Goal: Task Accomplishment & Management: Manage account settings

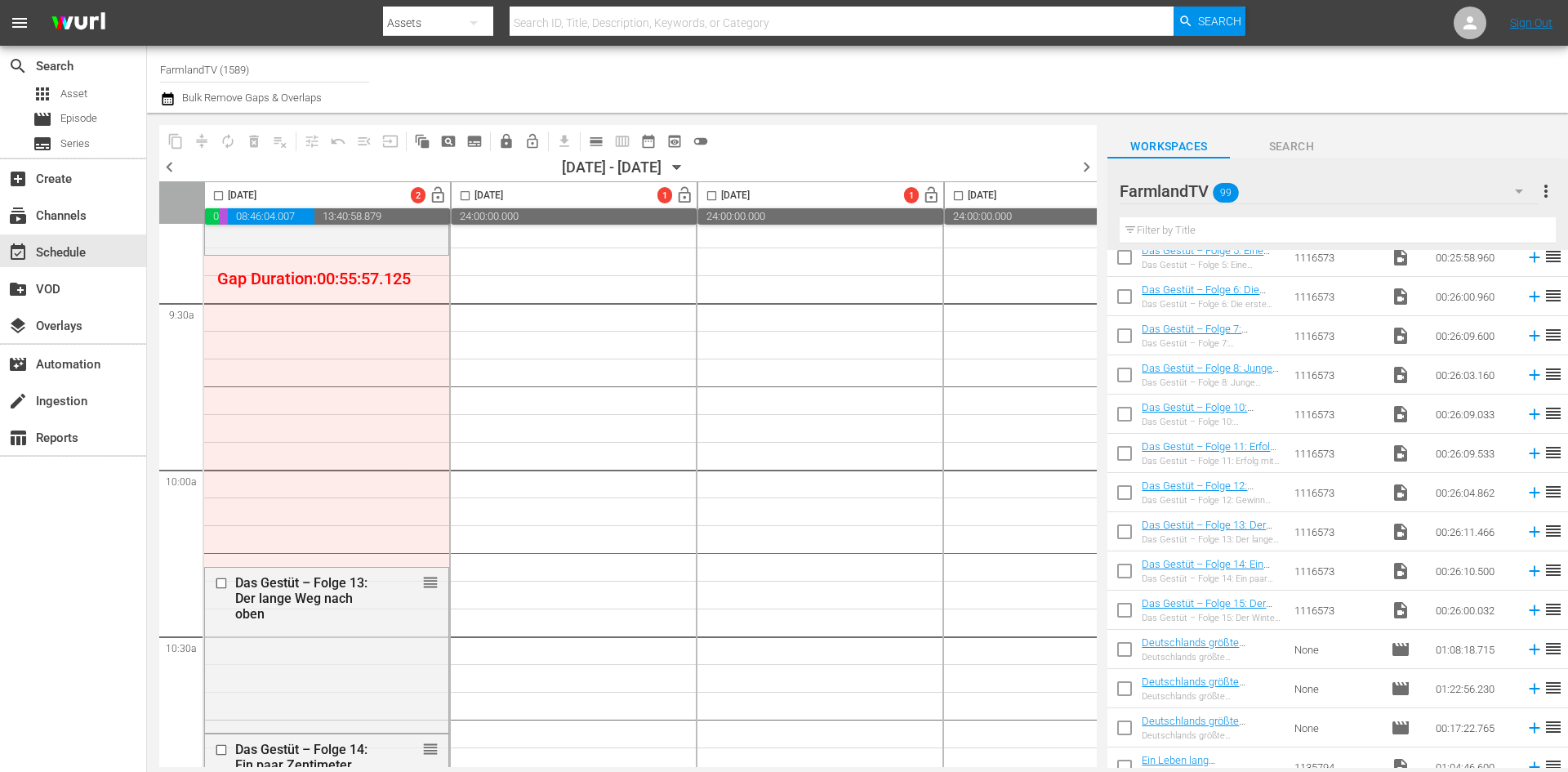
scroll to position [3268, 0]
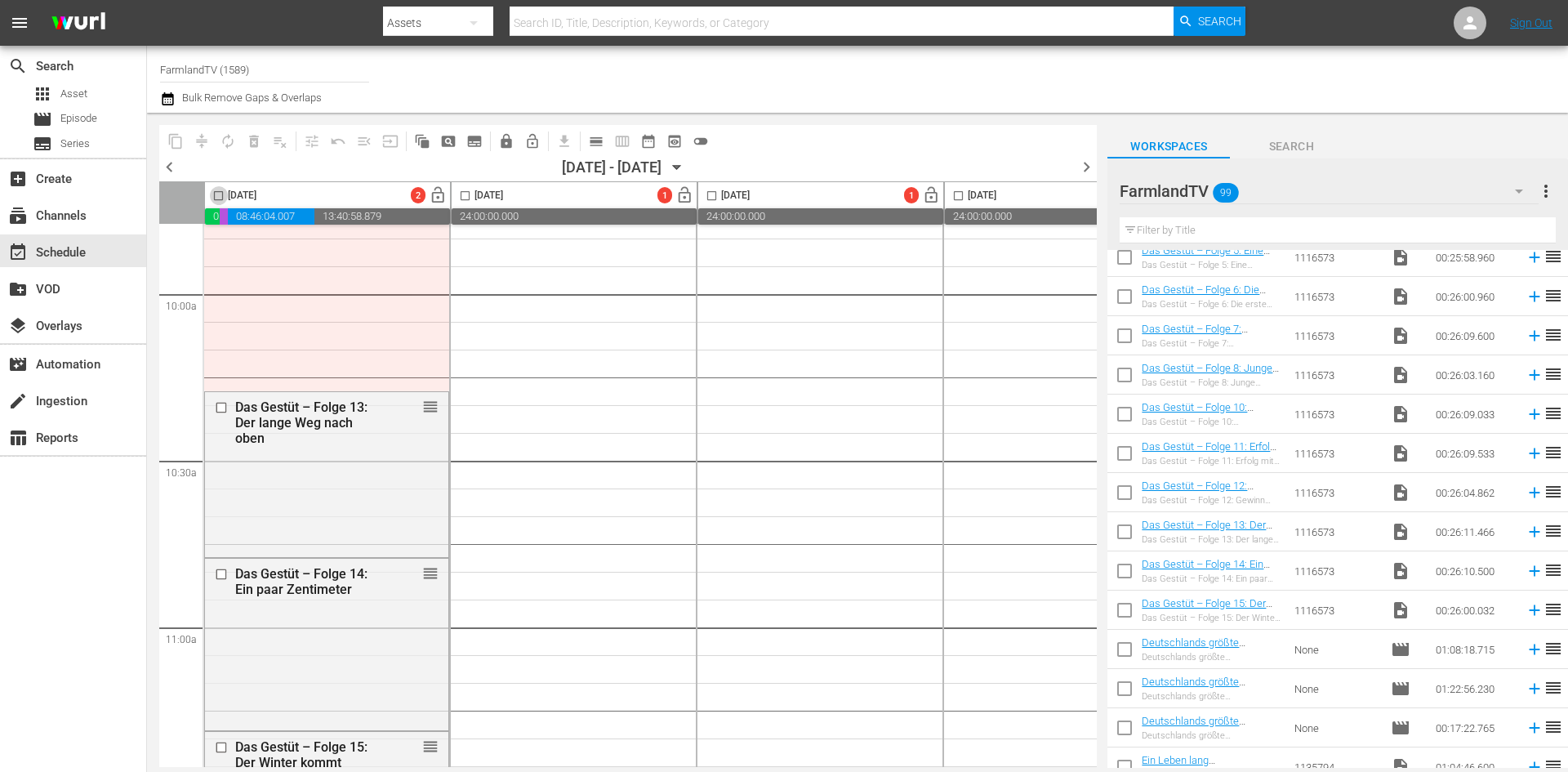
click at [222, 194] on input "checkbox" at bounding box center [218, 199] width 19 height 19
click at [202, 138] on span "compress" at bounding box center [201, 141] width 16 height 16
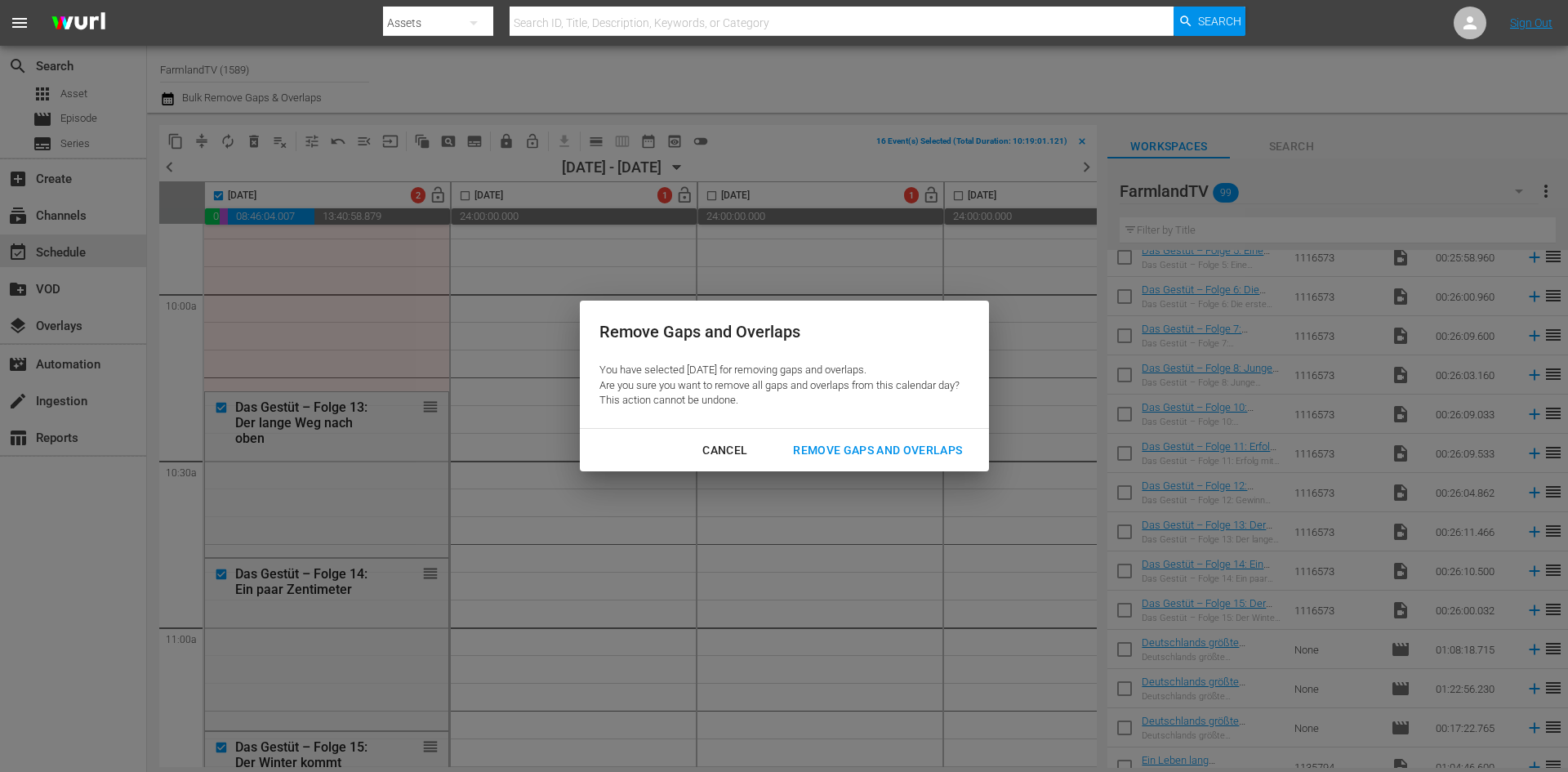
click at [845, 452] on div "Remove Gaps and Overlaps" at bounding box center [877, 451] width 195 height 21
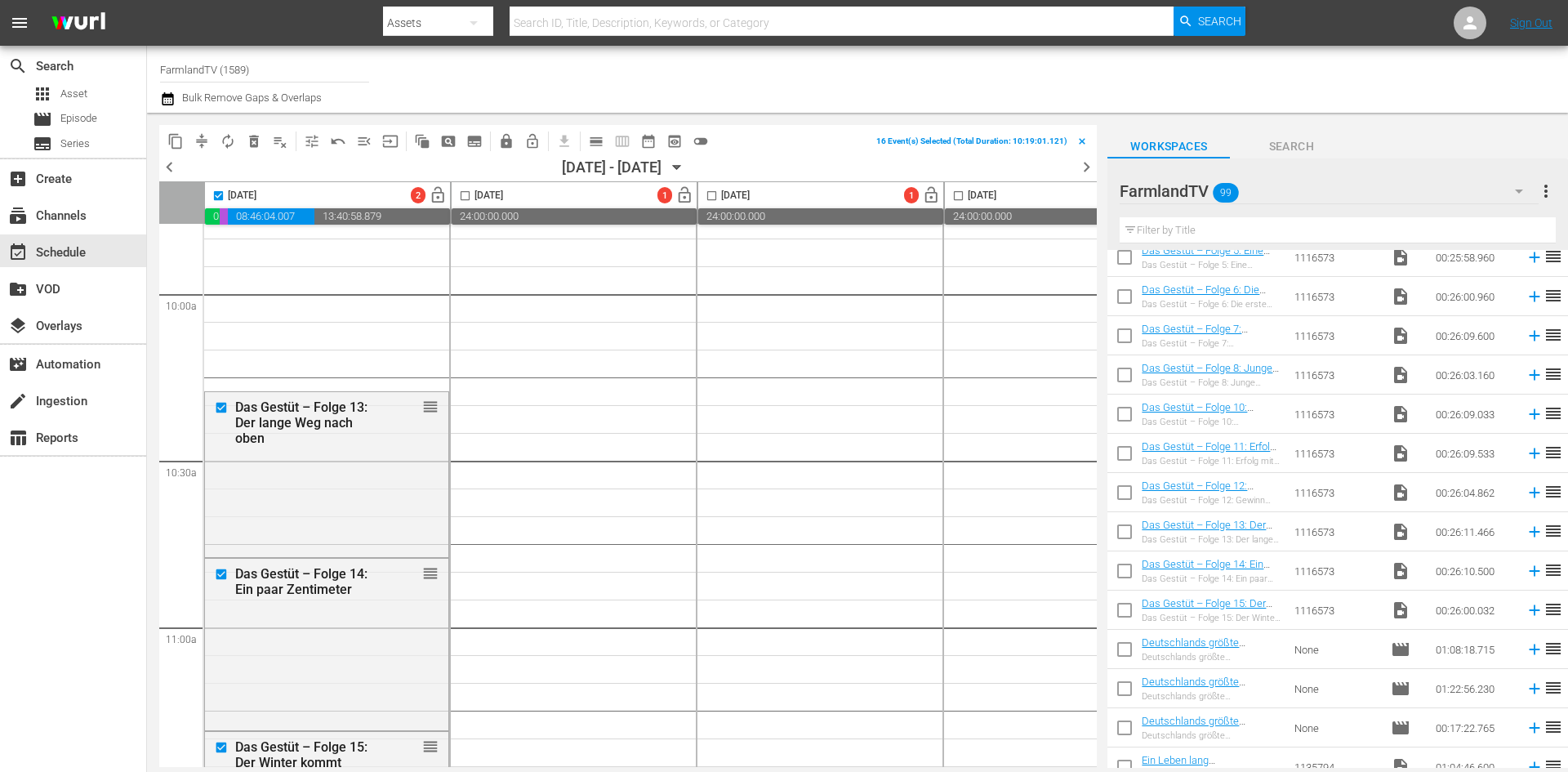
checkbox input "false"
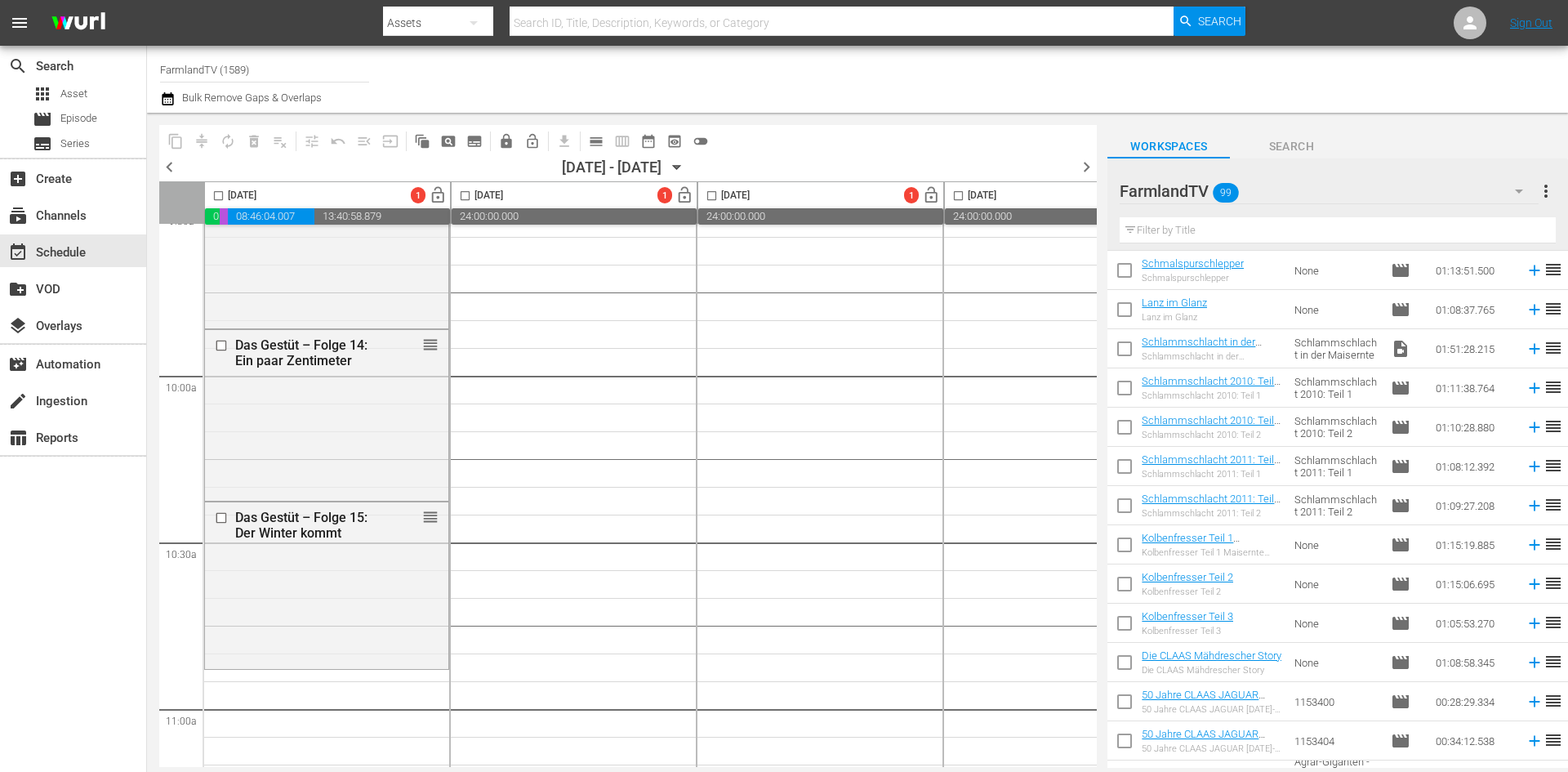
scroll to position [1307, 0]
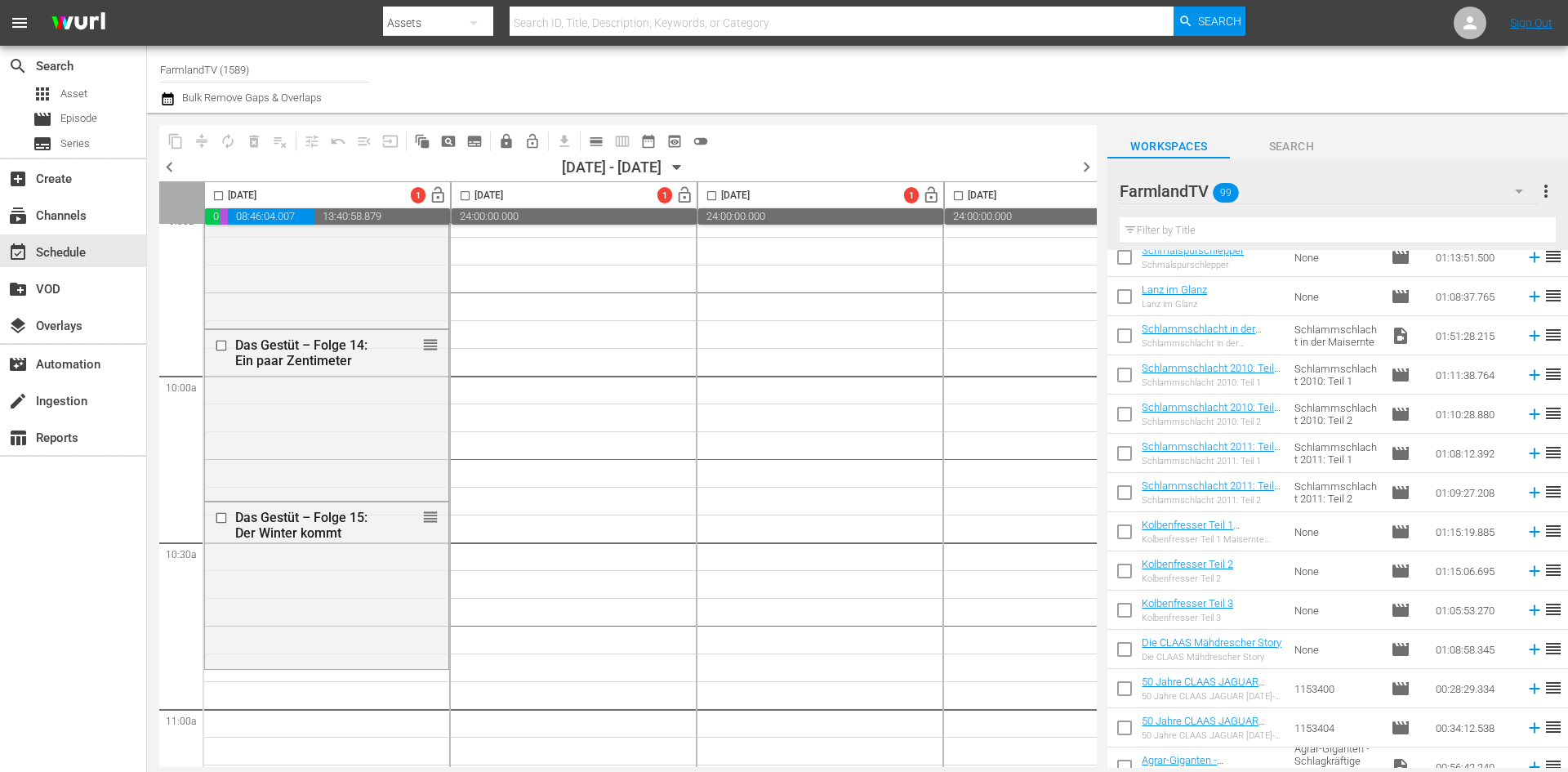
drag, startPoint x: 1130, startPoint y: 534, endPoint x: 1128, endPoint y: 574, distance: 40.0
click at [1130, 534] on input "checkbox" at bounding box center [1124, 535] width 34 height 34
checkbox input "true"
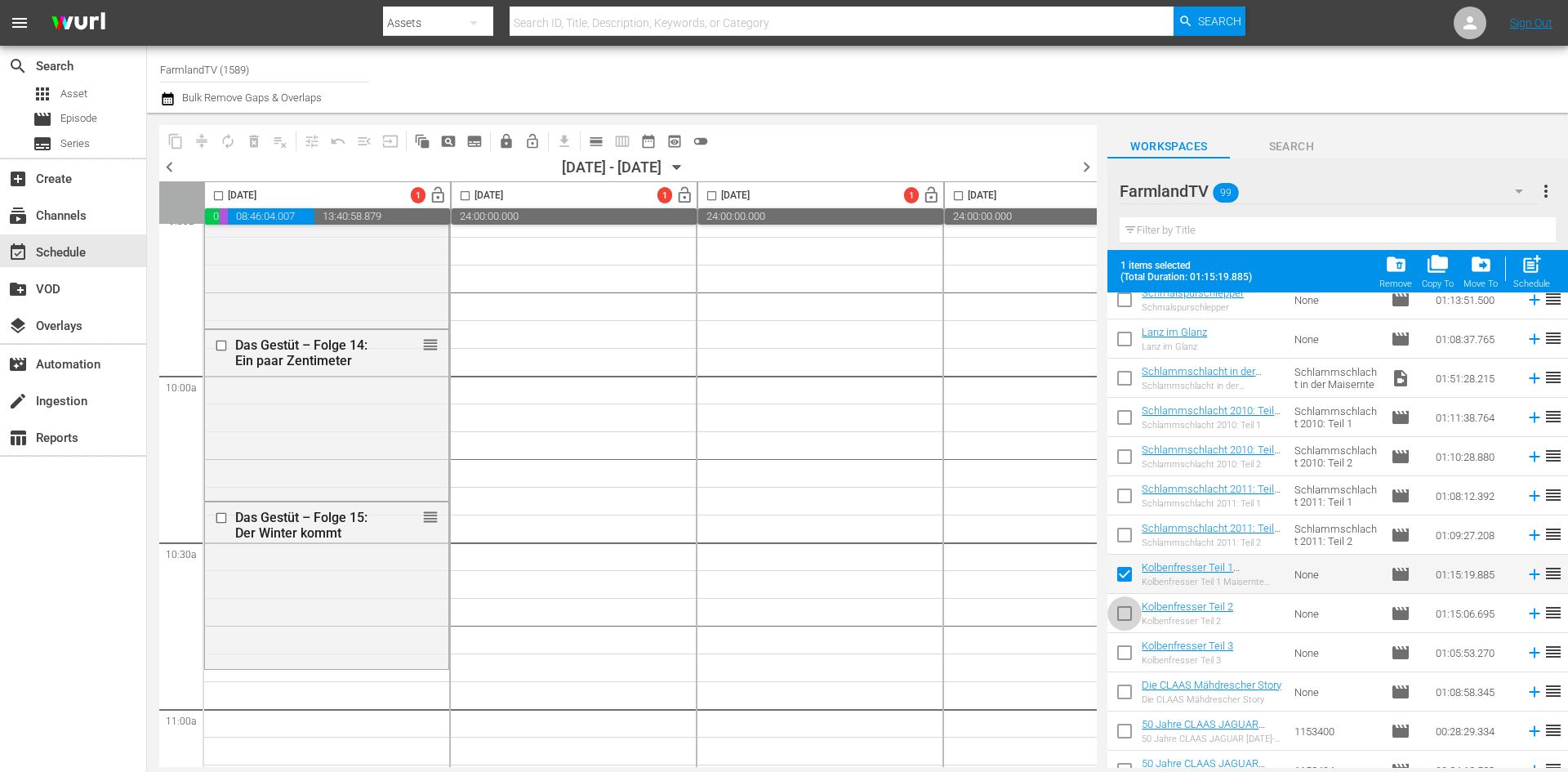
click at [1121, 617] on input "checkbox" at bounding box center [1124, 617] width 34 height 34
checkbox input "true"
click at [1128, 653] on input "checkbox" at bounding box center [1124, 656] width 34 height 34
checkbox input "true"
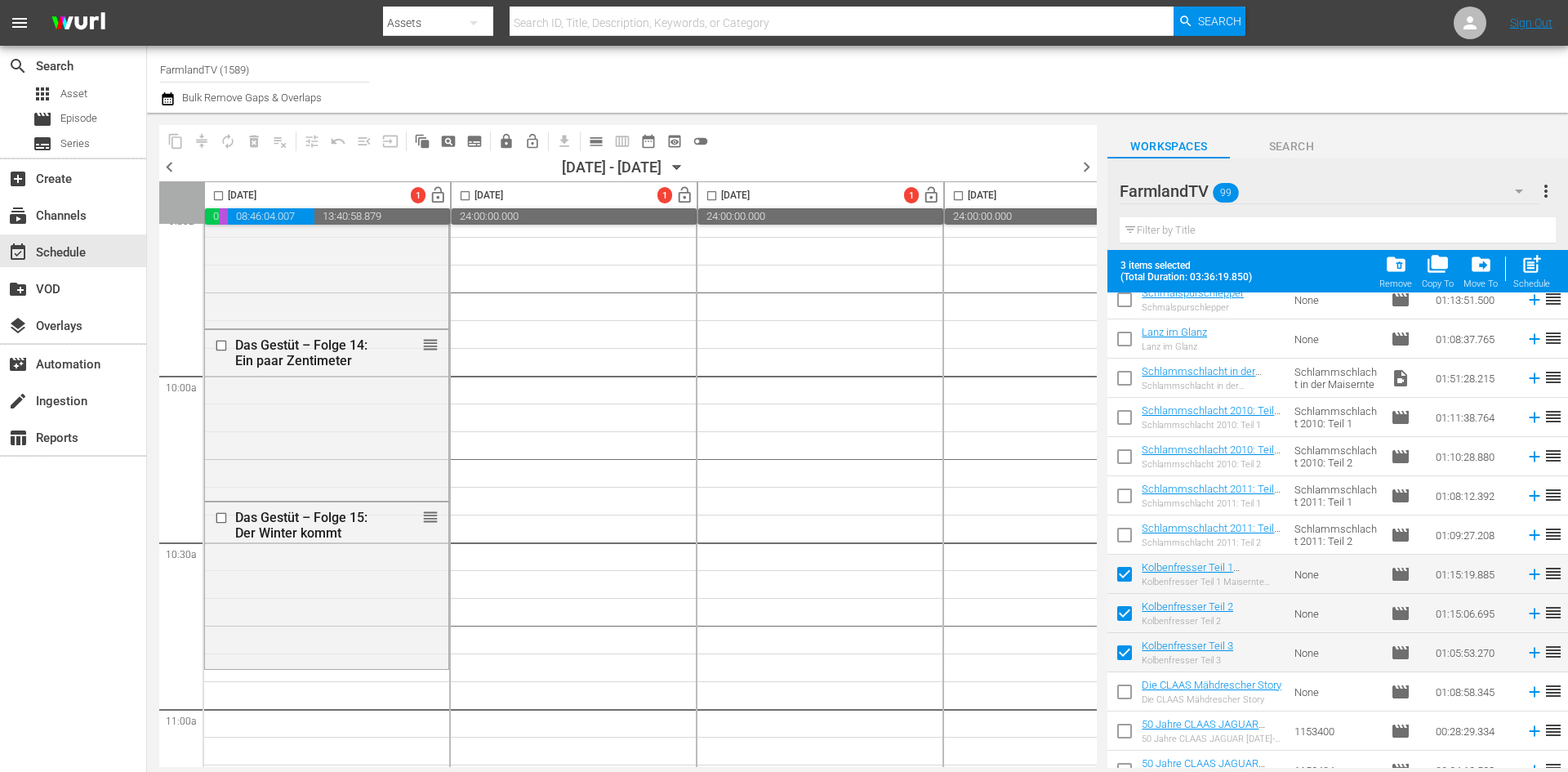
click at [216, 197] on input "checkbox" at bounding box center [218, 199] width 19 height 19
checkbox input "true"
click at [1534, 269] on span "post_add" at bounding box center [1532, 264] width 22 height 22
checkbox input "false"
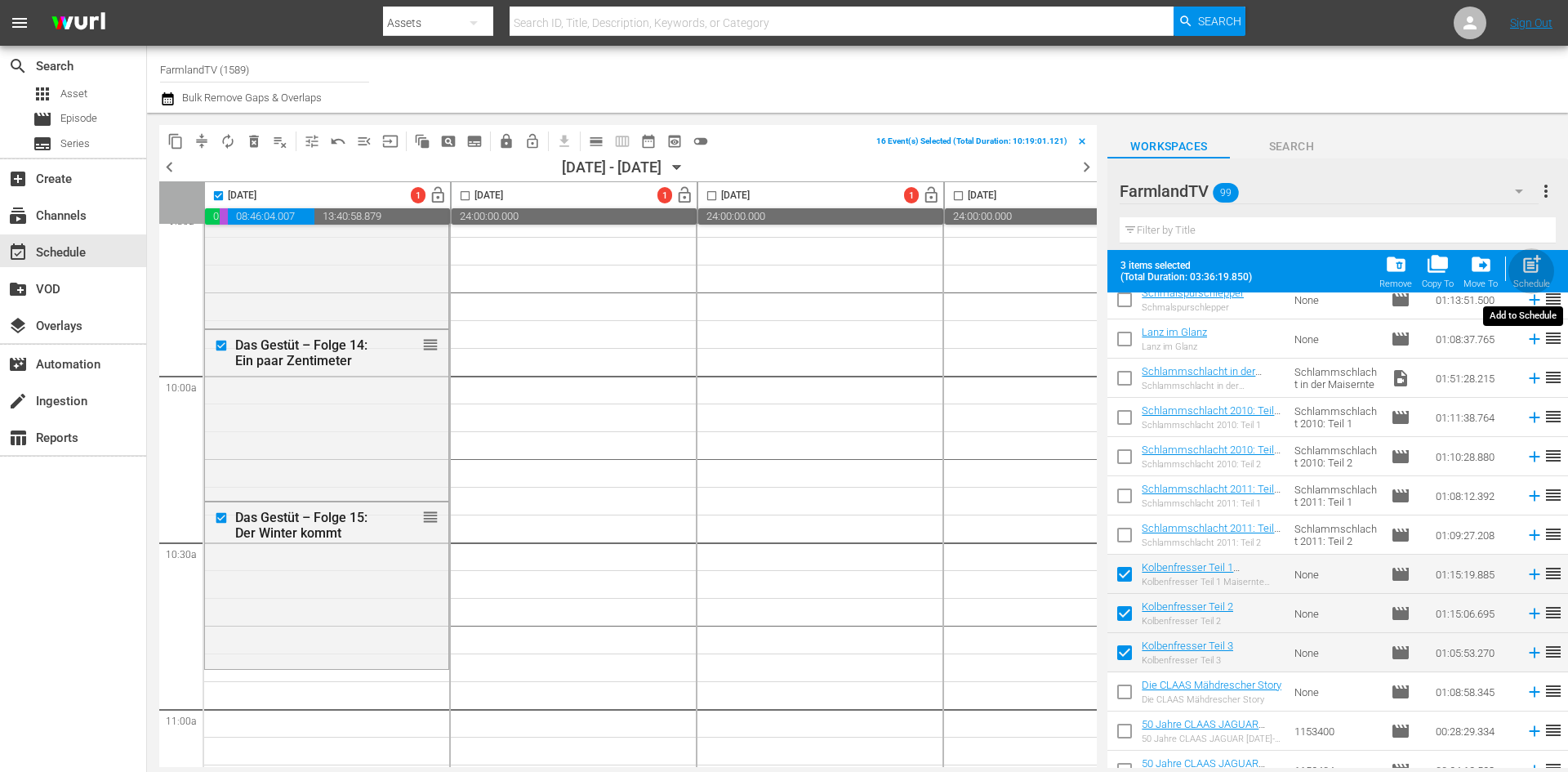
checkbox input "false"
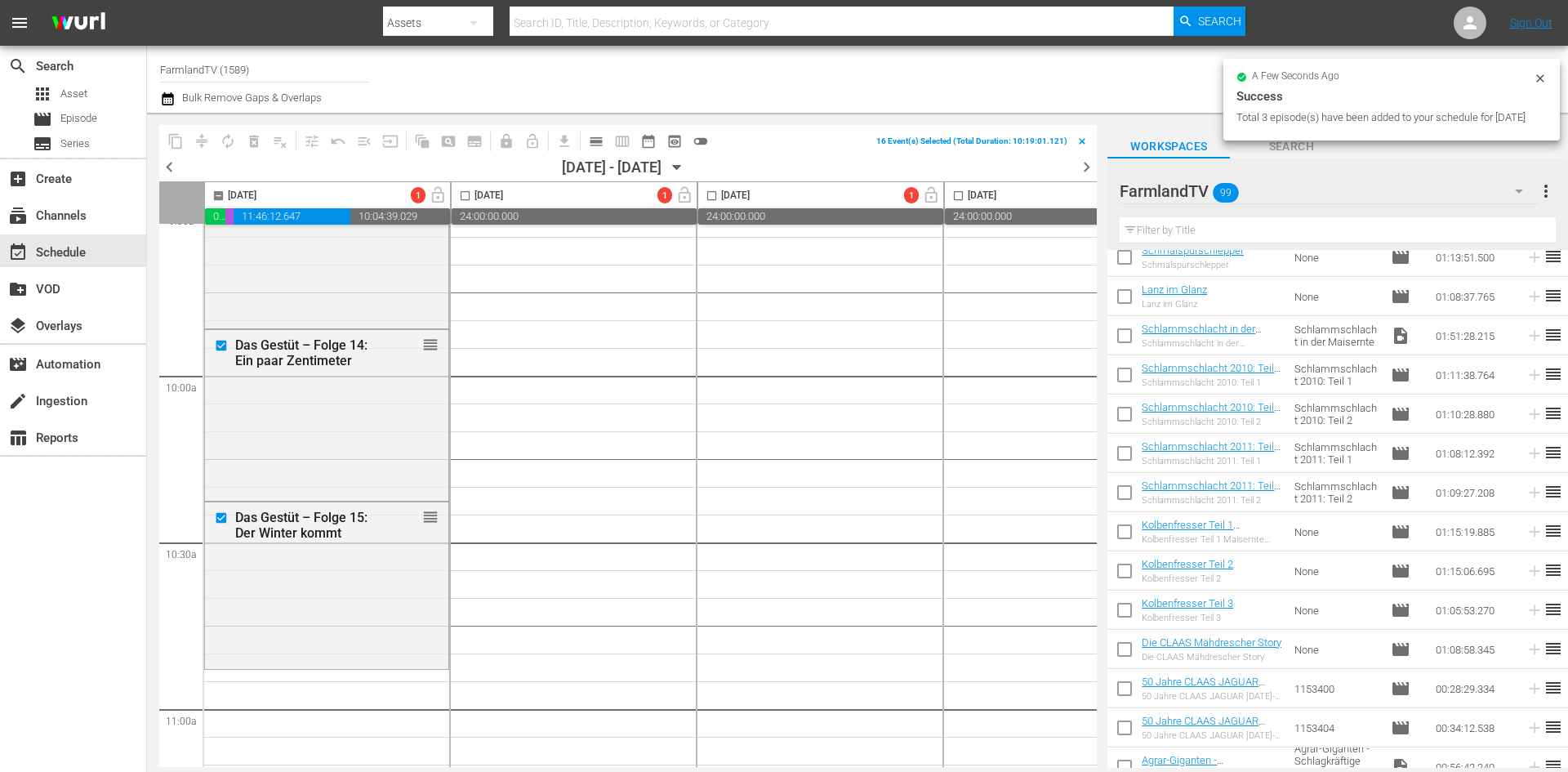
checkbox input "false"
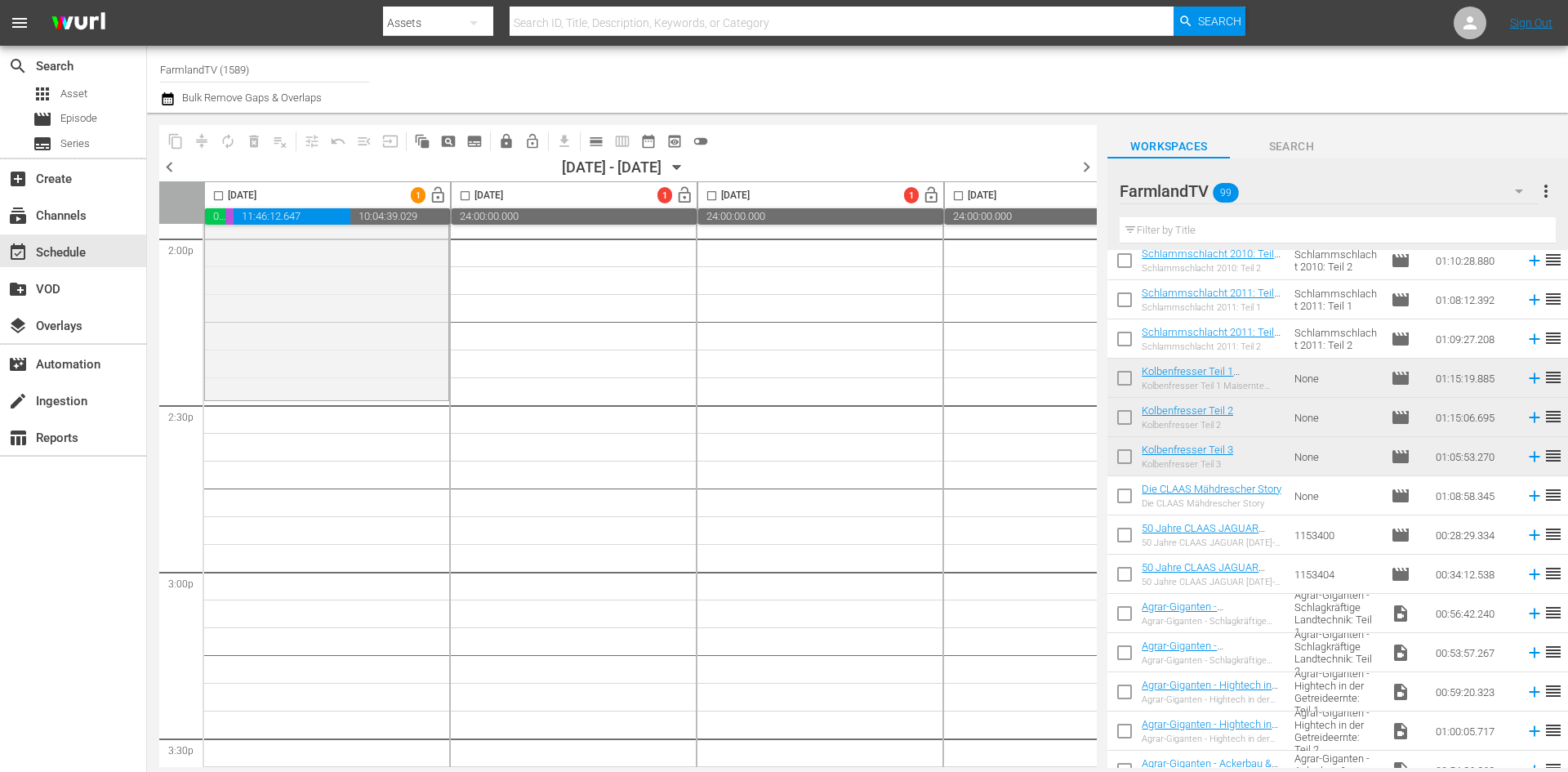
scroll to position [1553, 0]
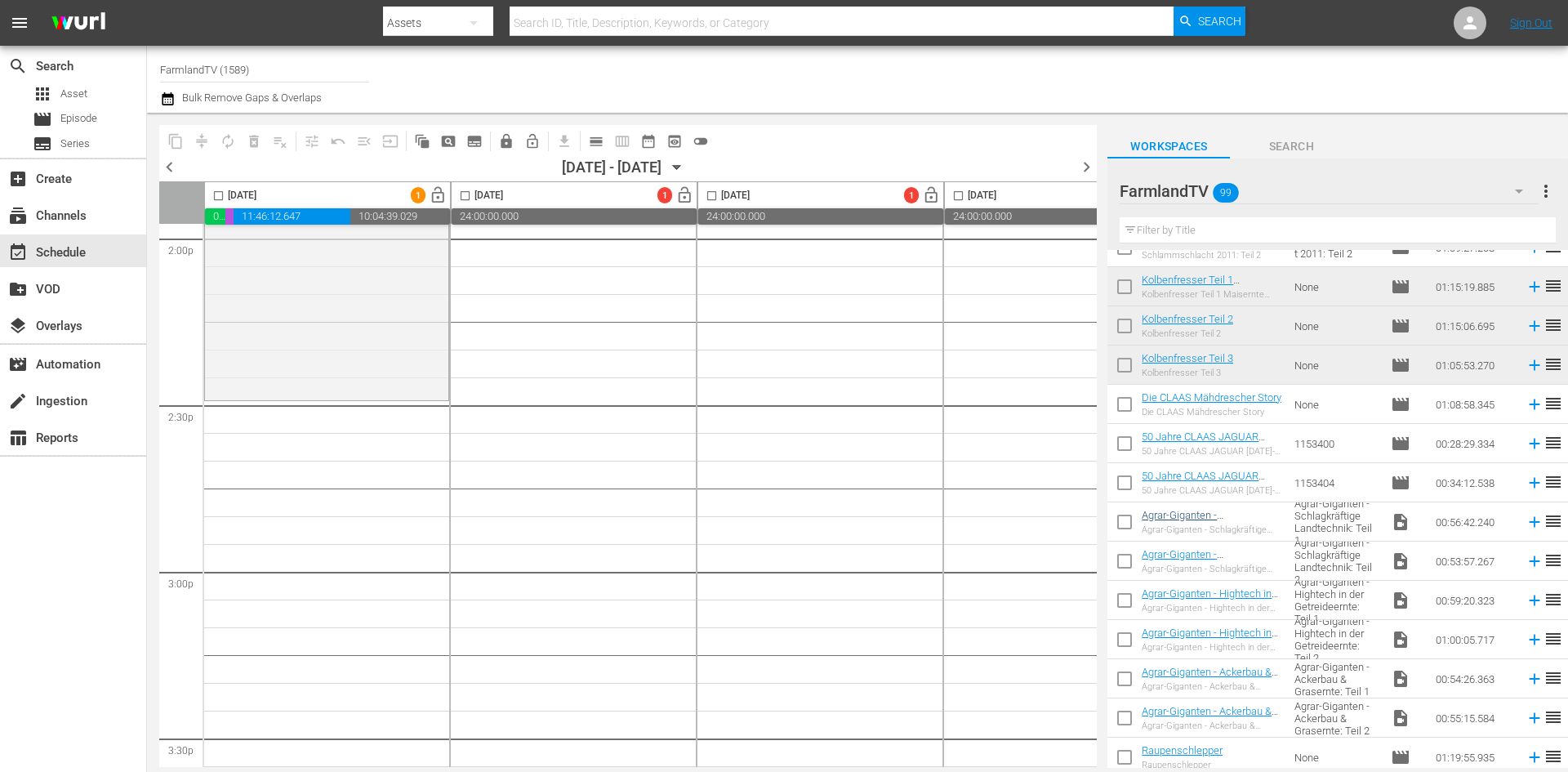
drag, startPoint x: 1123, startPoint y: 527, endPoint x: 1146, endPoint y: 559, distance: 39.4
click at [1123, 527] on input "checkbox" at bounding box center [1124, 525] width 34 height 34
checkbox input "true"
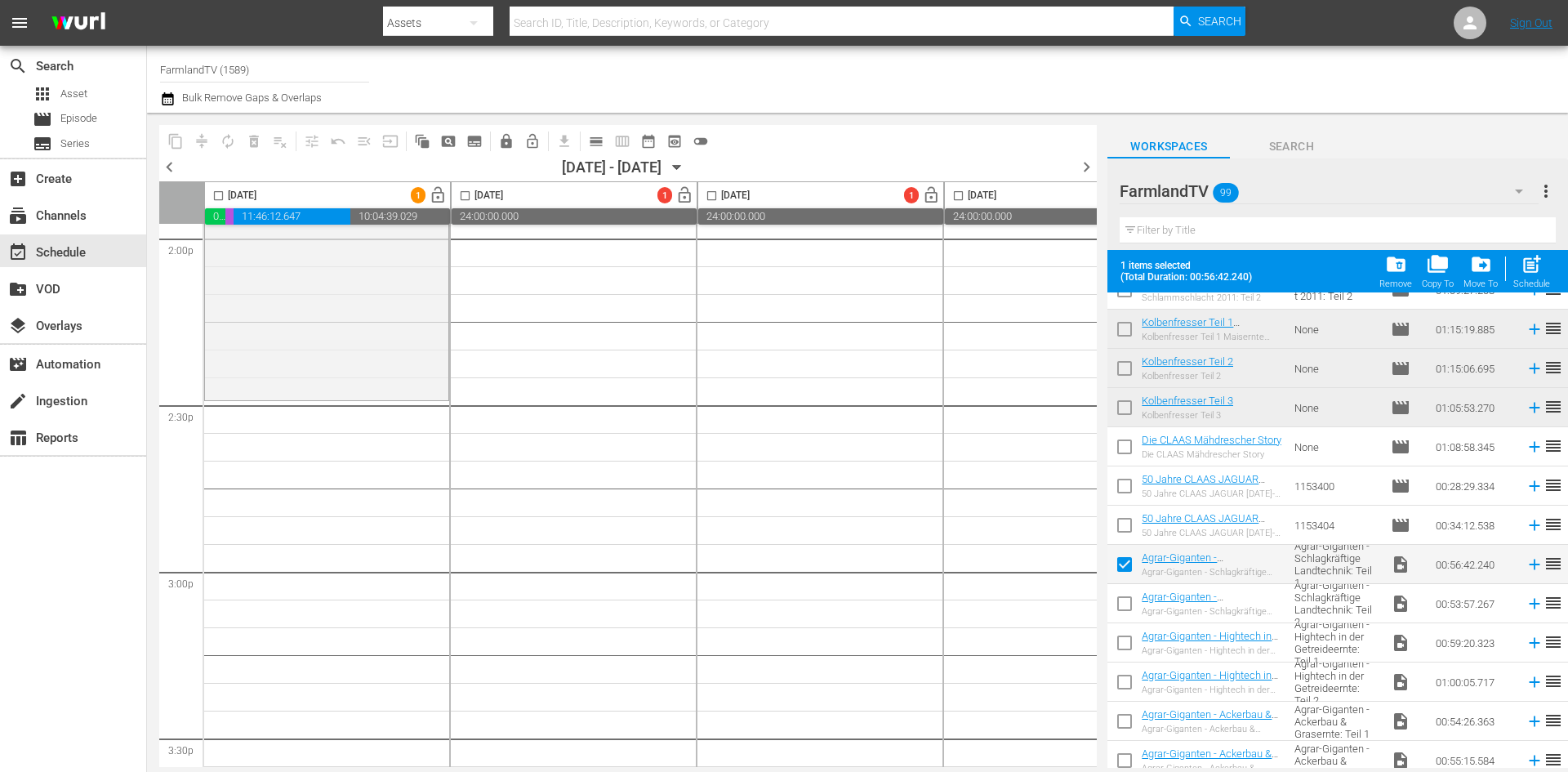
click at [1124, 603] on input "checkbox" at bounding box center [1124, 607] width 34 height 34
checkbox input "true"
drag, startPoint x: 218, startPoint y: 191, endPoint x: 287, endPoint y: 219, distance: 74.5
click at [218, 192] on input "checkbox" at bounding box center [218, 199] width 19 height 19
checkbox input "true"
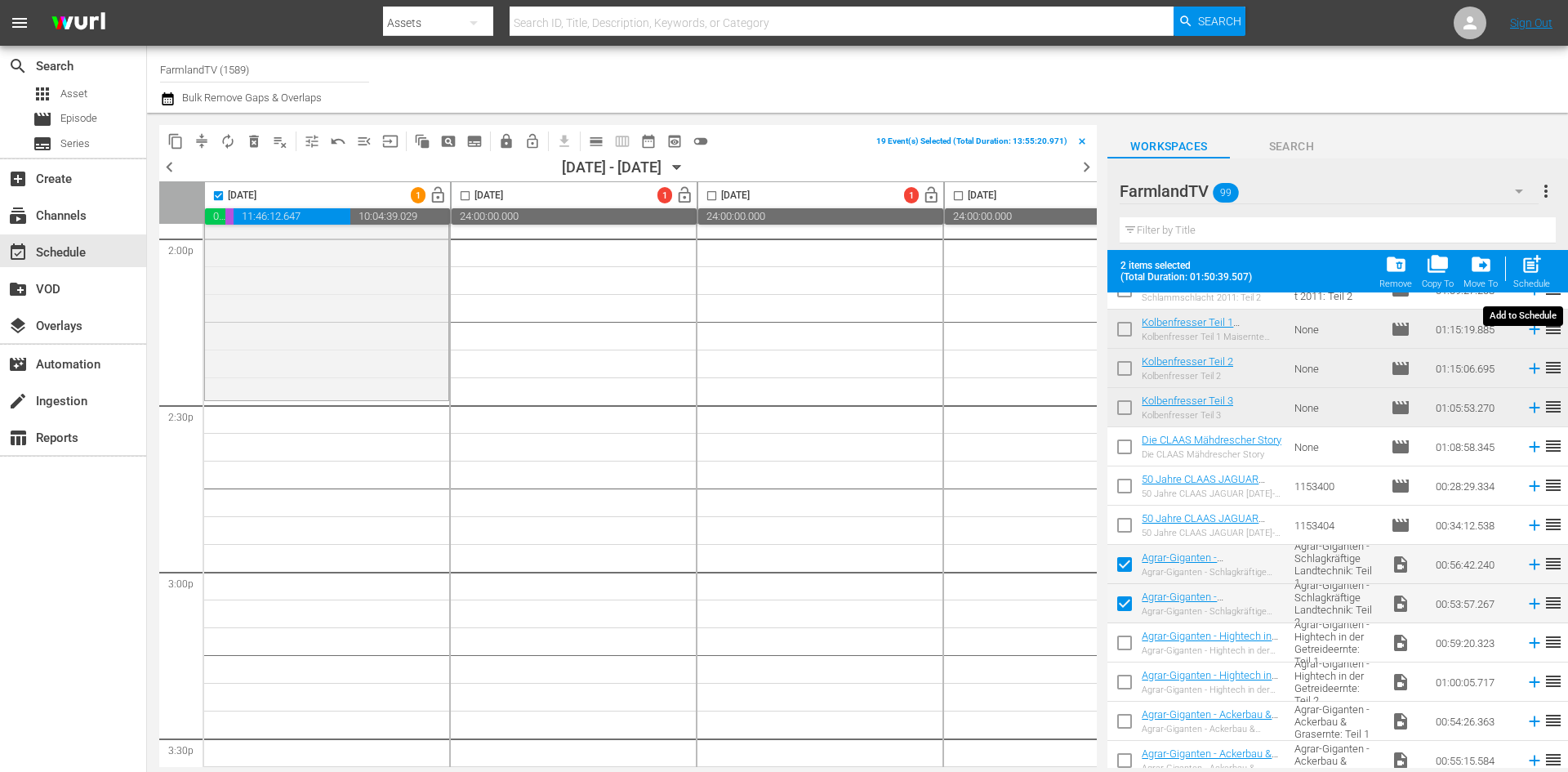
click at [1523, 268] on span "post_add" at bounding box center [1532, 264] width 22 height 22
checkbox input "false"
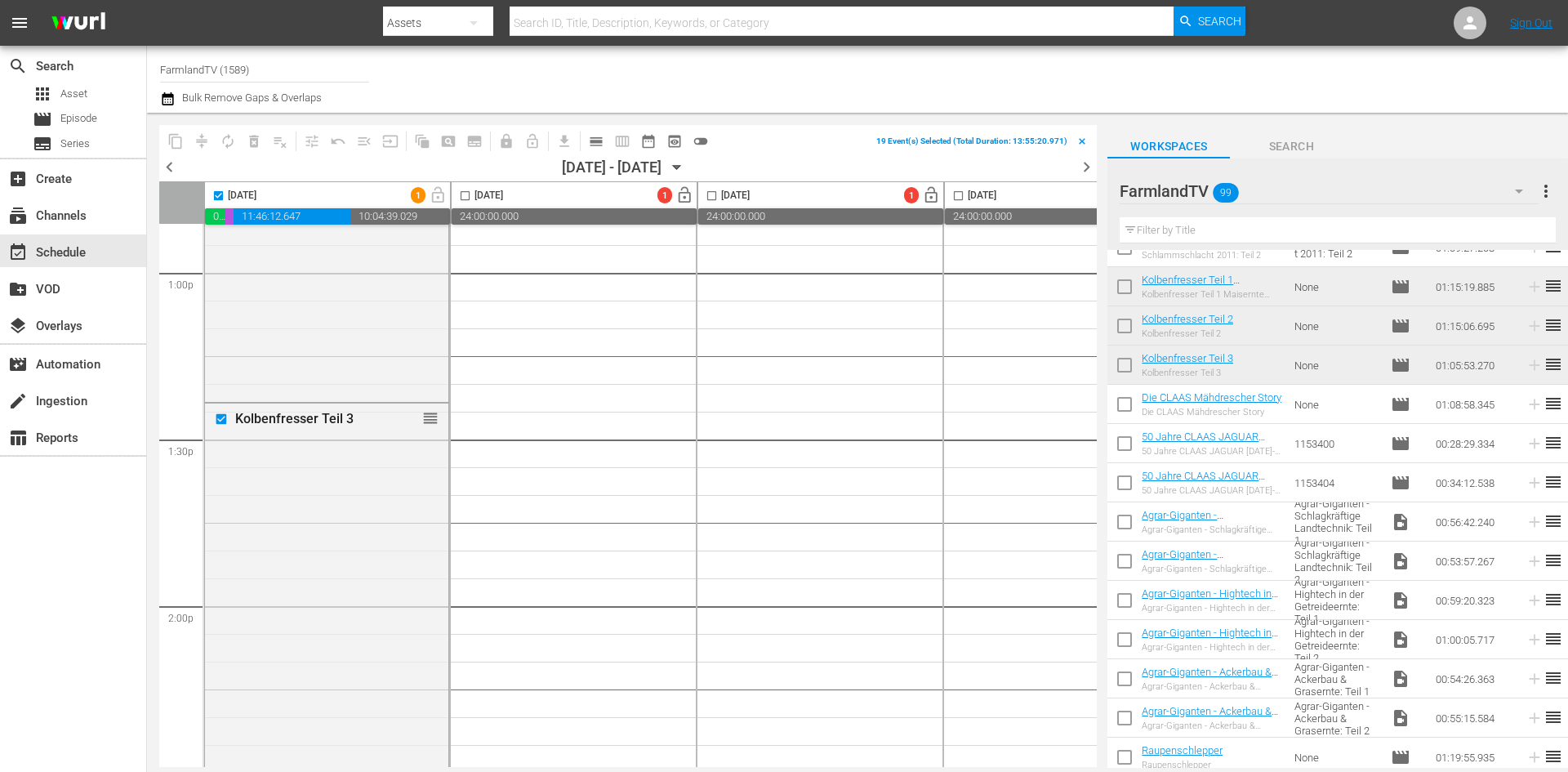
scroll to position [4330, 0]
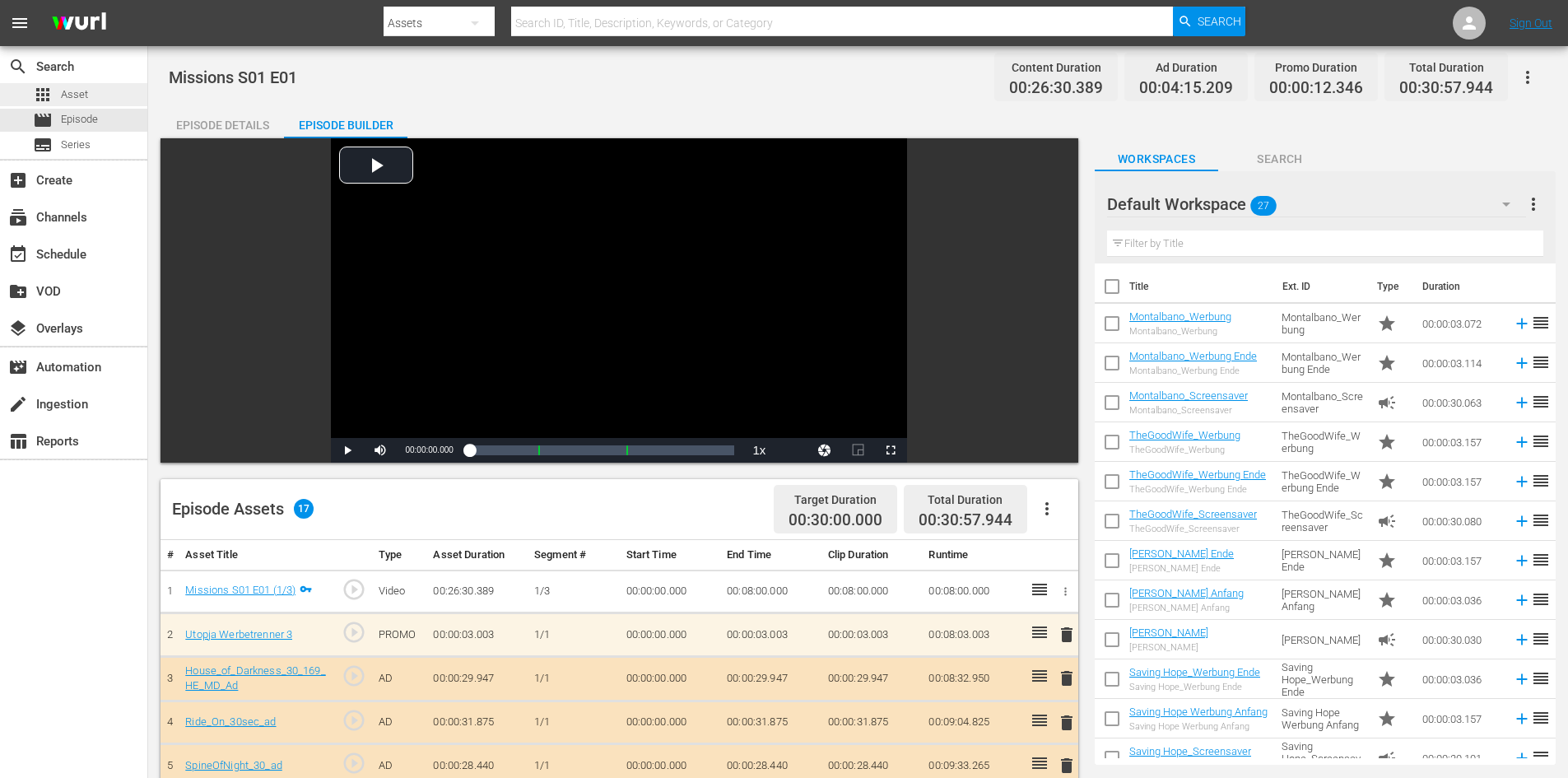
click at [93, 91] on div "apps Asset" at bounding box center [74, 95] width 147 height 23
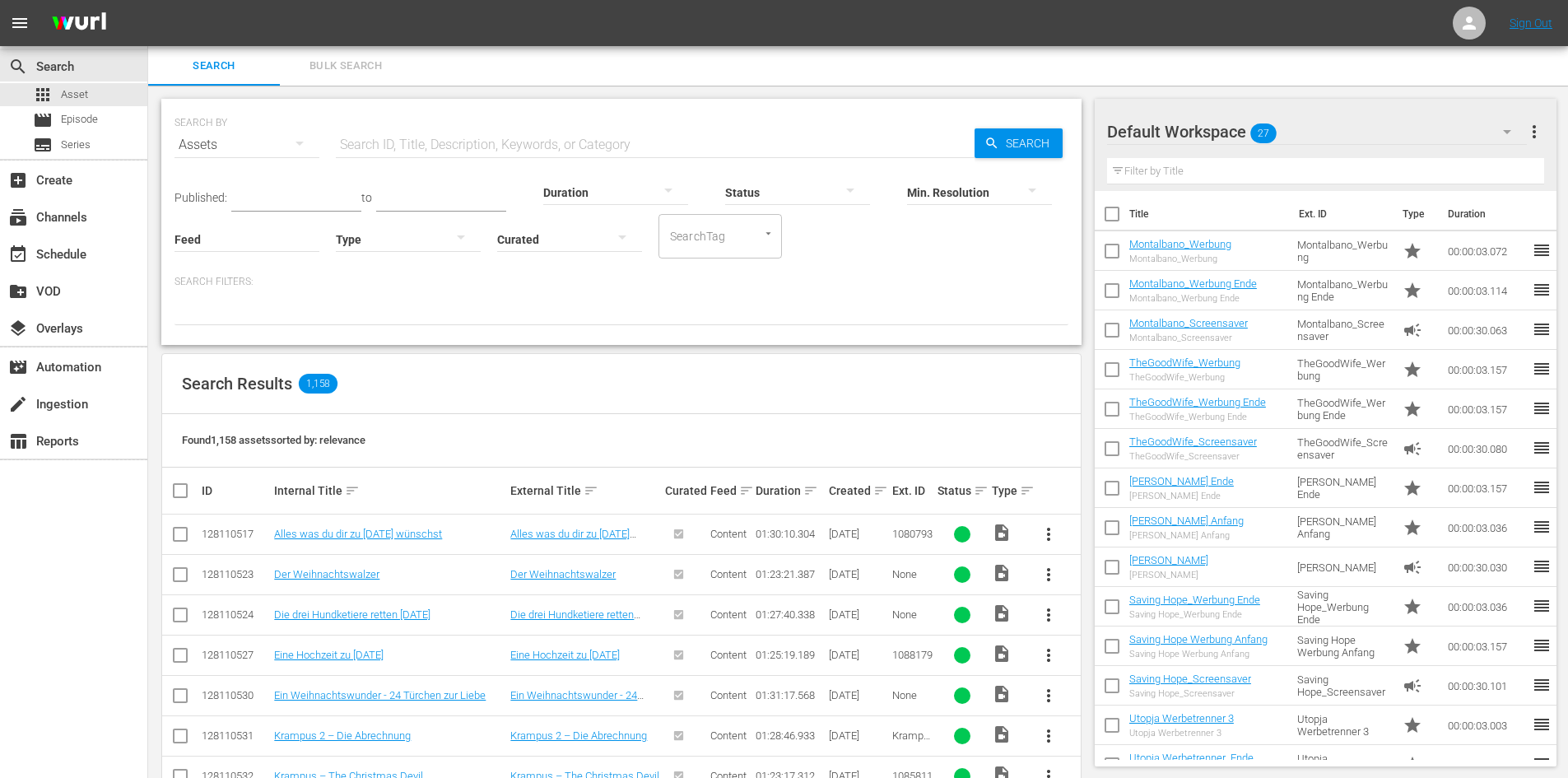
click at [381, 134] on input "text" at bounding box center [655, 145] width 639 height 40
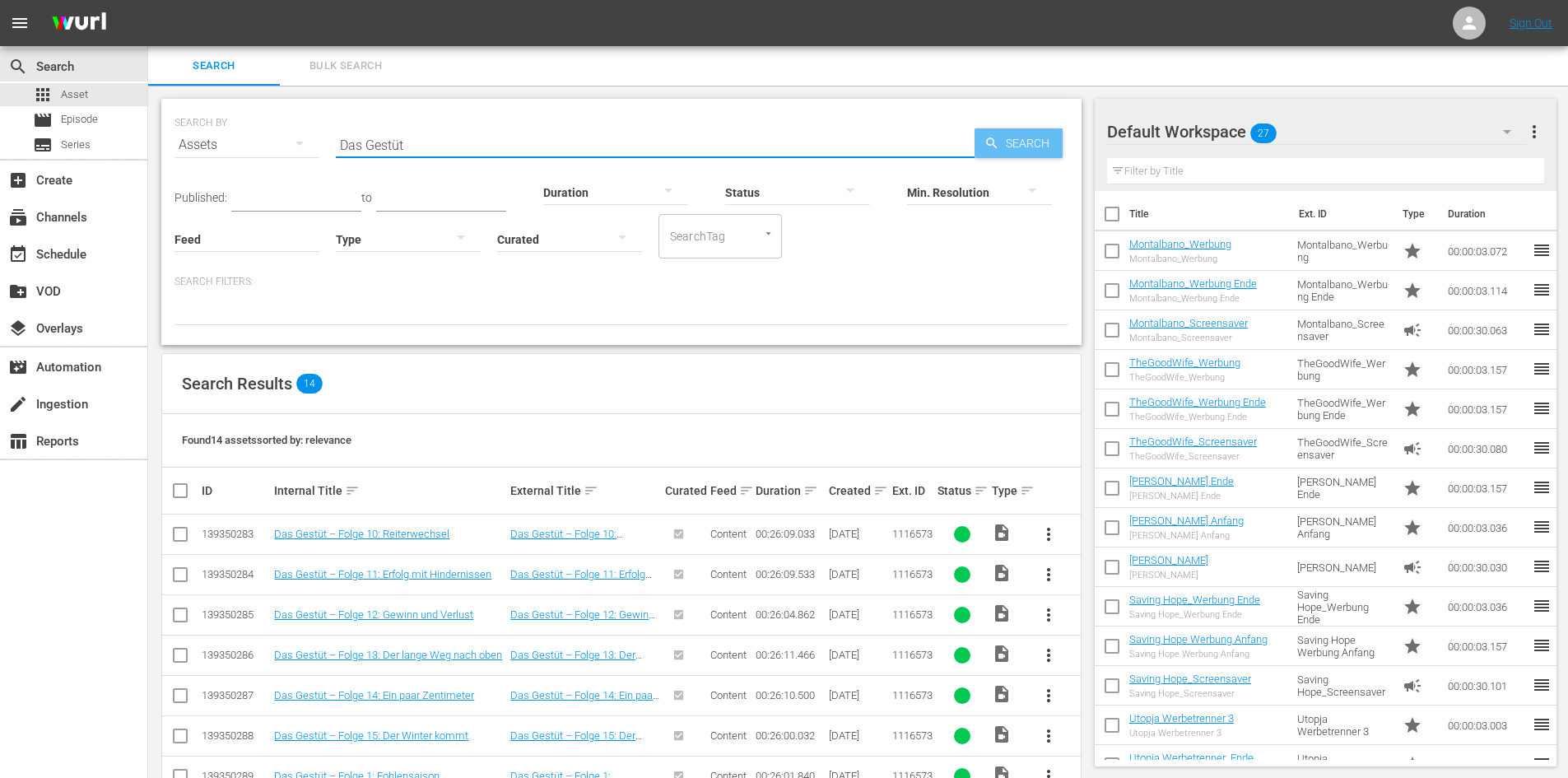
type input "Das Gestüt"
click at [1034, 147] on span "Search" at bounding box center [1030, 143] width 63 height 29
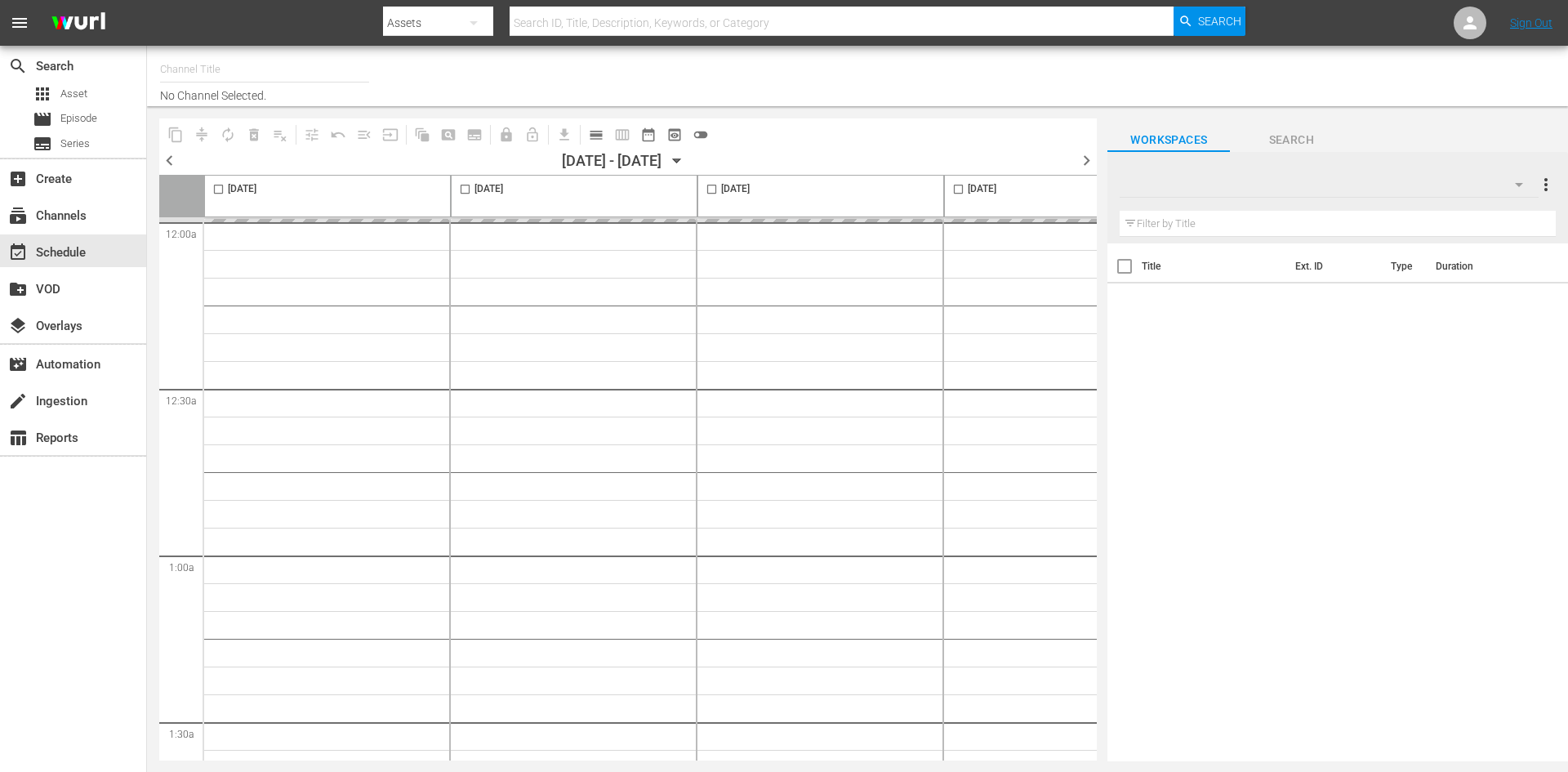
type input "FarmlandTV (1589)"
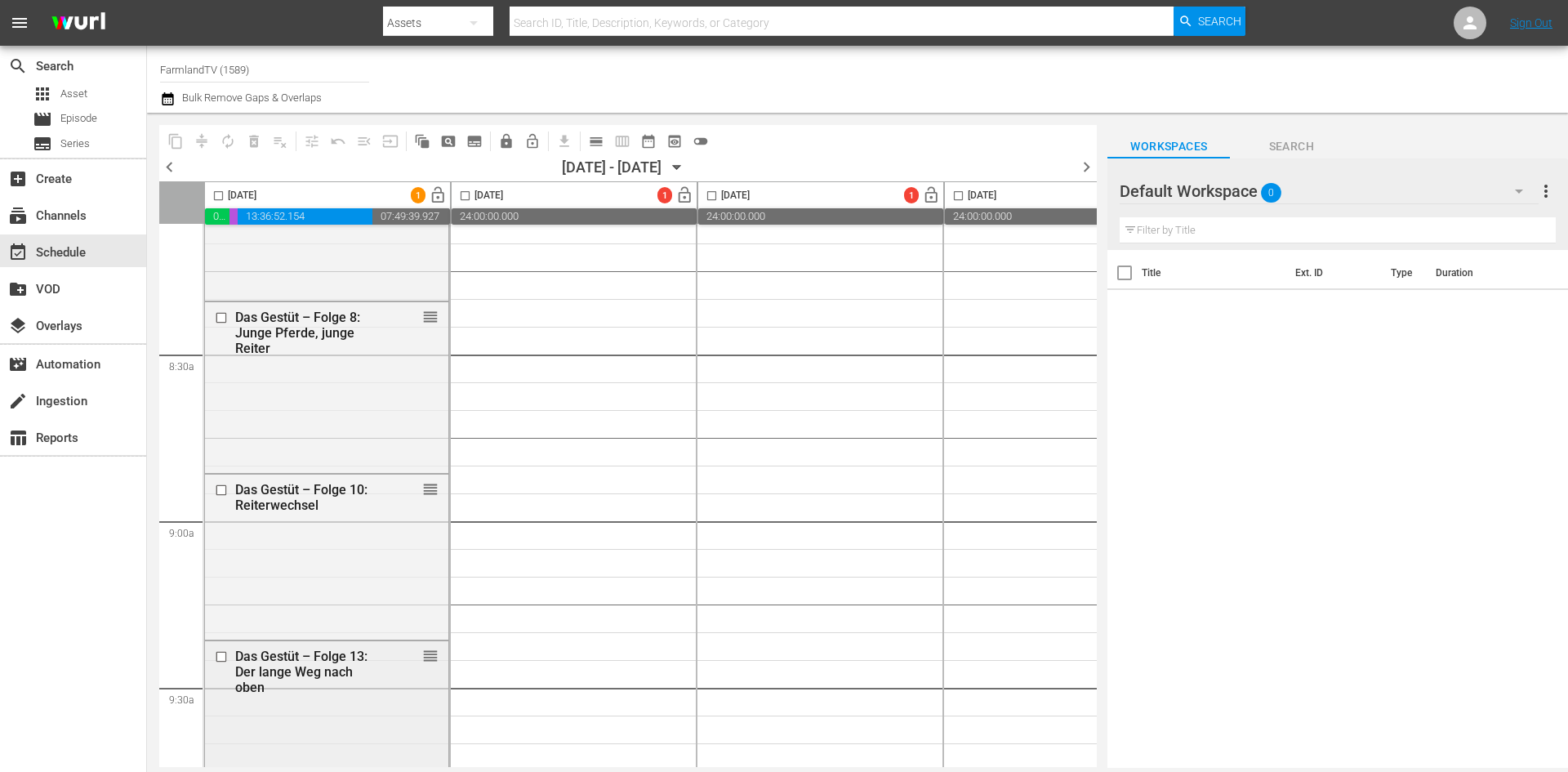
scroll to position [2615, 0]
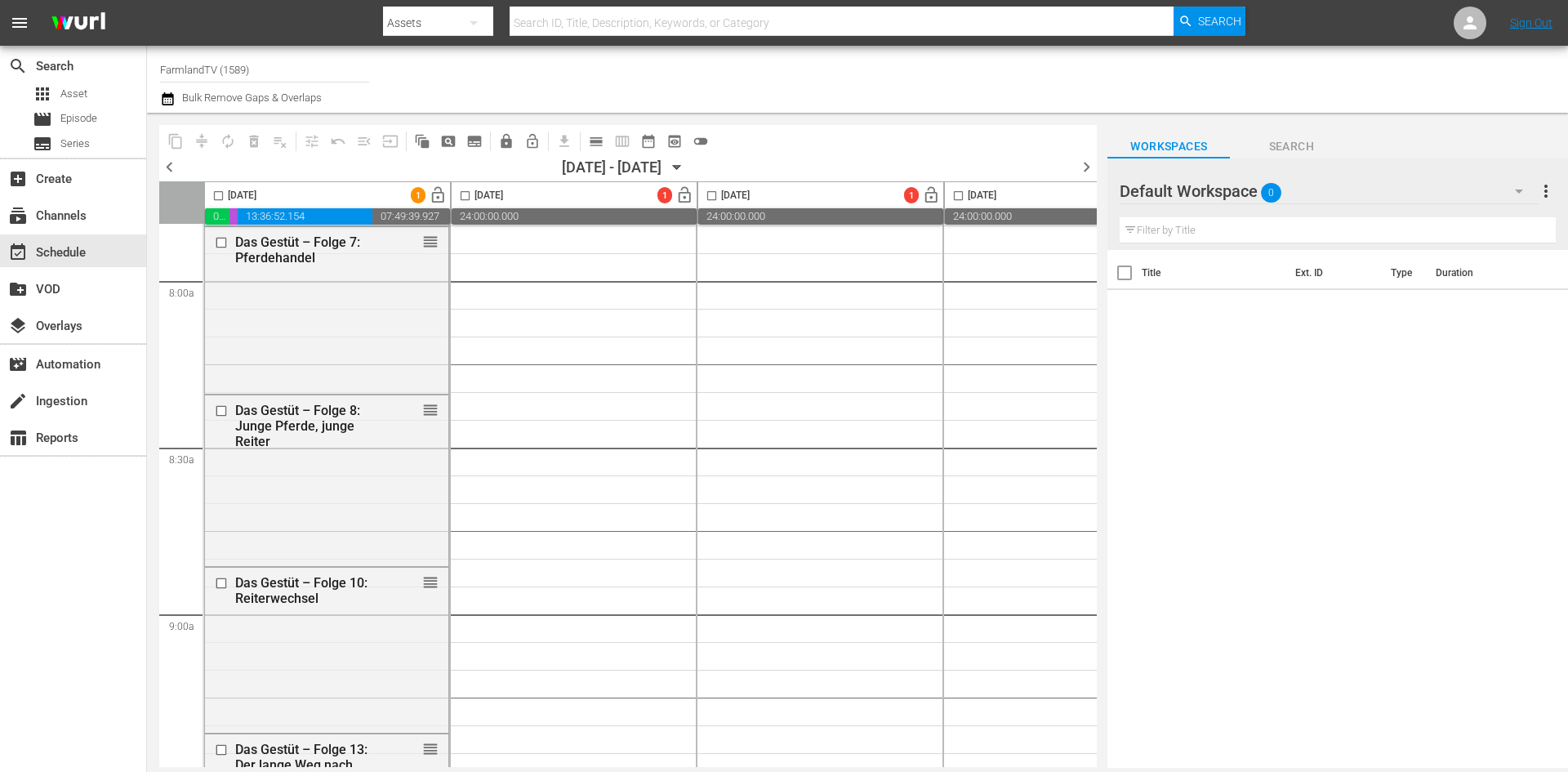
click at [1234, 194] on div at bounding box center [1178, 191] width 118 height 40
click at [1283, 182] on div "Default Workspace 0" at bounding box center [1328, 191] width 418 height 46
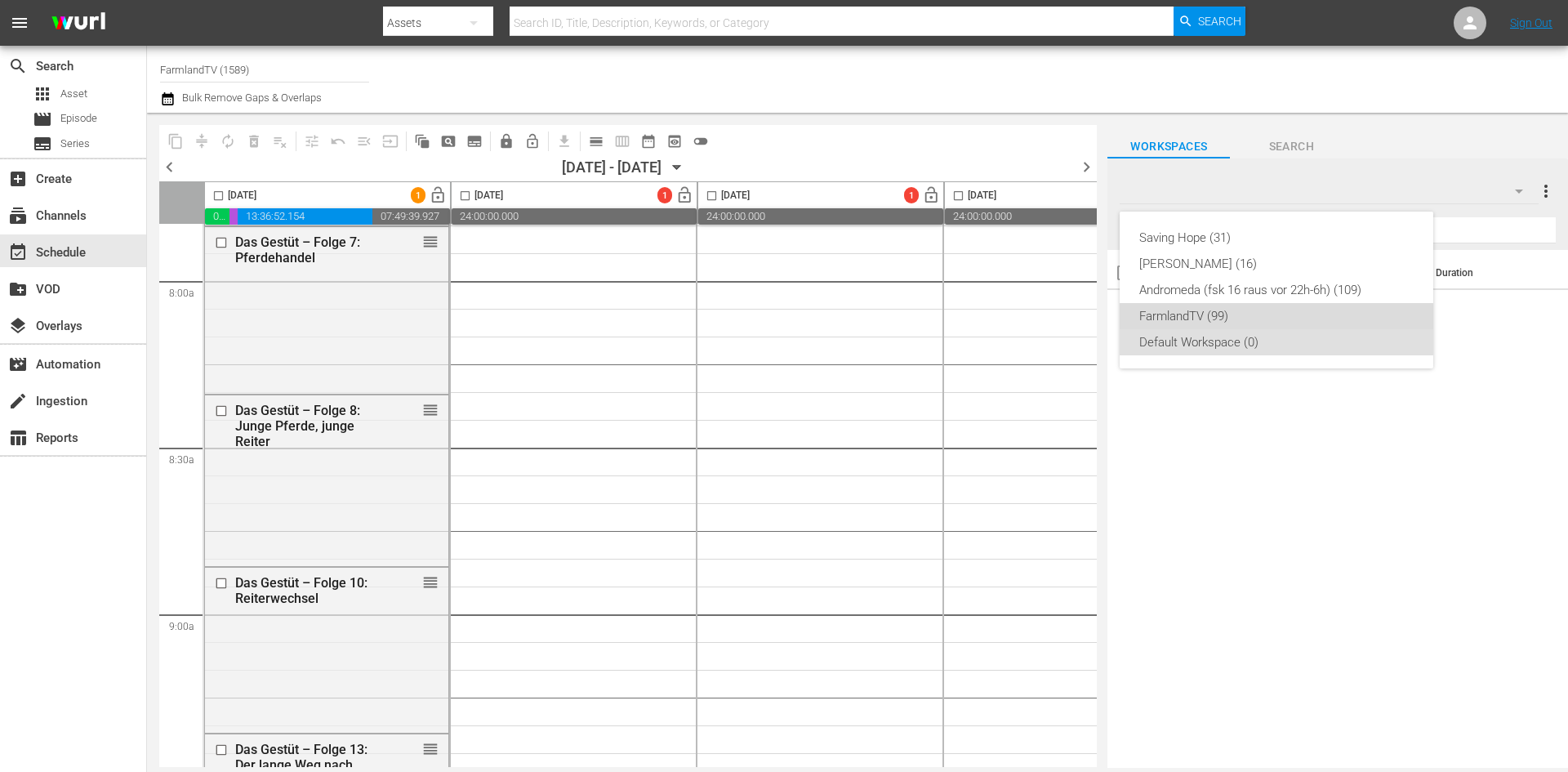
click at [1254, 319] on div "FarmlandTV (99)" at bounding box center [1276, 316] width 274 height 26
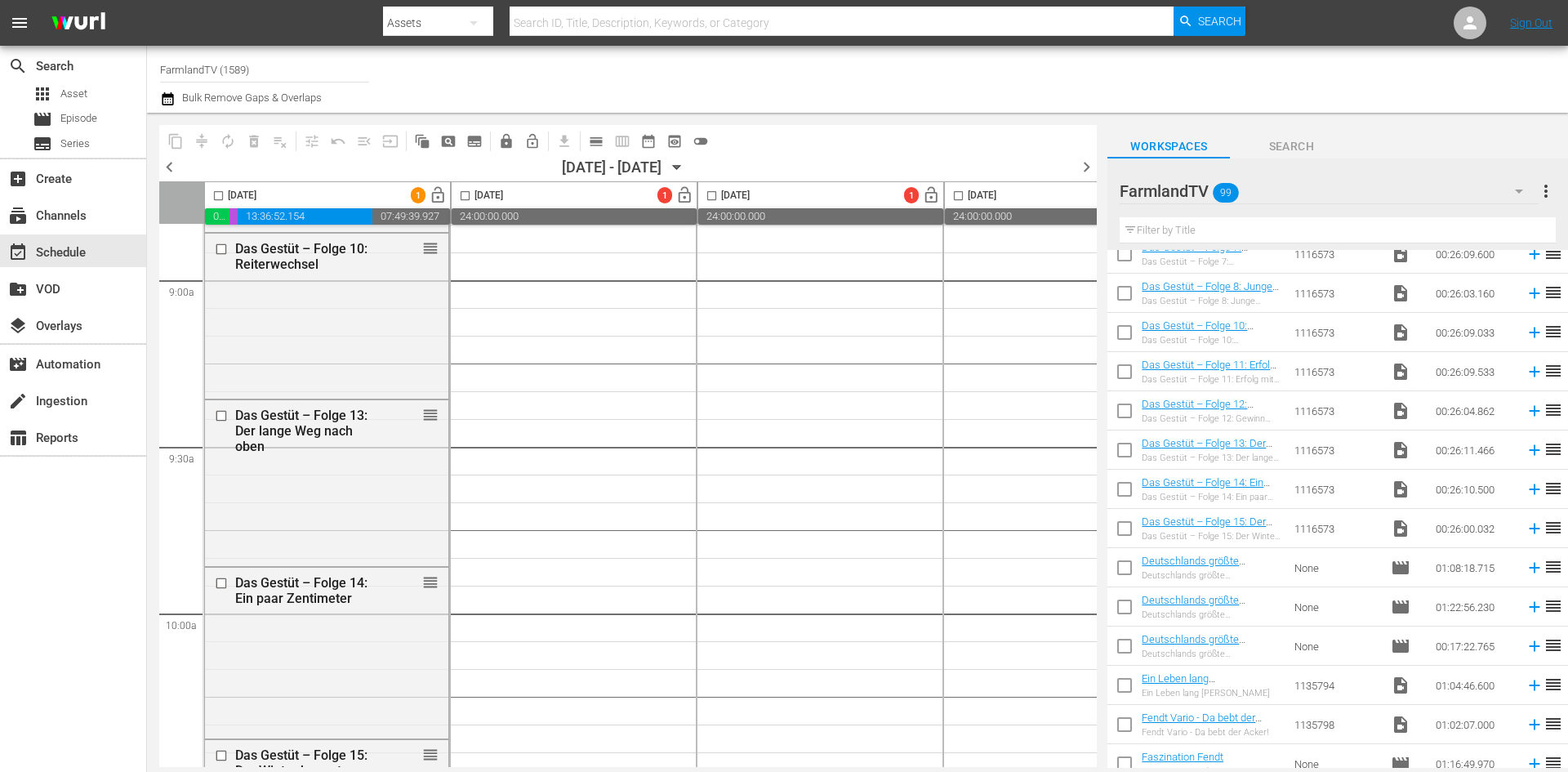
scroll to position [2941, 0]
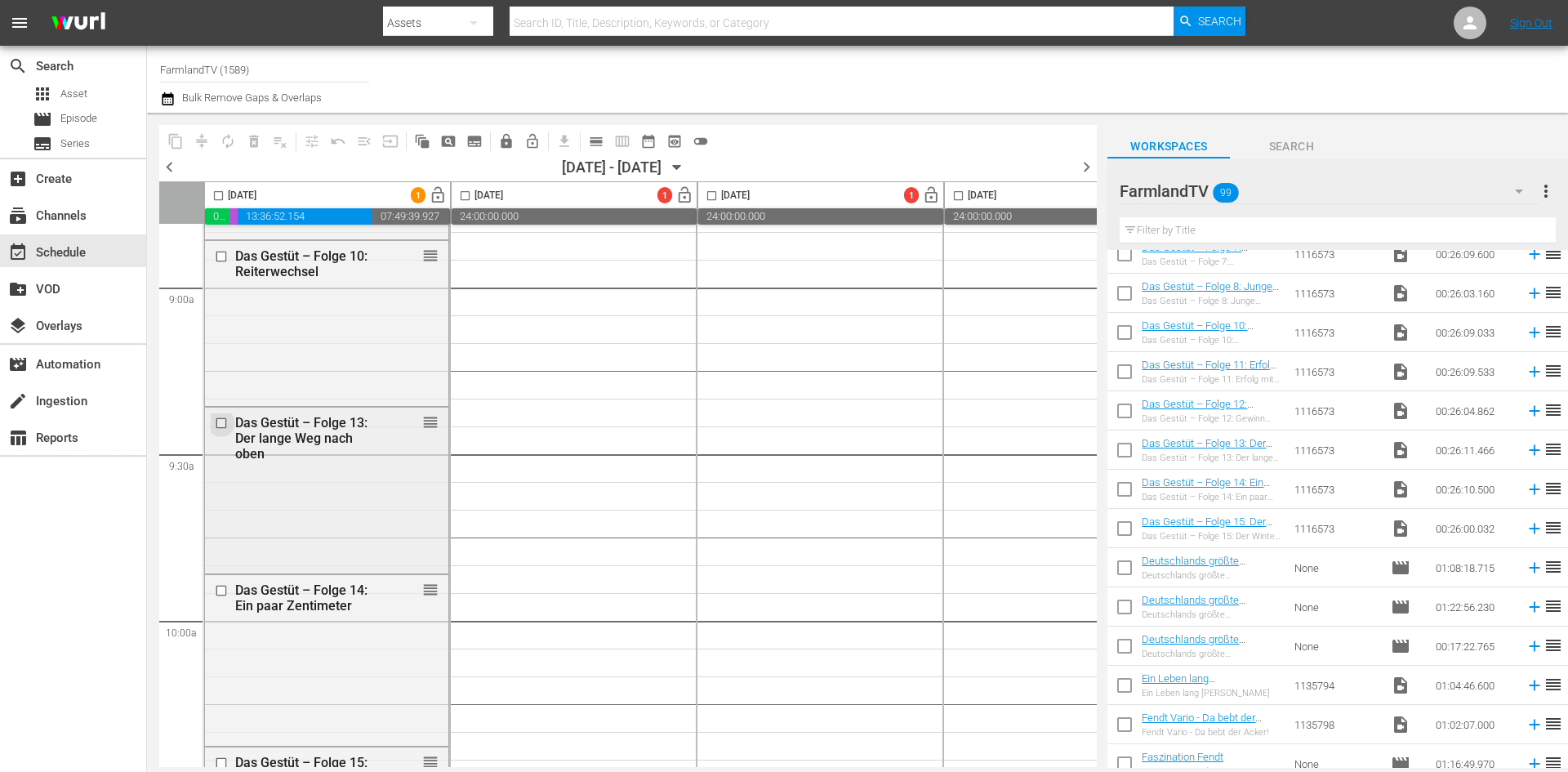
click at [220, 425] on input "checkbox" at bounding box center [224, 423] width 17 height 14
click at [221, 592] on input "checkbox" at bounding box center [224, 590] width 17 height 14
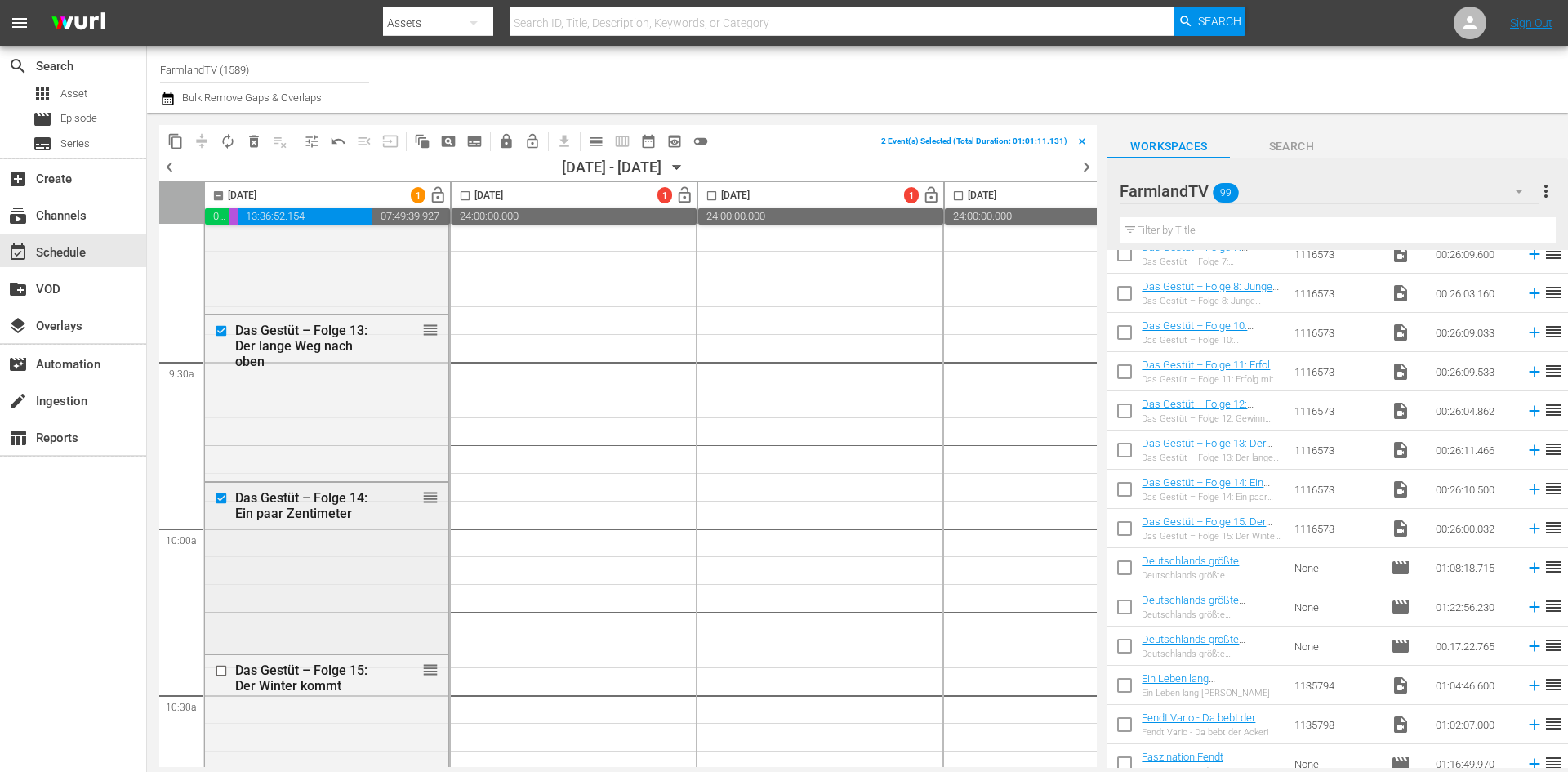
scroll to position [3104, 0]
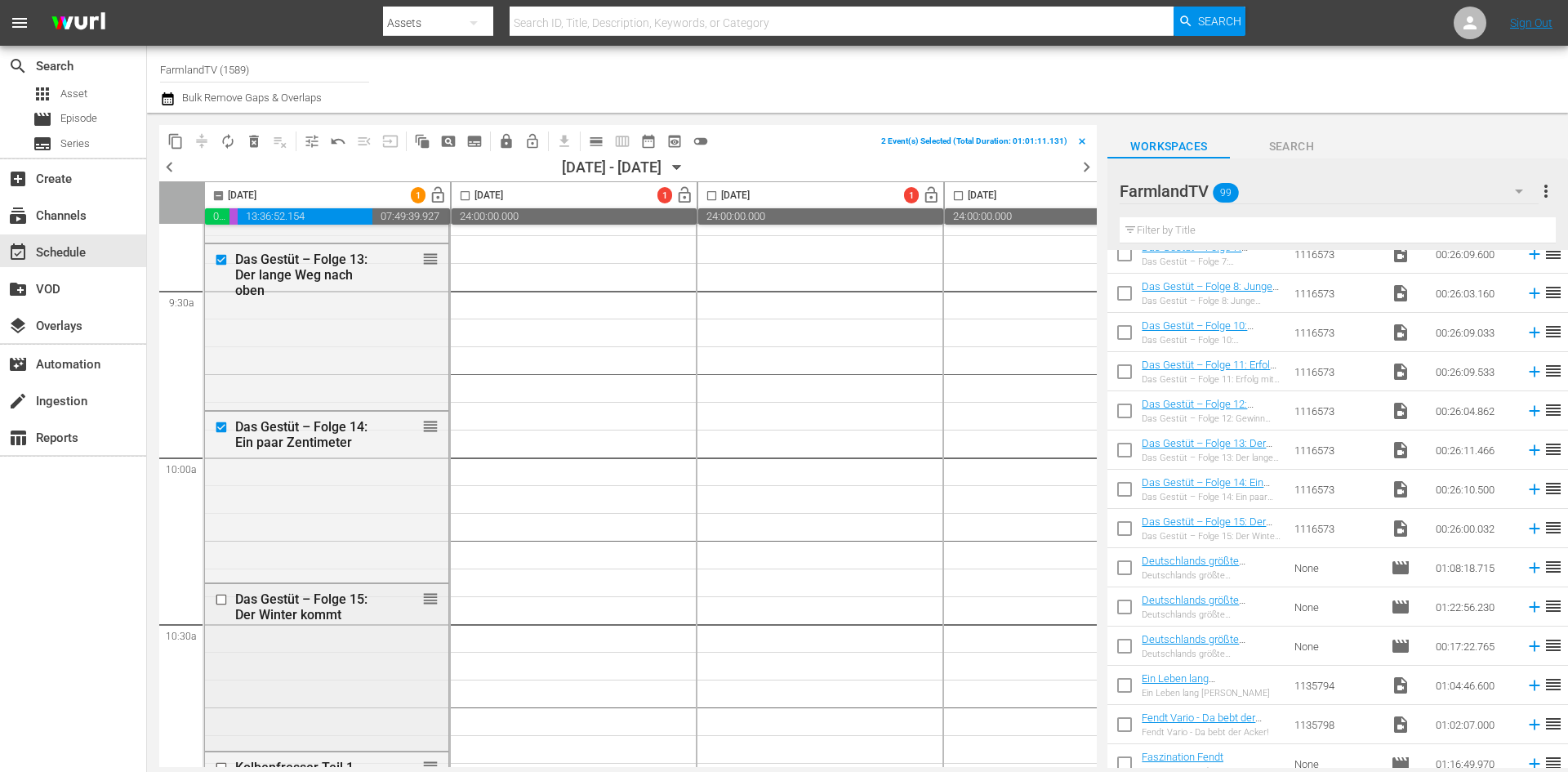
click at [220, 598] on input "checkbox" at bounding box center [224, 600] width 17 height 14
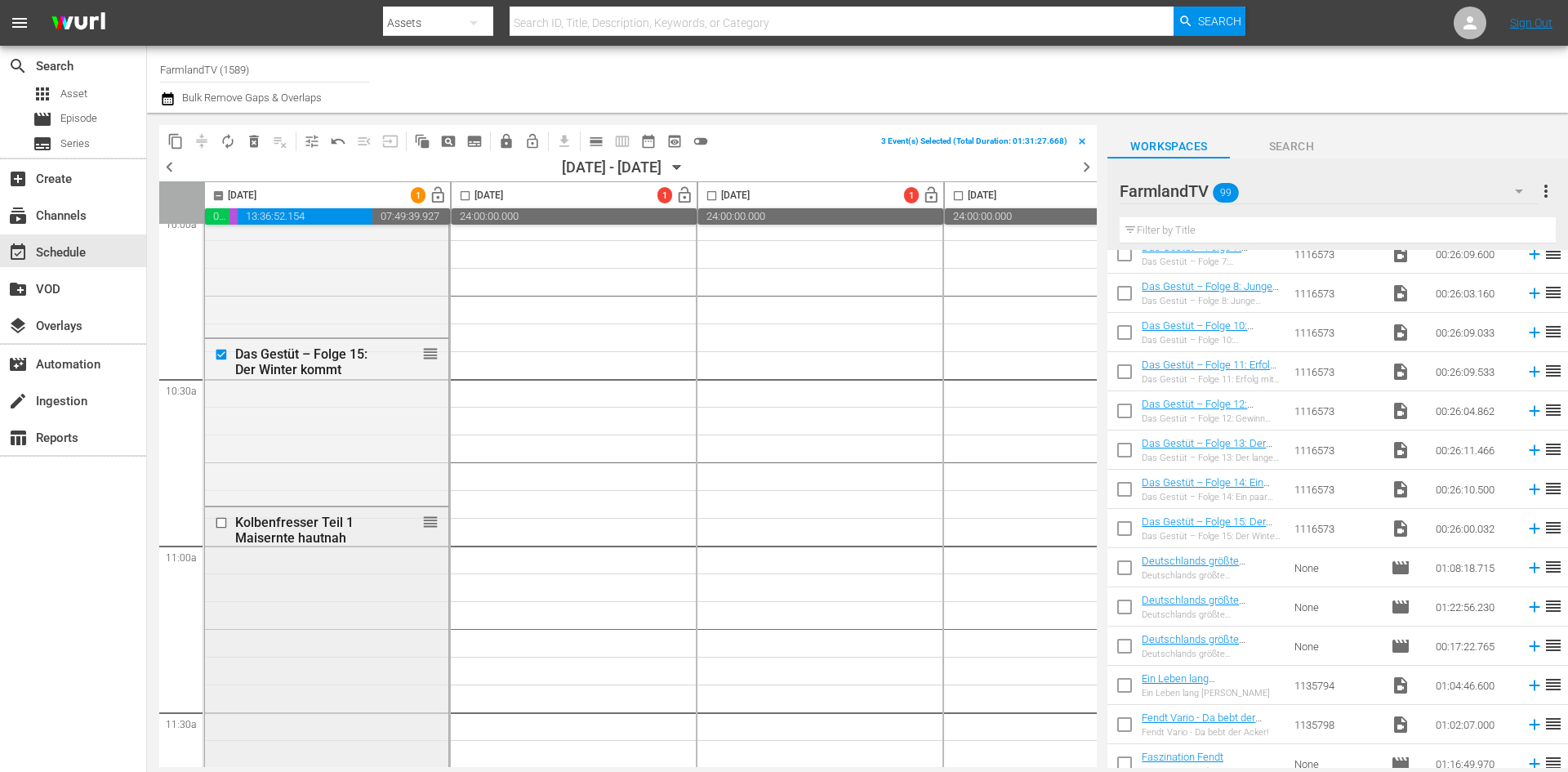
click at [222, 524] on input "checkbox" at bounding box center [224, 522] width 17 height 14
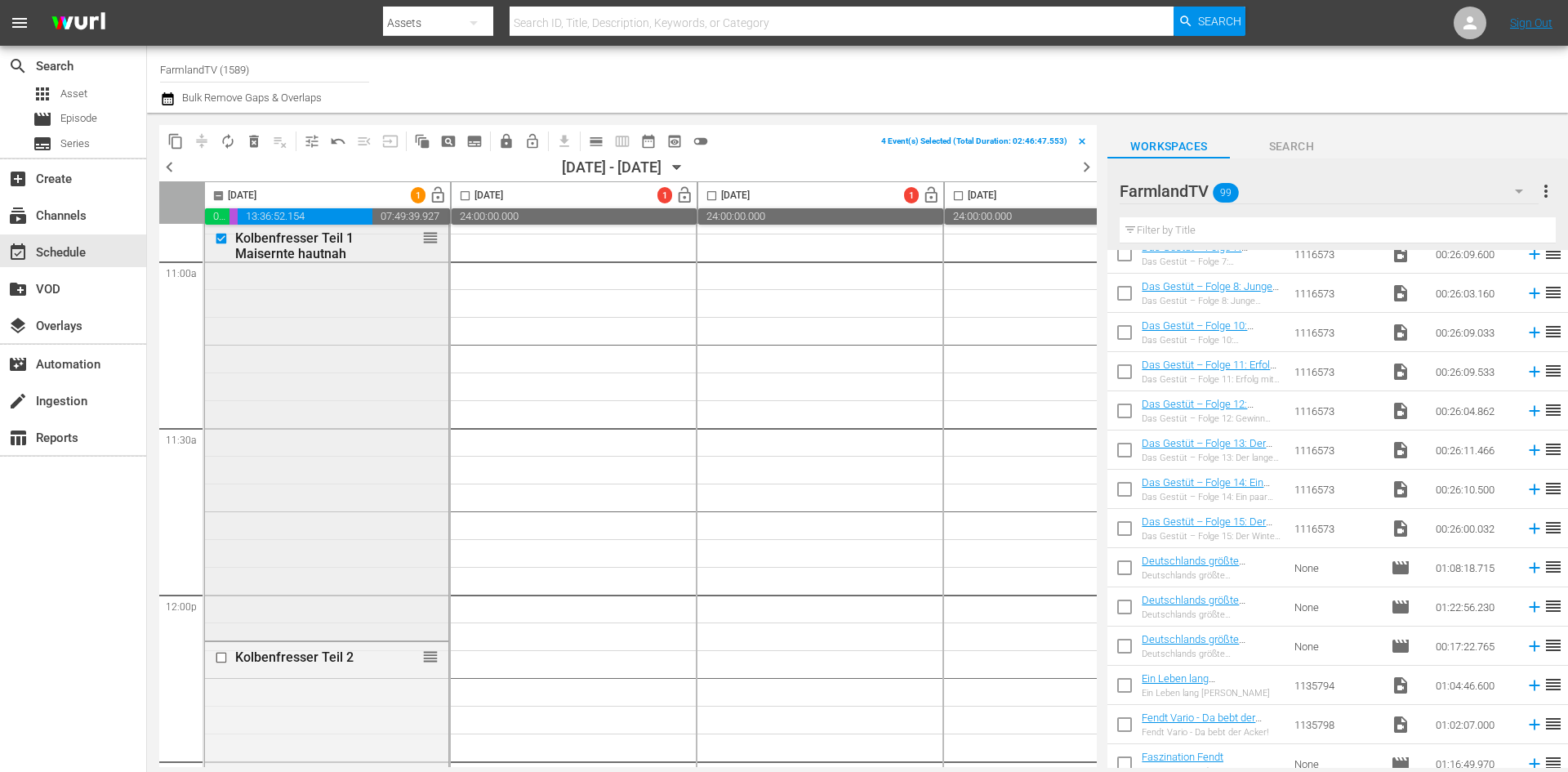
scroll to position [3758, 0]
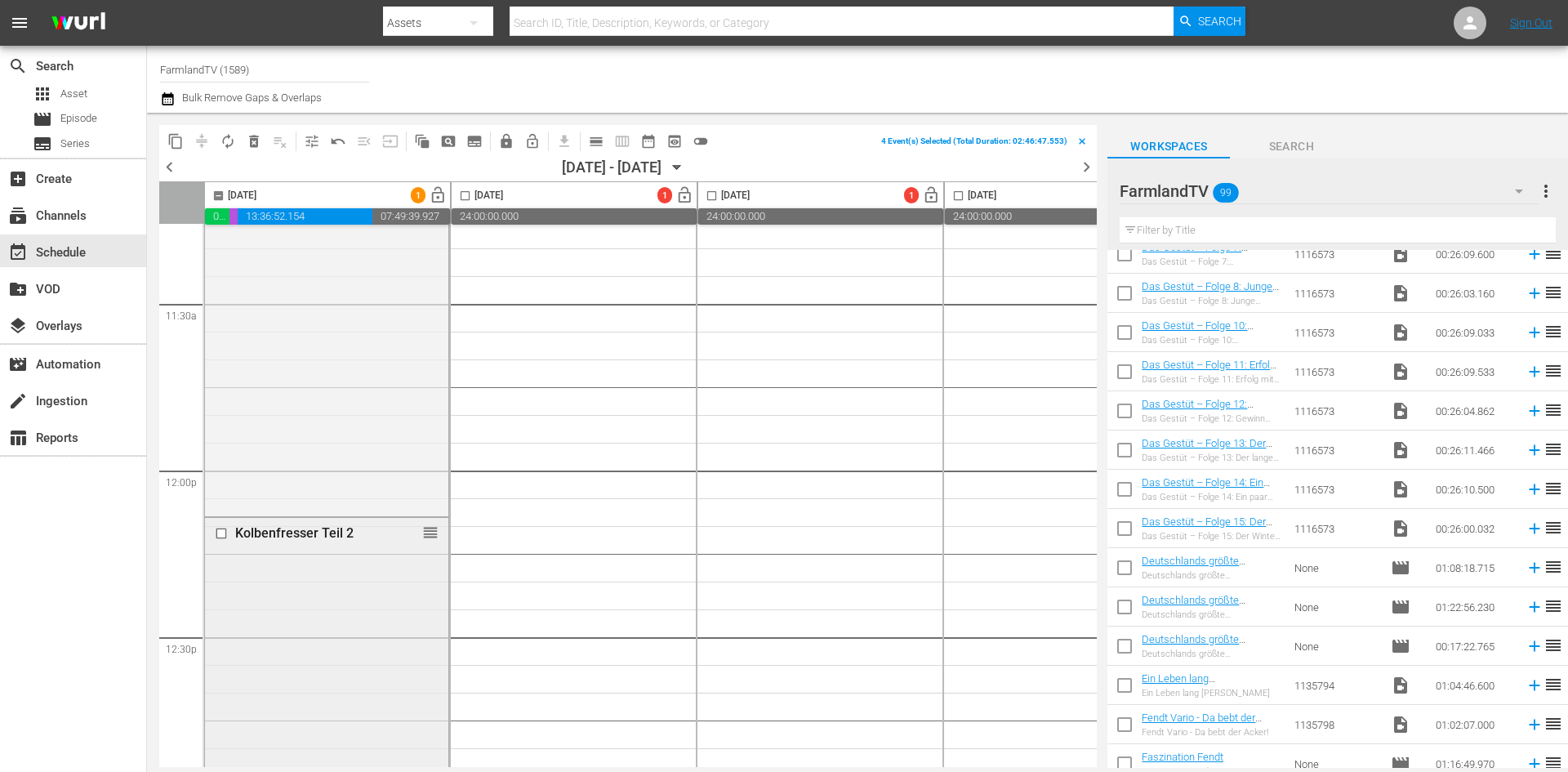
click at [224, 534] on input "checkbox" at bounding box center [224, 533] width 17 height 14
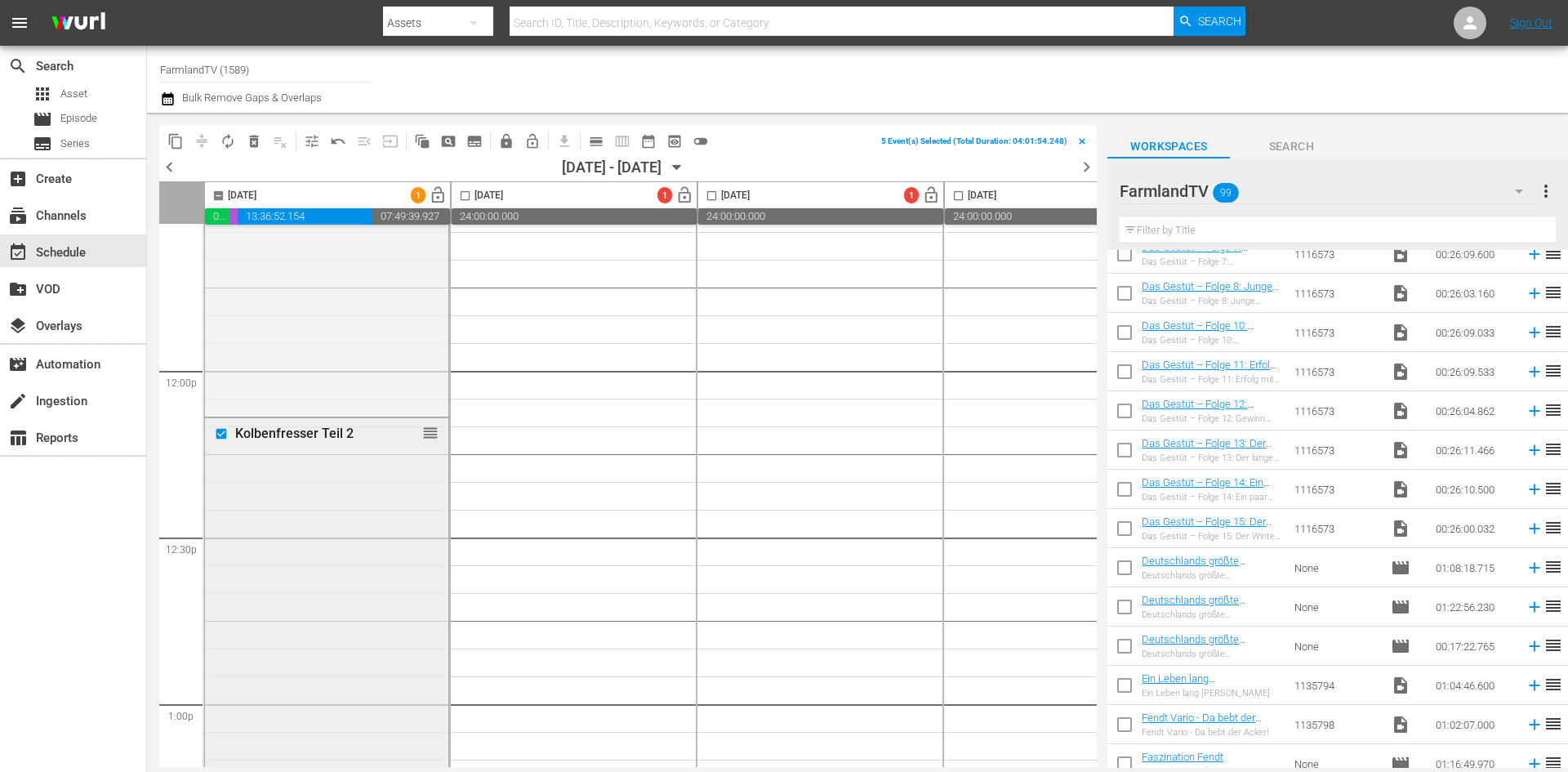
scroll to position [4085, 0]
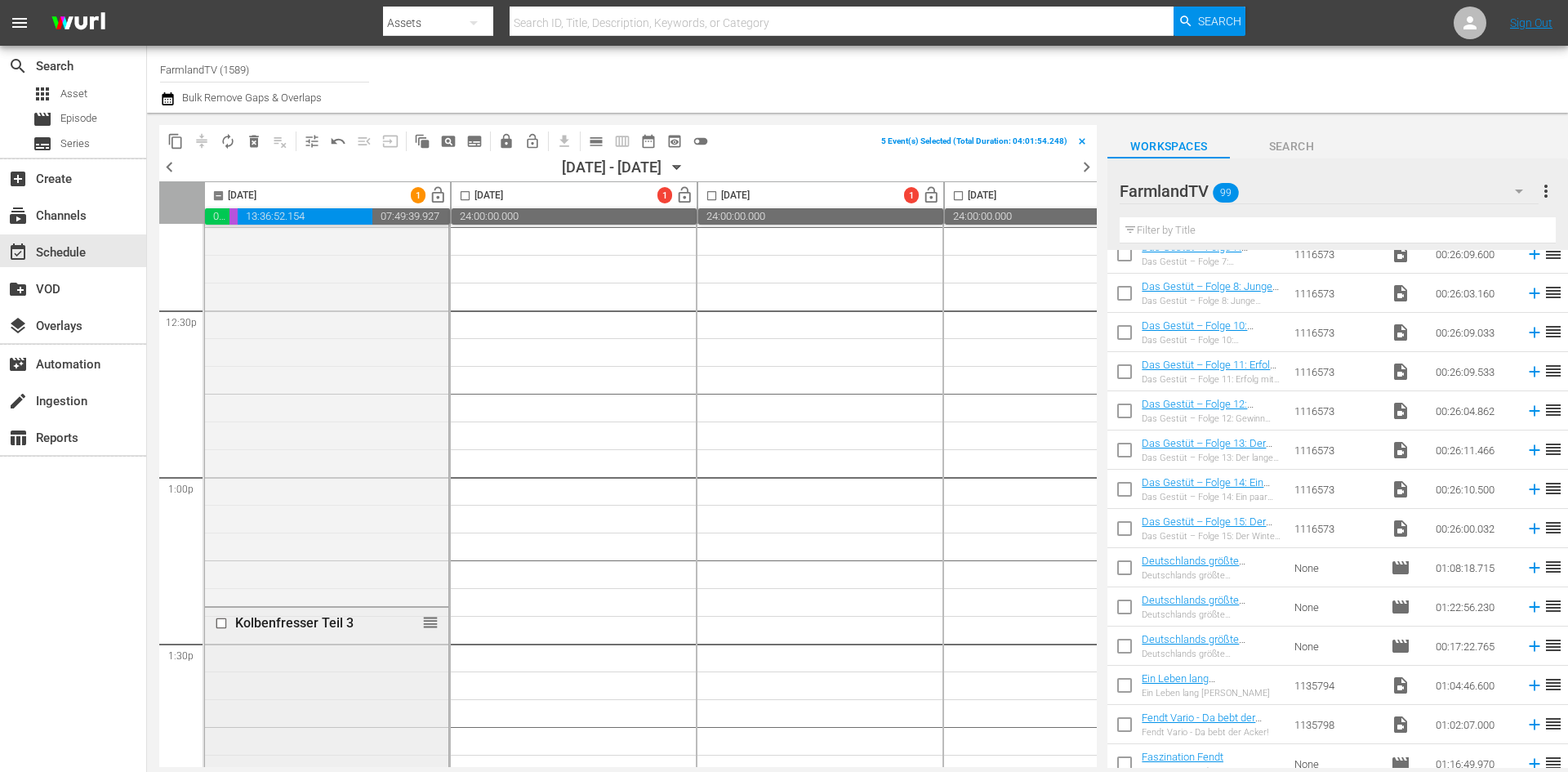
click at [223, 623] on input "checkbox" at bounding box center [224, 624] width 17 height 14
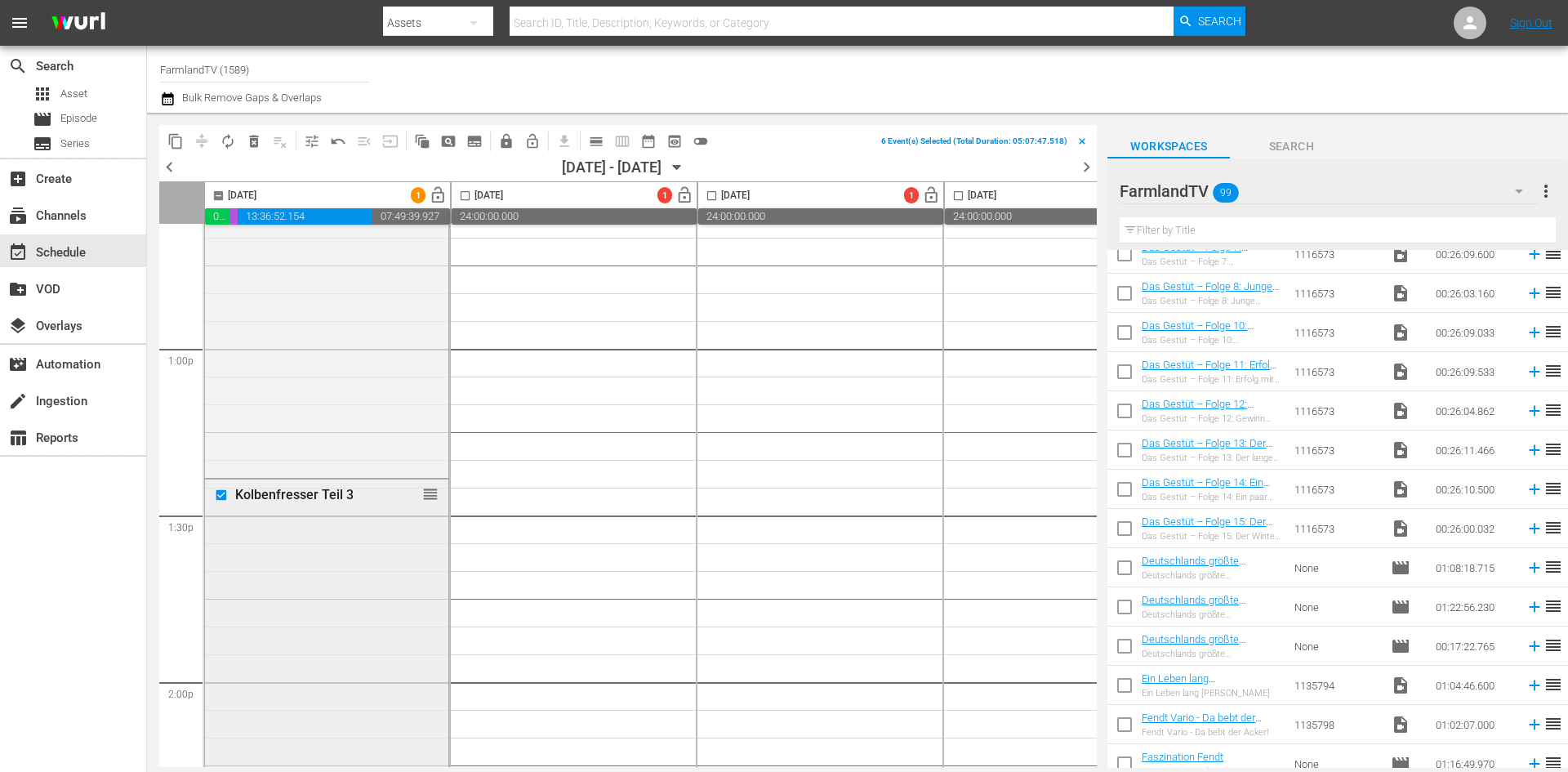
scroll to position [4412, 0]
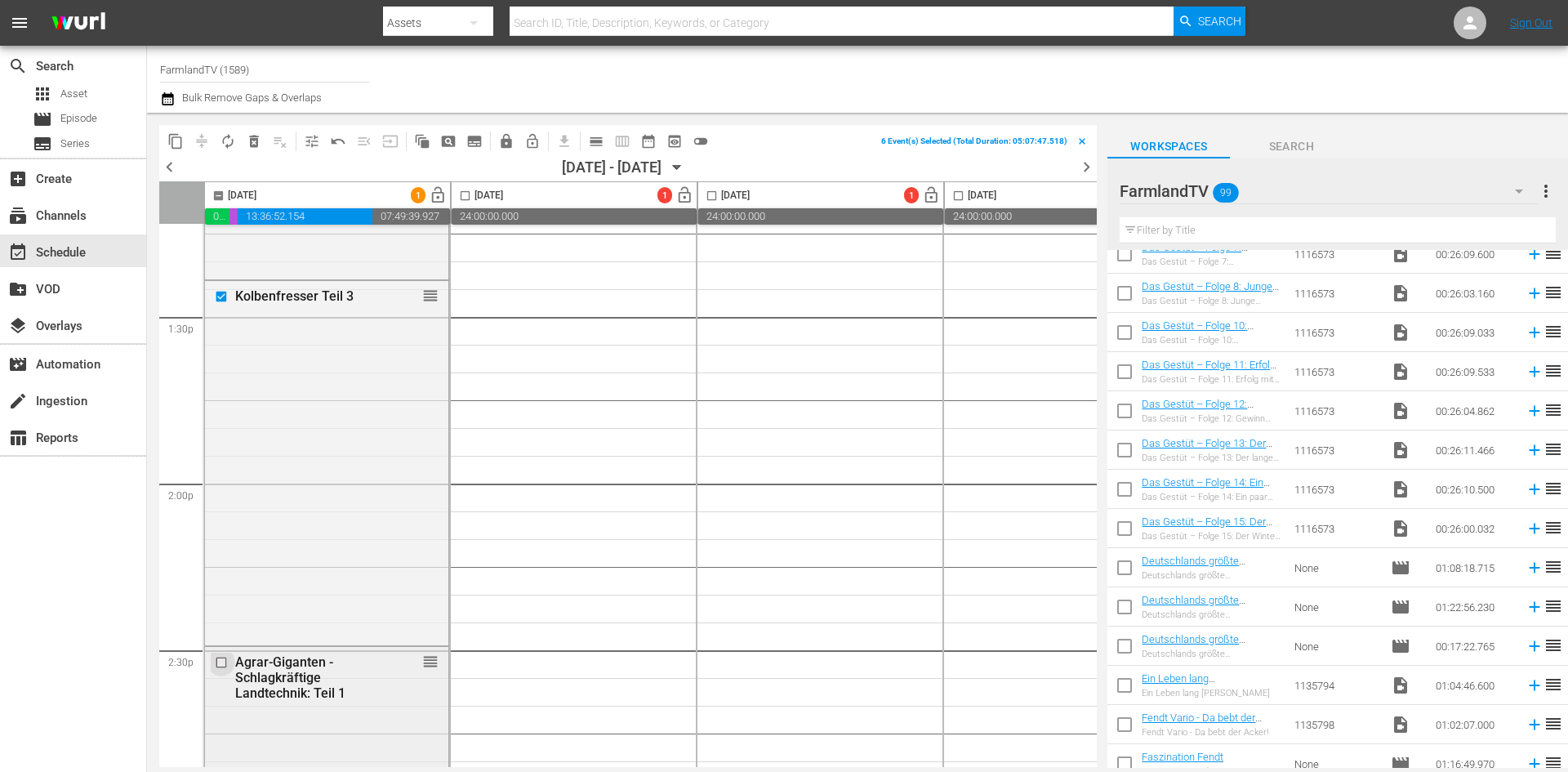
click at [217, 664] on input "checkbox" at bounding box center [224, 663] width 17 height 14
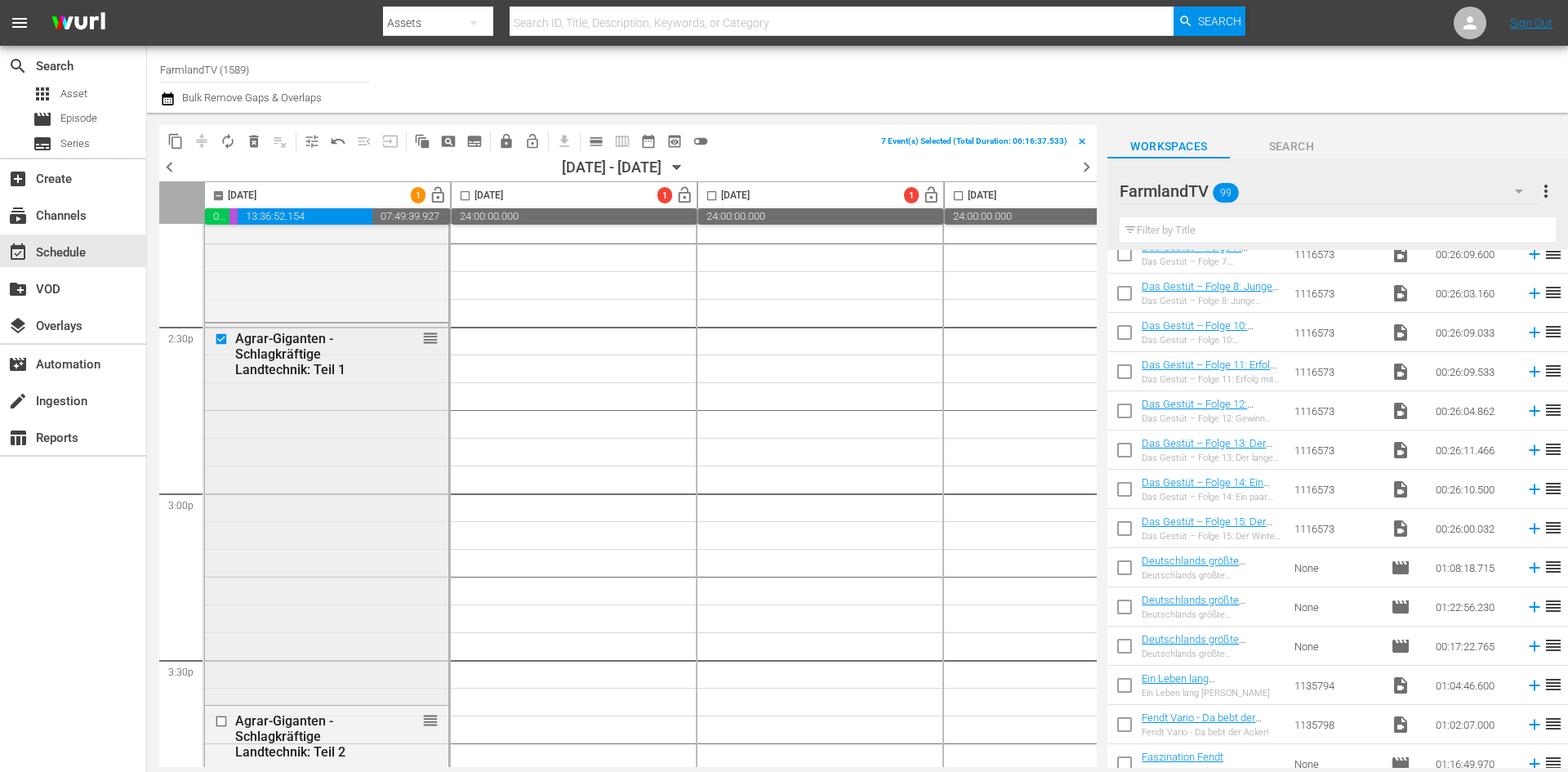
scroll to position [4739, 0]
click at [224, 722] on input "checkbox" at bounding box center [224, 719] width 17 height 14
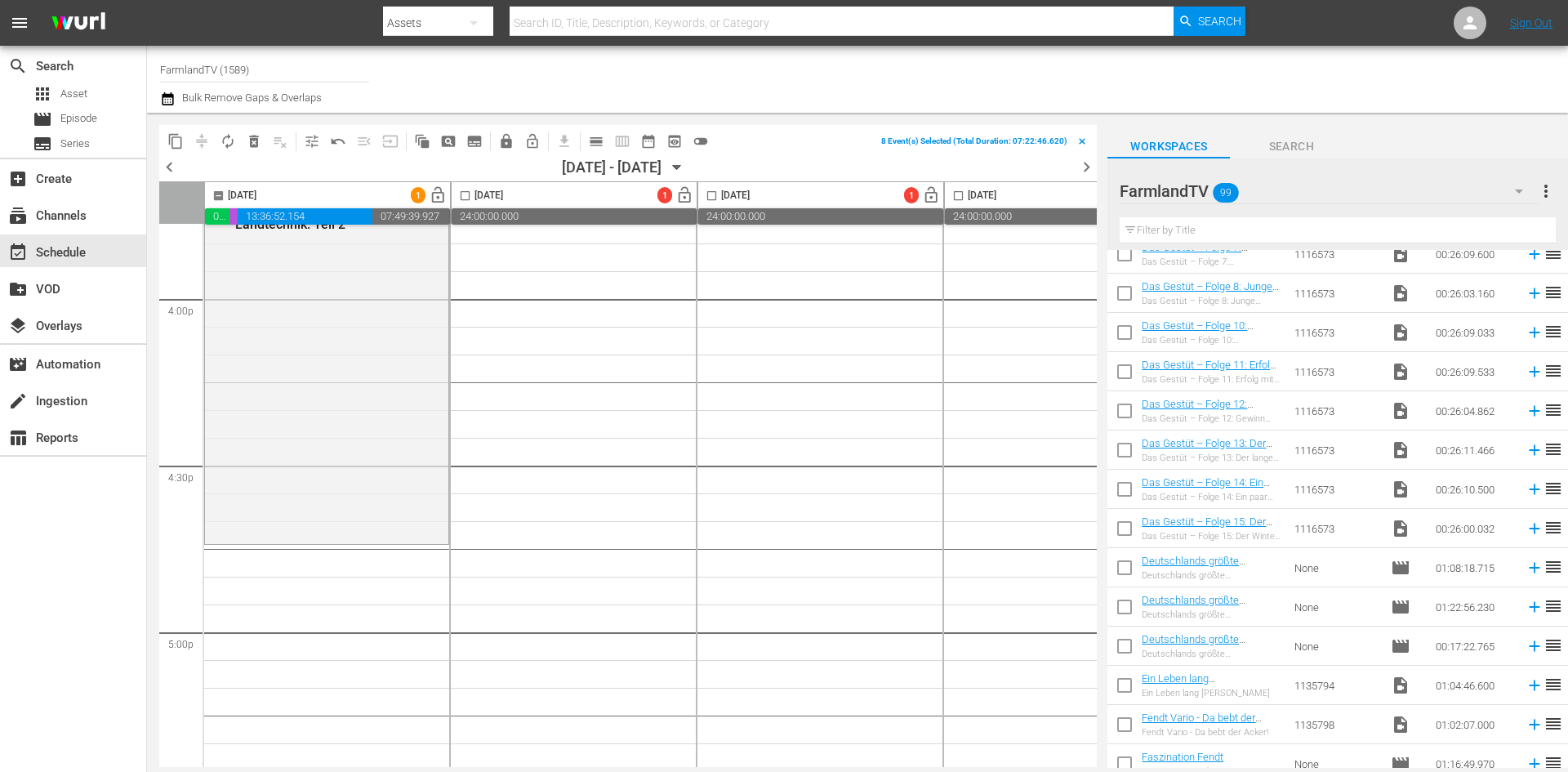
scroll to position [5392, 0]
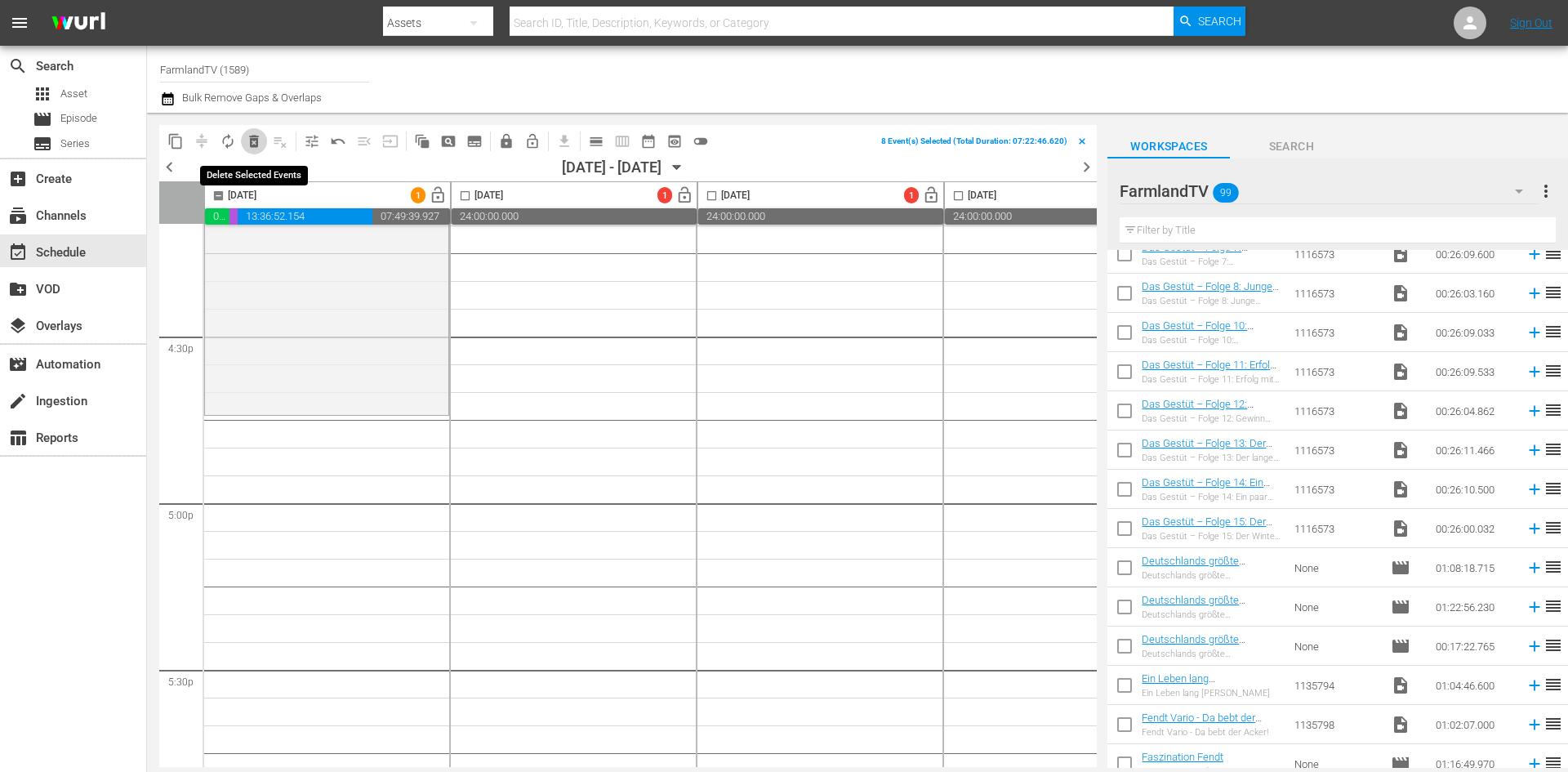
click at [257, 145] on span "delete_forever_outlined" at bounding box center [254, 141] width 16 height 16
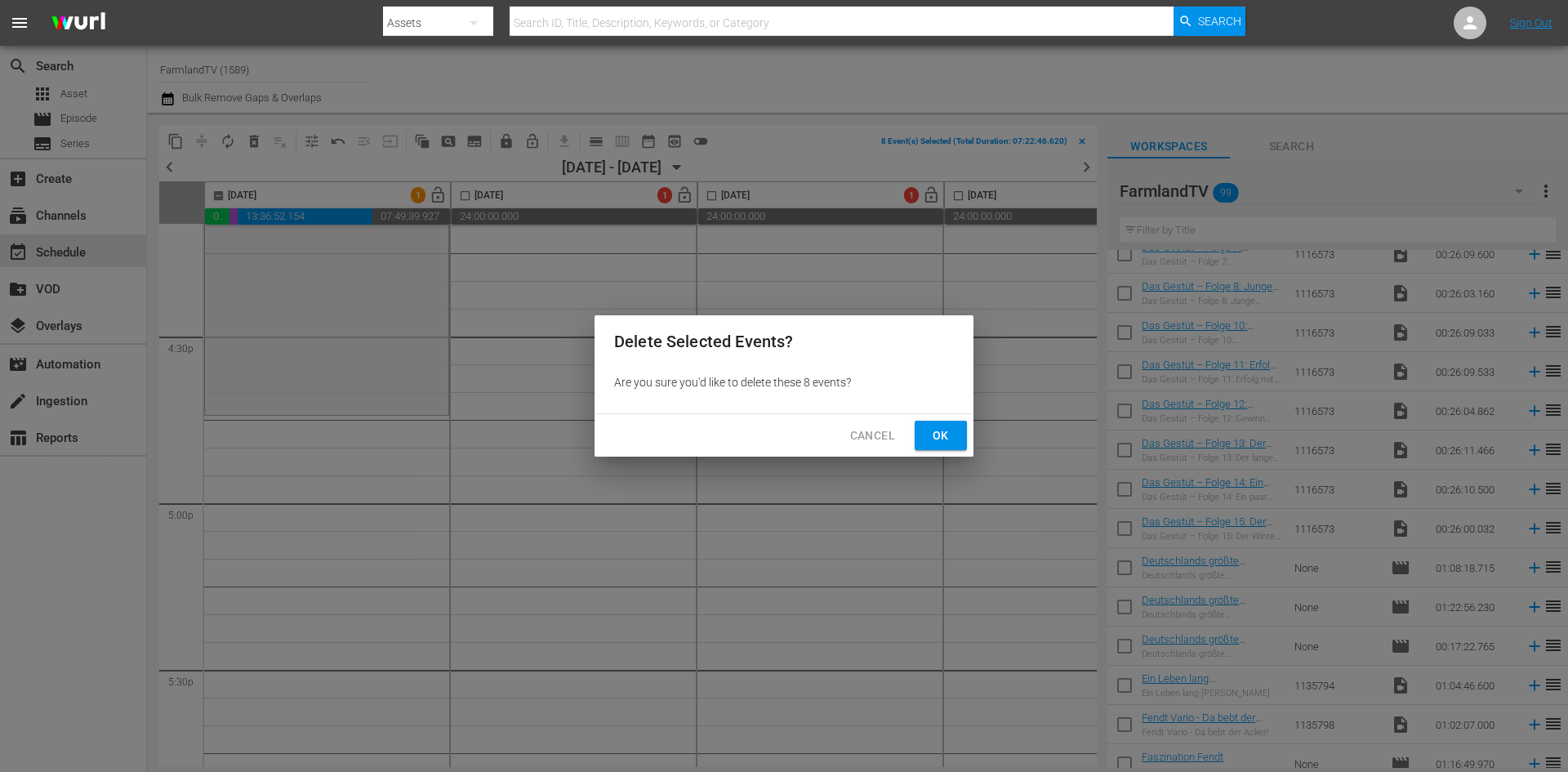
click at [960, 429] on button "Ok" at bounding box center [940, 435] width 52 height 30
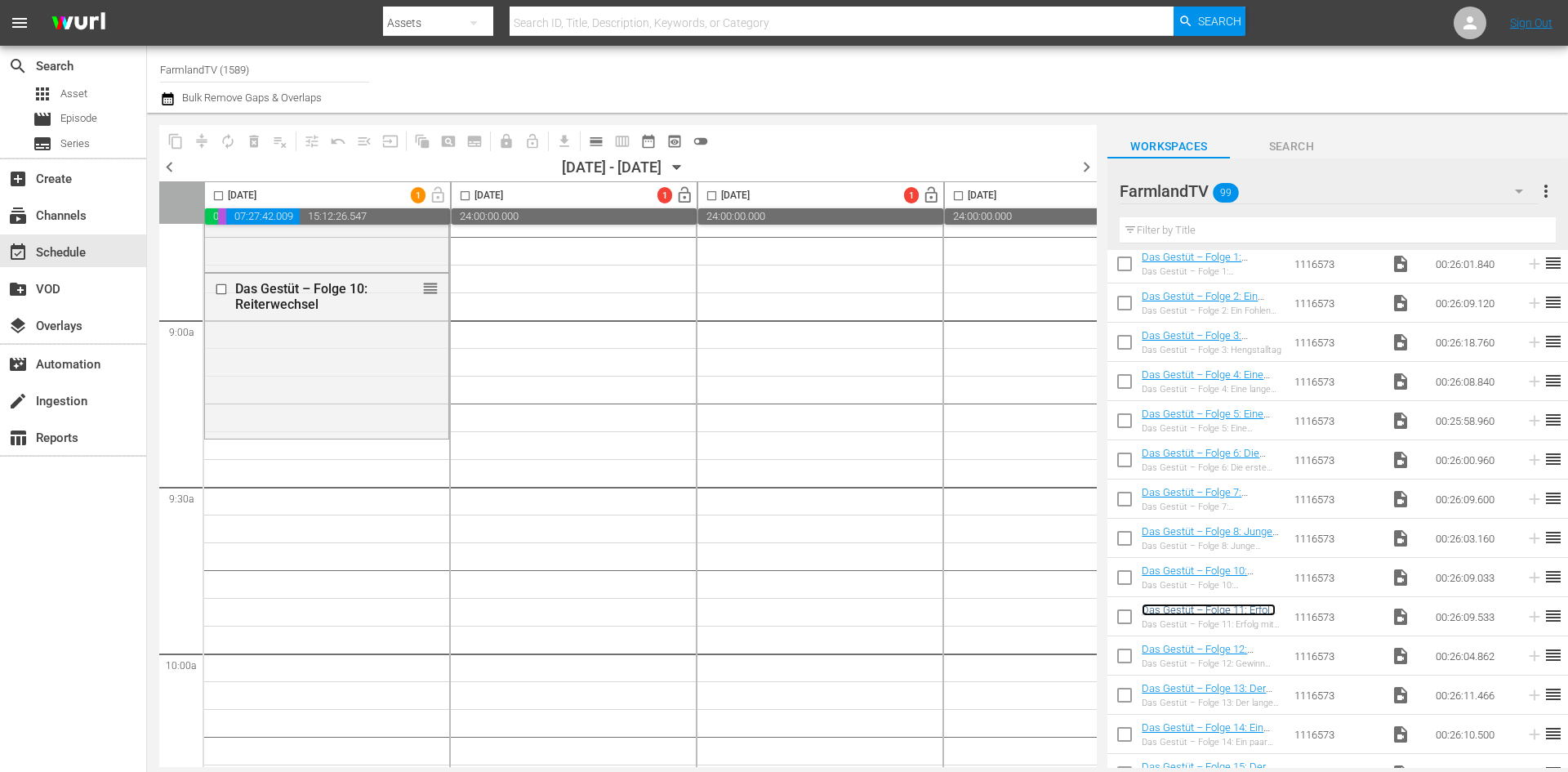
scroll to position [3026, 0]
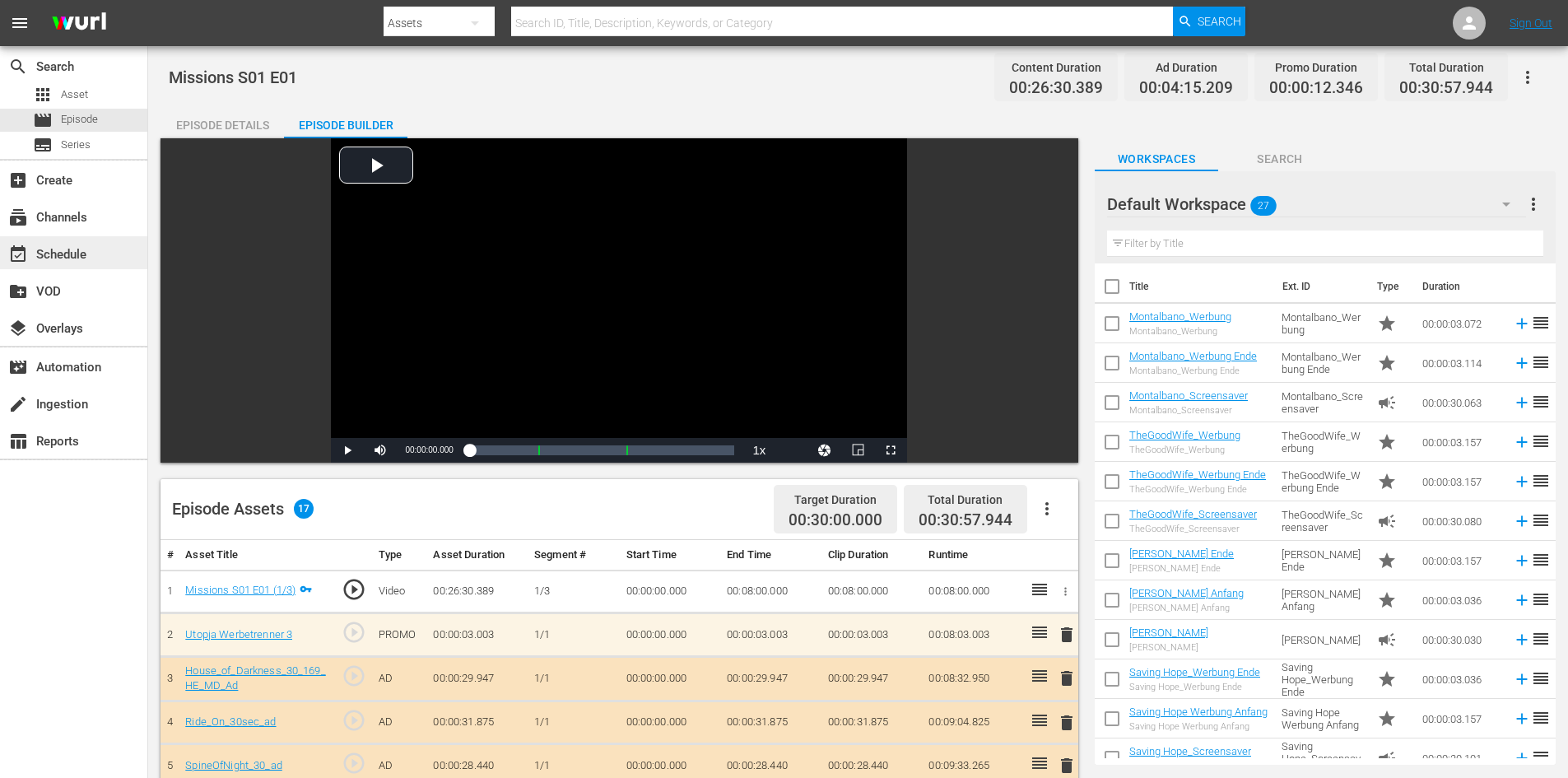
click at [90, 246] on div "event_available Schedule" at bounding box center [46, 252] width 92 height 15
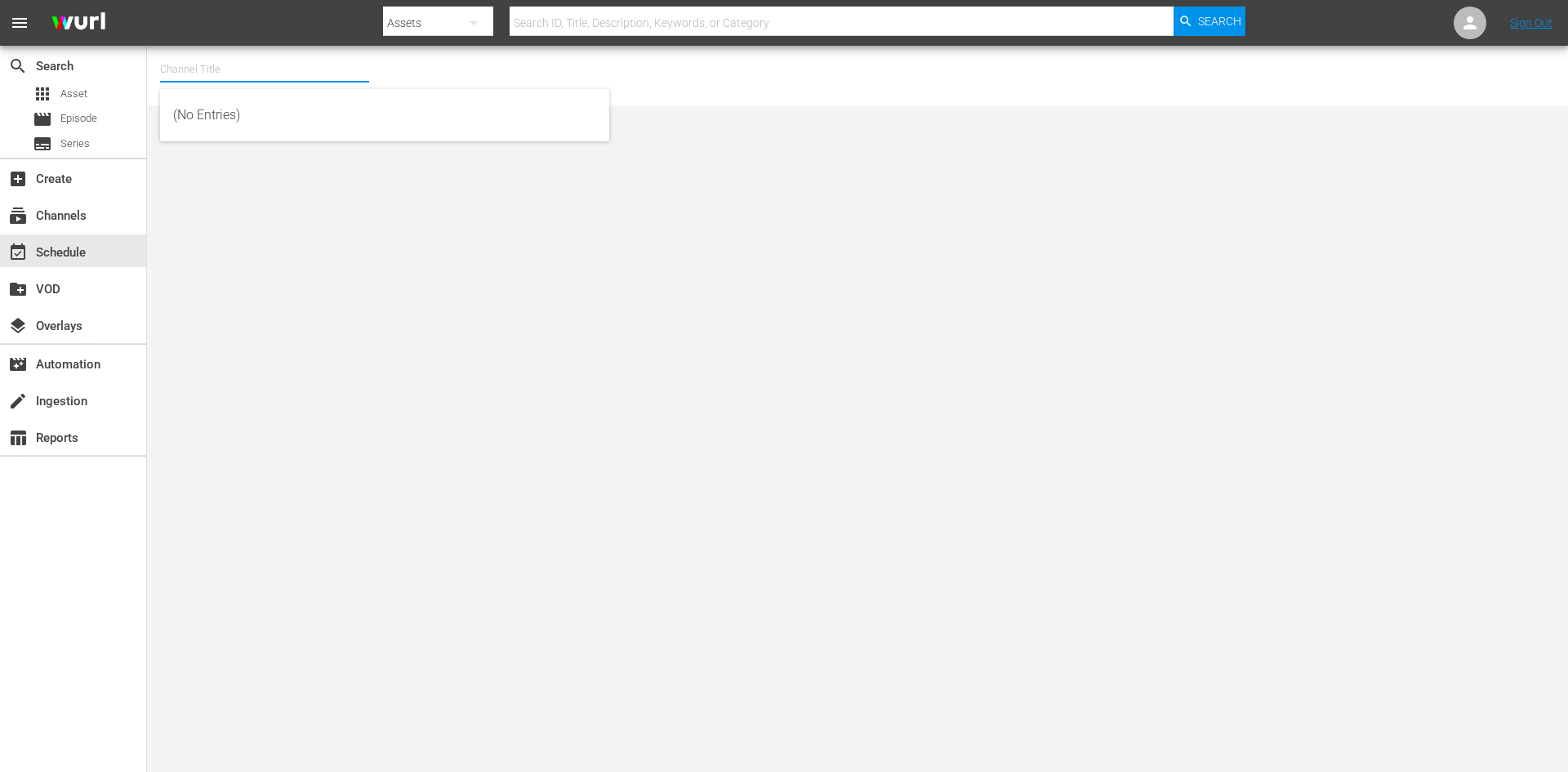
click at [225, 65] on input "text" at bounding box center [264, 70] width 209 height 40
click at [230, 108] on div "FarmlandTV (1589 - plaionpictures_weihnachtskino_1)" at bounding box center [384, 115] width 423 height 40
type input "FarmlandTV (1589 - plaionpictures_weihnachtskino_1)"
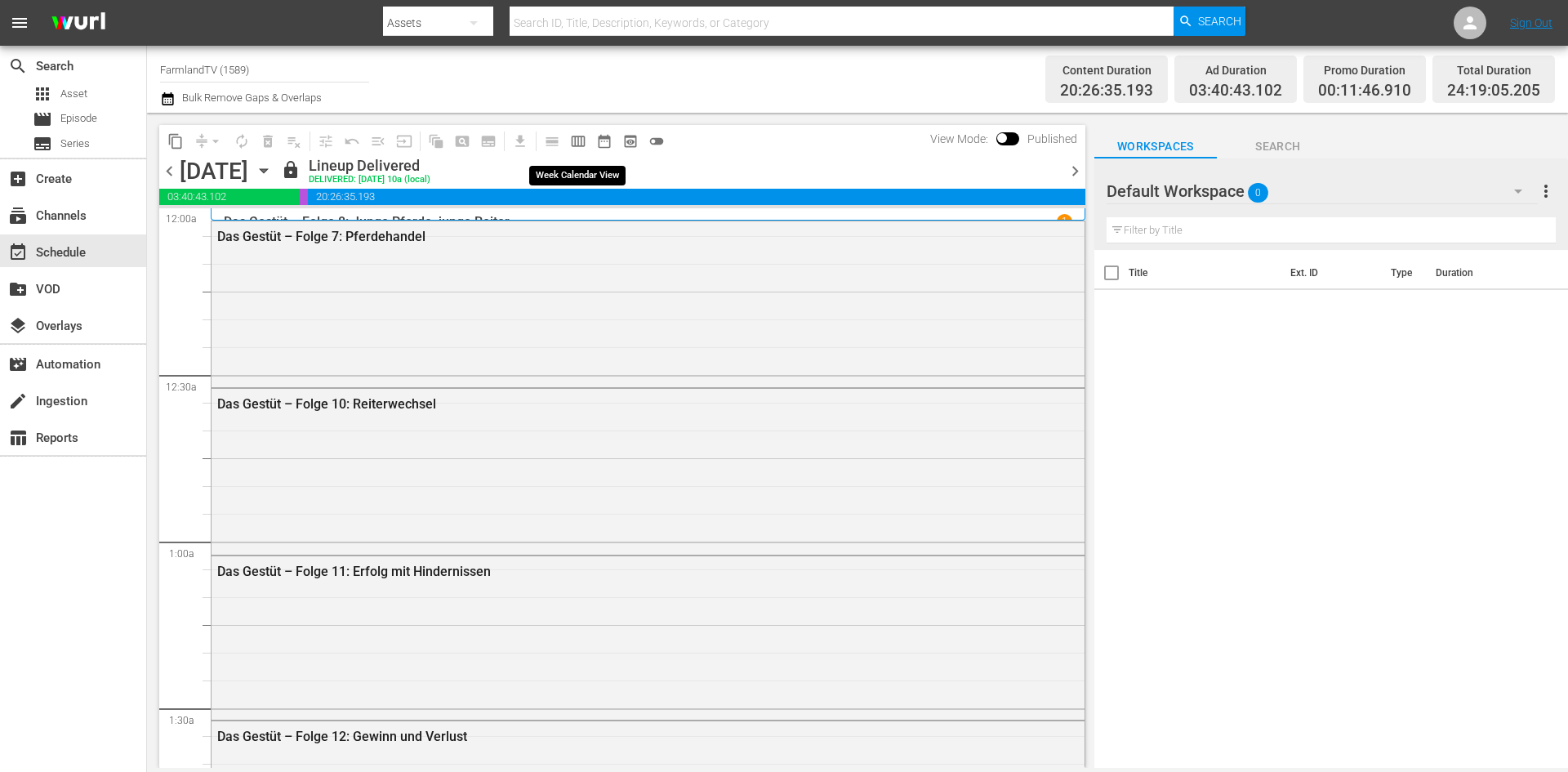
click at [577, 144] on span "calendar_view_week_outlined" at bounding box center [578, 141] width 16 height 16
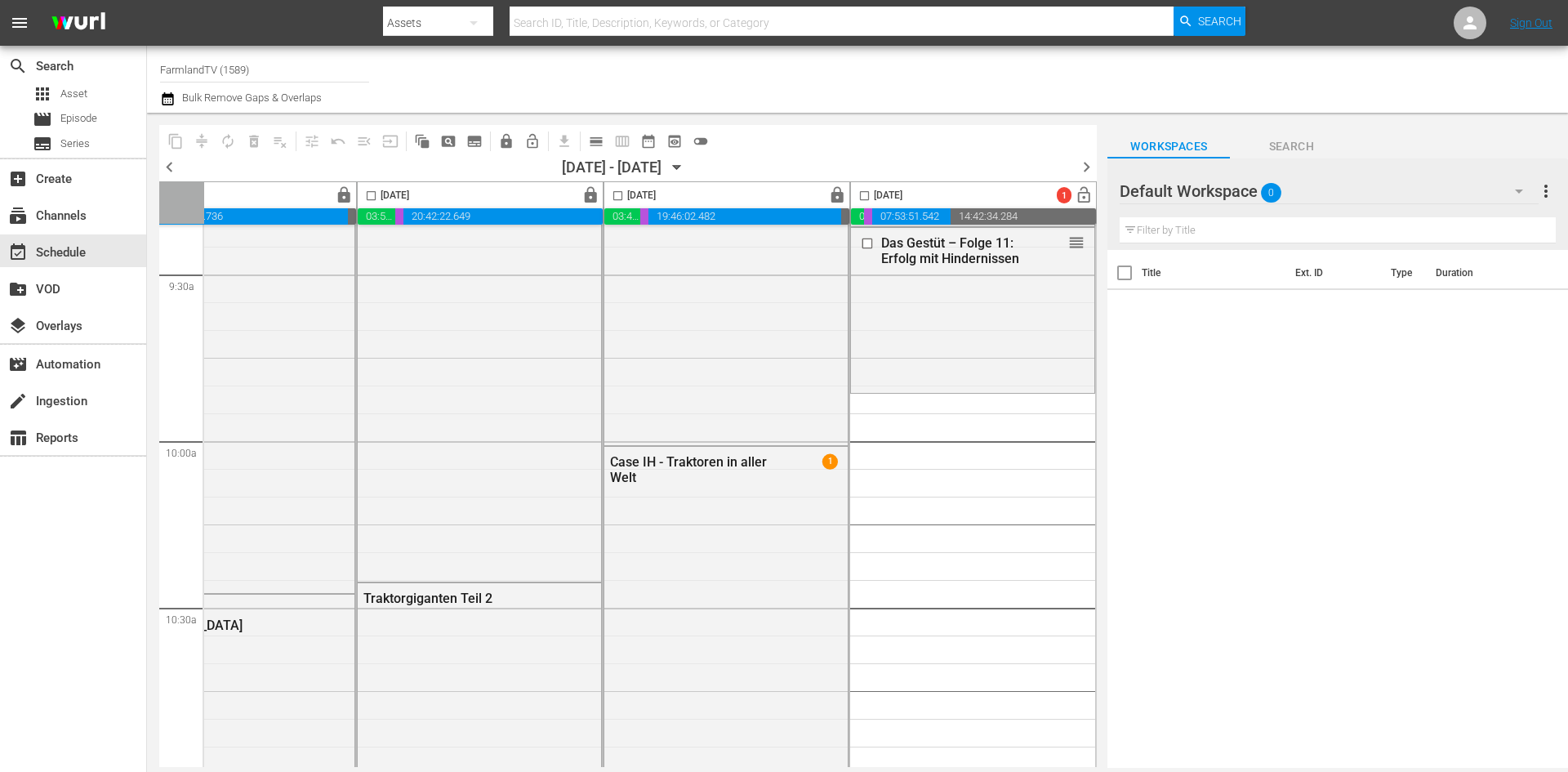
scroll to position [2929, 840]
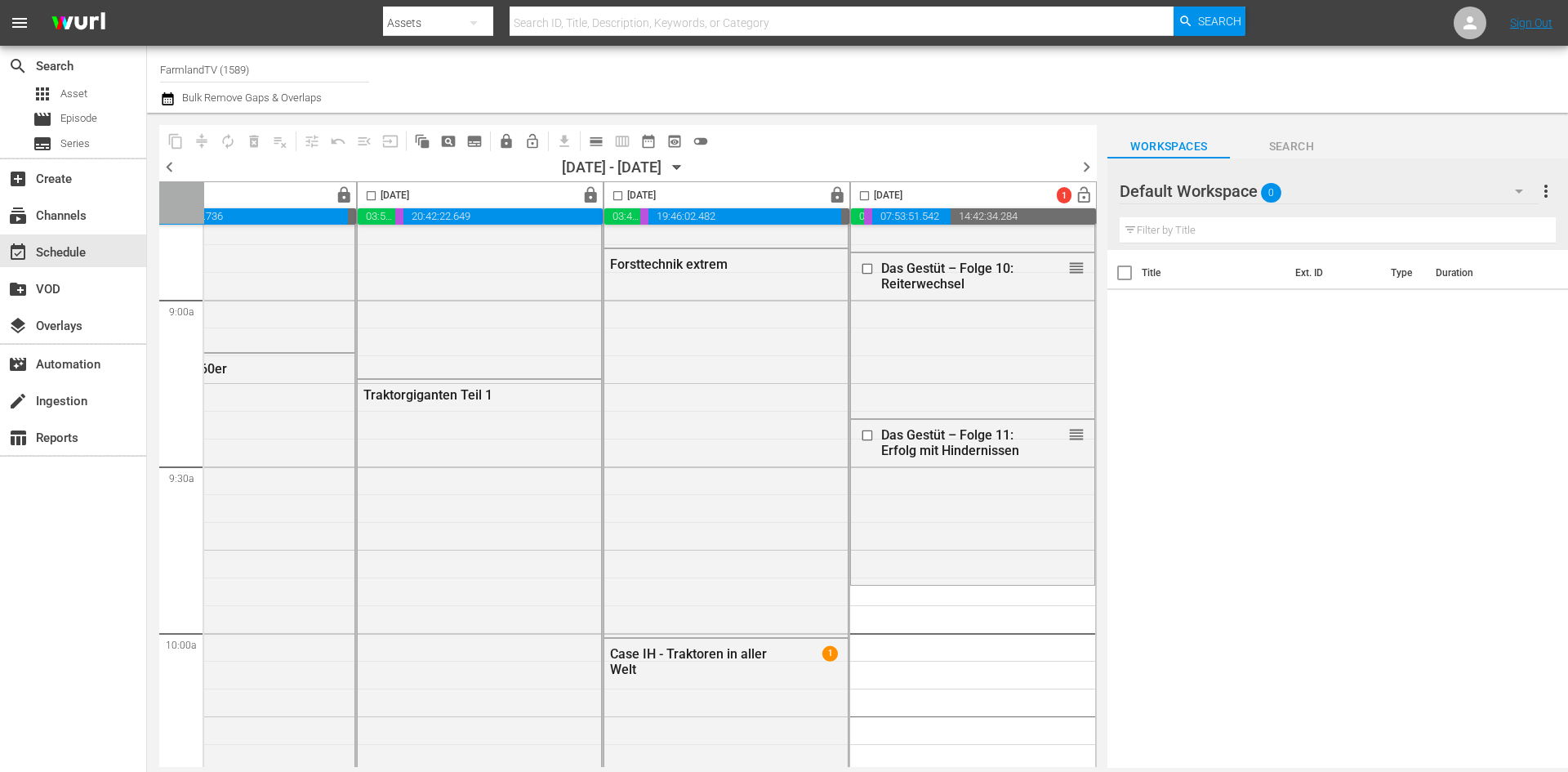
click at [1173, 192] on div at bounding box center [1178, 191] width 118 height 40
click at [686, 171] on icon "button" at bounding box center [676, 167] width 18 height 18
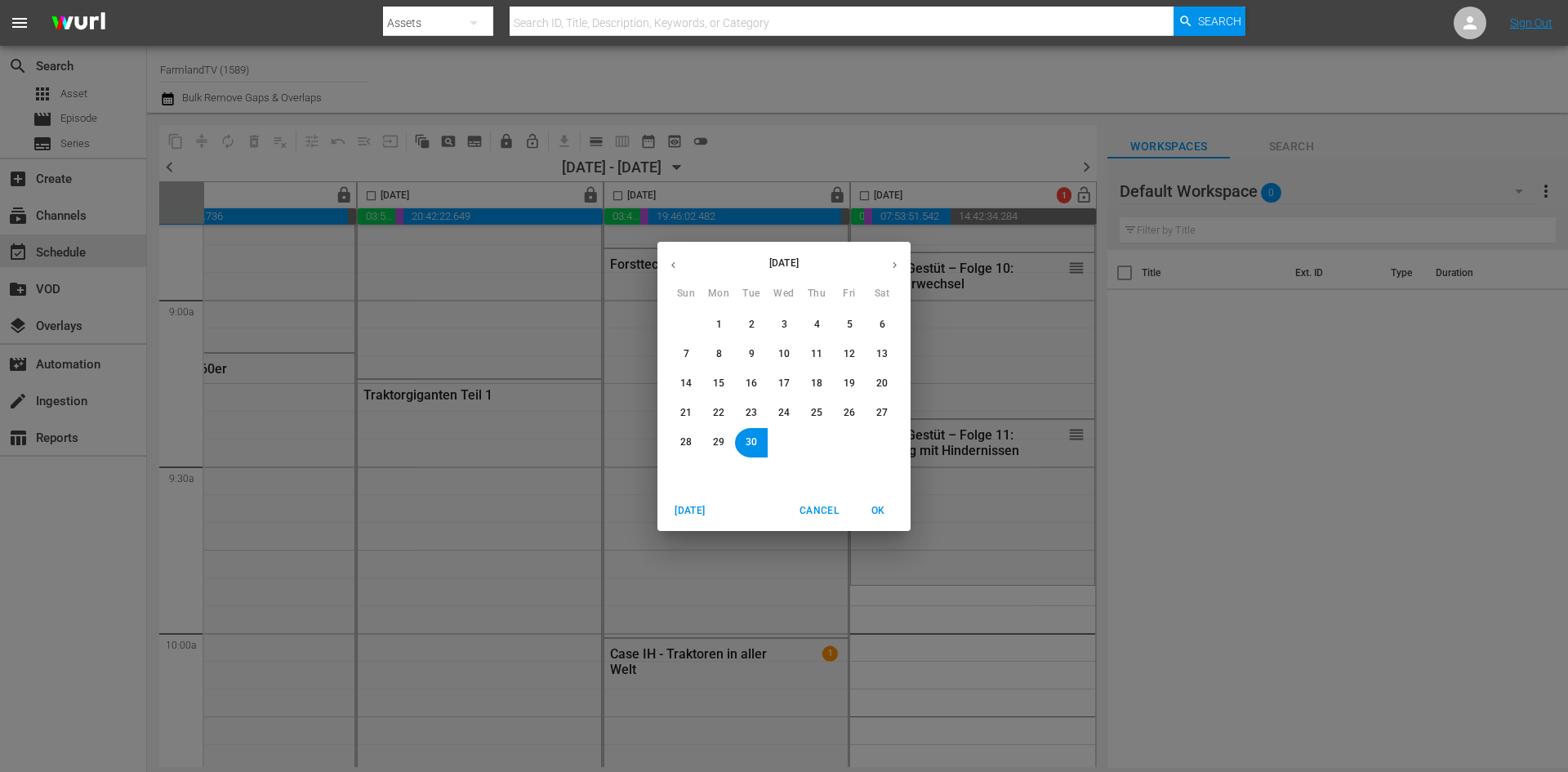
click at [901, 259] on button "button" at bounding box center [894, 265] width 32 height 32
click at [723, 359] on span "6" at bounding box center [718, 354] width 9 height 14
click at [876, 507] on span "OK" at bounding box center [878, 511] width 40 height 17
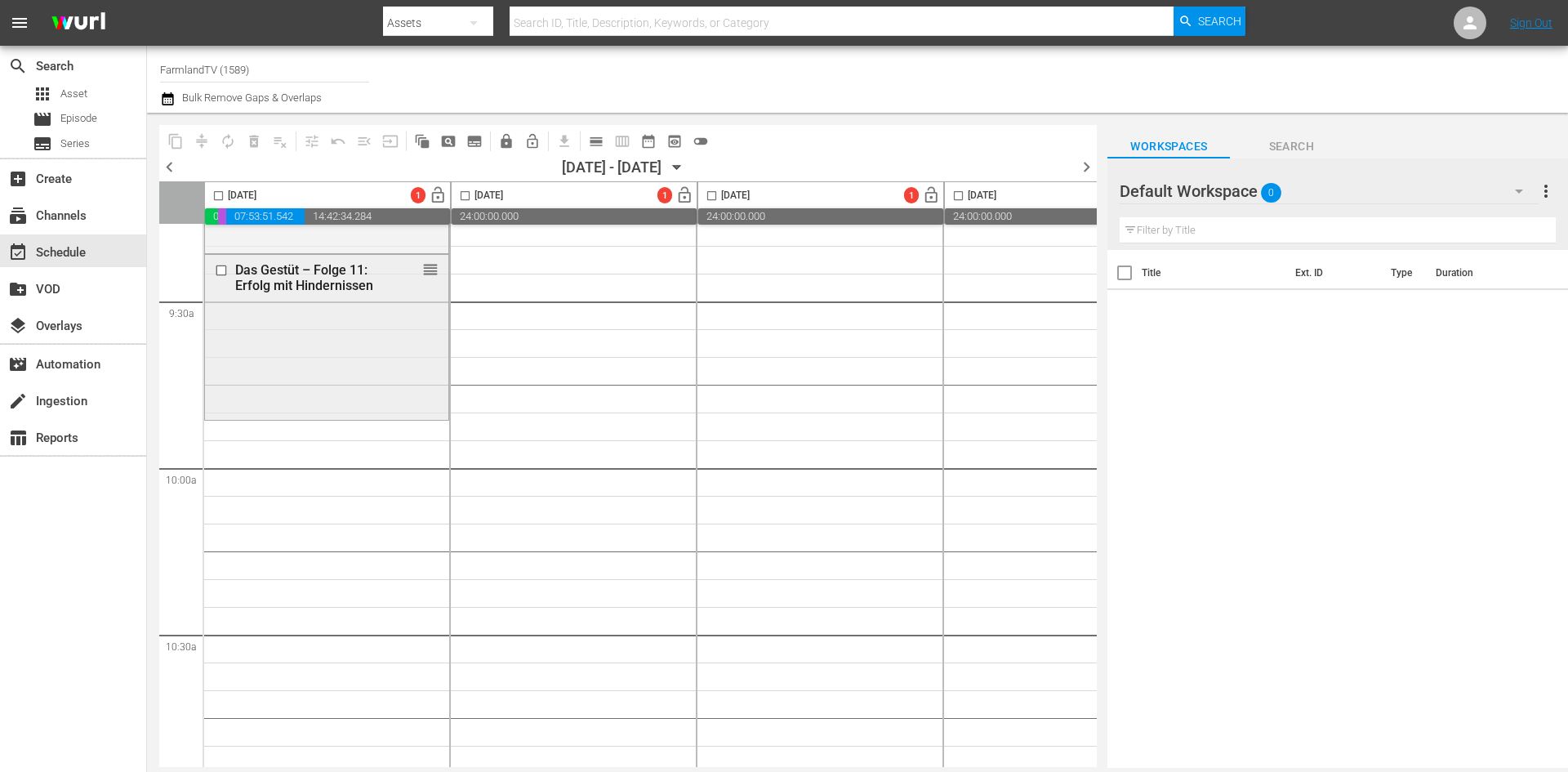
scroll to position [3176, 0]
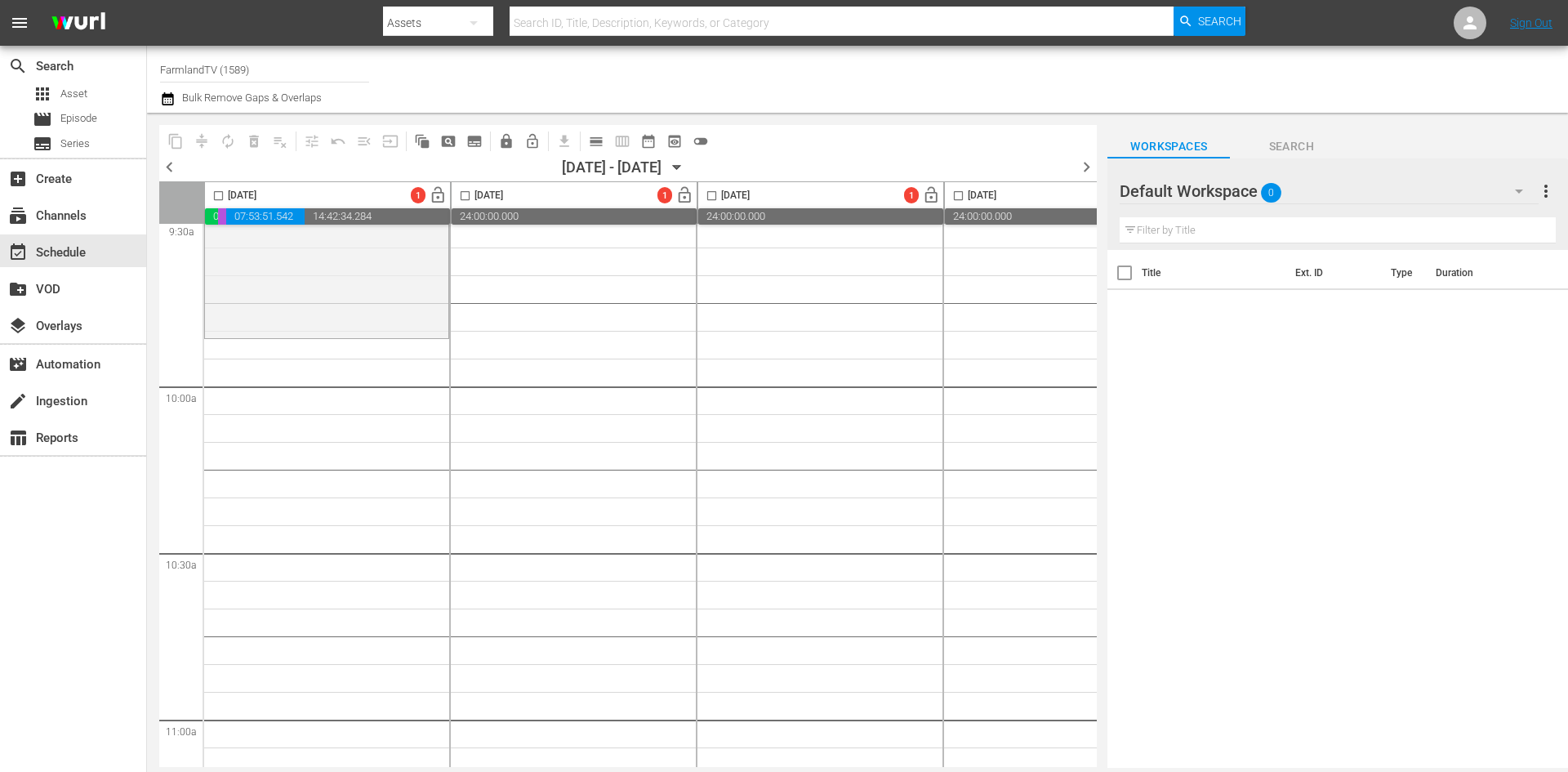
click at [1223, 195] on div at bounding box center [1178, 191] width 118 height 40
click at [1374, 184] on div "Default Workspace 0" at bounding box center [1328, 191] width 418 height 46
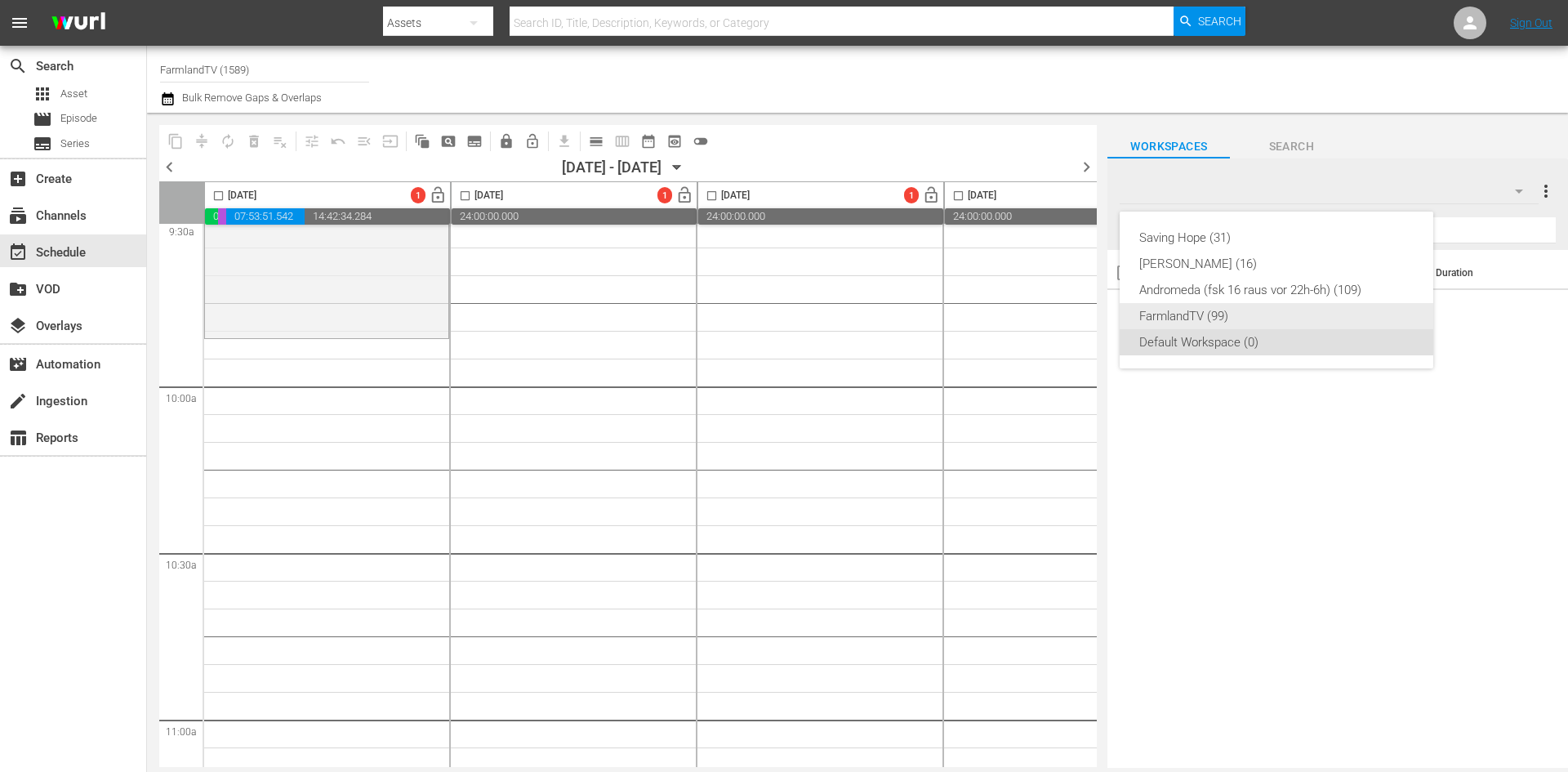
click at [1273, 315] on div "FarmlandTV (99)" at bounding box center [1276, 316] width 274 height 26
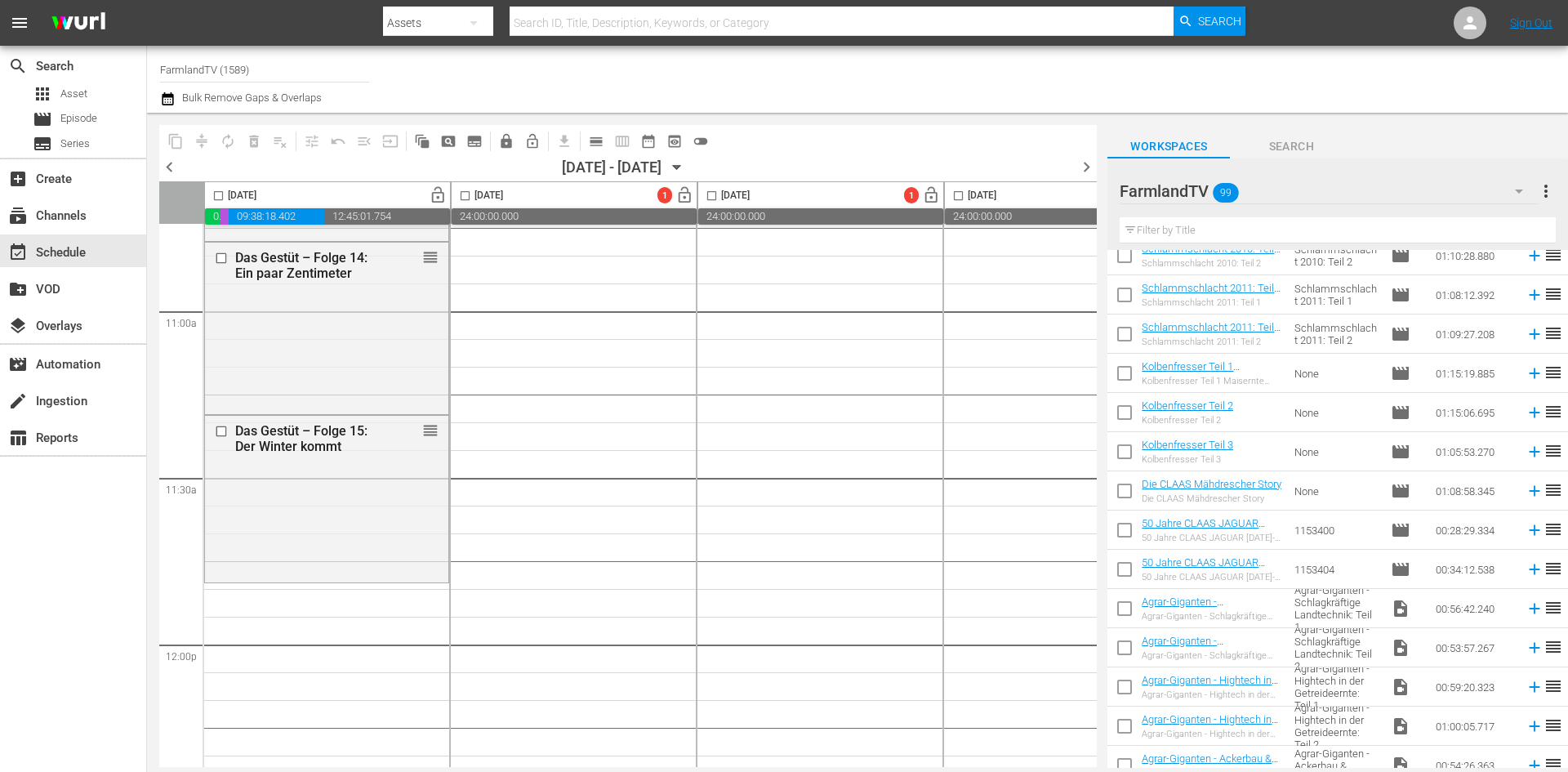
scroll to position [1471, 0]
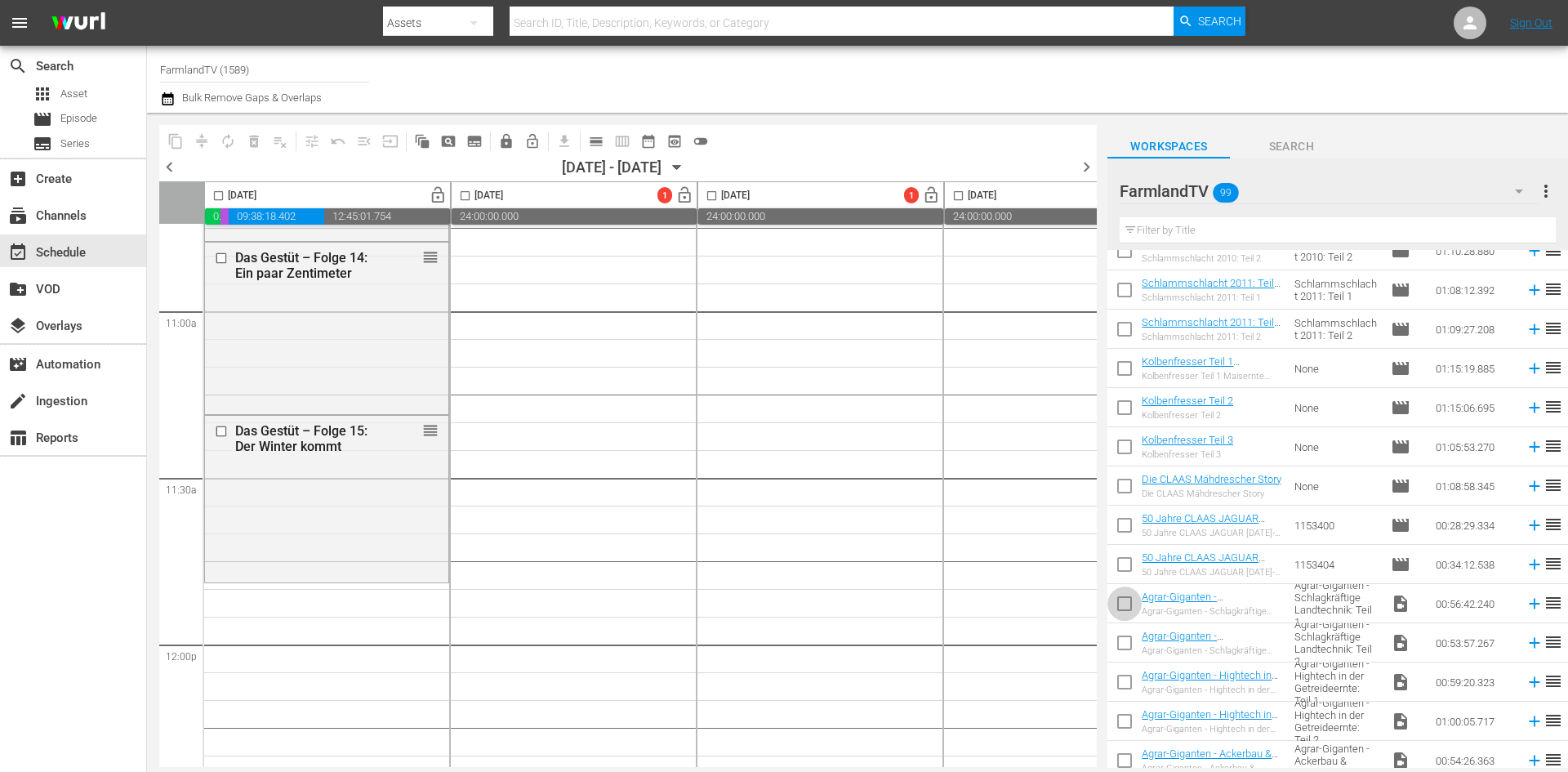
click at [1122, 607] on input "checkbox" at bounding box center [1124, 607] width 34 height 34
checkbox input "true"
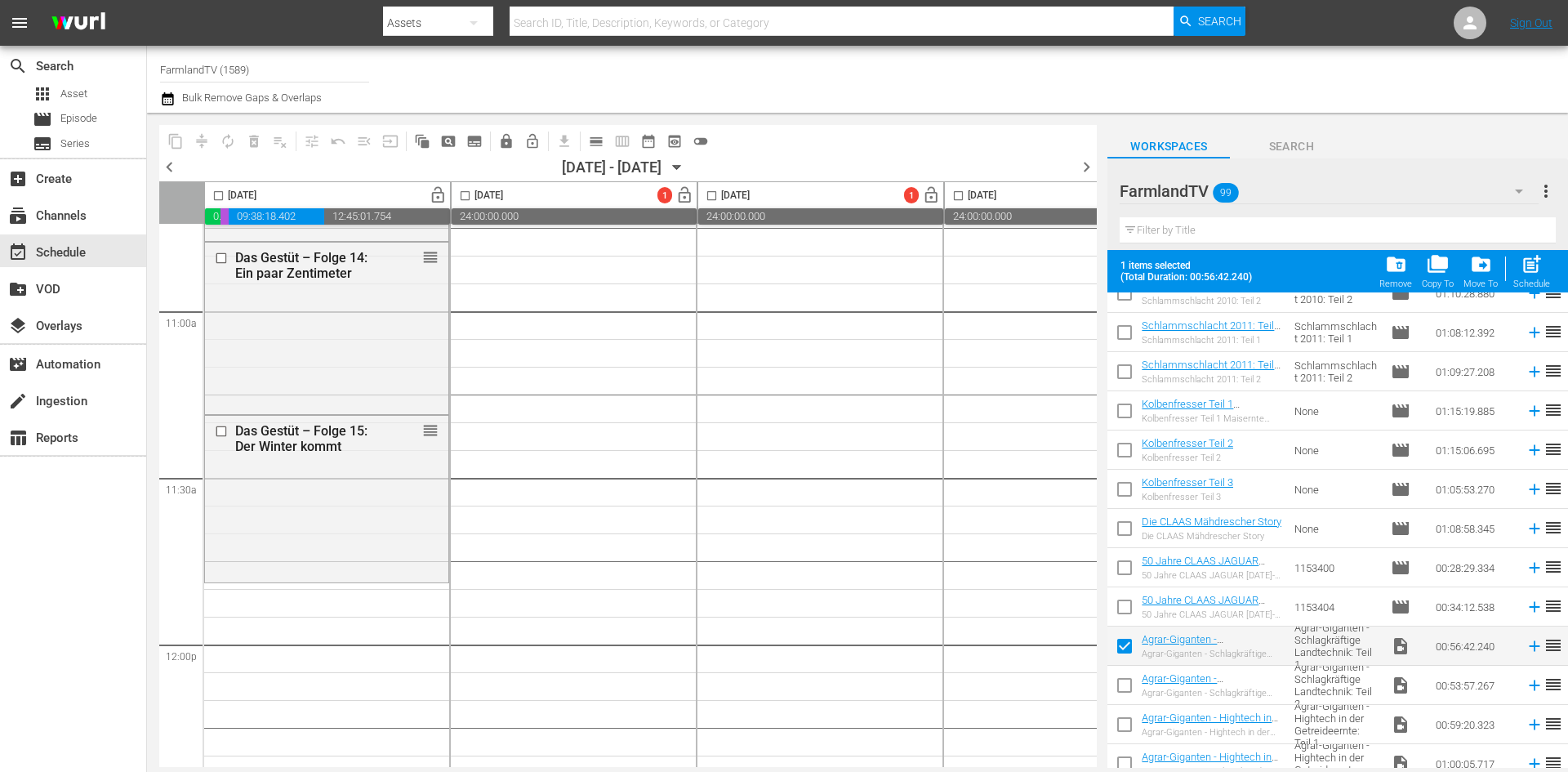
click at [1127, 690] on input "checkbox" at bounding box center [1124, 689] width 34 height 34
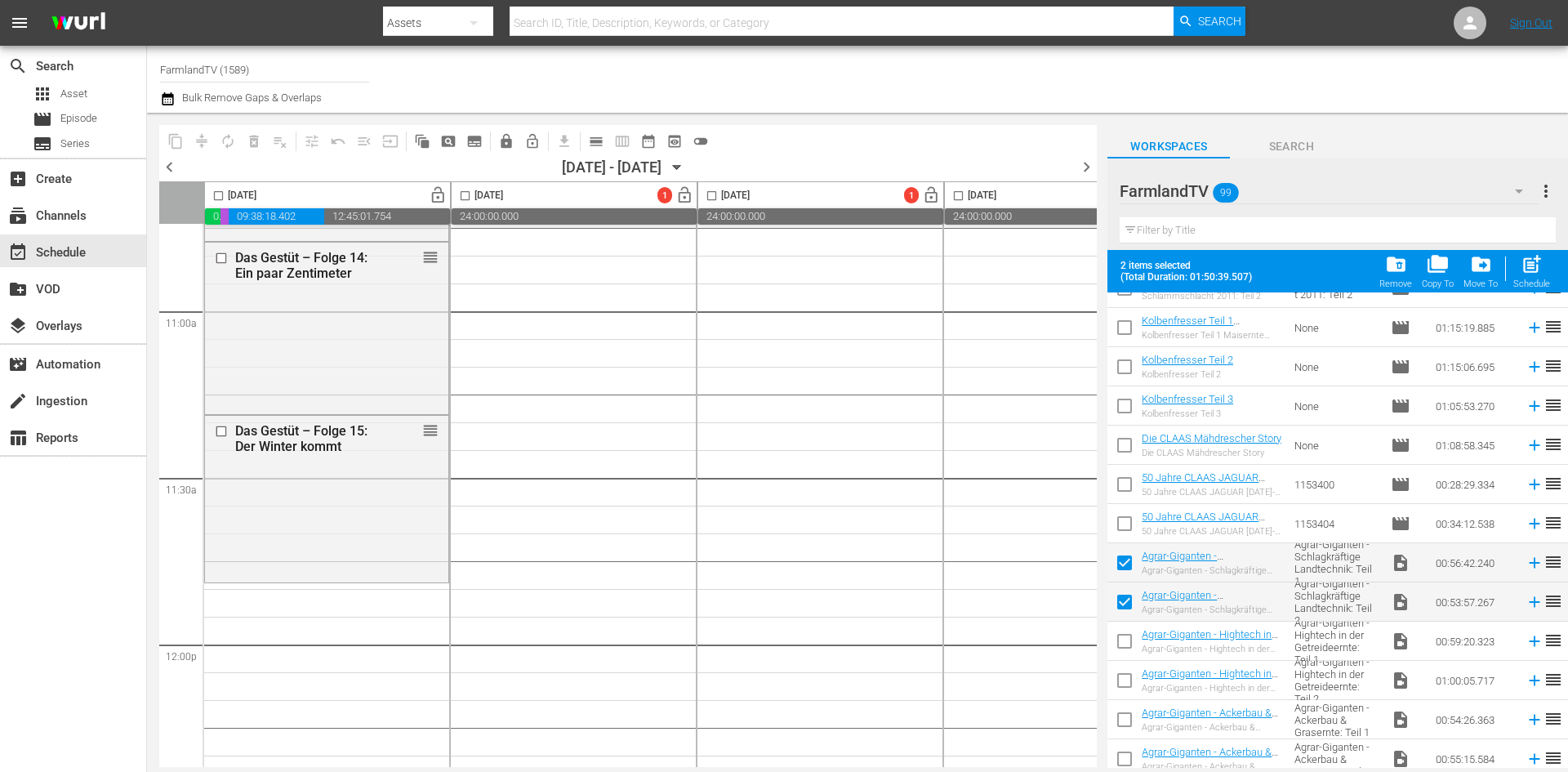
scroll to position [1634, 0]
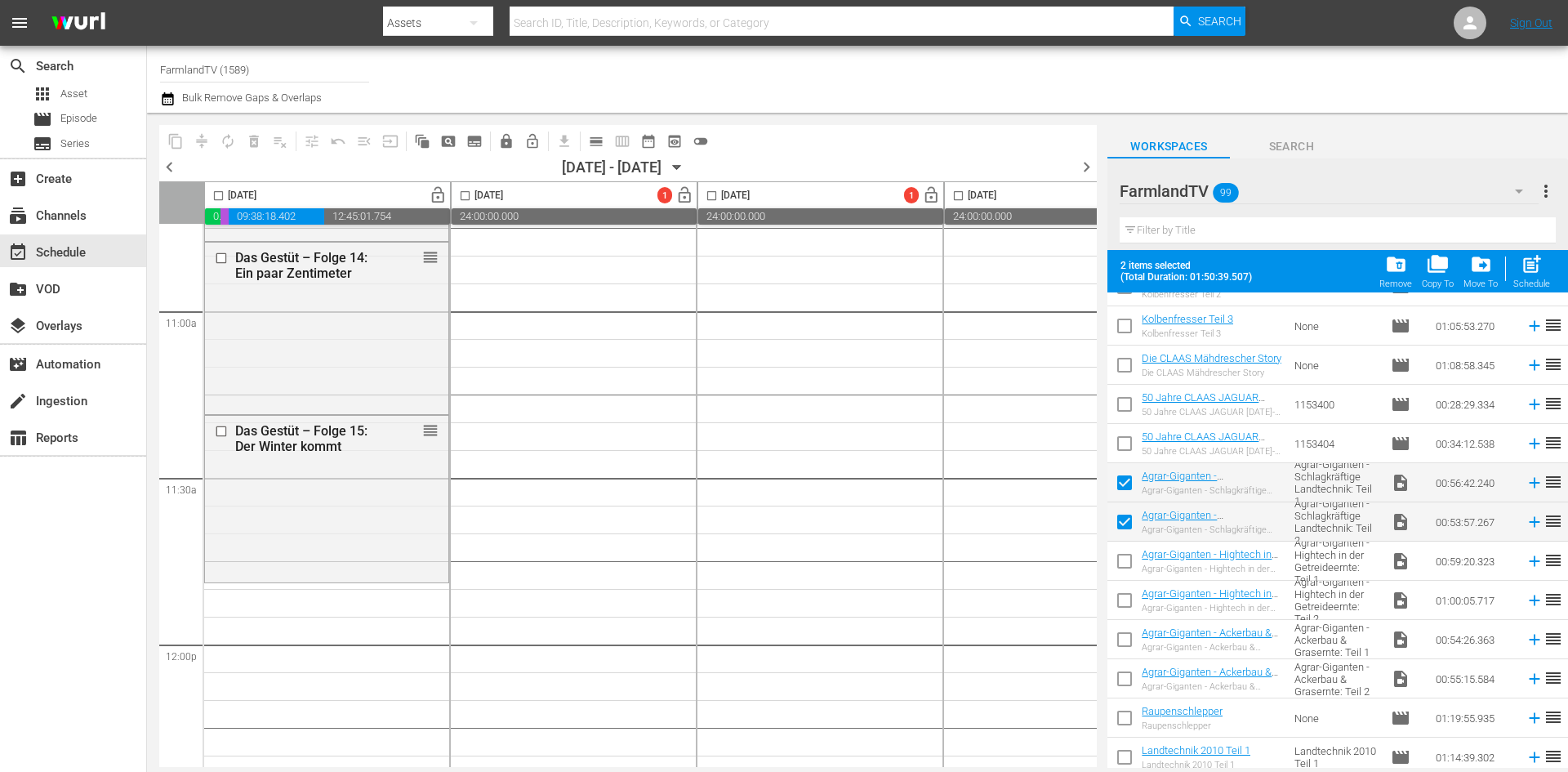
click at [1128, 517] on input "checkbox" at bounding box center [1124, 525] width 34 height 34
checkbox input "false"
click at [1131, 478] on input "checkbox" at bounding box center [1124, 486] width 34 height 34
checkbox input "false"
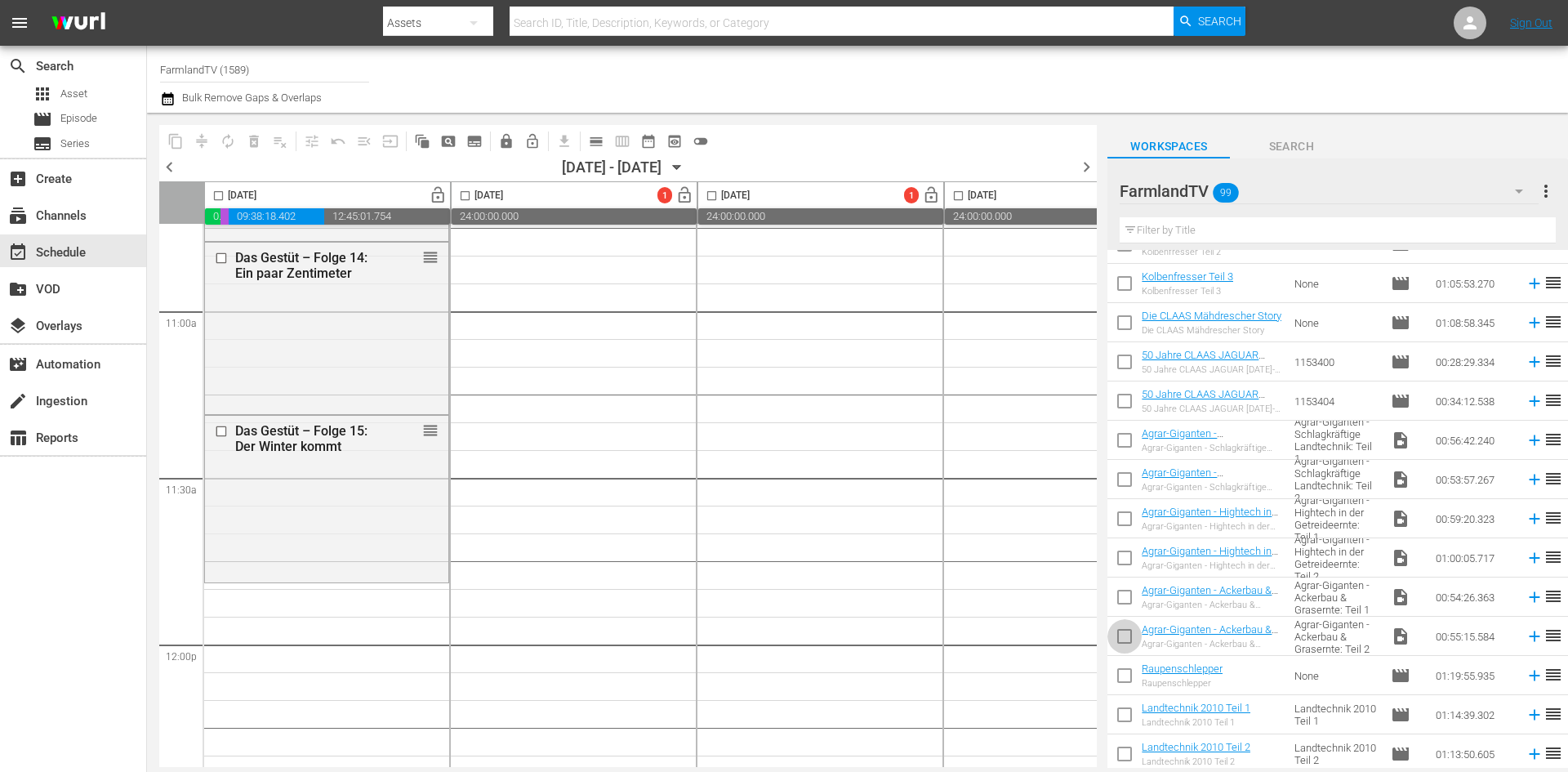
click at [1126, 635] on input "checkbox" at bounding box center [1124, 639] width 34 height 34
checkbox input "true"
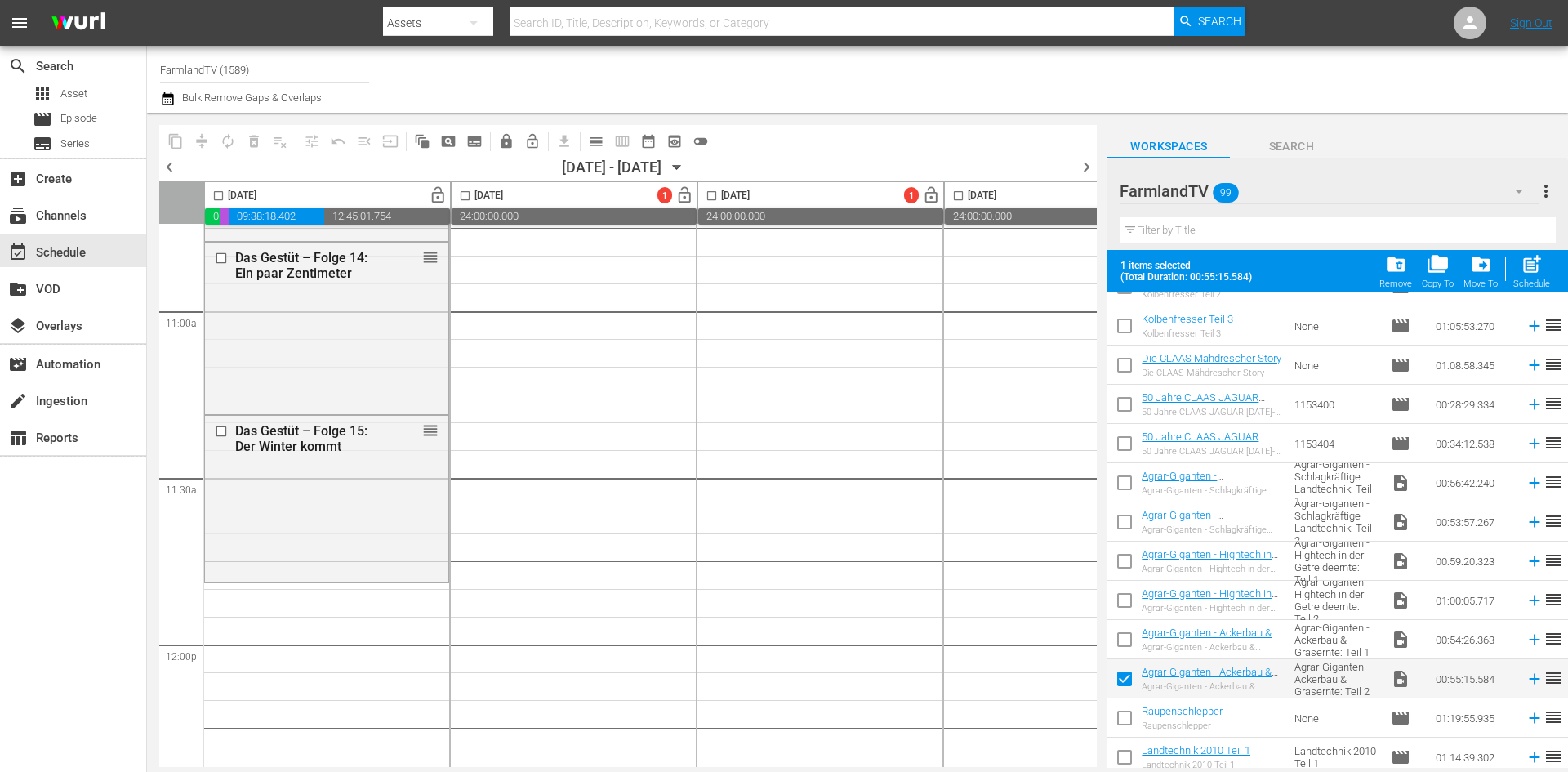
click at [1125, 593] on input "checkbox" at bounding box center [1124, 604] width 34 height 34
click at [1123, 600] on input "checkbox" at bounding box center [1124, 604] width 34 height 34
checkbox input "false"
click at [1128, 642] on input "checkbox" at bounding box center [1124, 643] width 34 height 34
click at [1117, 641] on input "checkbox" at bounding box center [1124, 643] width 34 height 34
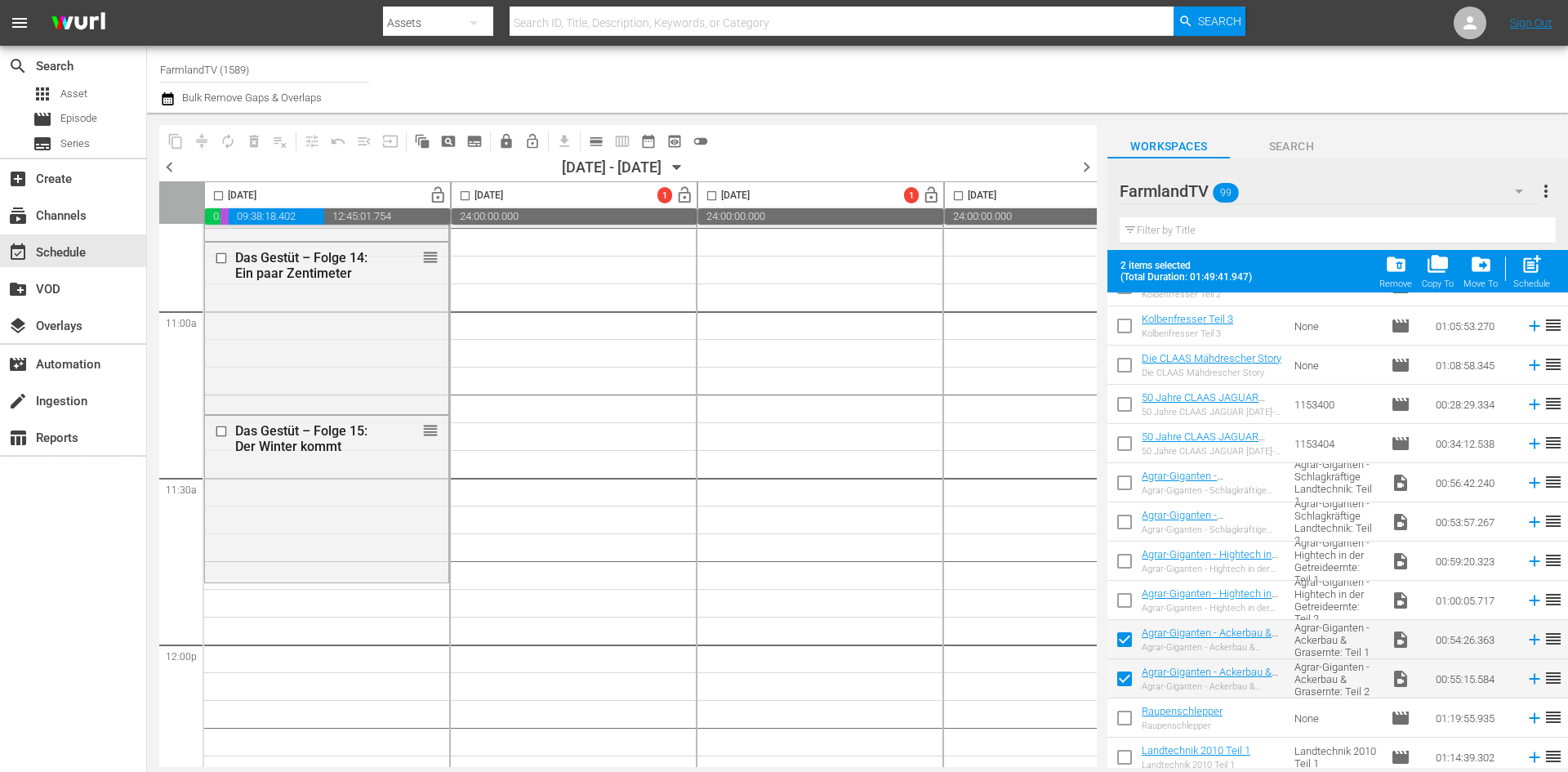
checkbox input "false"
click at [1122, 683] on input "checkbox" at bounding box center [1124, 682] width 34 height 34
checkbox input "false"
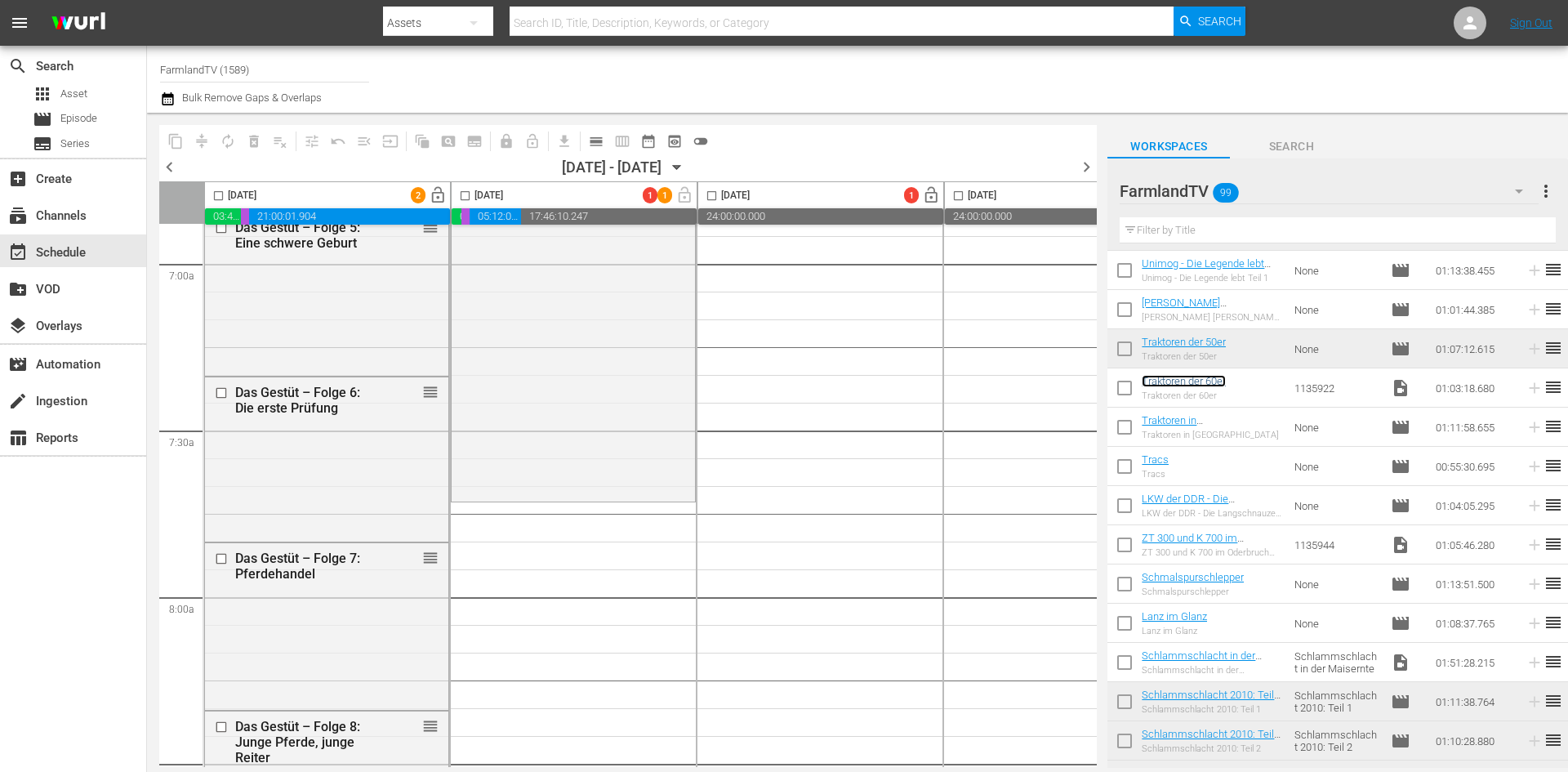
scroll to position [2369, 0]
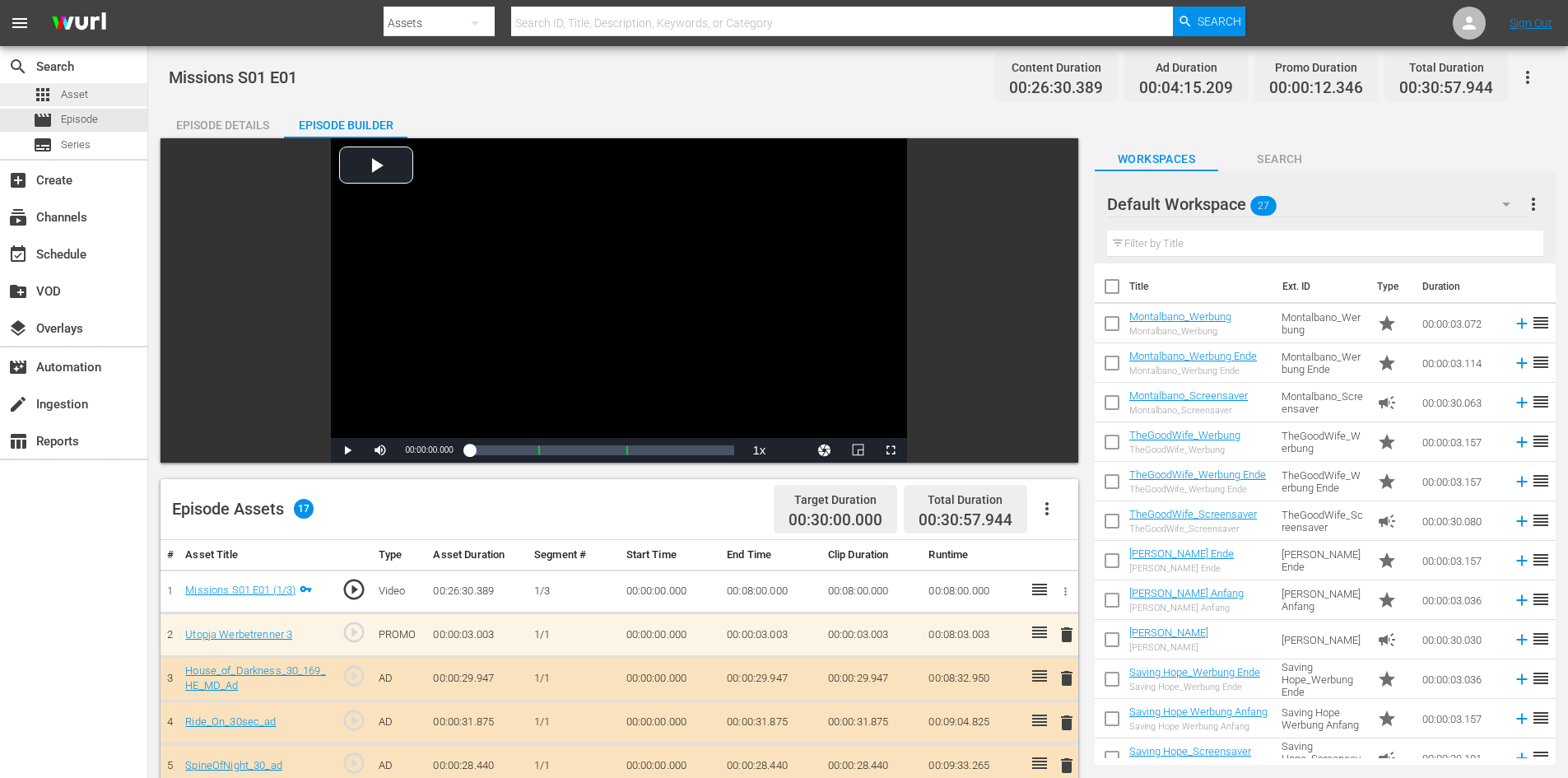
click at [64, 94] on span "Asset" at bounding box center [74, 95] width 27 height 16
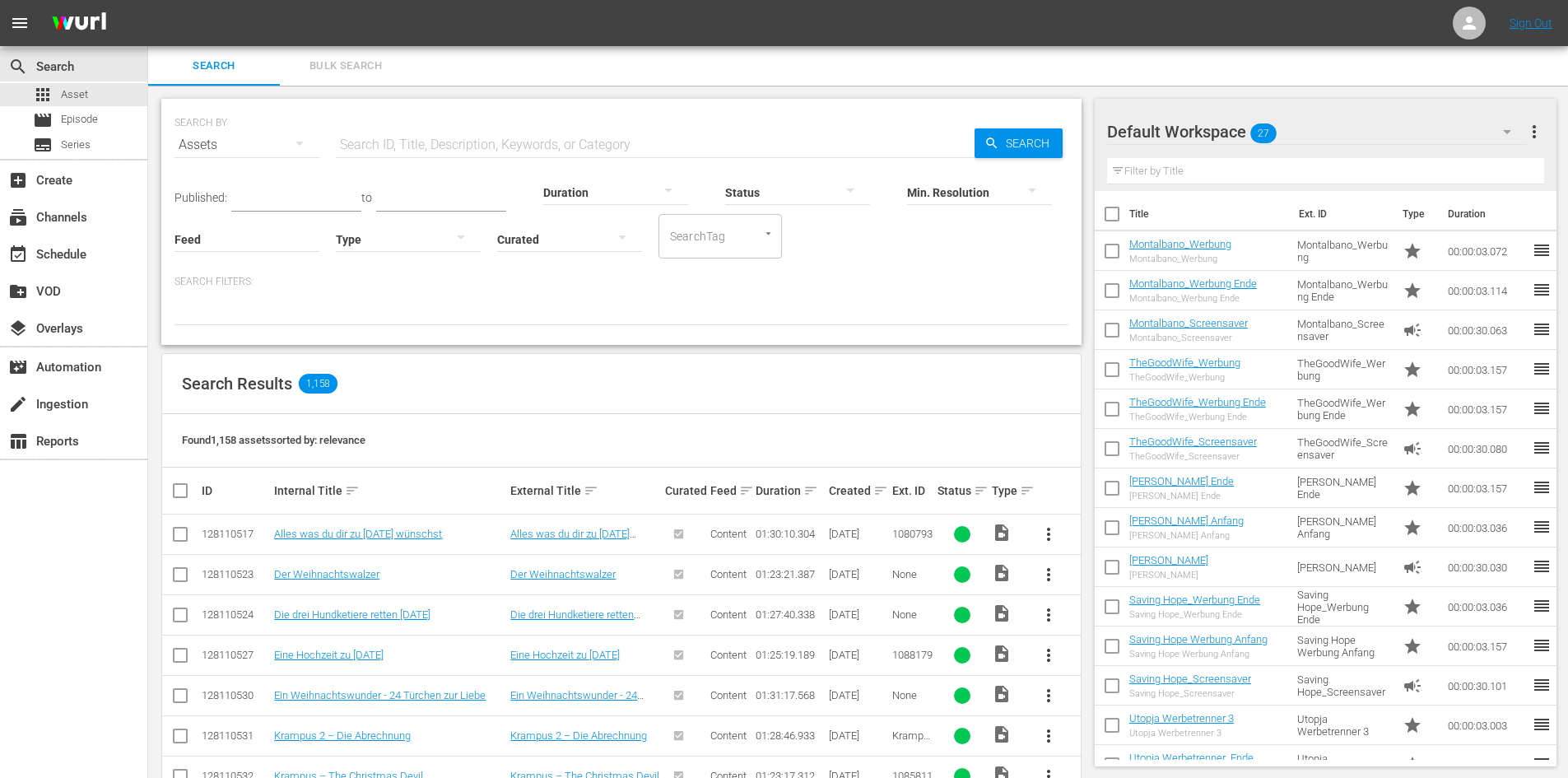
click at [544, 153] on div "Duration" at bounding box center [616, 182] width 145 height 59
click at [543, 146] on input "text" at bounding box center [655, 145] width 639 height 40
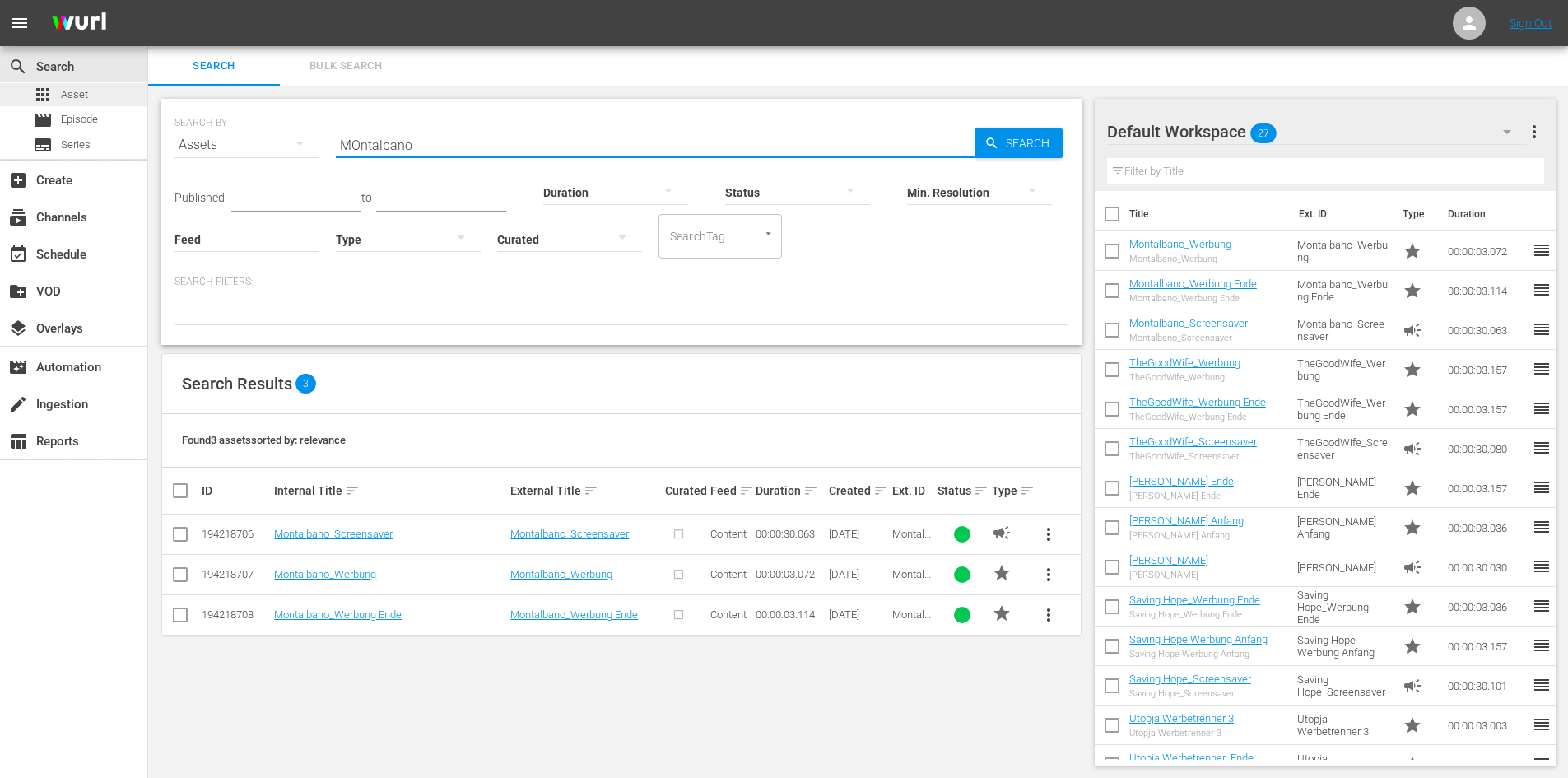
click at [84, 82] on div "search Search apps Asset movie Episode subtitles Series" at bounding box center [74, 102] width 147 height 113
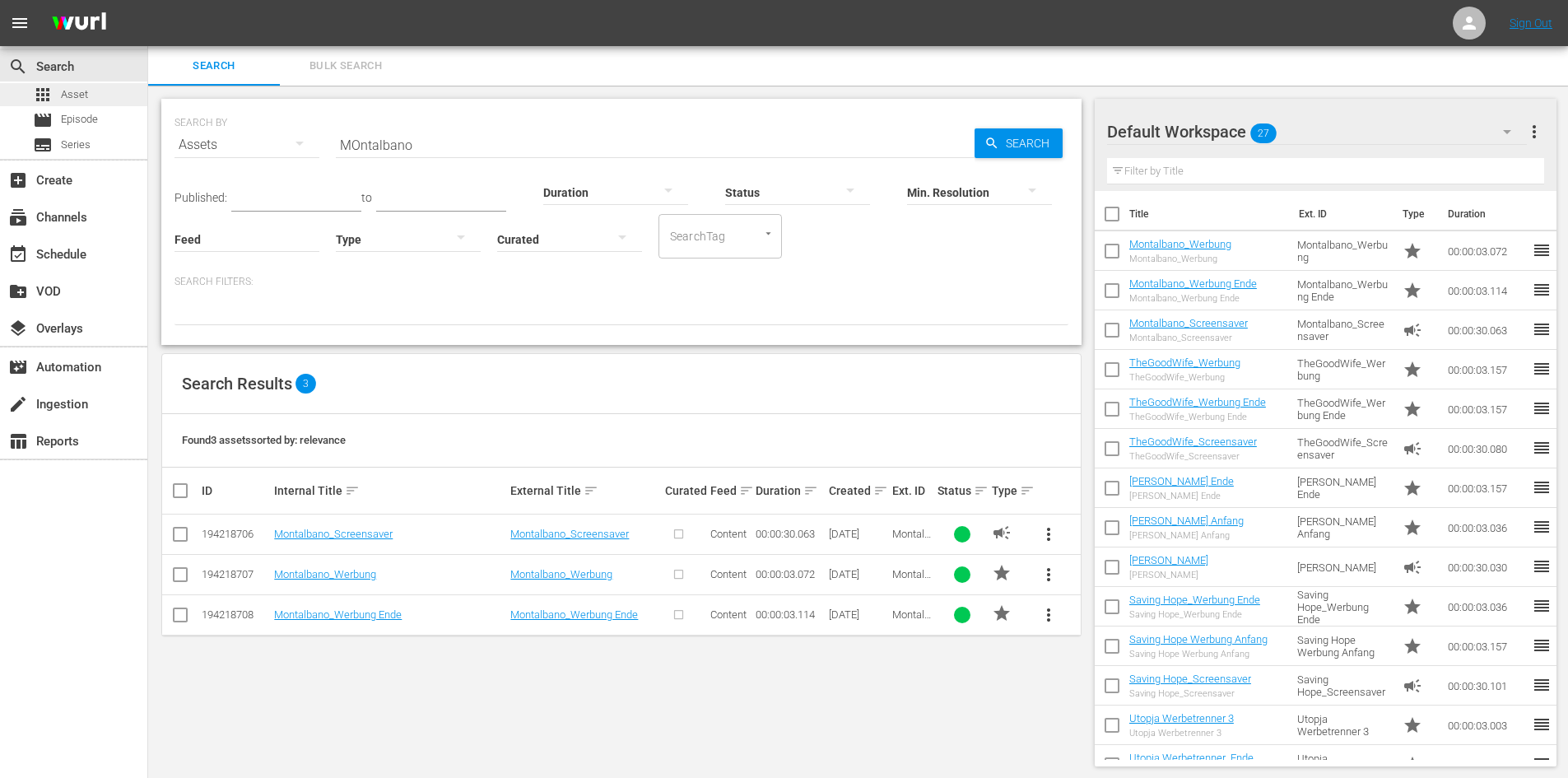
click at [88, 92] on div "apps Asset" at bounding box center [74, 95] width 147 height 23
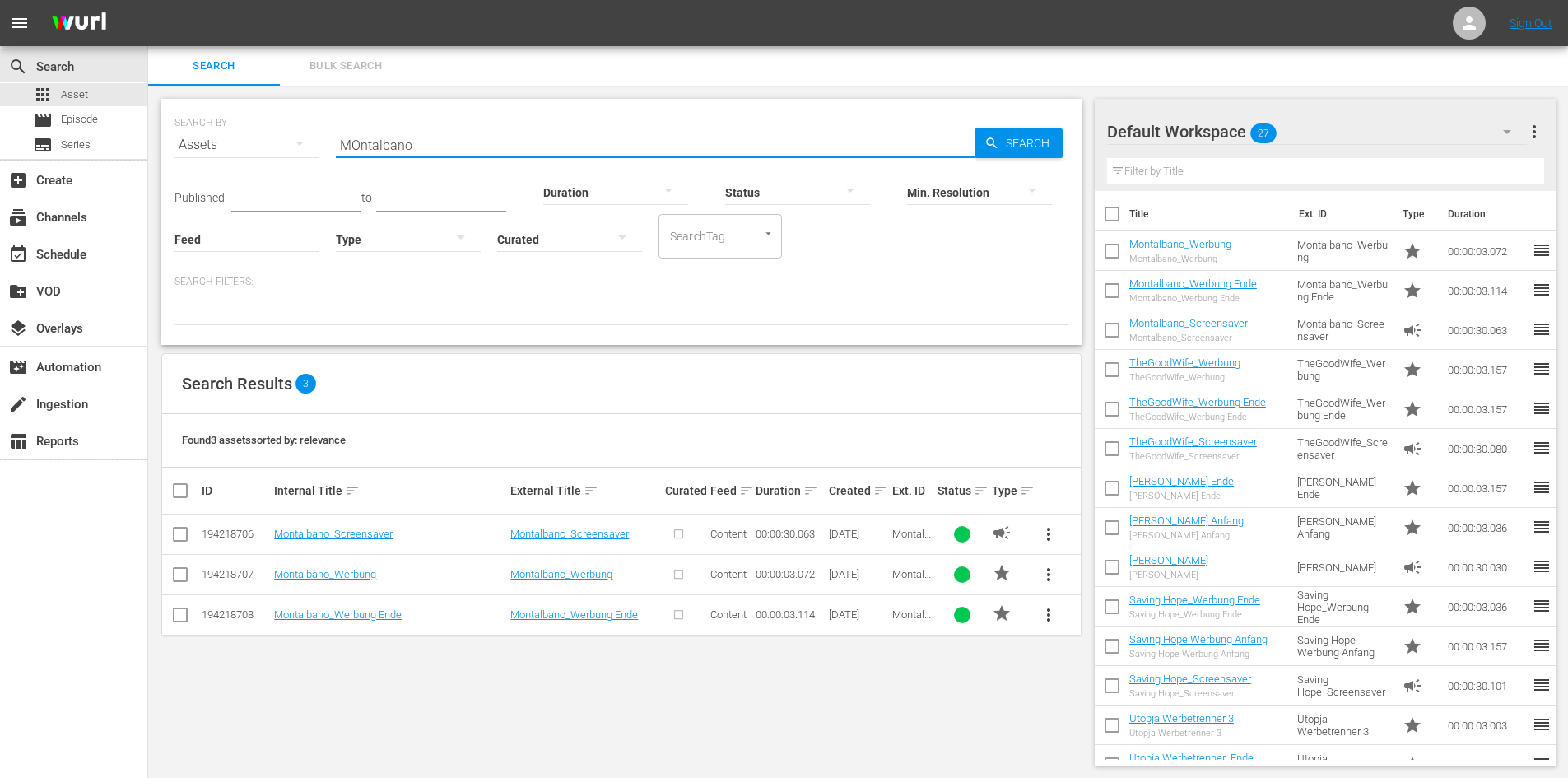
click at [461, 145] on input "MOntalbano" at bounding box center [655, 145] width 639 height 40
type input "M"
type input "Comissario Montalbano"
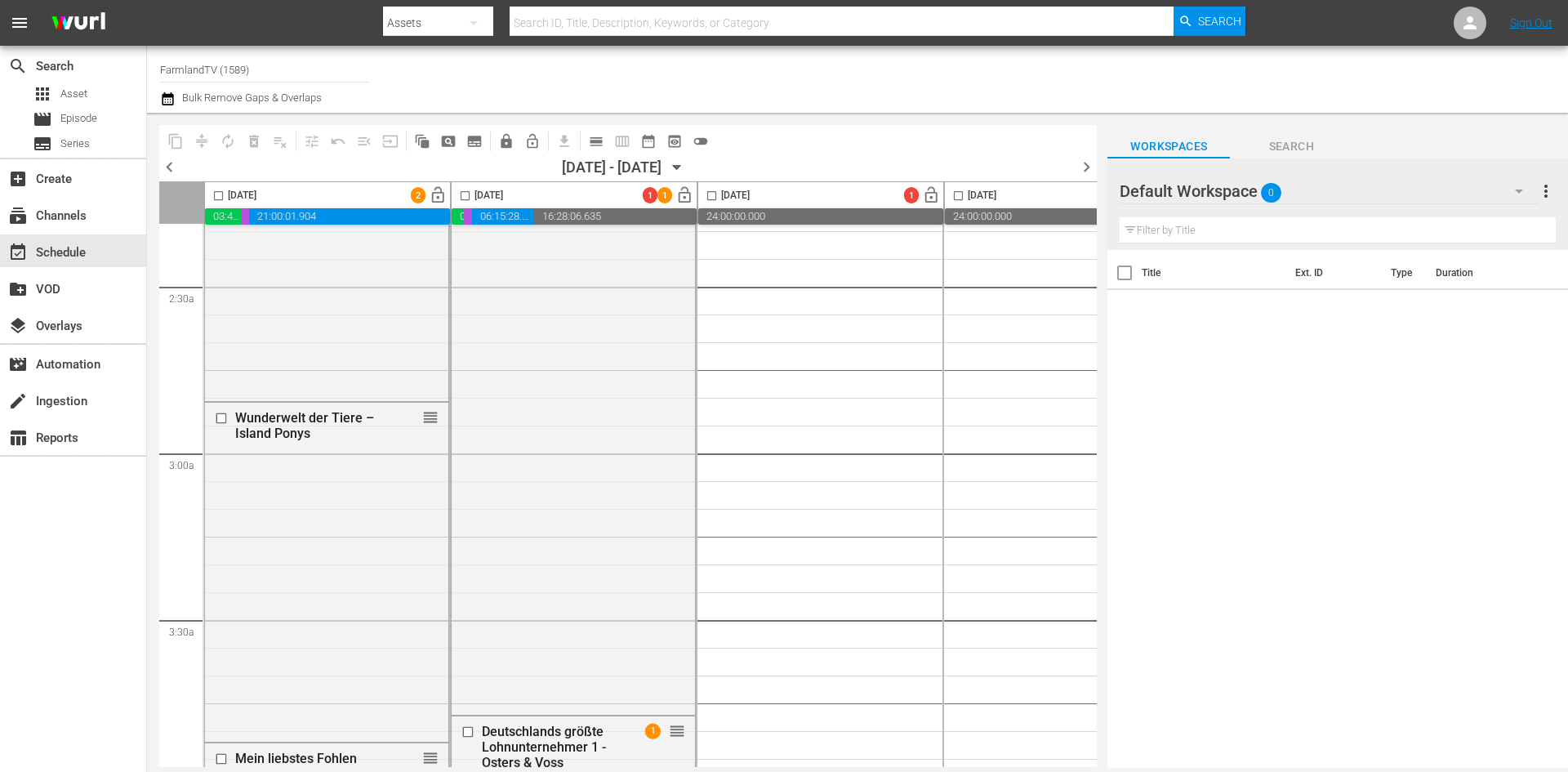
scroll to position [980, 0]
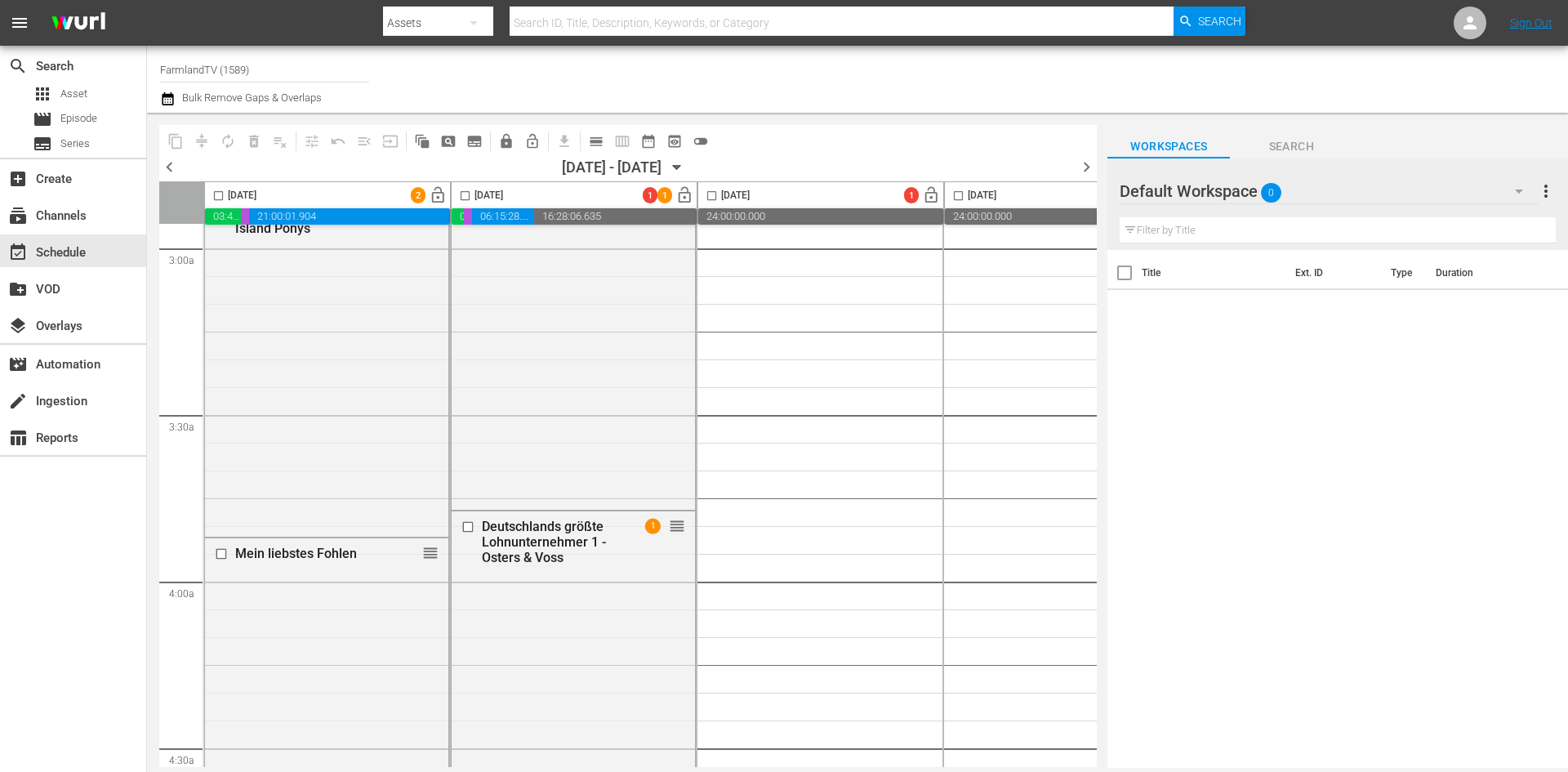
click at [1214, 190] on div at bounding box center [1178, 191] width 118 height 40
click at [1259, 191] on div "Default Workspace 0" at bounding box center [1328, 191] width 418 height 46
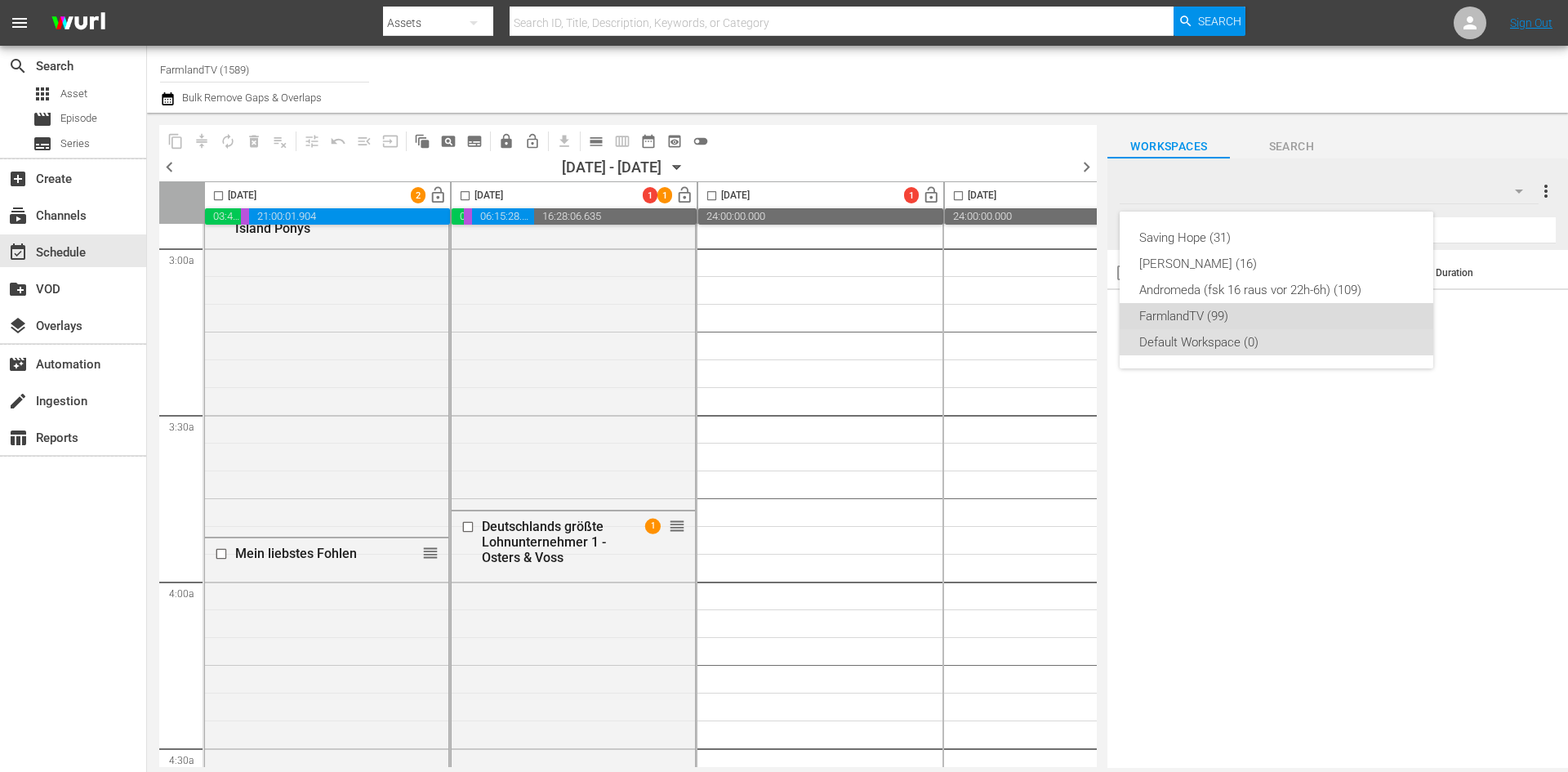
click at [1259, 318] on div "FarmlandTV (99)" at bounding box center [1276, 316] width 274 height 26
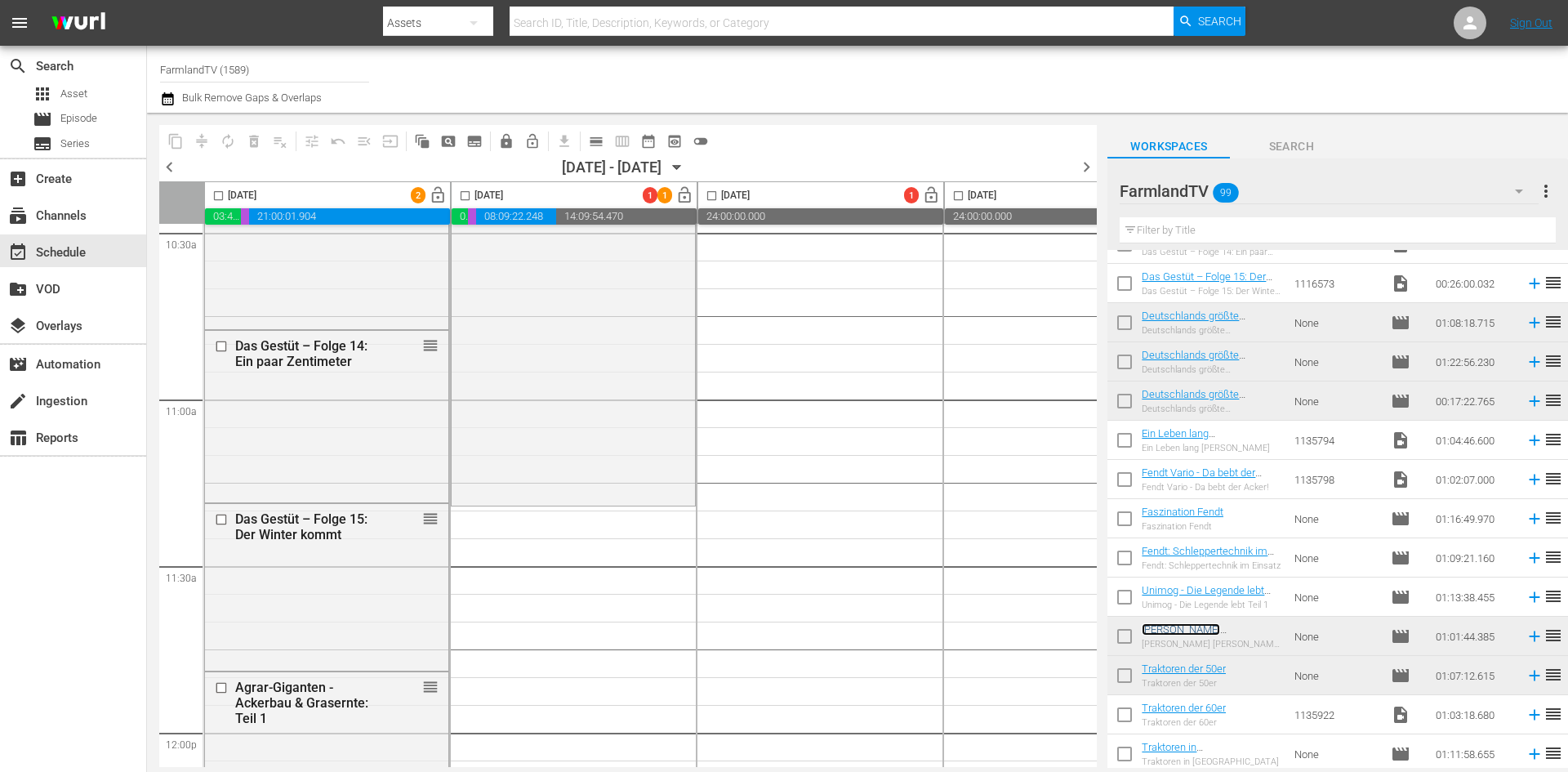
scroll to position [3595, 0]
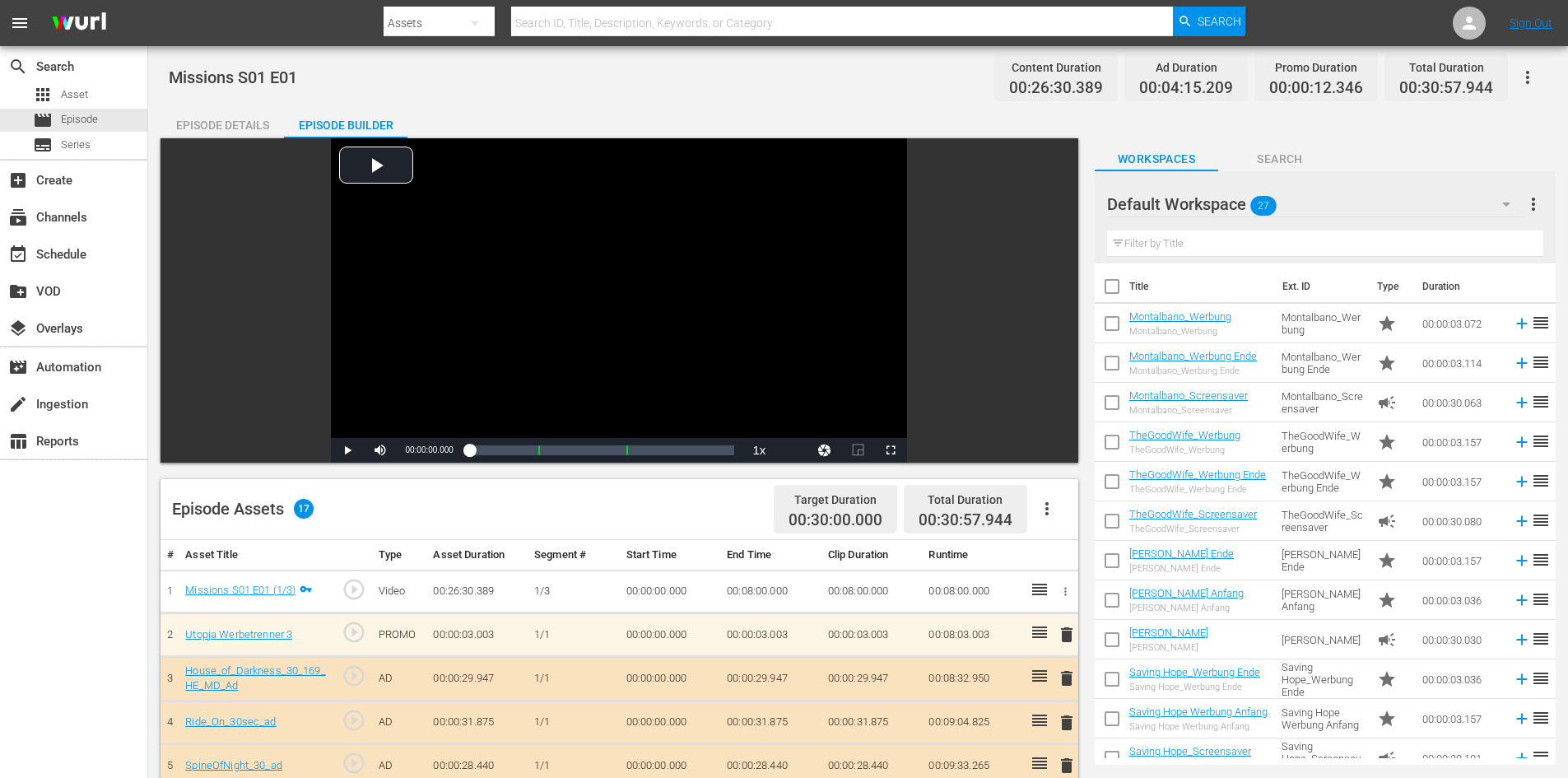
click at [683, 24] on input "text" at bounding box center [842, 23] width 663 height 40
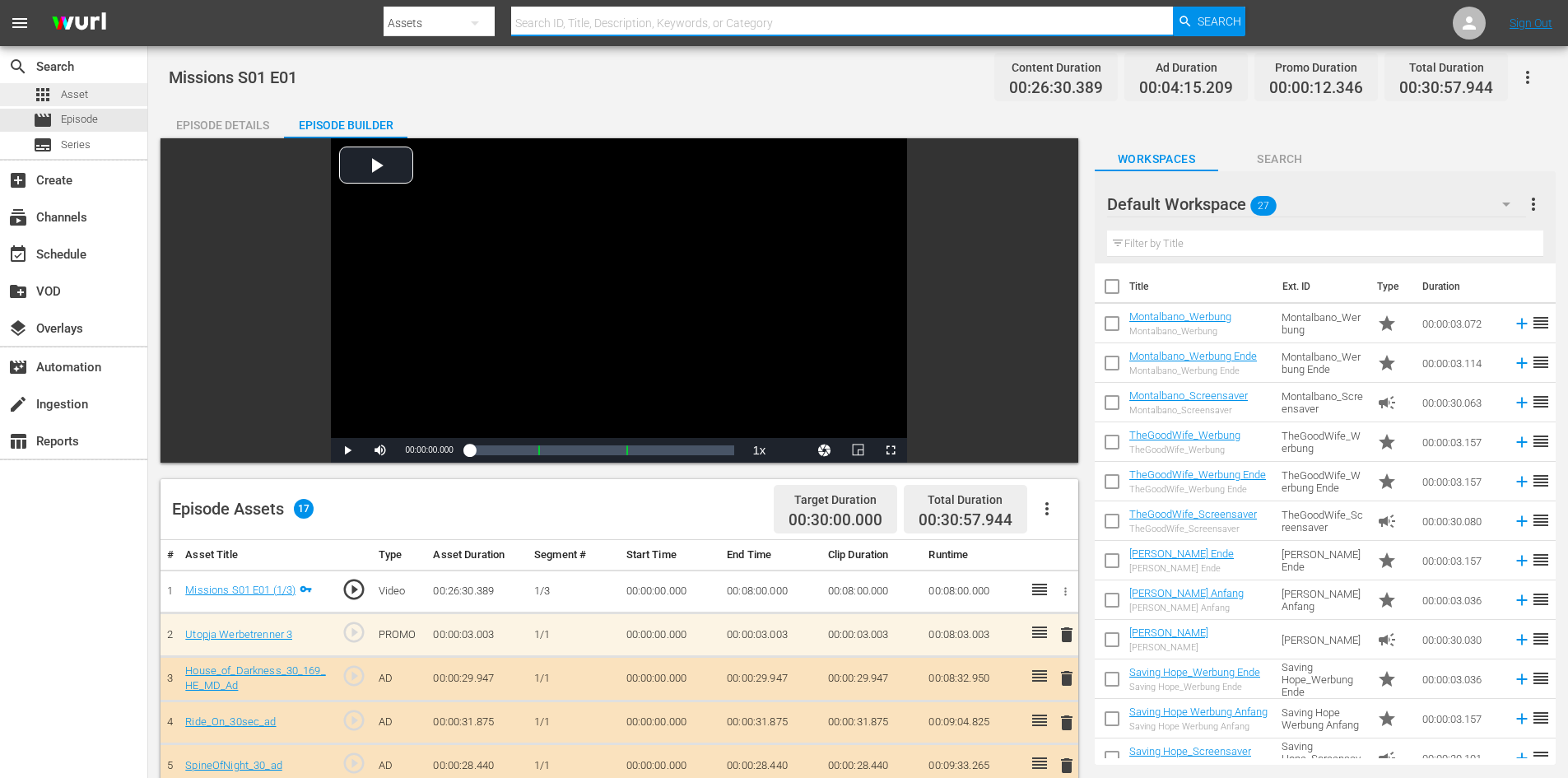
click at [101, 89] on div "apps Asset" at bounding box center [74, 95] width 147 height 23
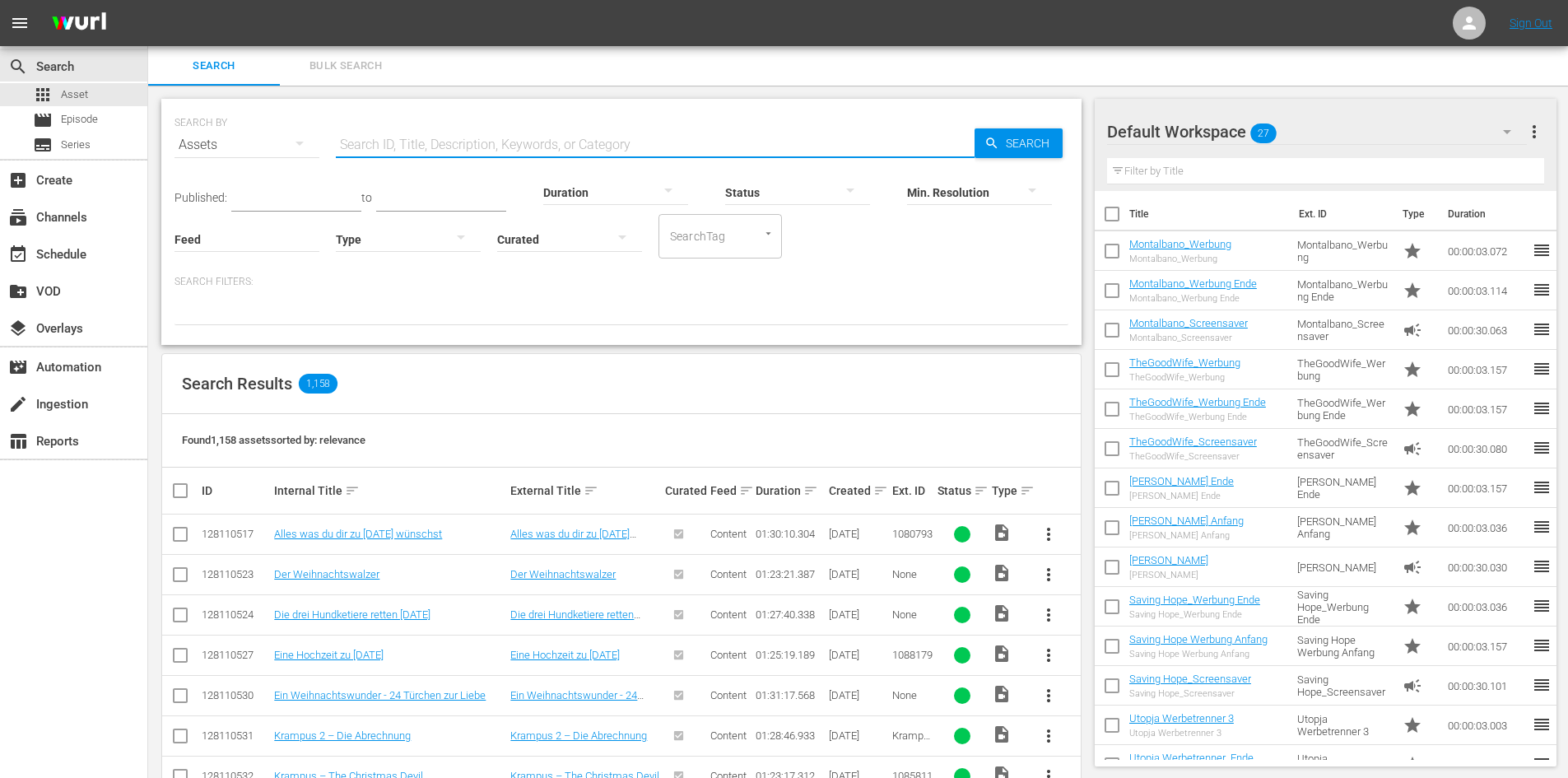
click at [579, 141] on input "text" at bounding box center [655, 145] width 639 height 40
paste input "Krieger und Liebhaber"
type input "Krieger und Liebhaber"
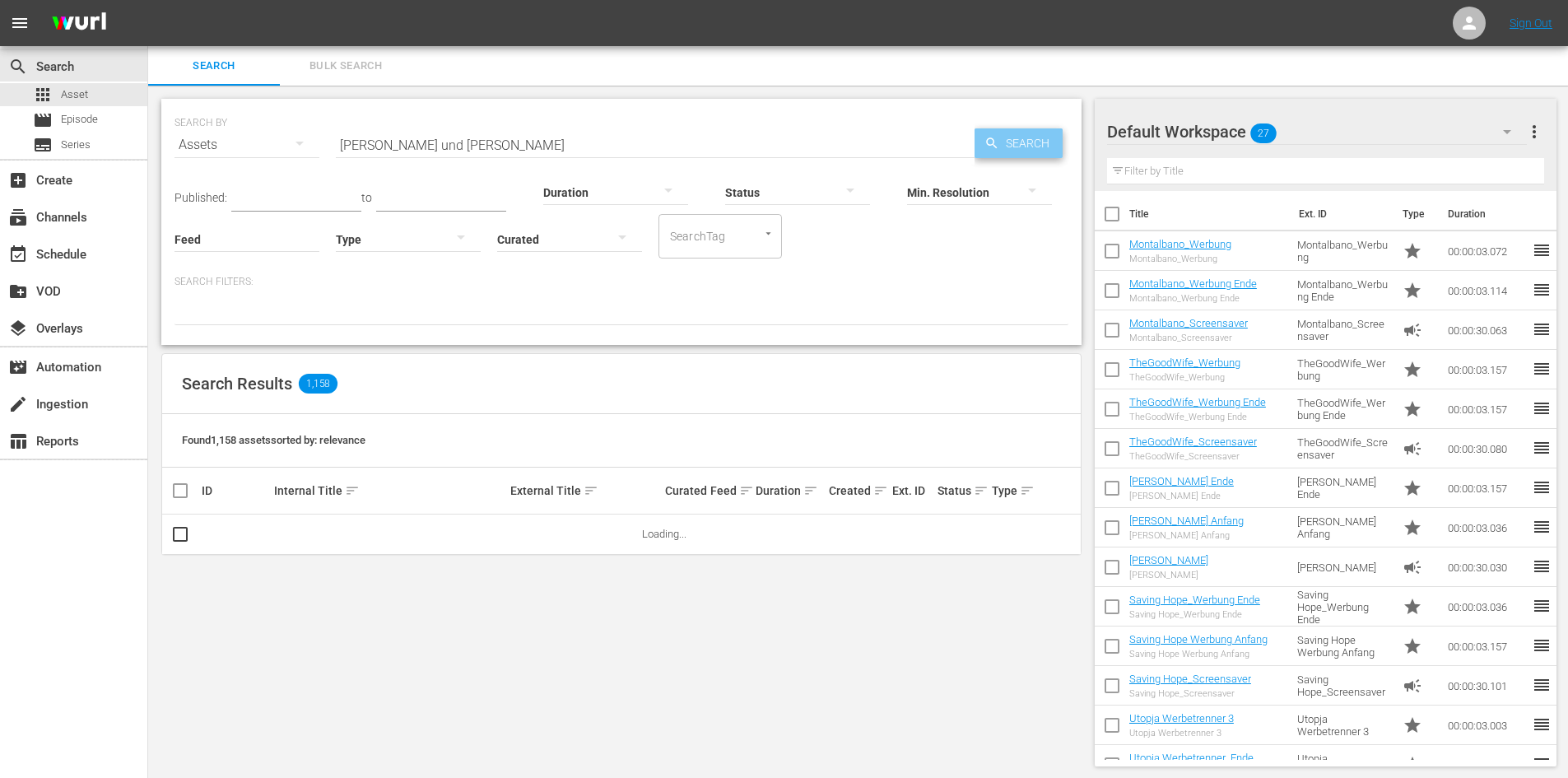
click at [1008, 151] on span "Search" at bounding box center [1030, 143] width 63 height 29
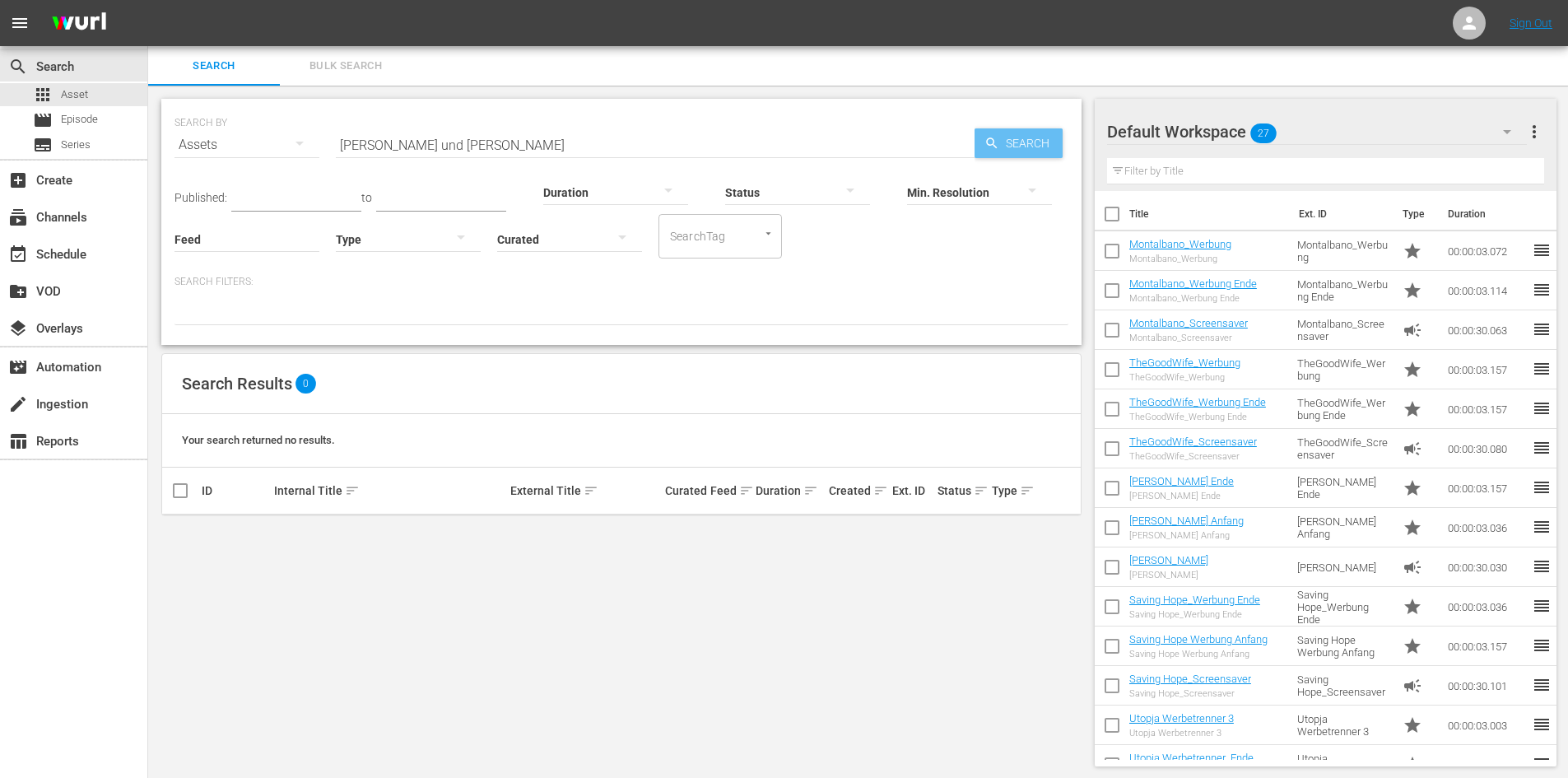
click at [1016, 151] on span "Search" at bounding box center [1030, 143] width 63 height 29
click at [77, 114] on span "Episode" at bounding box center [79, 119] width 37 height 16
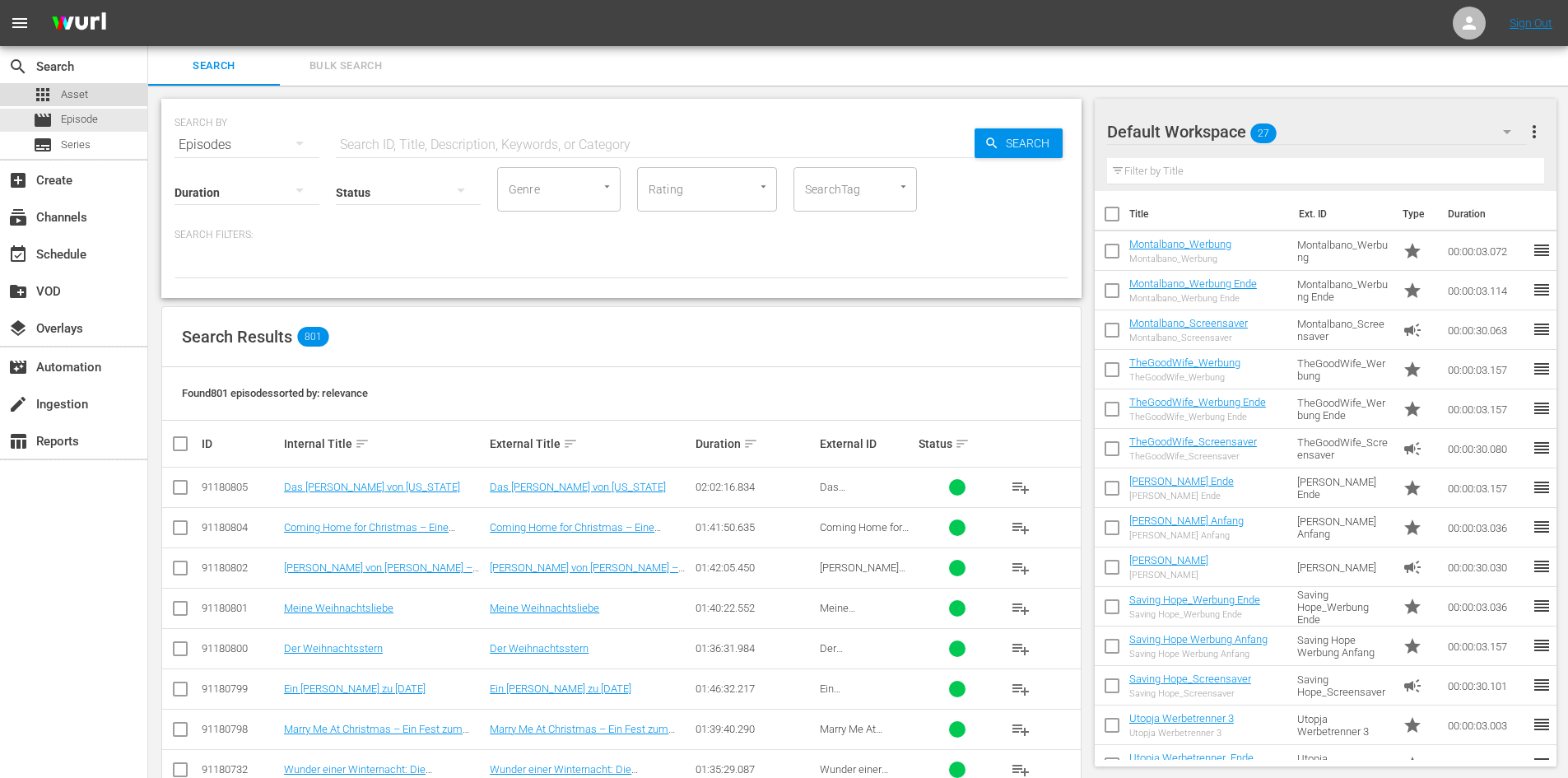
click at [72, 94] on span "Asset" at bounding box center [74, 95] width 27 height 16
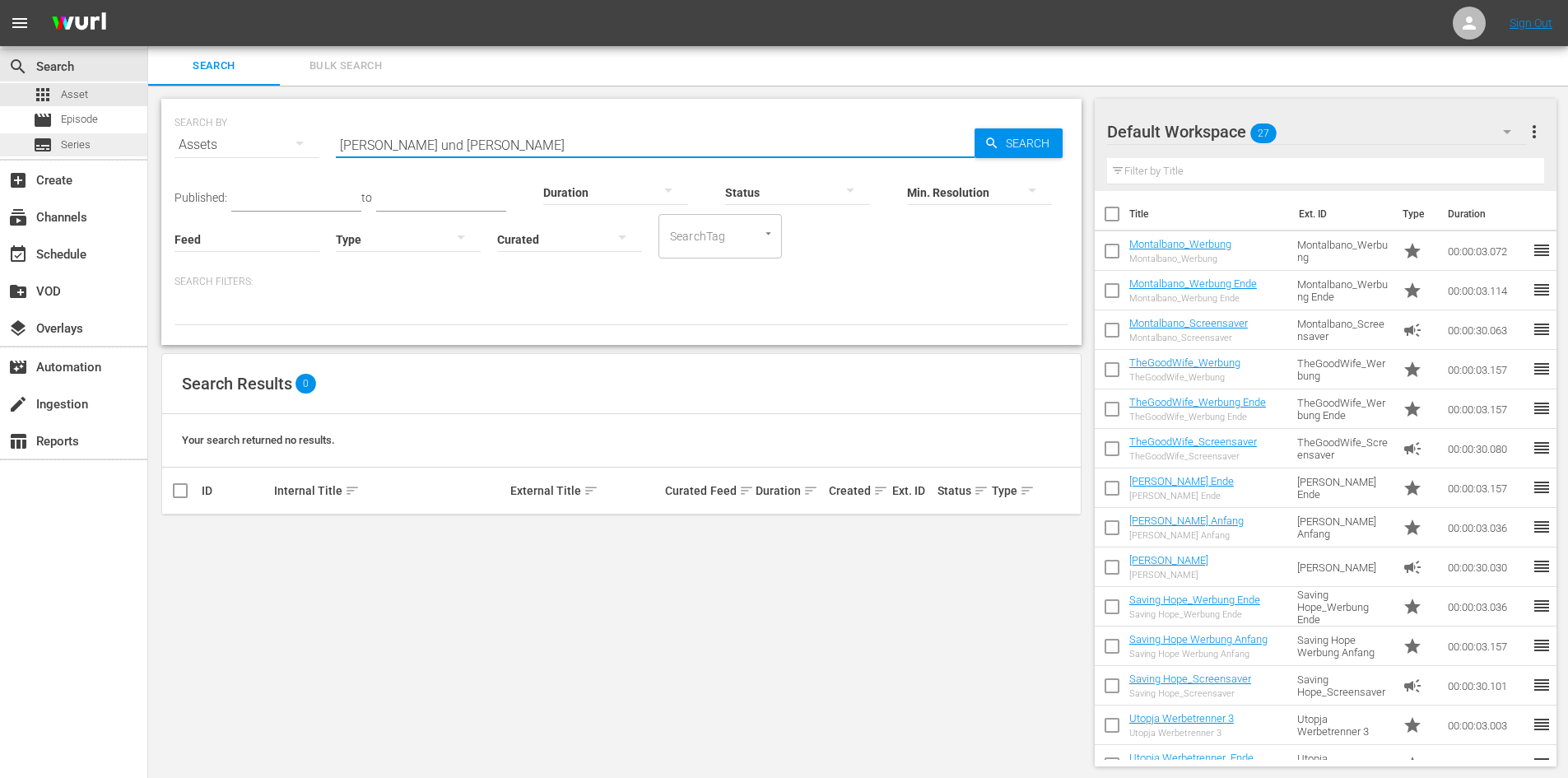
drag, startPoint x: 502, startPoint y: 140, endPoint x: 131, endPoint y: 154, distance: 371.3
click at [148, 0] on div "search Search apps Asset movie Episode subtitles Series add_box Create subscrip…" at bounding box center [858, 0] width 1420 height 0
paste input "Krieger und Liebhaber"
type input "Krieger und Liebhaber"
click at [114, 125] on div "movie Episode" at bounding box center [74, 120] width 147 height 23
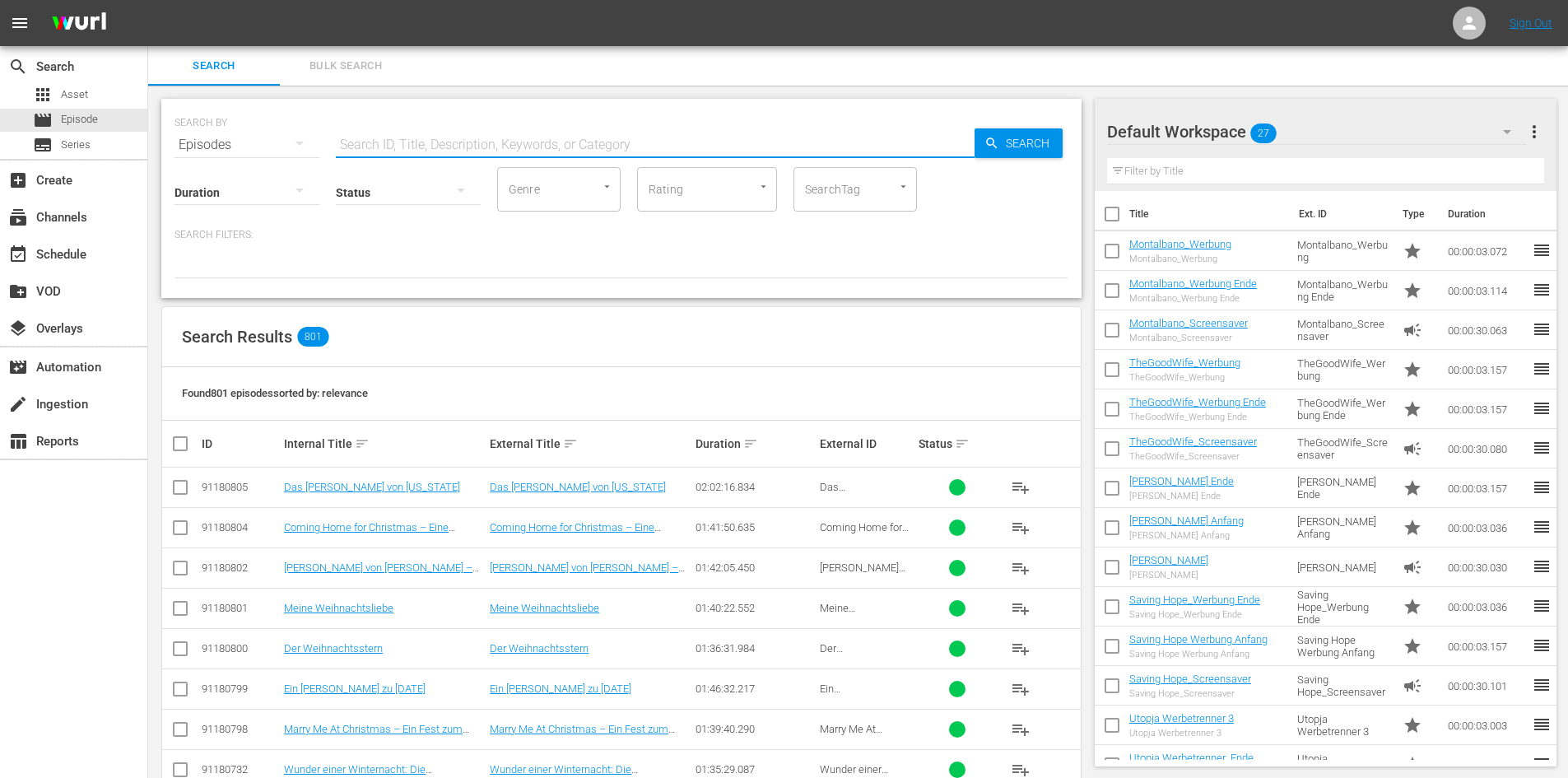
click at [482, 148] on input "text" at bounding box center [655, 145] width 639 height 40
paste input "Krieger und Liebhaber"
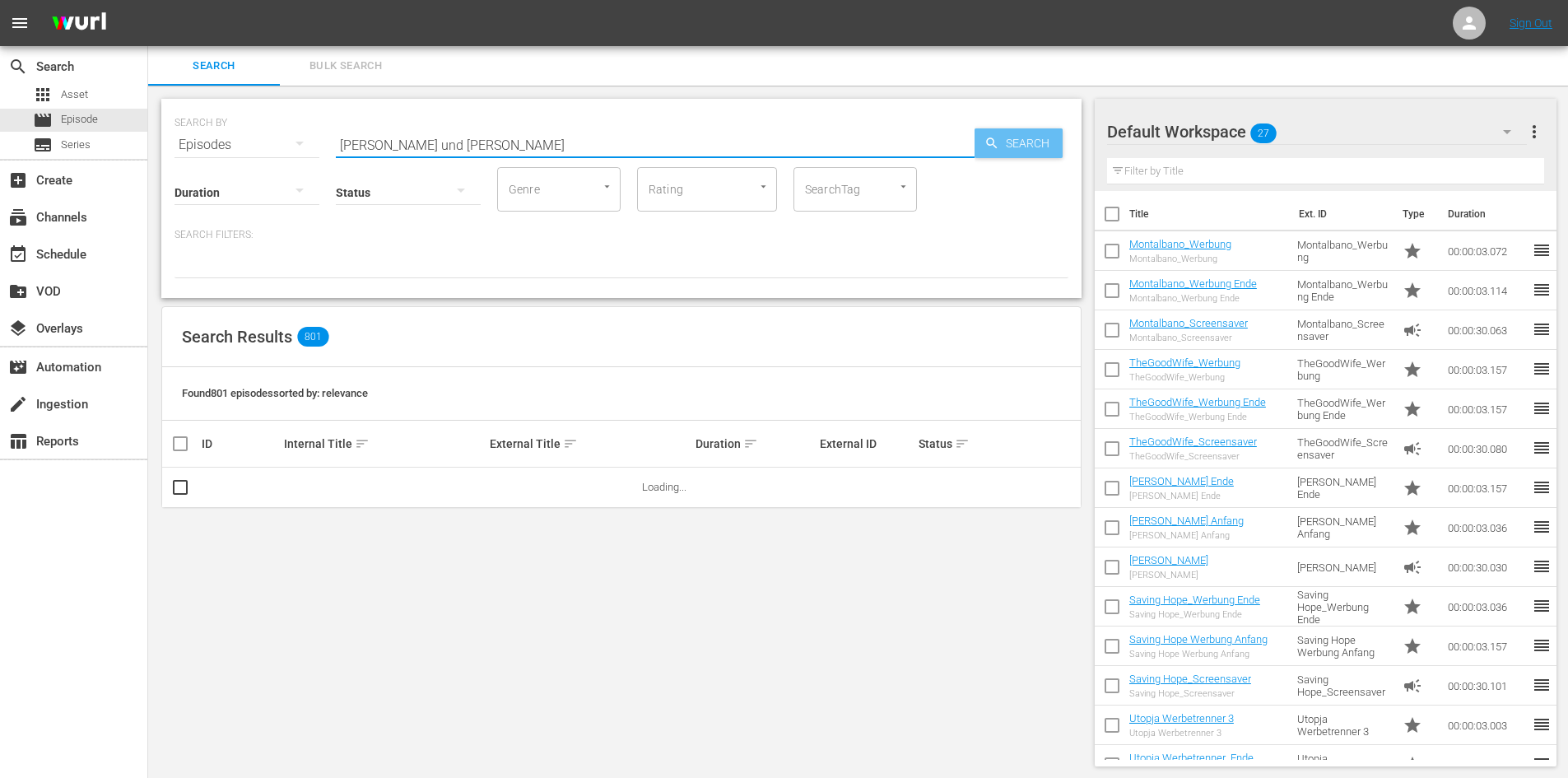
type input "Krieger und Liebhaber"
click at [992, 154] on div "Search" at bounding box center [1019, 143] width 88 height 29
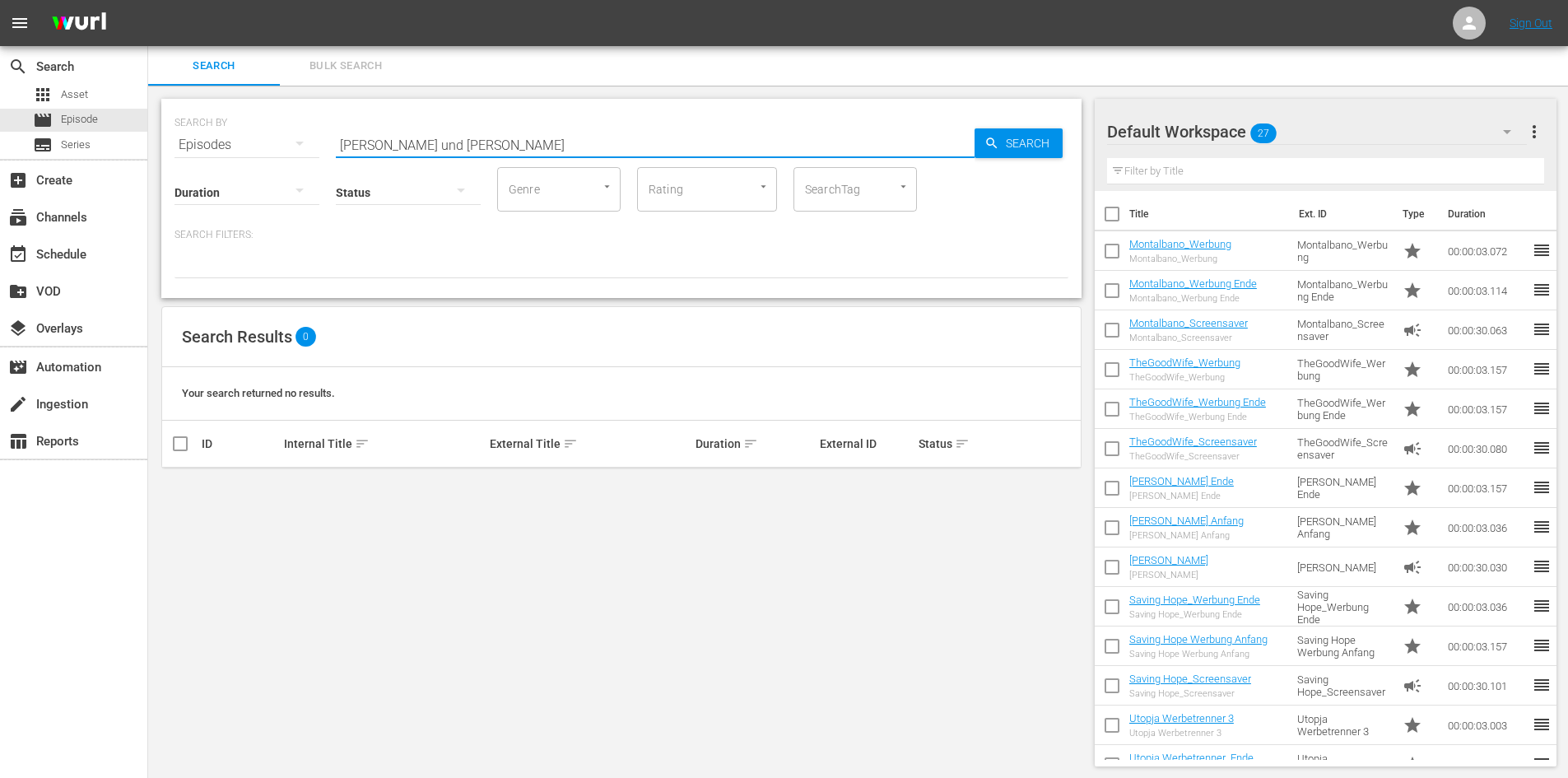
drag, startPoint x: 491, startPoint y: 143, endPoint x: 244, endPoint y: 132, distance: 247.2
click at [244, 132] on div "SEARCH BY Search By Episodes Search ID, Title, Description, Keywords, or Catego…" at bounding box center [621, 135] width 894 height 59
paste input "Ne günstige Gelegenheit"
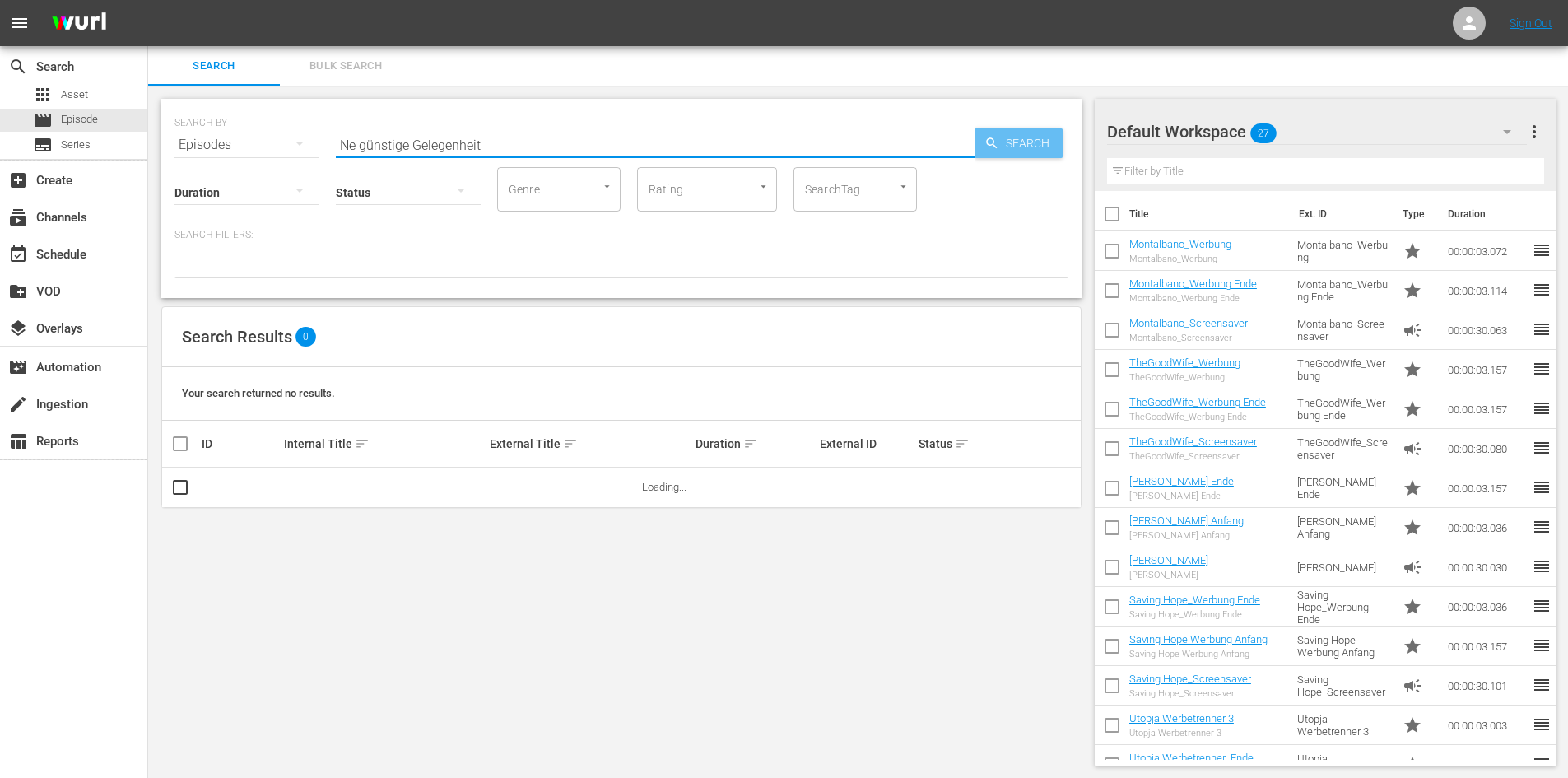
type input "Ne günstige Gelegenheit"
click at [1035, 143] on span "Search" at bounding box center [1030, 143] width 63 height 29
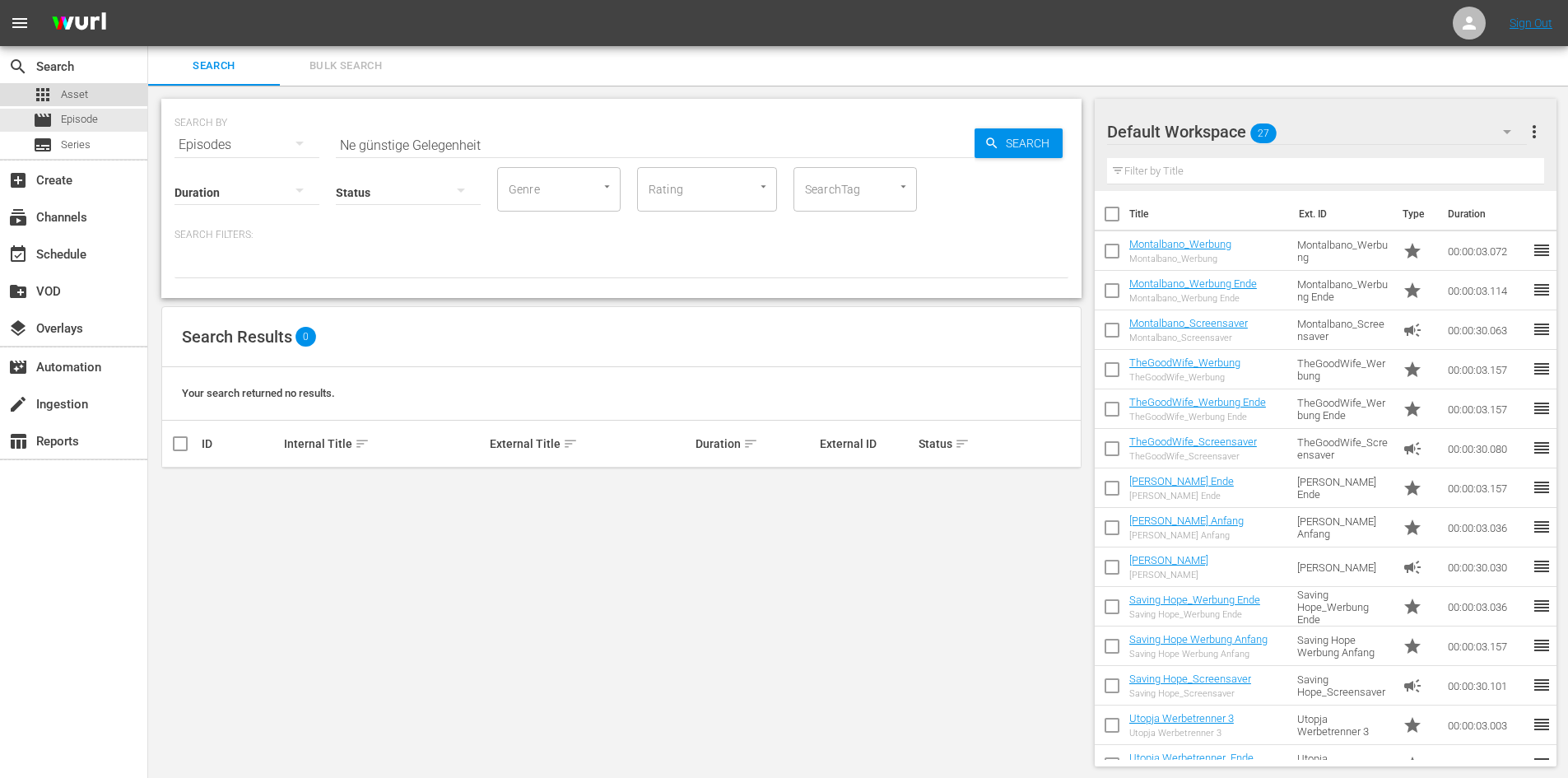
click at [87, 95] on span "Asset" at bounding box center [74, 95] width 27 height 16
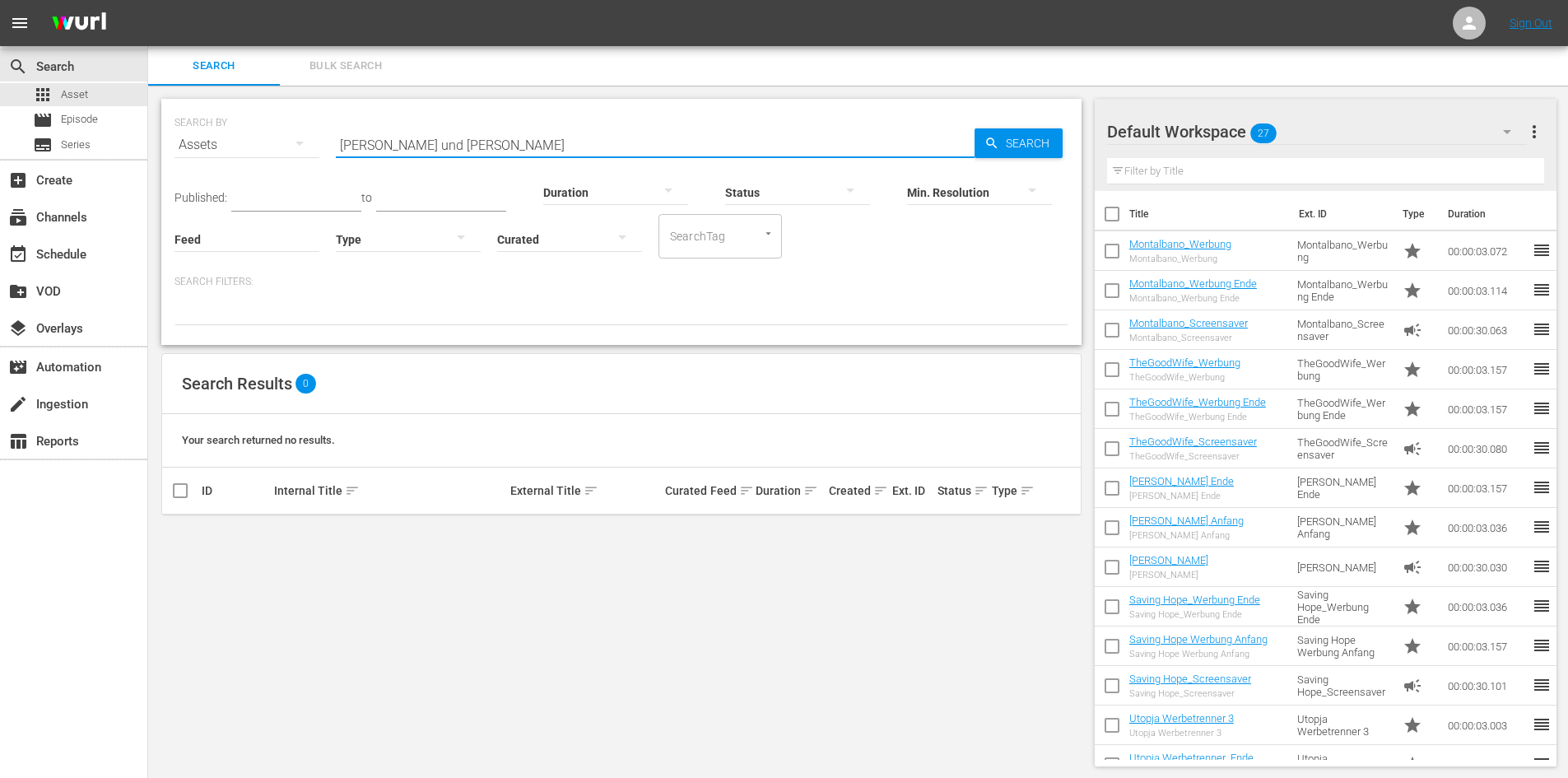
drag, startPoint x: 495, startPoint y: 142, endPoint x: 227, endPoint y: 163, distance: 268.8
click at [227, 163] on div "SEARCH BY Search By Assets Search ID, Title, Description, Keywords, or Category…" at bounding box center [621, 135] width 894 height 59
paste input "Ne günstige Gelegenheit"
type input "Ne günstige Gelegenheit"
click at [1022, 135] on span "Search" at bounding box center [1030, 143] width 63 height 29
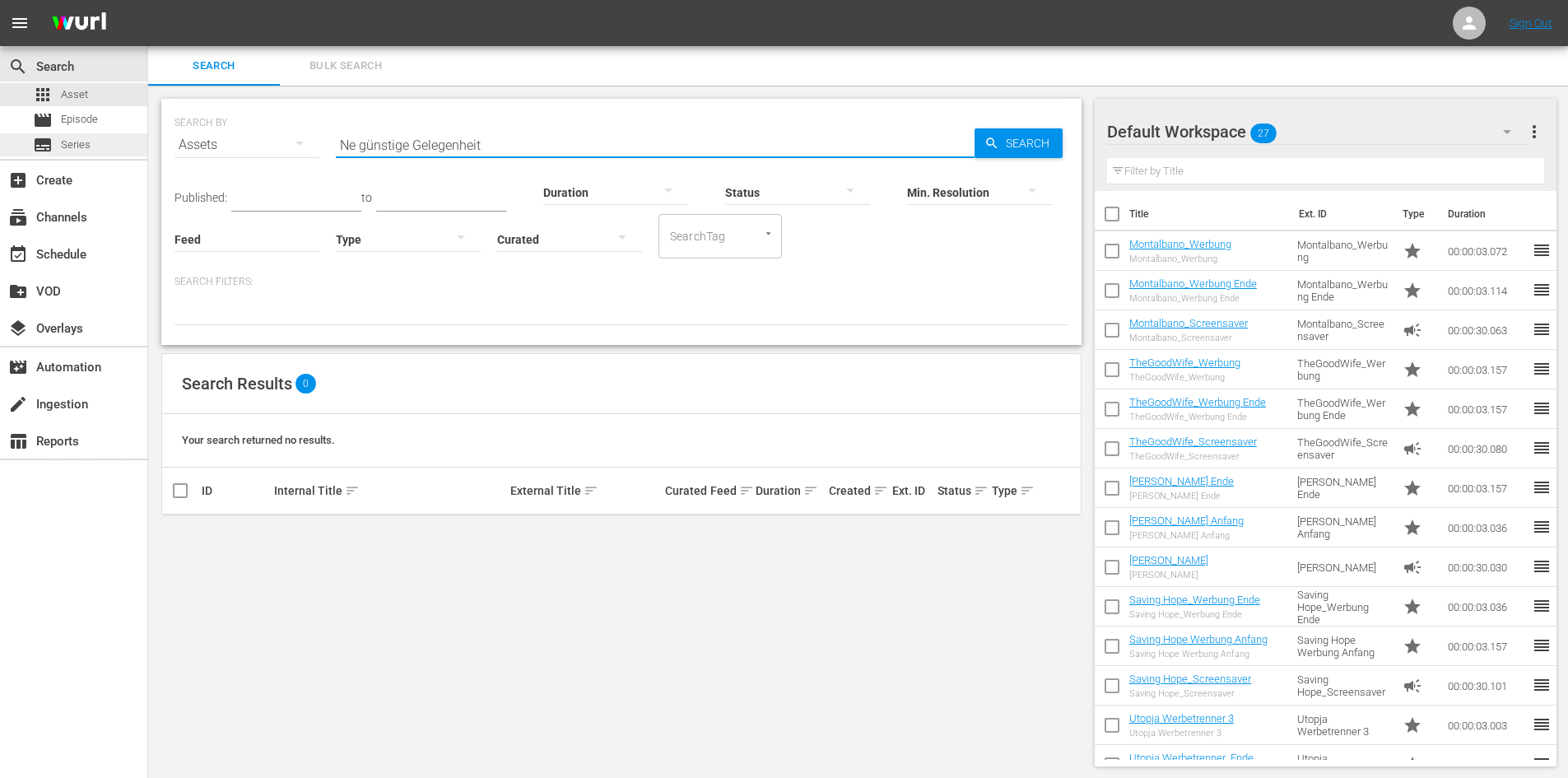
drag, startPoint x: 527, startPoint y: 141, endPoint x: 79, endPoint y: 139, distance: 448.0
click at [148, 0] on div "search Search apps Asset movie Episode subtitles Series add_box Create subscrip…" at bounding box center [858, 0] width 1420 height 0
paste input "Paranormal Activity"
type input "Paranormal Activity"
click at [1032, 152] on span "Search" at bounding box center [1030, 143] width 63 height 29
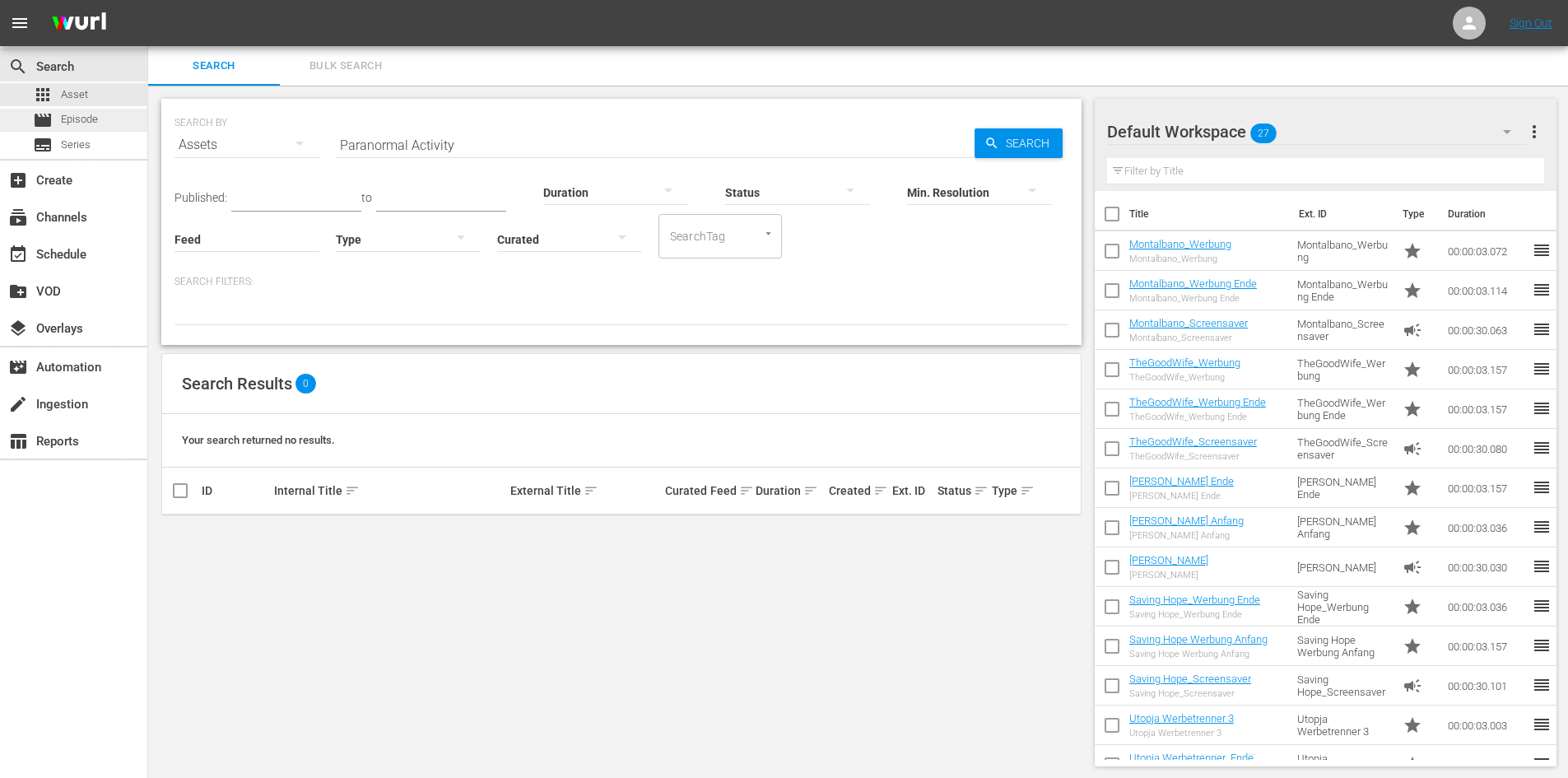
click at [121, 119] on div "movie Episode" at bounding box center [74, 120] width 147 height 23
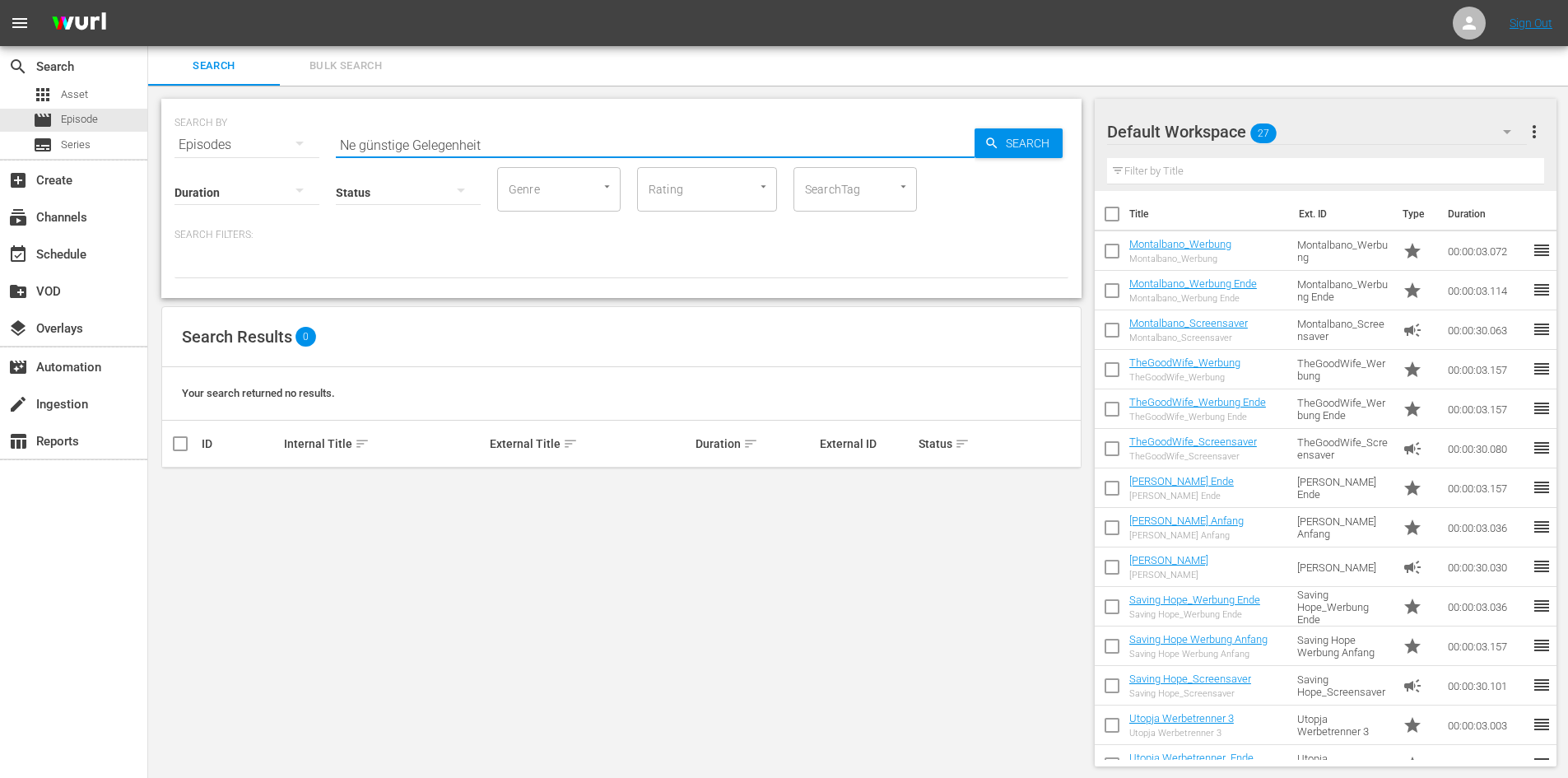
drag, startPoint x: 506, startPoint y: 146, endPoint x: 244, endPoint y: 142, distance: 262.0
click at [244, 142] on div "SEARCH BY Search By Episodes Search ID, Title, Description, Keywords, or Catego…" at bounding box center [621, 135] width 894 height 59
paste input "Paranormal Activity"
type input "Paranormal Activity"
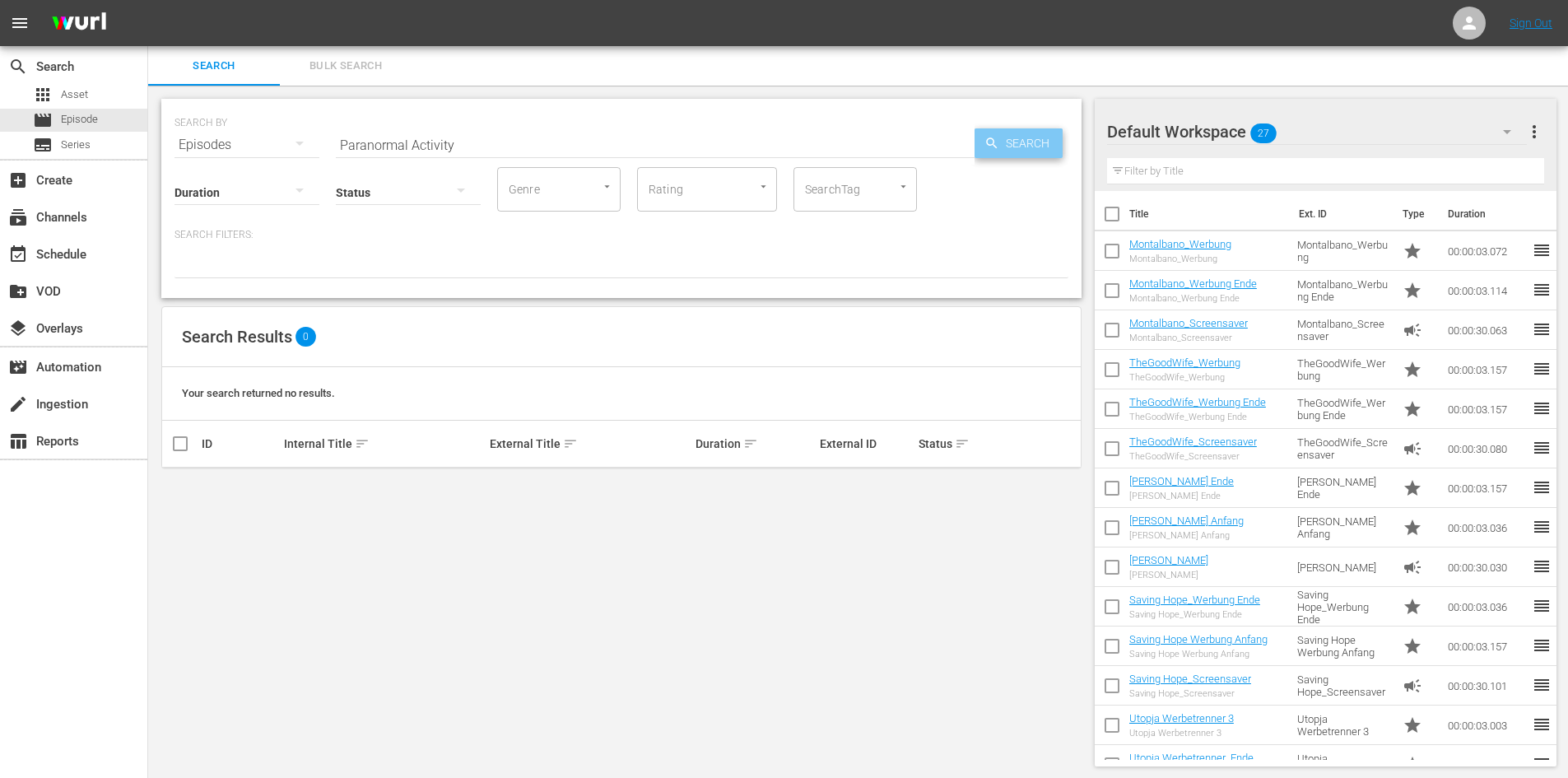
click at [1036, 149] on span "Search" at bounding box center [1030, 143] width 63 height 29
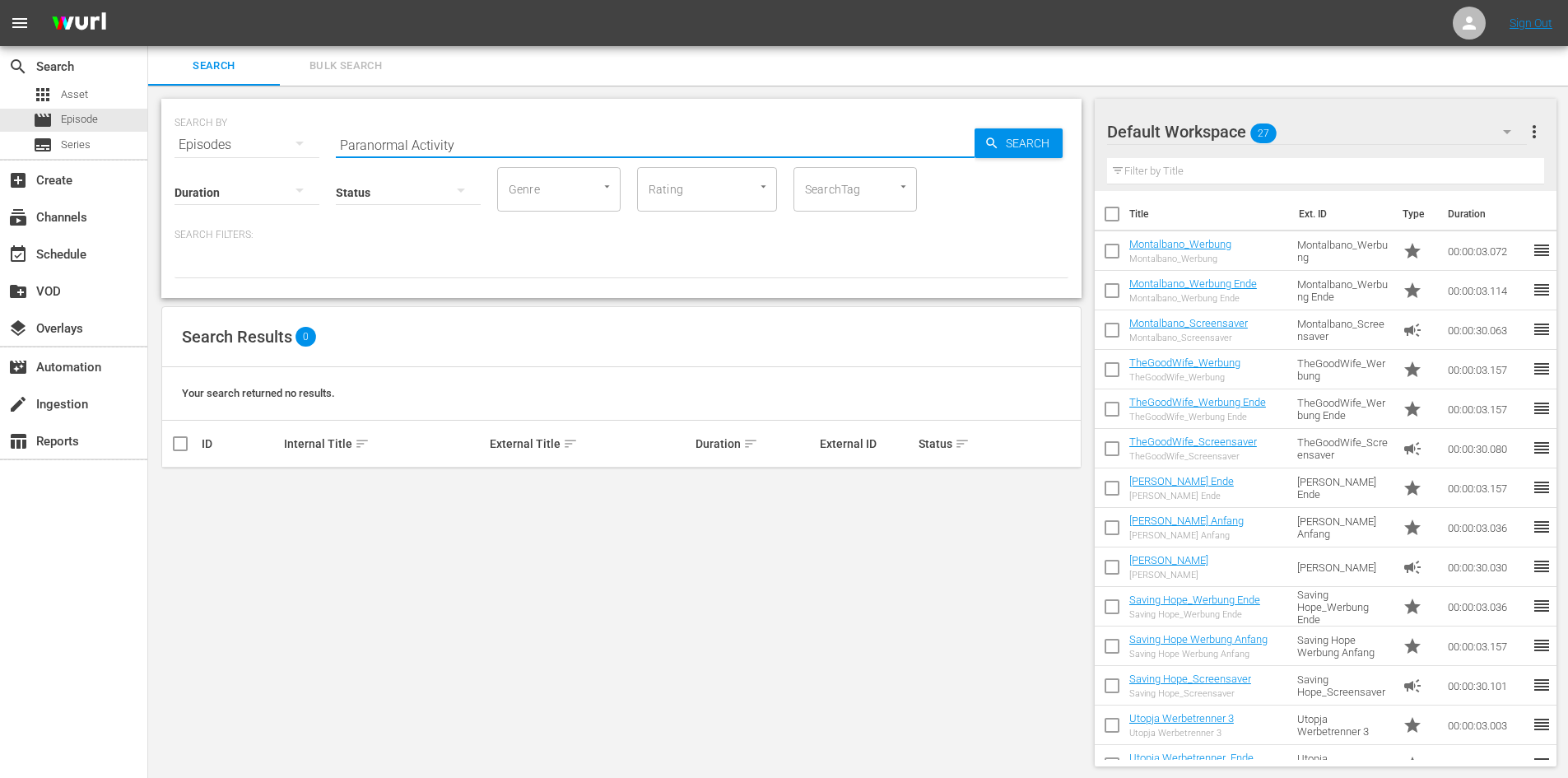
drag, startPoint x: 474, startPoint y: 139, endPoint x: 235, endPoint y: 125, distance: 239.4
click at [235, 125] on div "SEARCH BY Search By Episodes Search ID, Title, Description, Keywords, or Catego…" at bounding box center [621, 135] width 894 height 59
paste input "Auf das was wir lieben"
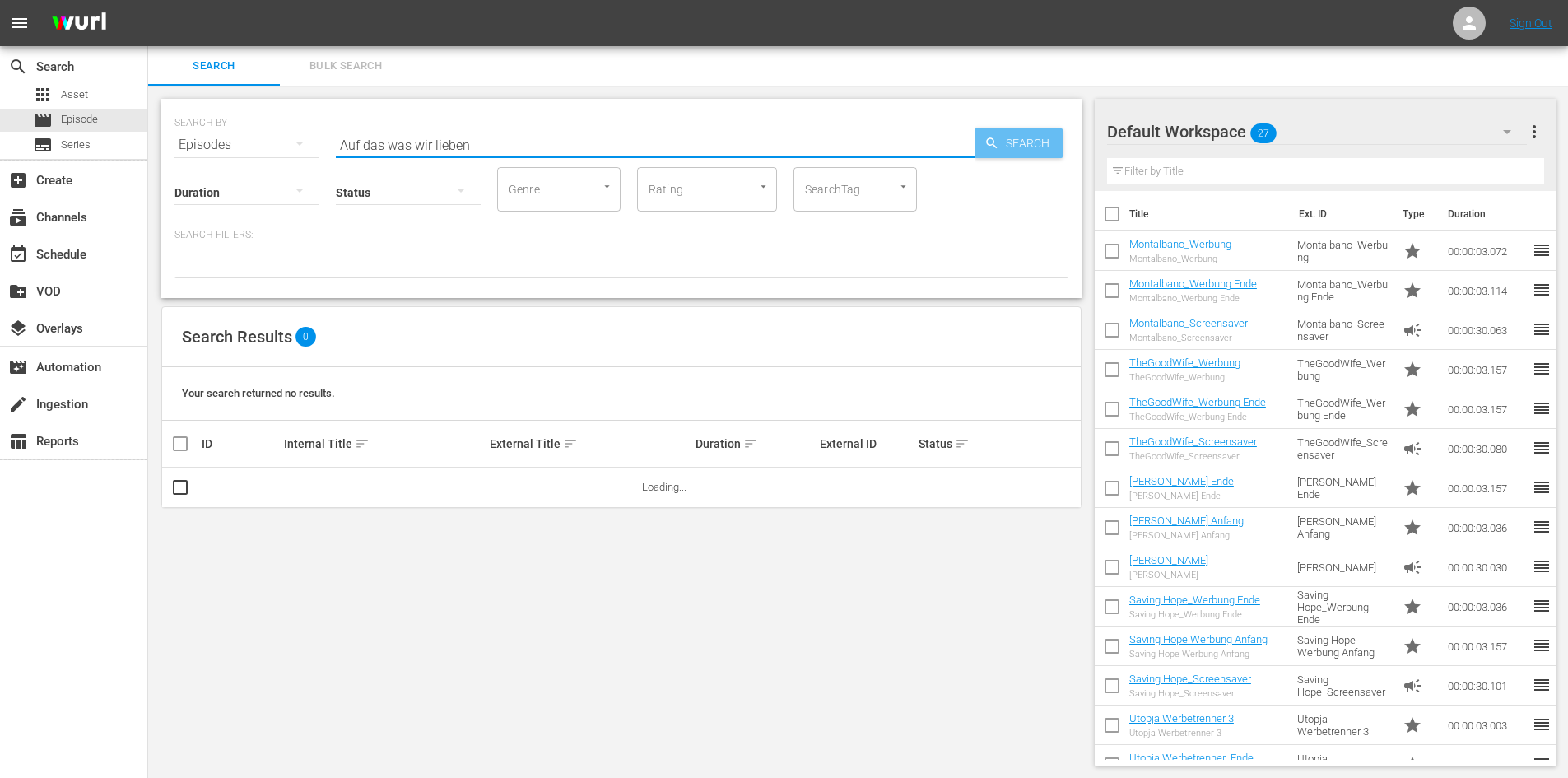
type input "Auf das was wir lieben"
click at [1031, 139] on span "Search" at bounding box center [1030, 143] width 63 height 29
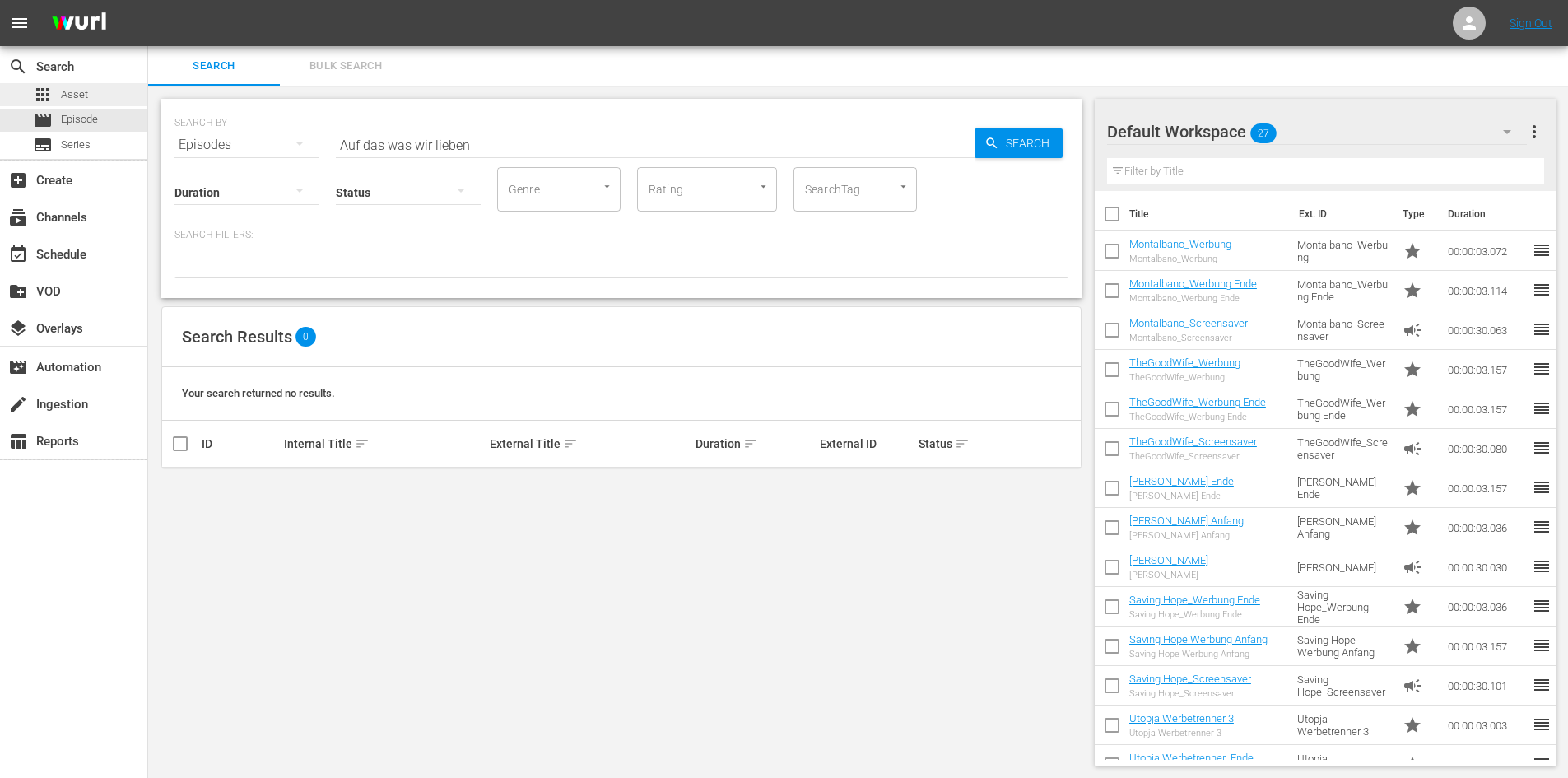
click at [98, 103] on div "apps Asset" at bounding box center [74, 95] width 147 height 23
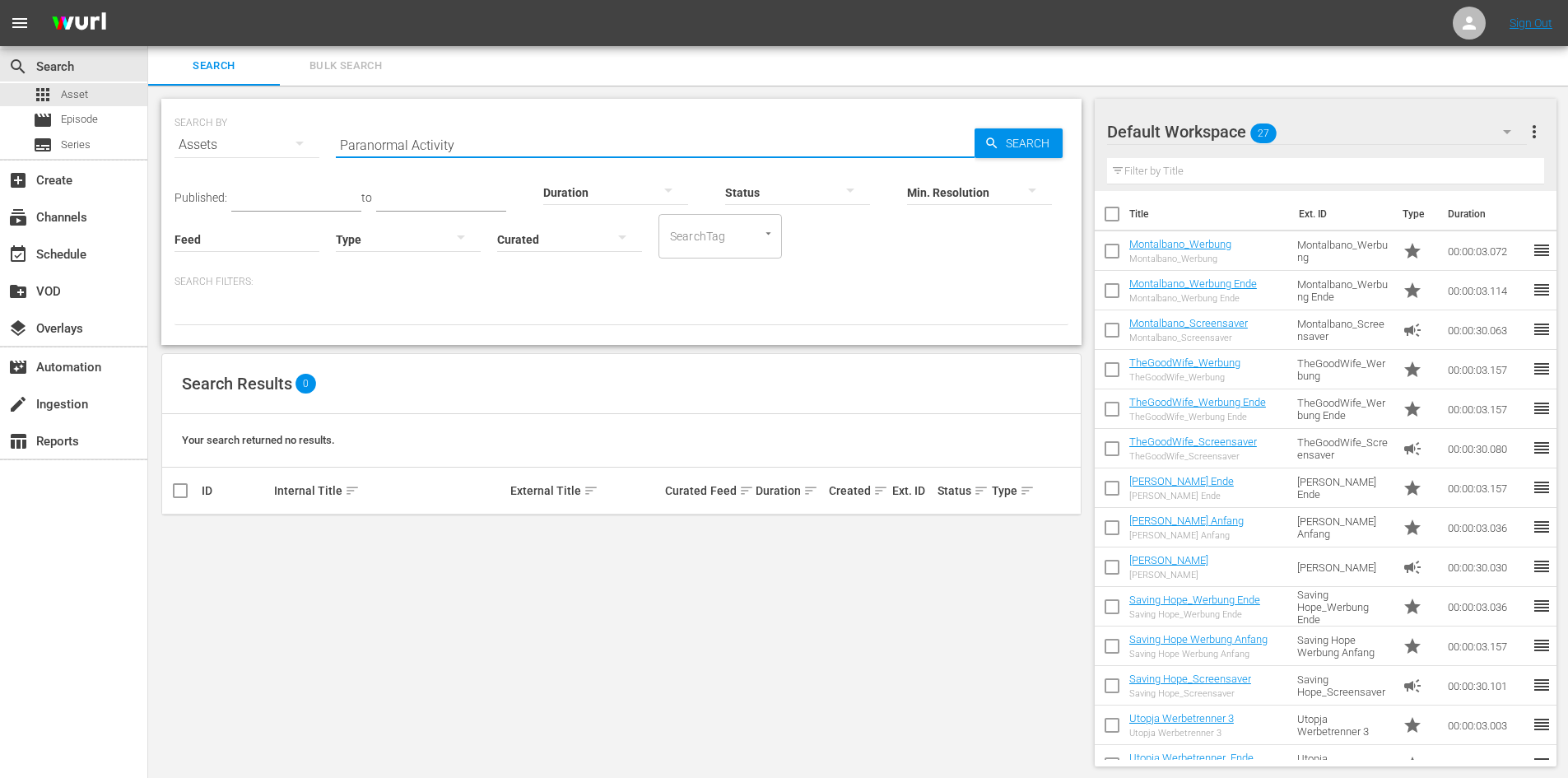
drag, startPoint x: 503, startPoint y: 144, endPoint x: 276, endPoint y: 149, distance: 227.1
click at [276, 149] on div "SEARCH BY Search By Assets Search ID, Title, Description, Keywords, or Category…" at bounding box center [621, 135] width 894 height 59
paste input "Auf das was wir lieben"
type input "Auf das was wir lieben"
click at [1055, 141] on span "Search" at bounding box center [1030, 143] width 63 height 29
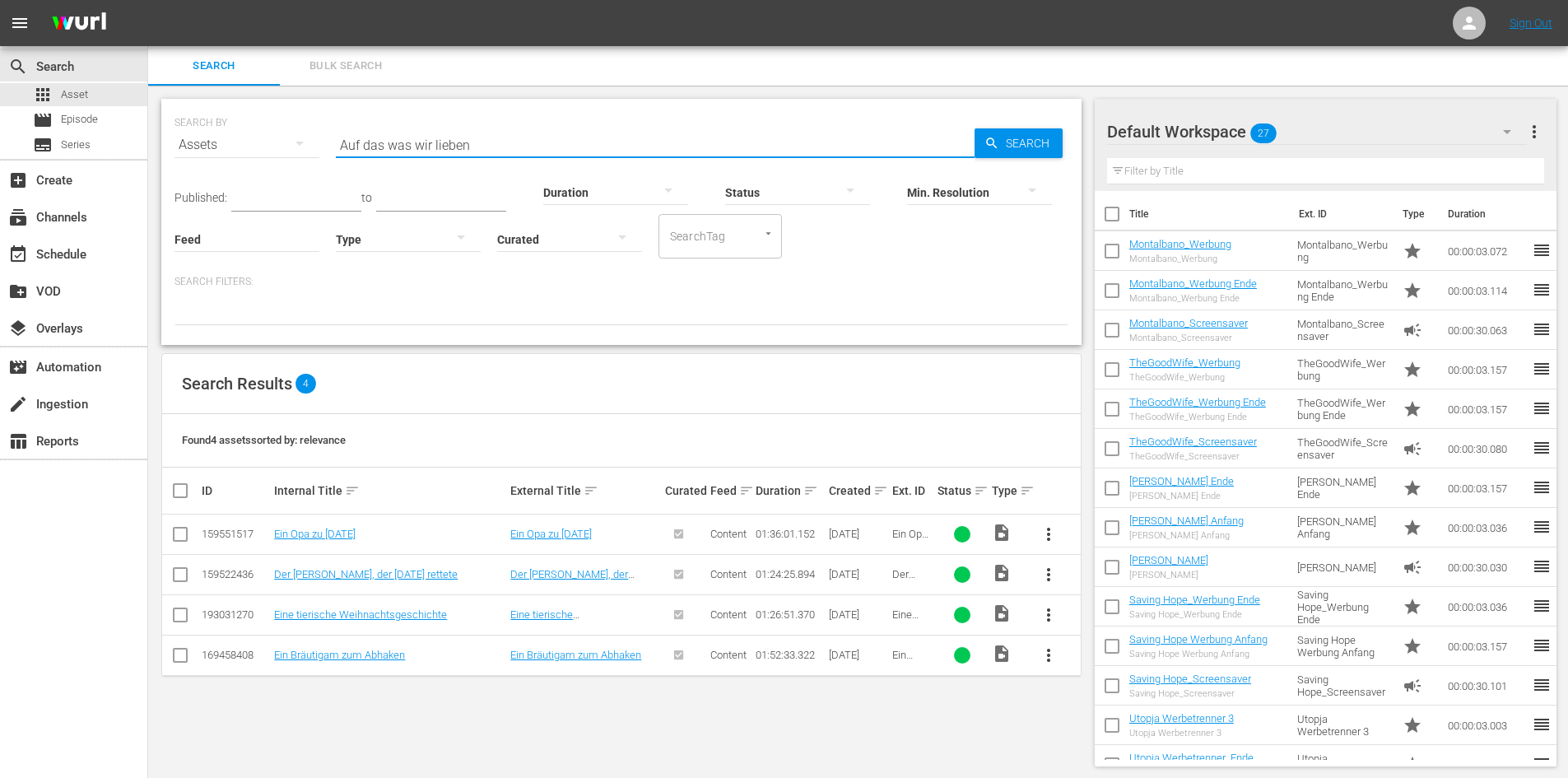
drag, startPoint x: 480, startPoint y: 143, endPoint x: 279, endPoint y: 147, distance: 201.0
click at [279, 147] on div "SEARCH BY Search By Assets Search ID, Title, Description, Keywords, or Category…" at bounding box center [621, 135] width 894 height 59
paste input "Spinning Man"
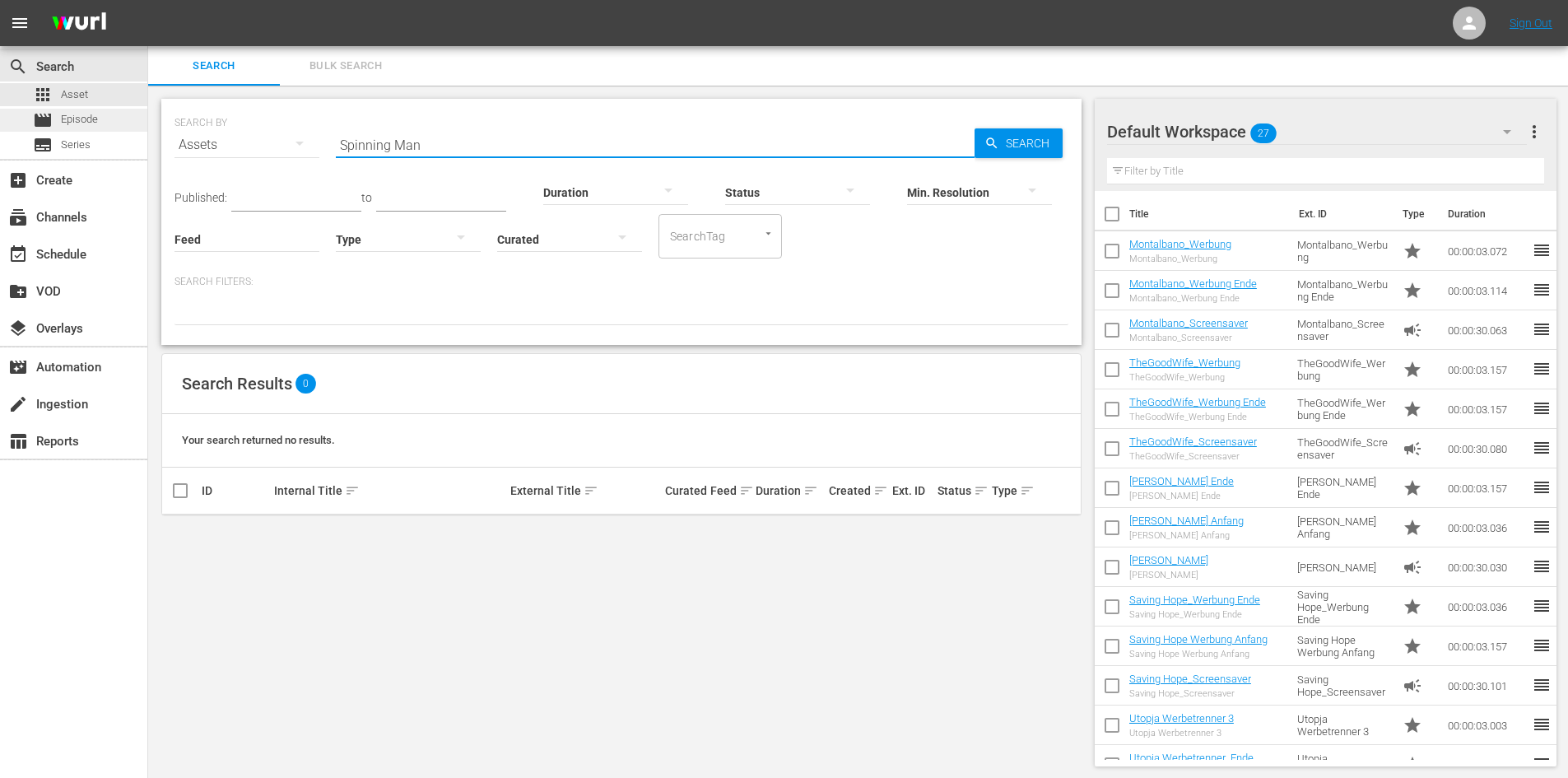
type input "Spinning Man"
click at [119, 121] on div "movie Episode" at bounding box center [74, 120] width 147 height 23
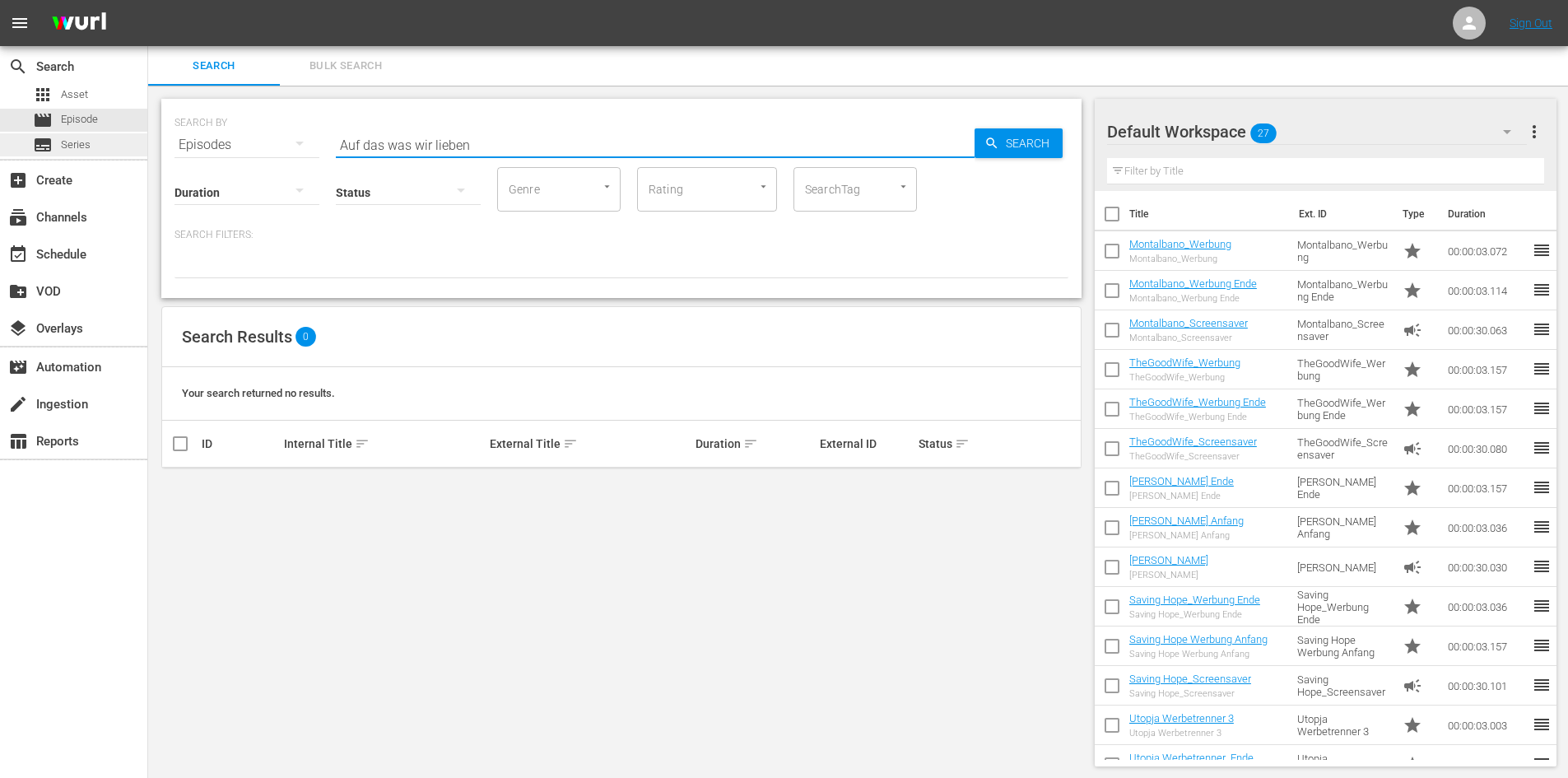
drag, startPoint x: 482, startPoint y: 142, endPoint x: 146, endPoint y: 136, distance: 336.1
click at [148, 0] on div "search Search apps Asset movie Episode subtitles Series add_box Create subscrip…" at bounding box center [858, 0] width 1420 height 0
paste input "Spinning Man"
type input "Spinning Man"
click at [1006, 147] on span "Search" at bounding box center [1030, 143] width 63 height 29
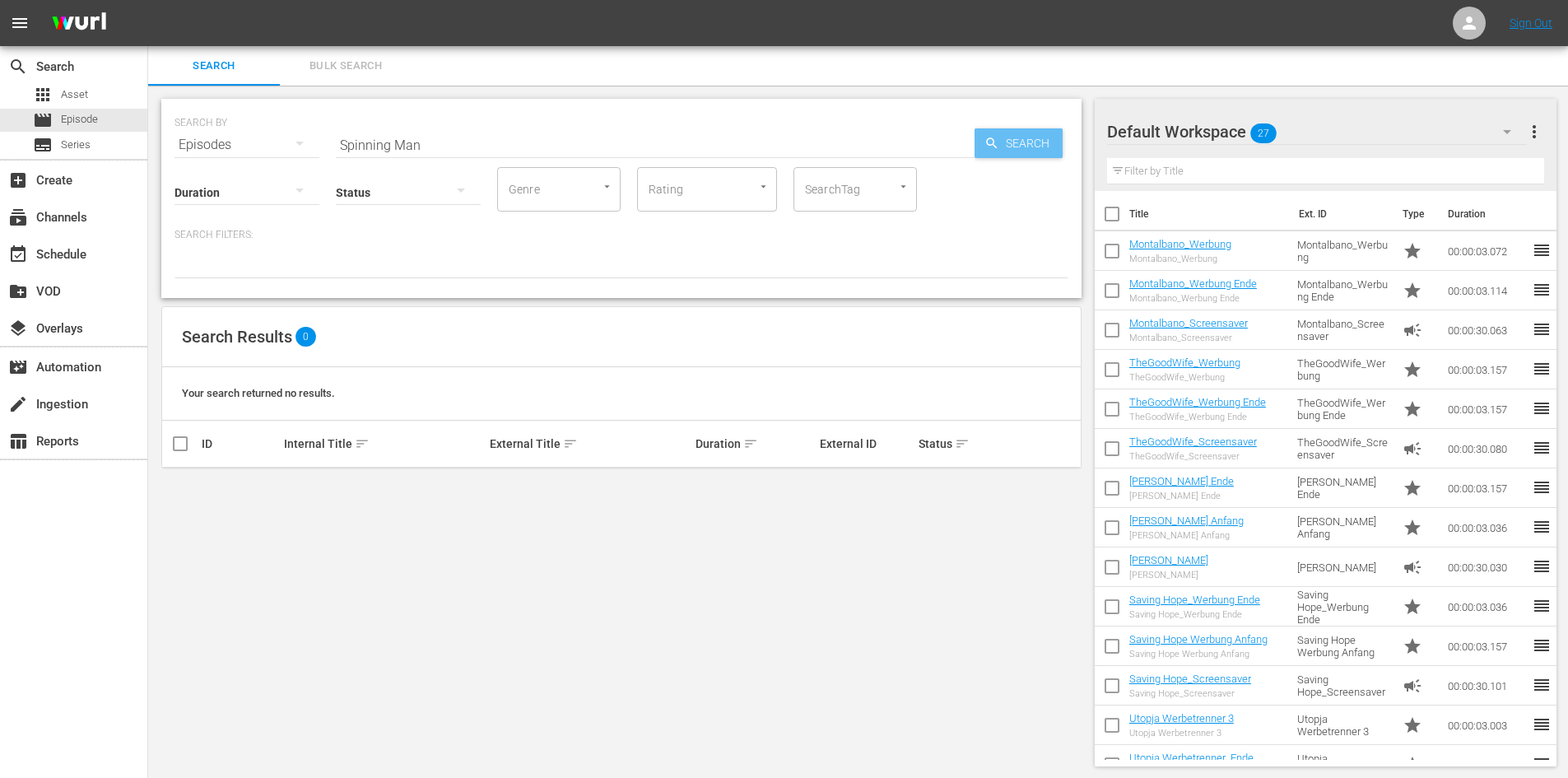
click at [1006, 147] on span "Search" at bounding box center [1030, 143] width 63 height 29
drag, startPoint x: 478, startPoint y: 154, endPoint x: 261, endPoint y: 157, distance: 217.0
click at [261, 165] on div "Duration Status Genre Genre Rating Rating SearchTag SearchTag" at bounding box center [621, 188] width 894 height 47
drag, startPoint x: 391, startPoint y: 171, endPoint x: 316, endPoint y: 173, distance: 75.0
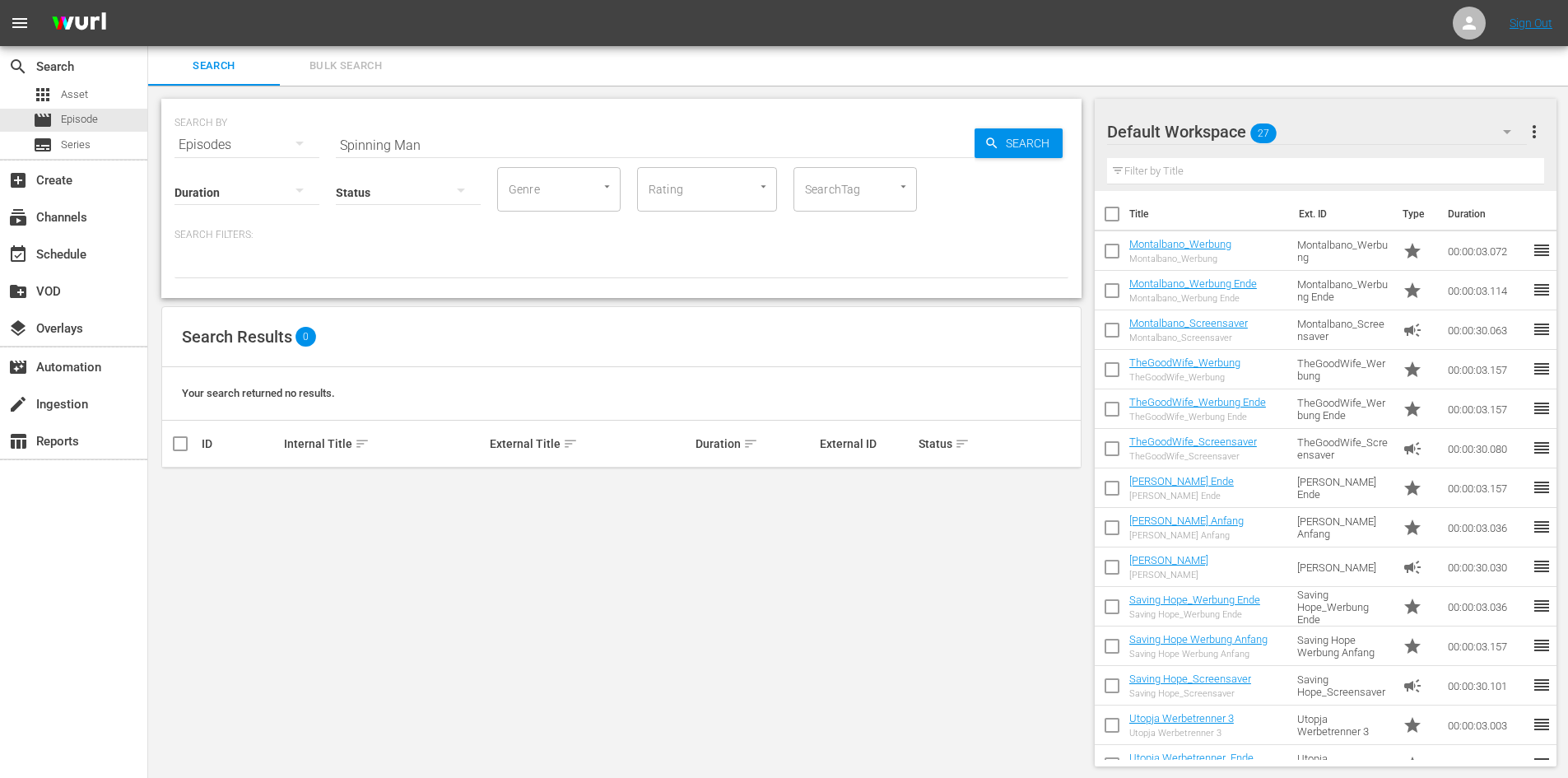
click at [316, 173] on div "SEARCH BY Search By Episodes Search ID, Title, Description, Keywords, or Catego…" at bounding box center [621, 199] width 920 height 199
drag, startPoint x: 427, startPoint y: 137, endPoint x: 301, endPoint y: 144, distance: 126.2
click at [301, 144] on div "SEARCH BY Search By Episodes Search ID, Title, Description, Keywords, or Catego…" at bounding box center [621, 135] width 894 height 59
paste input "Nordfriesland 1864 bis 1955"
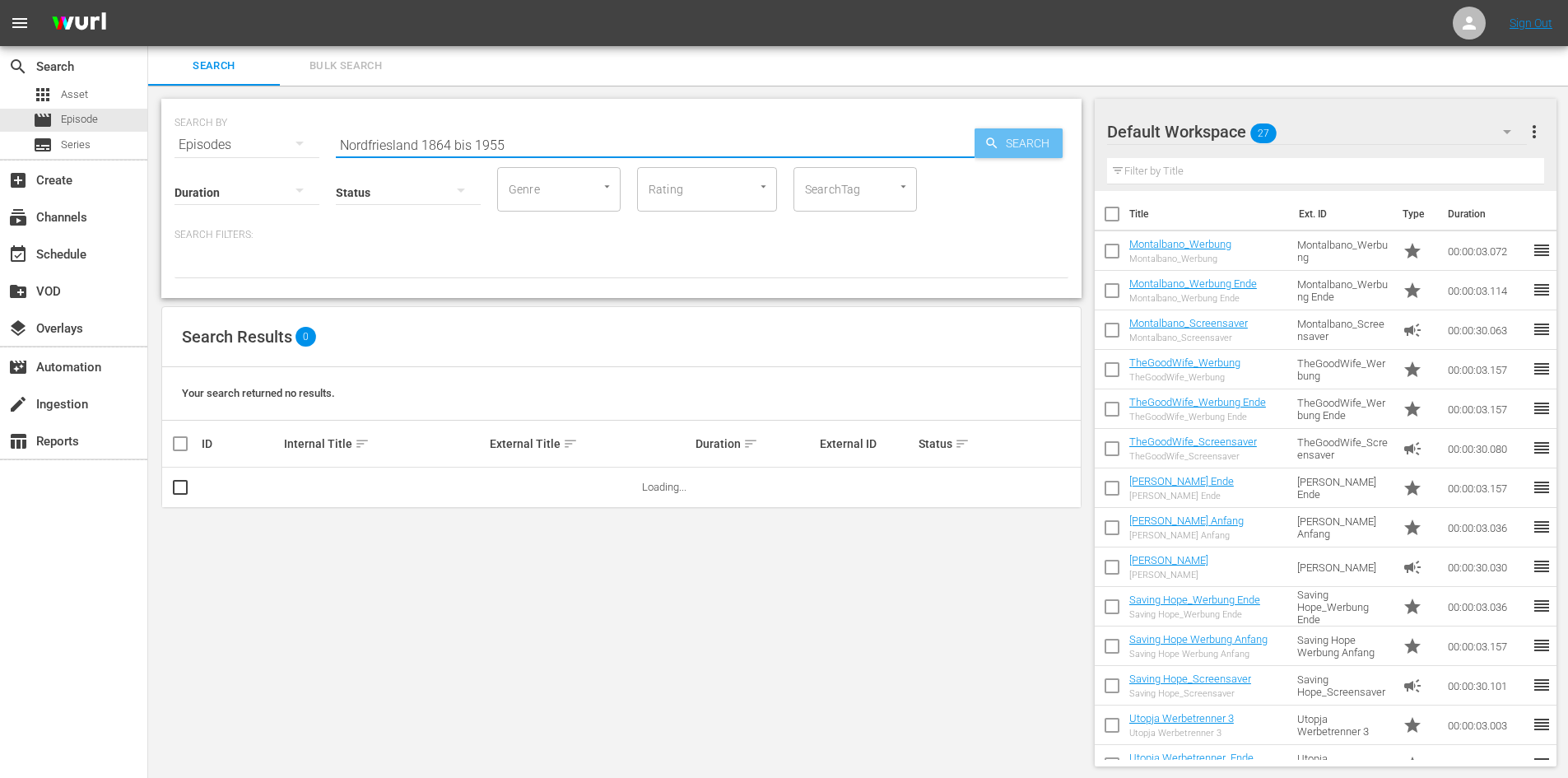
type input "Nordfriesland 1864 bis 1955"
click at [1039, 135] on span "Search" at bounding box center [1030, 143] width 63 height 29
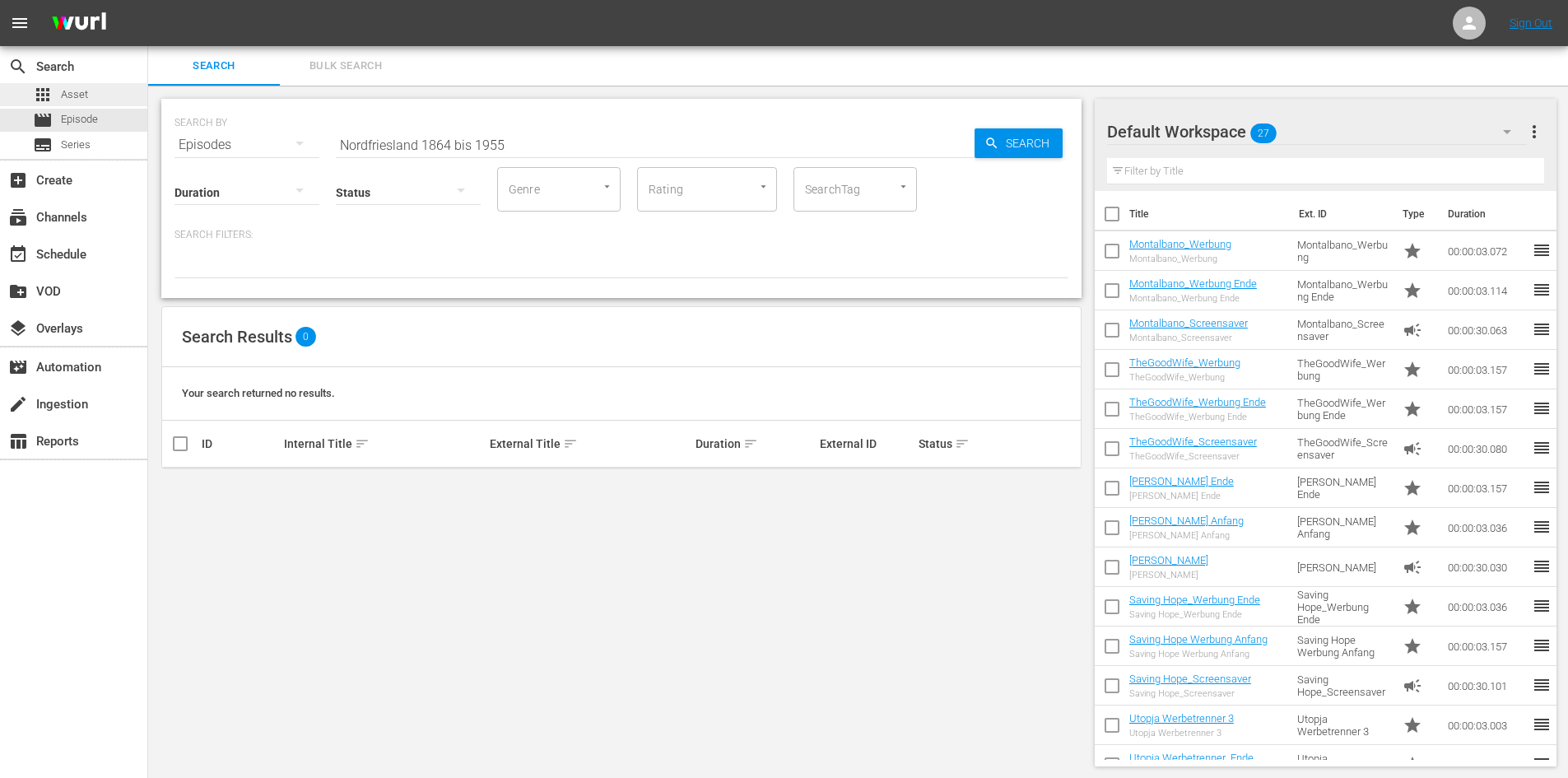
click at [63, 94] on span "Asset" at bounding box center [74, 95] width 27 height 16
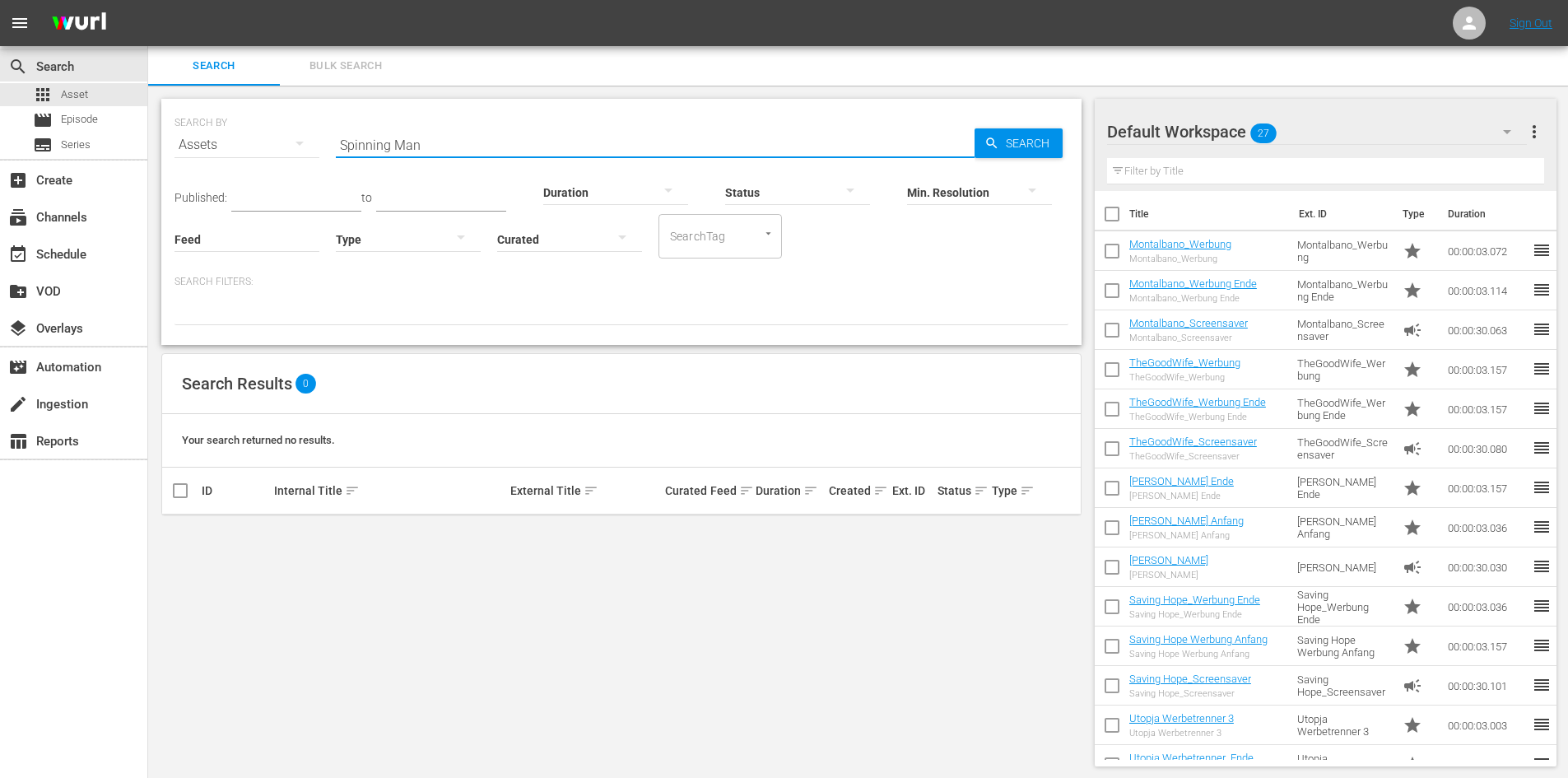
drag, startPoint x: 483, startPoint y: 147, endPoint x: 265, endPoint y: 154, distance: 218.1
click at [265, 154] on div "SEARCH BY Search By Assets Search ID, Title, Description, Keywords, or Category…" at bounding box center [621, 135] width 894 height 59
paste input "Nordfriesland 1864 bis 1955"
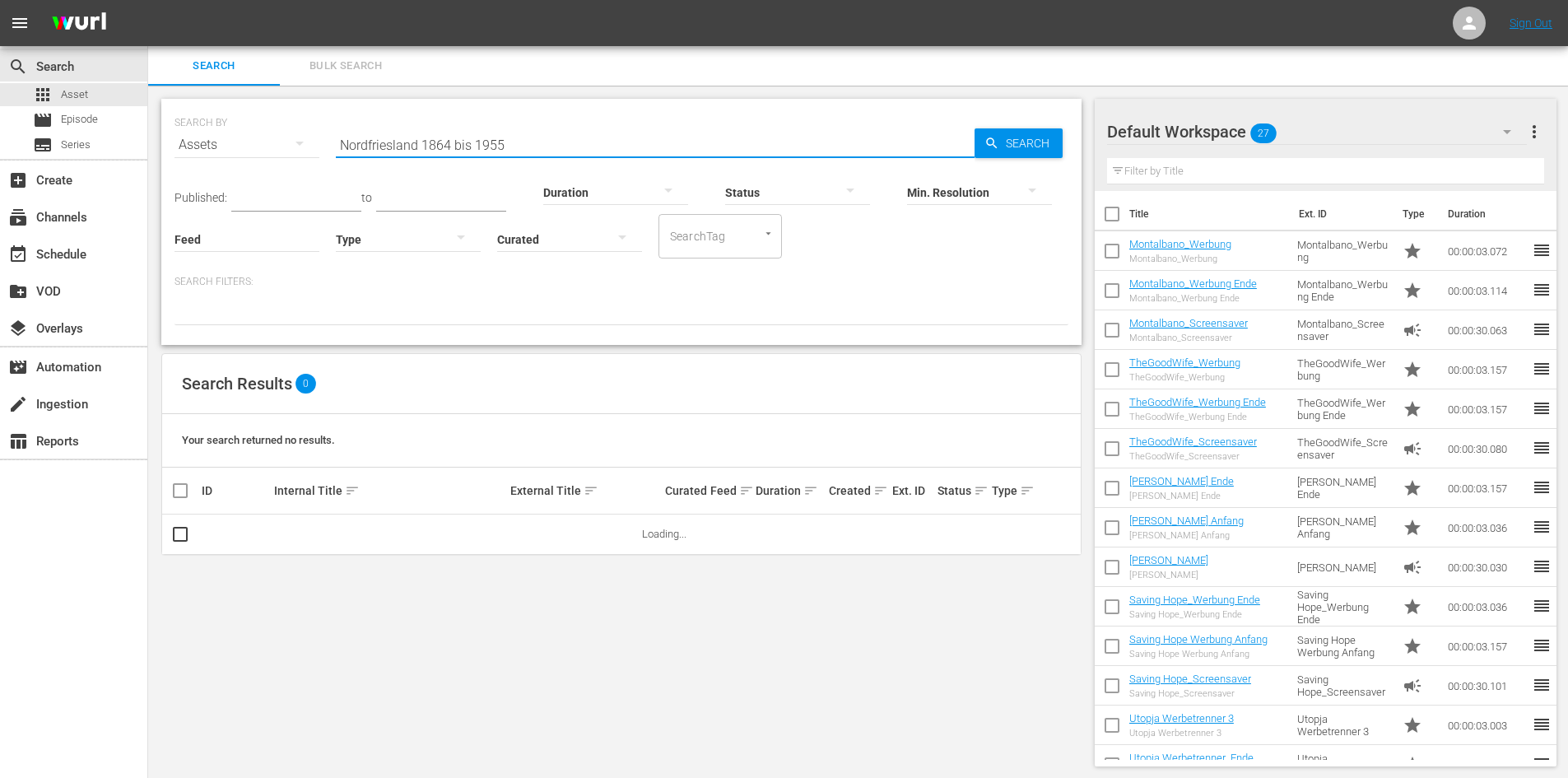
type input "Nordfriesland 1864 bis 1955"
click at [1012, 140] on span "Search" at bounding box center [1030, 143] width 63 height 29
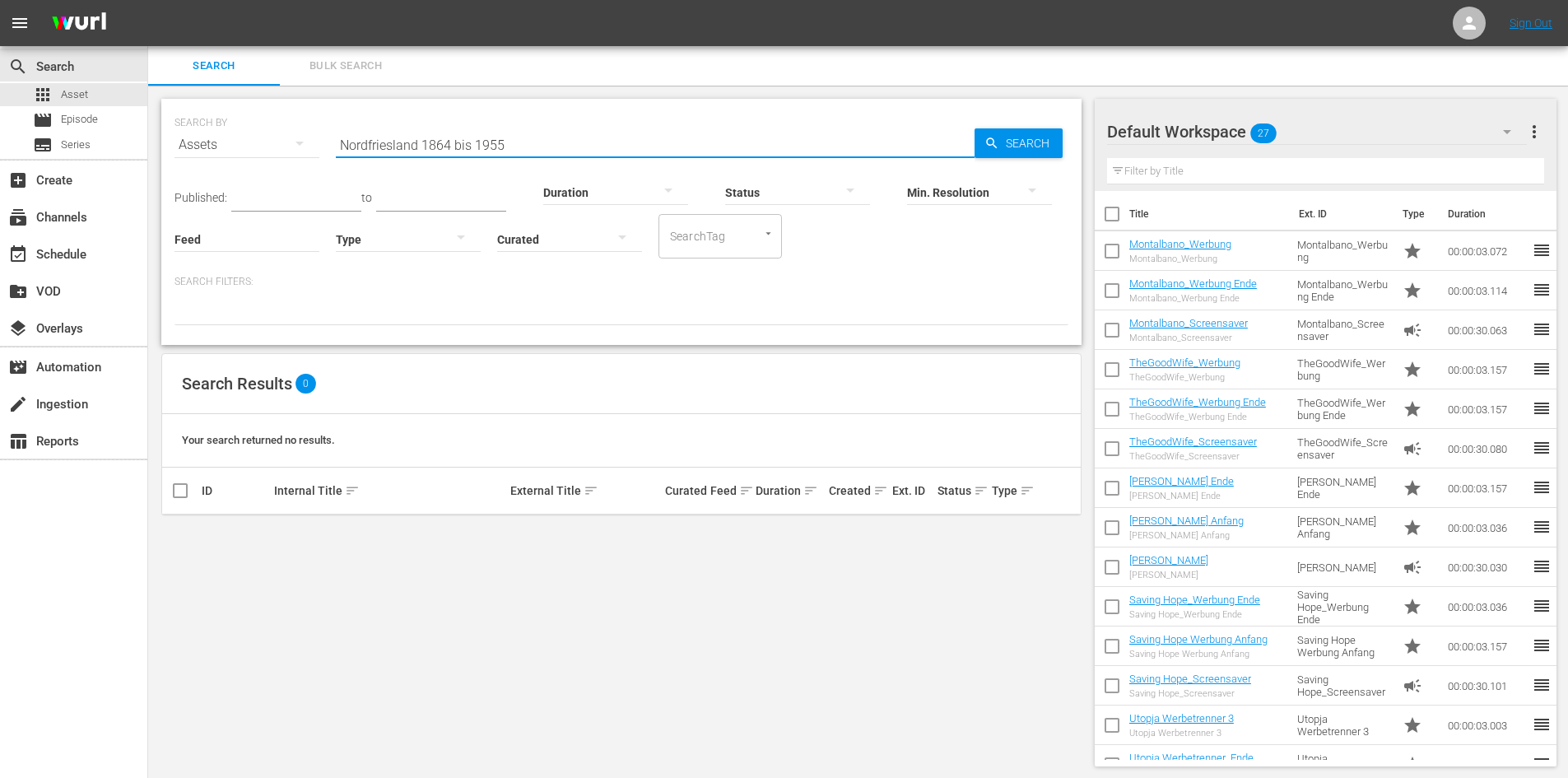
drag, startPoint x: 520, startPoint y: 138, endPoint x: 231, endPoint y: 134, distance: 289.0
click at [231, 134] on div "SEARCH BY Search By Assets Search ID, Title, Description, Keywords, or Category…" at bounding box center [621, 135] width 894 height 59
paste input "Lippe 1866 bis 1947"
type input "Lippe 1866 bis 1947"
click at [1051, 134] on span "Search" at bounding box center [1030, 143] width 63 height 29
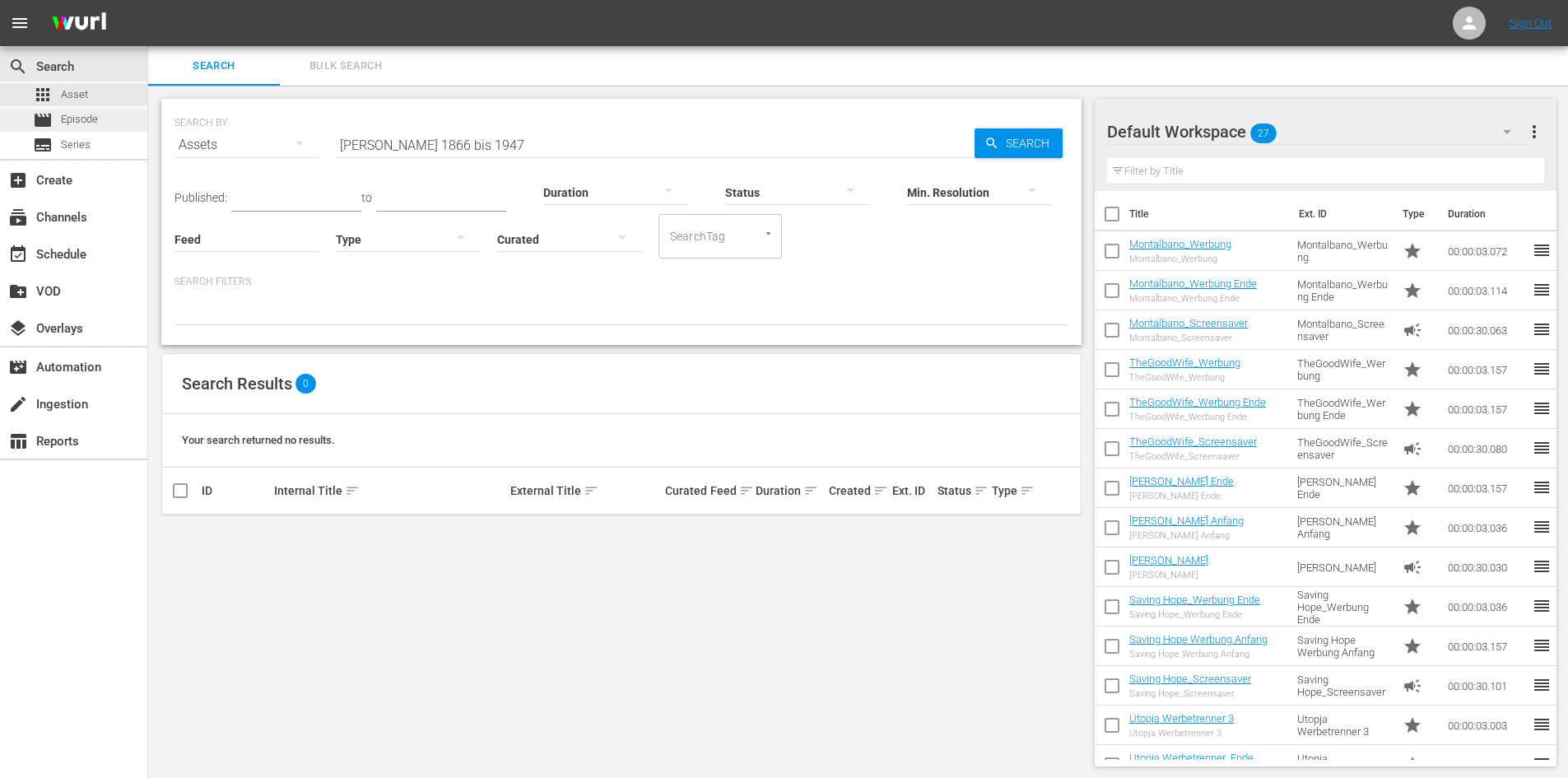
click at [109, 117] on div "movie Episode" at bounding box center [74, 120] width 147 height 23
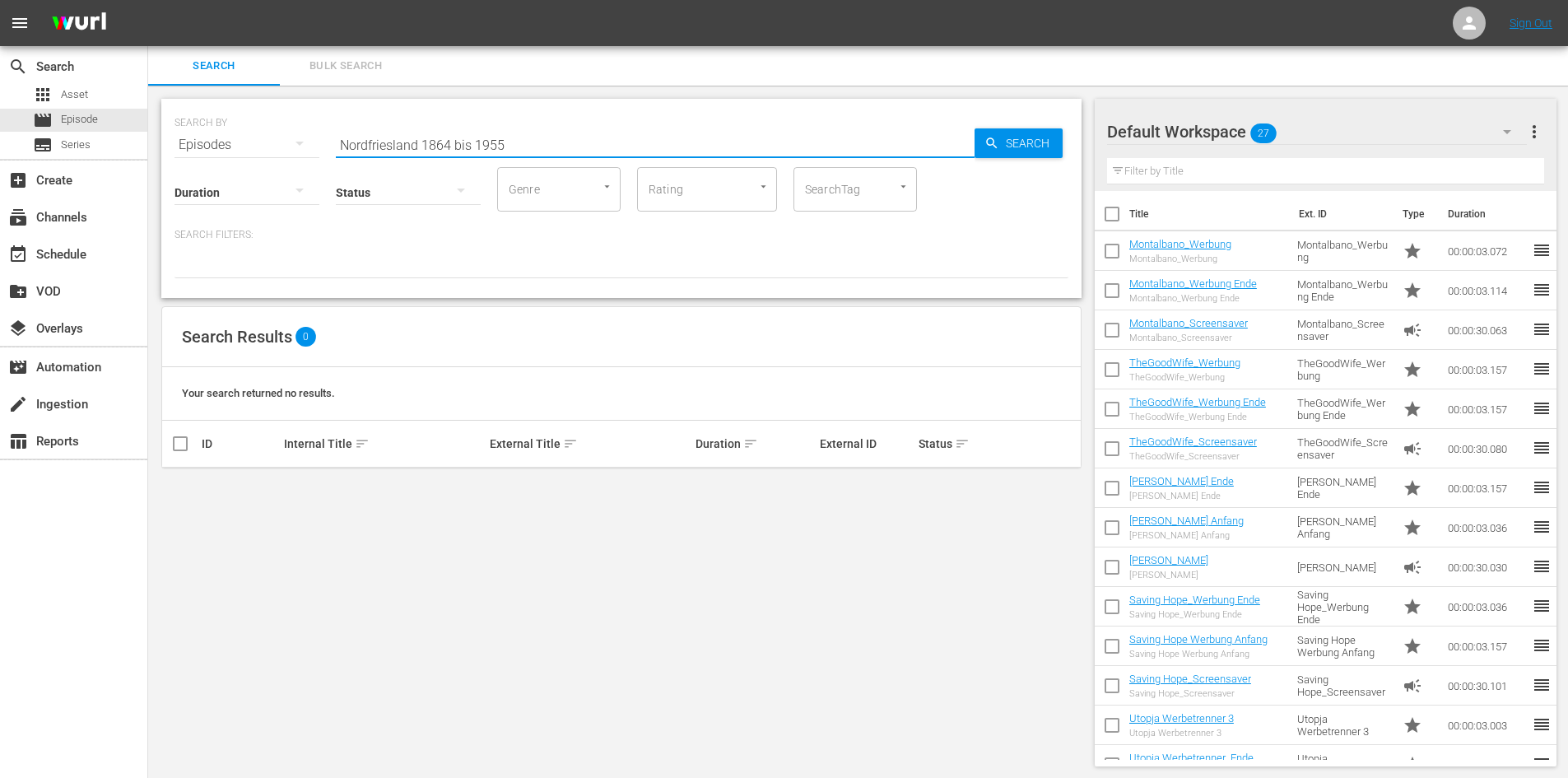
drag, startPoint x: 543, startPoint y: 143, endPoint x: 283, endPoint y: 161, distance: 260.6
click at [283, 161] on div "SEARCH BY Search By Episodes Search ID, Title, Description, Keywords, or Catego…" at bounding box center [621, 199] width 920 height 199
paste input "Lippe 1866 bis 1947"
type input "Lippe 1866 bis 1947"
click at [1045, 142] on span "Search" at bounding box center [1030, 143] width 63 height 29
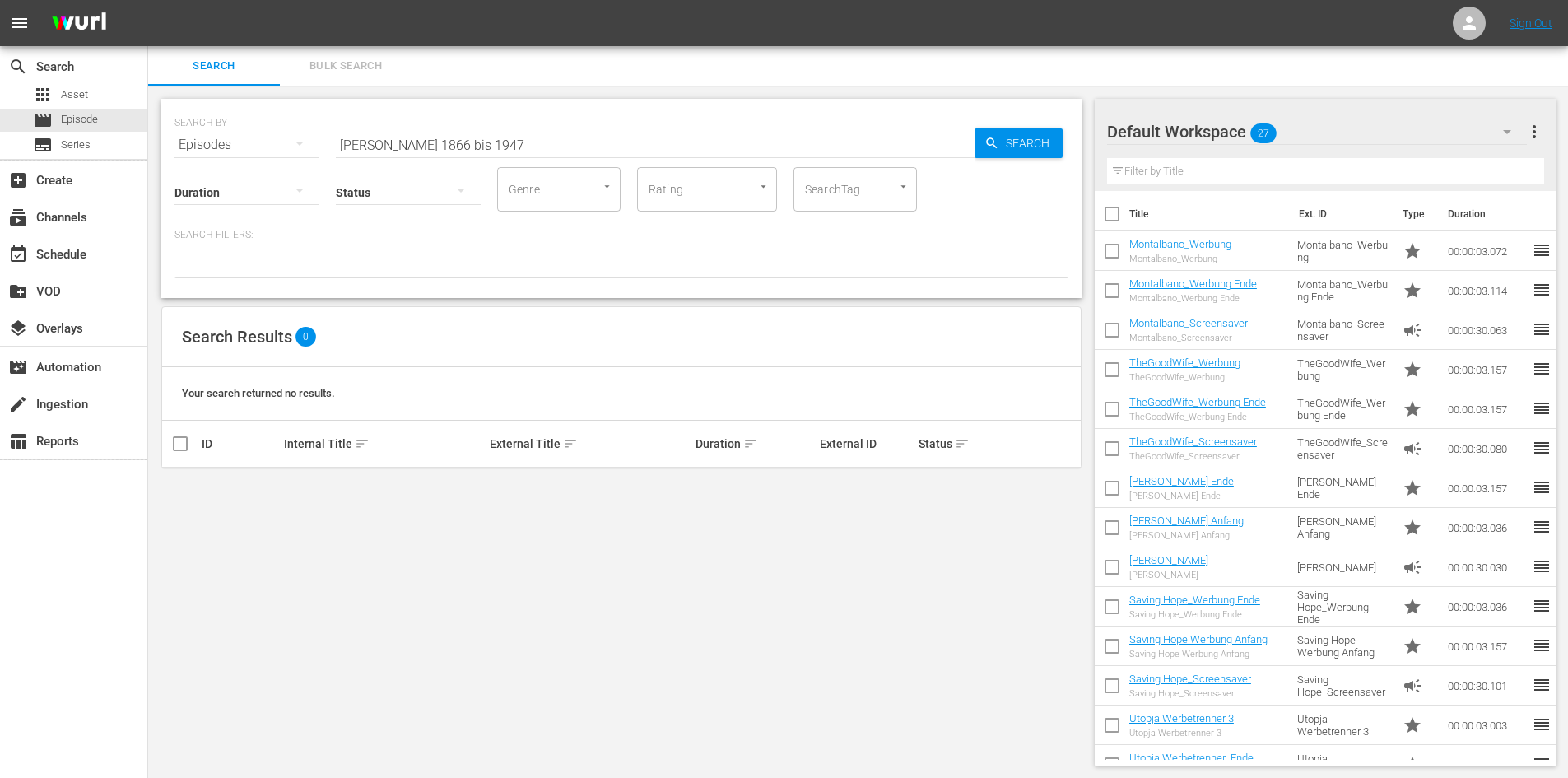
click at [512, 147] on input "Lippe 1866 bis 1947" at bounding box center [655, 145] width 639 height 40
drag, startPoint x: 512, startPoint y: 147, endPoint x: 224, endPoint y: 133, distance: 288.3
click at [224, 133] on div "SEARCH BY Search By Episodes Search ID, Title, Description, Keywords, or Catego…" at bounding box center [621, 135] width 894 height 59
paste input "Schaumburg-Lippe 1871 bis 1946"
type input "Schaumburg-Lippe 1871 bis 1946"
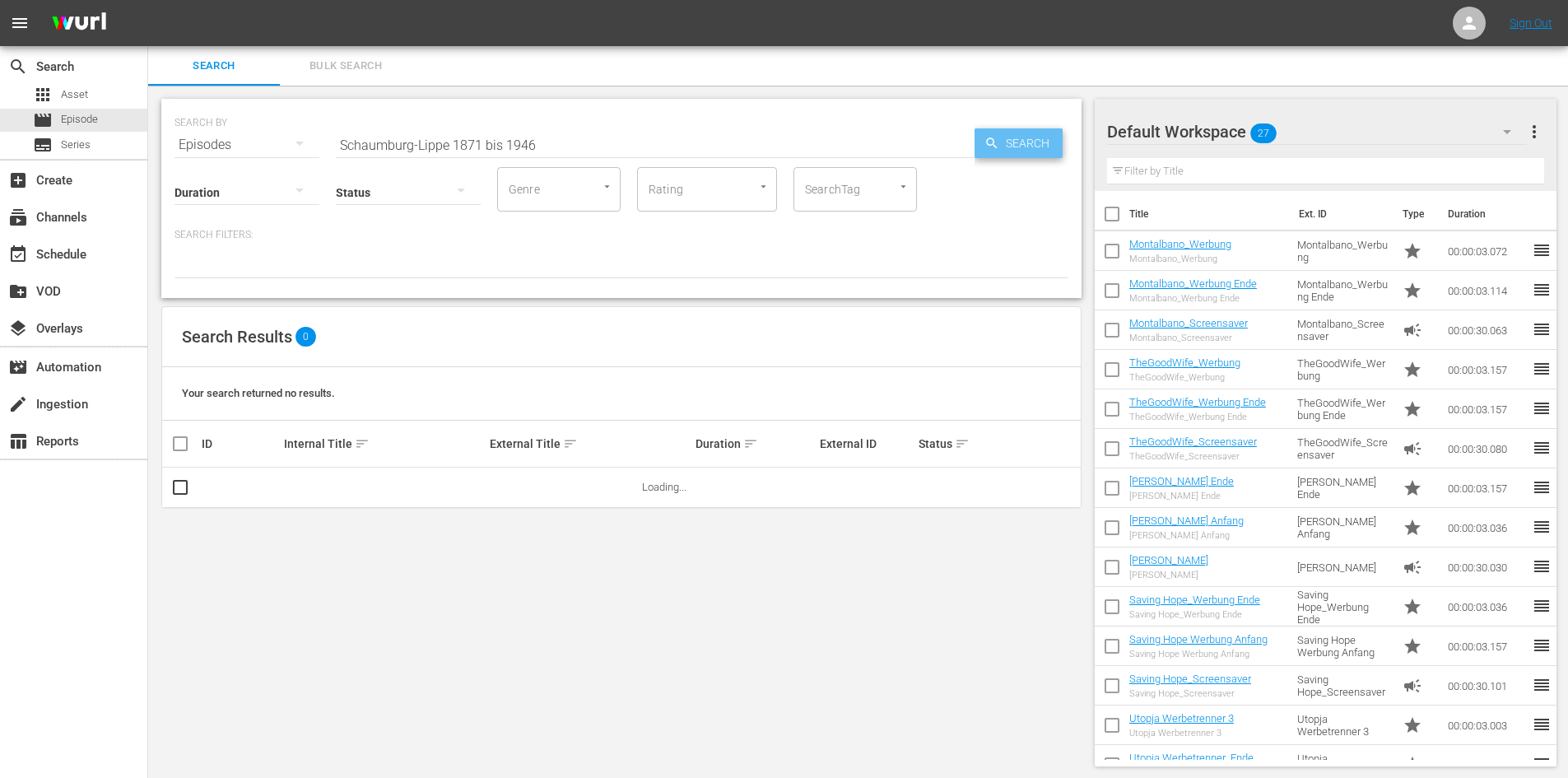
click at [1001, 153] on span "Search" at bounding box center [1030, 143] width 63 height 29
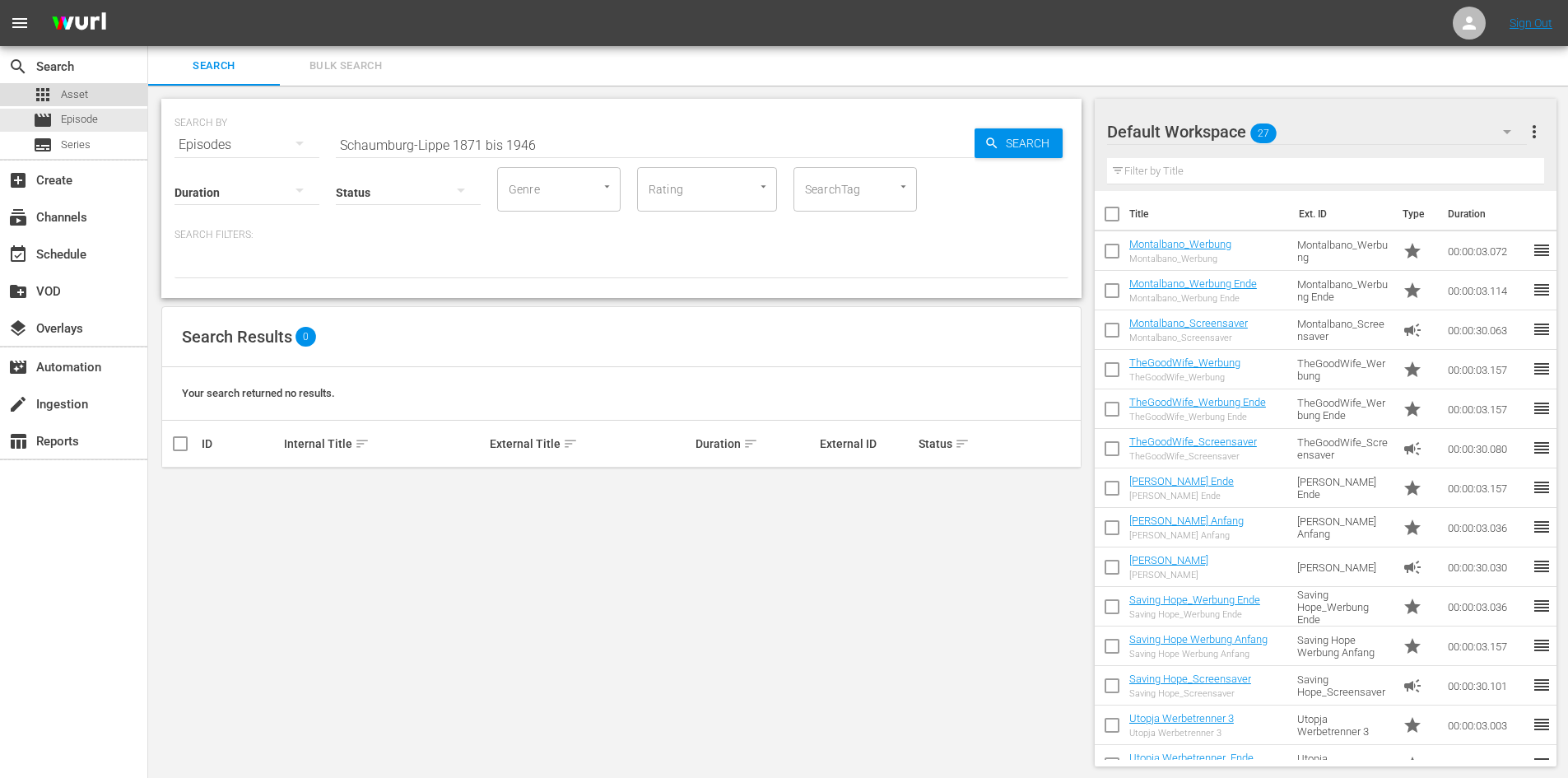
click at [85, 89] on span "Asset" at bounding box center [74, 95] width 27 height 16
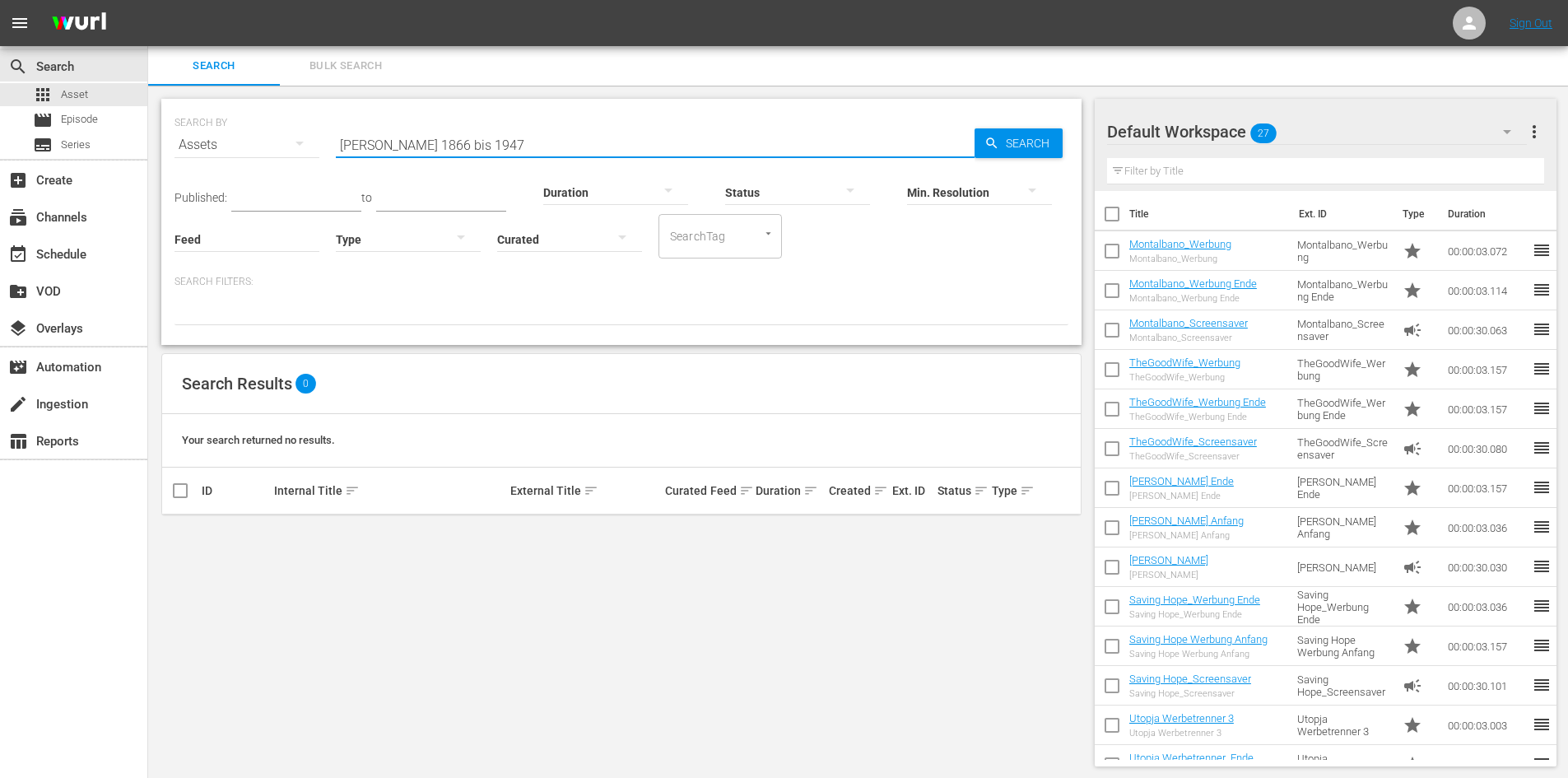
drag, startPoint x: 479, startPoint y: 144, endPoint x: 214, endPoint y: 156, distance: 265.3
click at [215, 155] on div "SEARCH BY Search By Assets Search ID, Title, Description, Keywords, or Category…" at bounding box center [621, 135] width 894 height 59
paste input "Schaumburg-Lippe 1871 bis 1946"
type input "Schaumburg-Lippe 1871 bis 1946"
drag, startPoint x: 559, startPoint y: 143, endPoint x: 299, endPoint y: 142, distance: 260.0
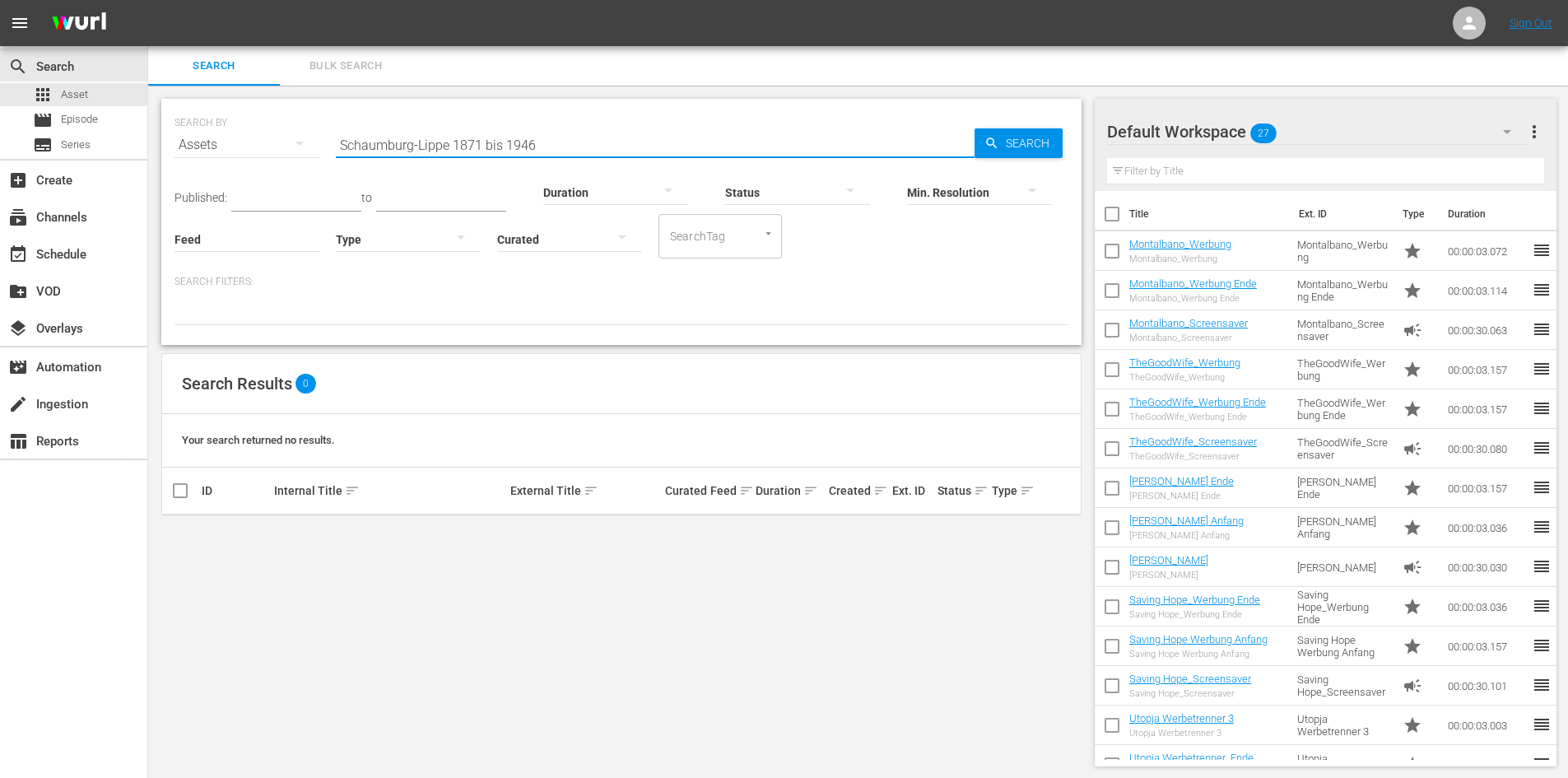
click at [299, 142] on div "SEARCH BY Search By Assets Search ID, Title, Description, Keywords, or Category…" at bounding box center [621, 135] width 894 height 59
paste input "Auf dem Wege Allahs"
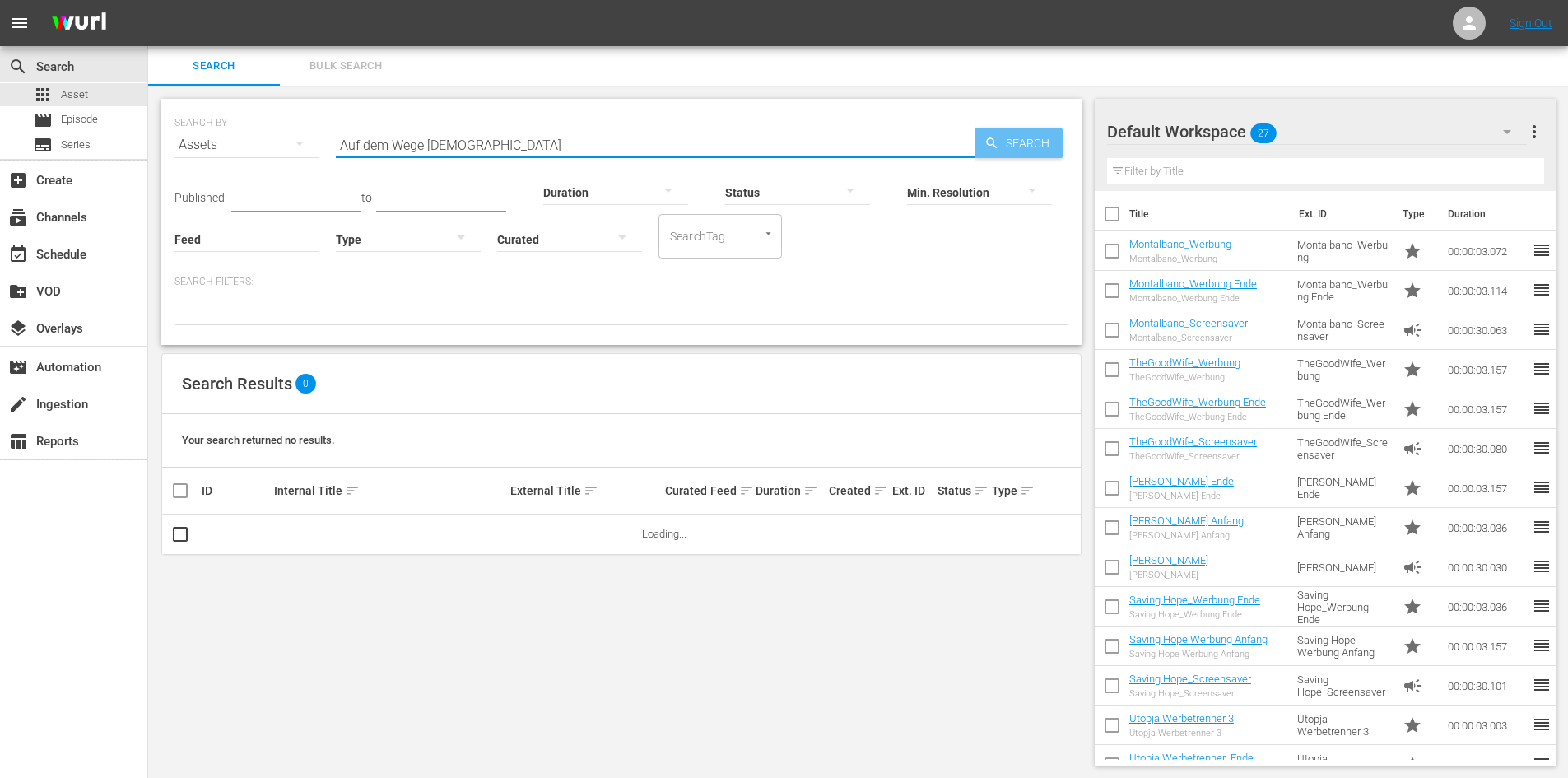
type input "Auf dem Wege Allahs"
click at [1012, 134] on span "Search" at bounding box center [1030, 143] width 63 height 29
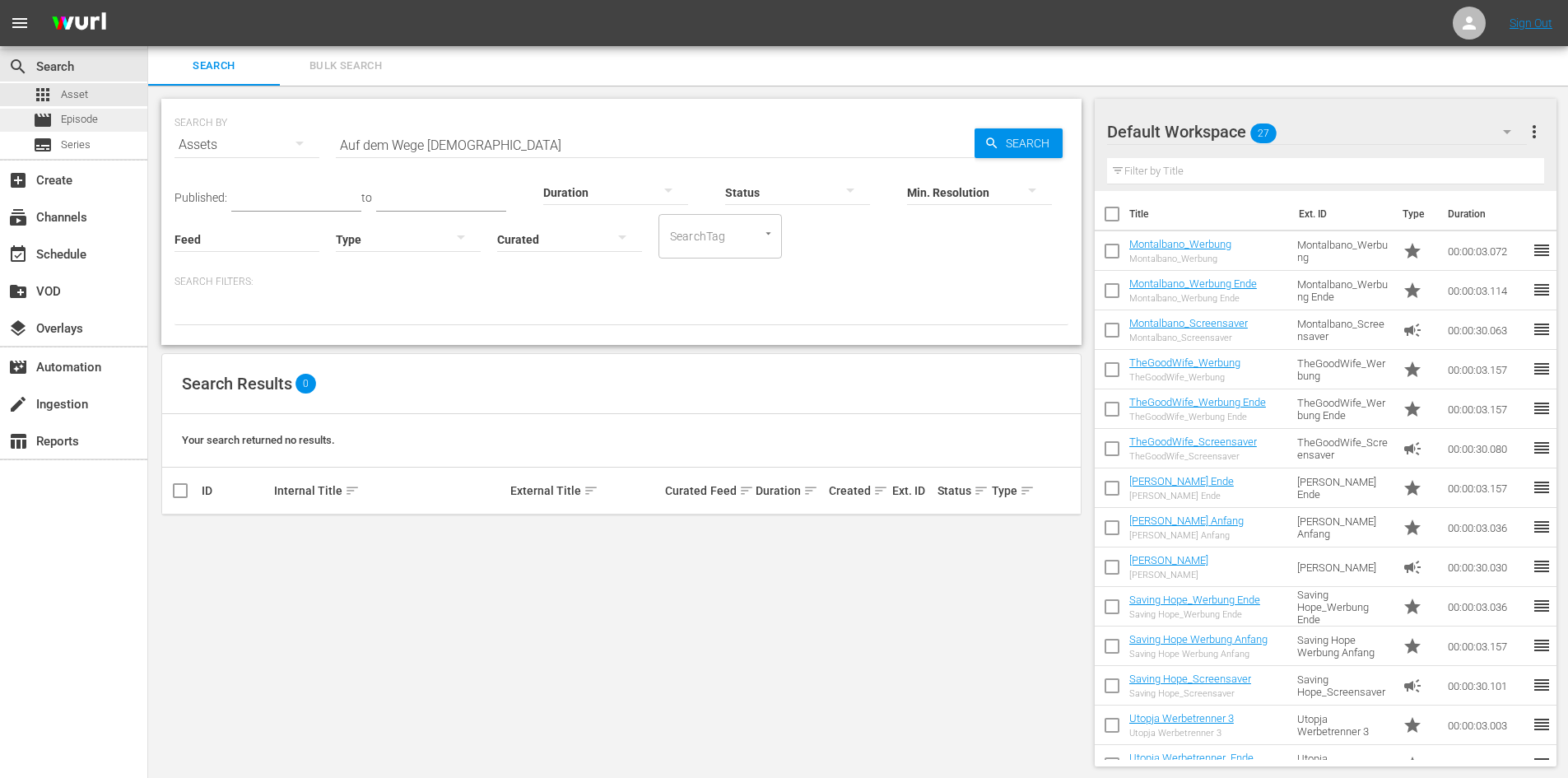
click at [95, 121] on span "Episode" at bounding box center [79, 119] width 37 height 16
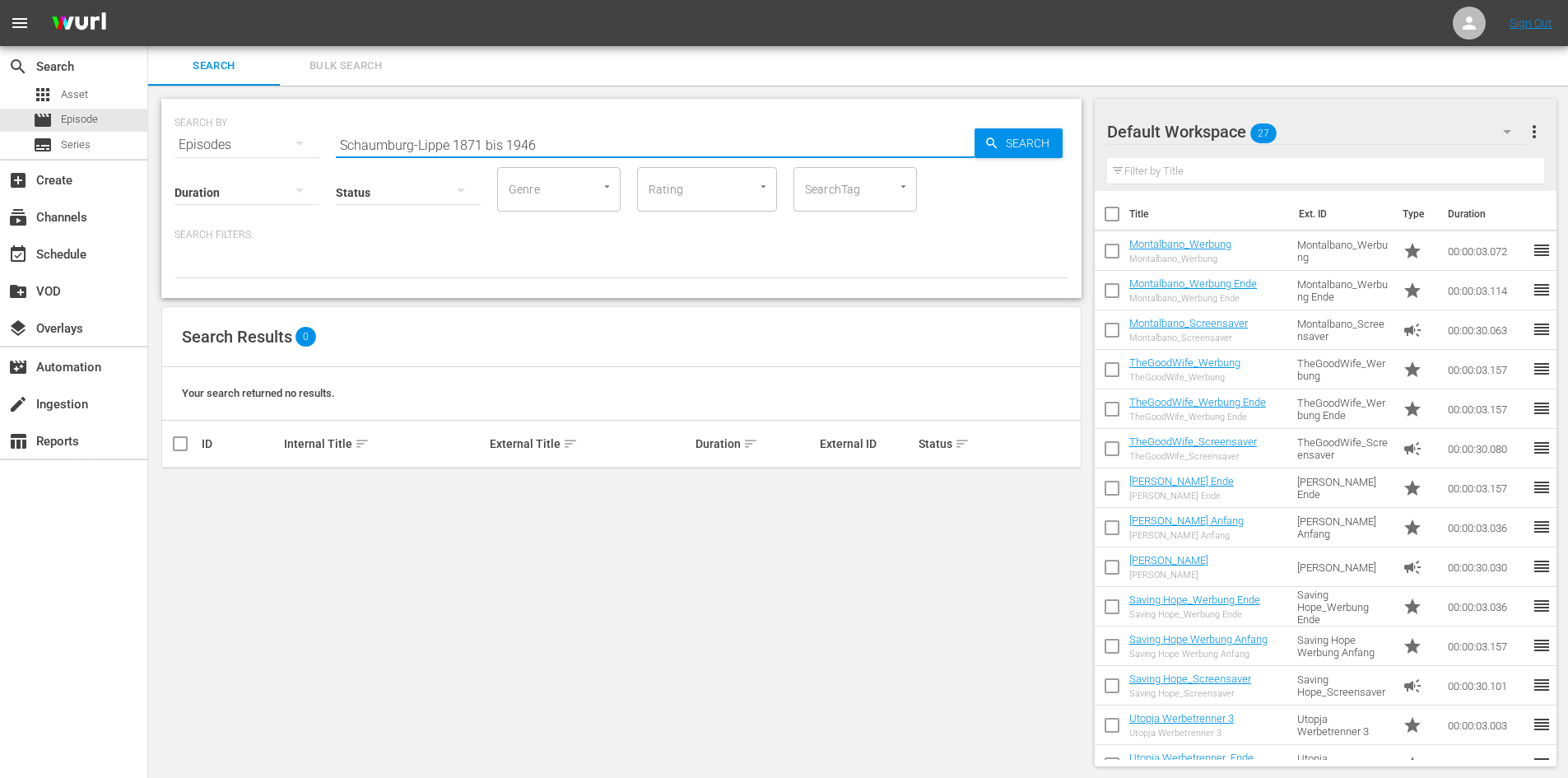
drag, startPoint x: 548, startPoint y: 142, endPoint x: 210, endPoint y: 154, distance: 338.2
click at [210, 154] on div "SEARCH BY Search By Episodes Search ID, Title, Description, Keywords, or Catego…" at bounding box center [621, 199] width 920 height 199
paste input "Auf dem Wege Allahs"
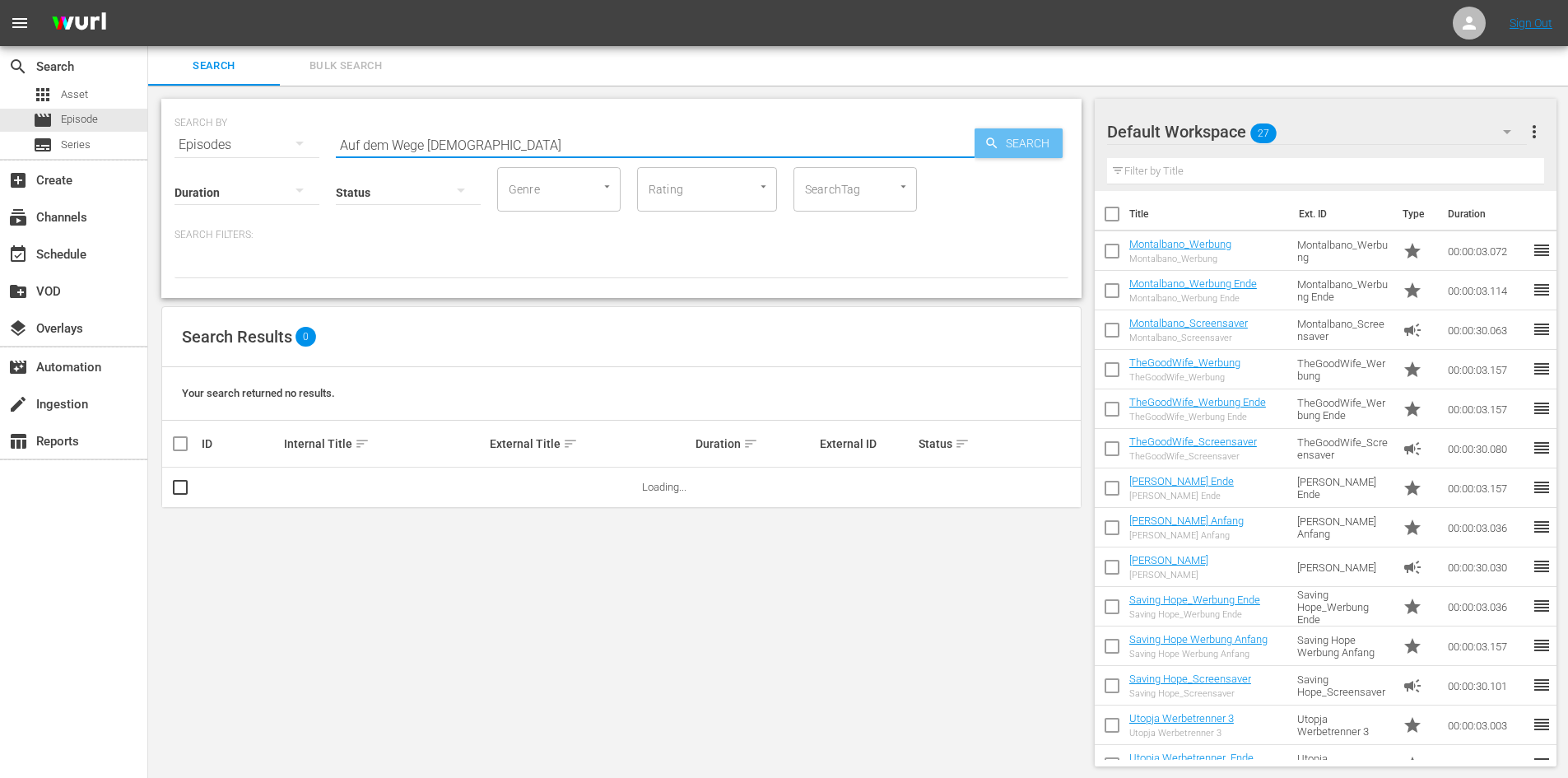
type input "Auf dem Wege Allahs"
click at [1012, 134] on span "Search" at bounding box center [1030, 143] width 63 height 29
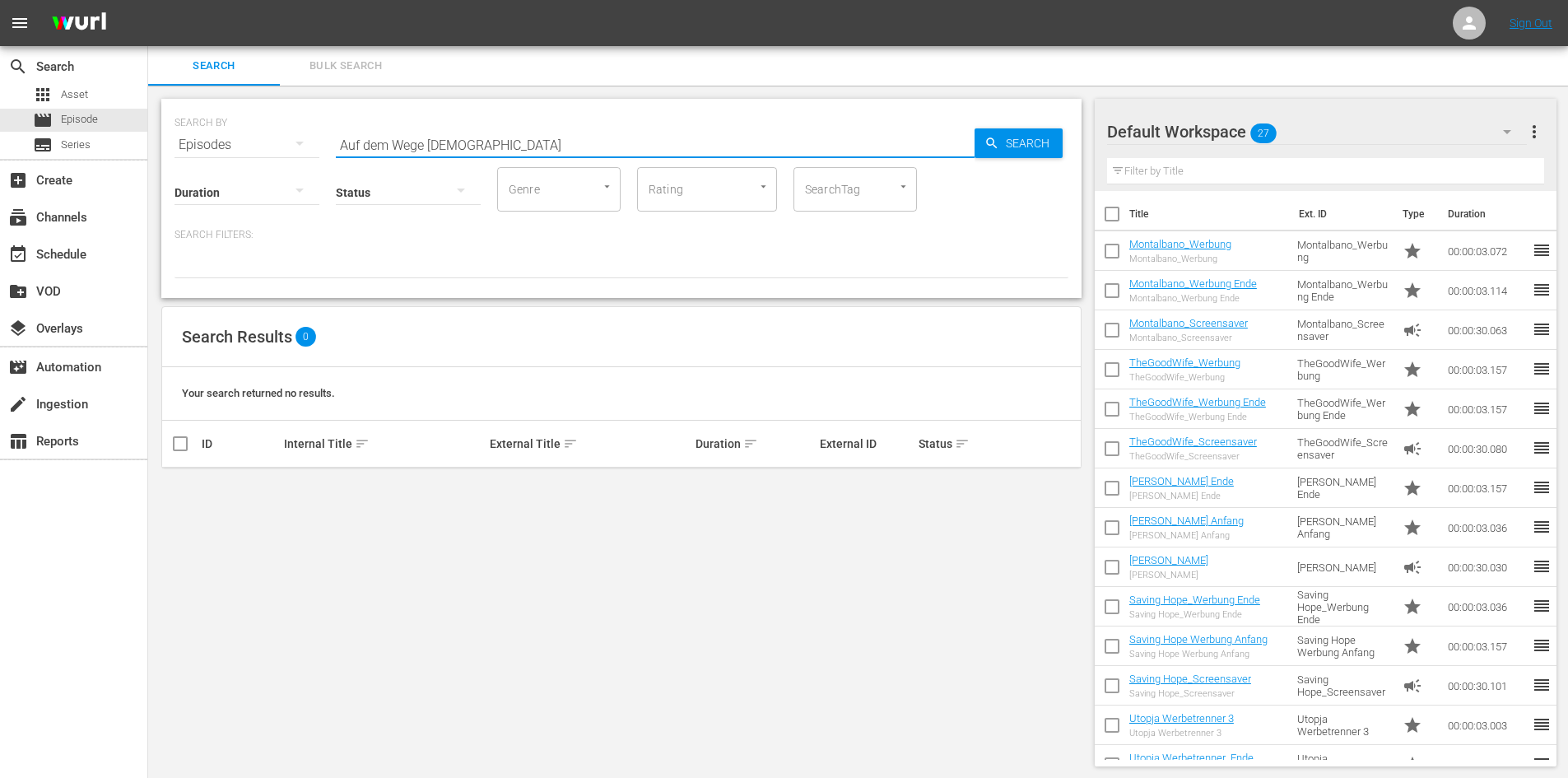
drag, startPoint x: 583, startPoint y: 141, endPoint x: 232, endPoint y: 145, distance: 351.0
click at [232, 145] on div "SEARCH BY Search By Episodes Search ID, Title, Description, Keywords, or Catego…" at bounding box center [621, 135] width 894 height 59
paste input "Bruce Li - Die Panthertatze"
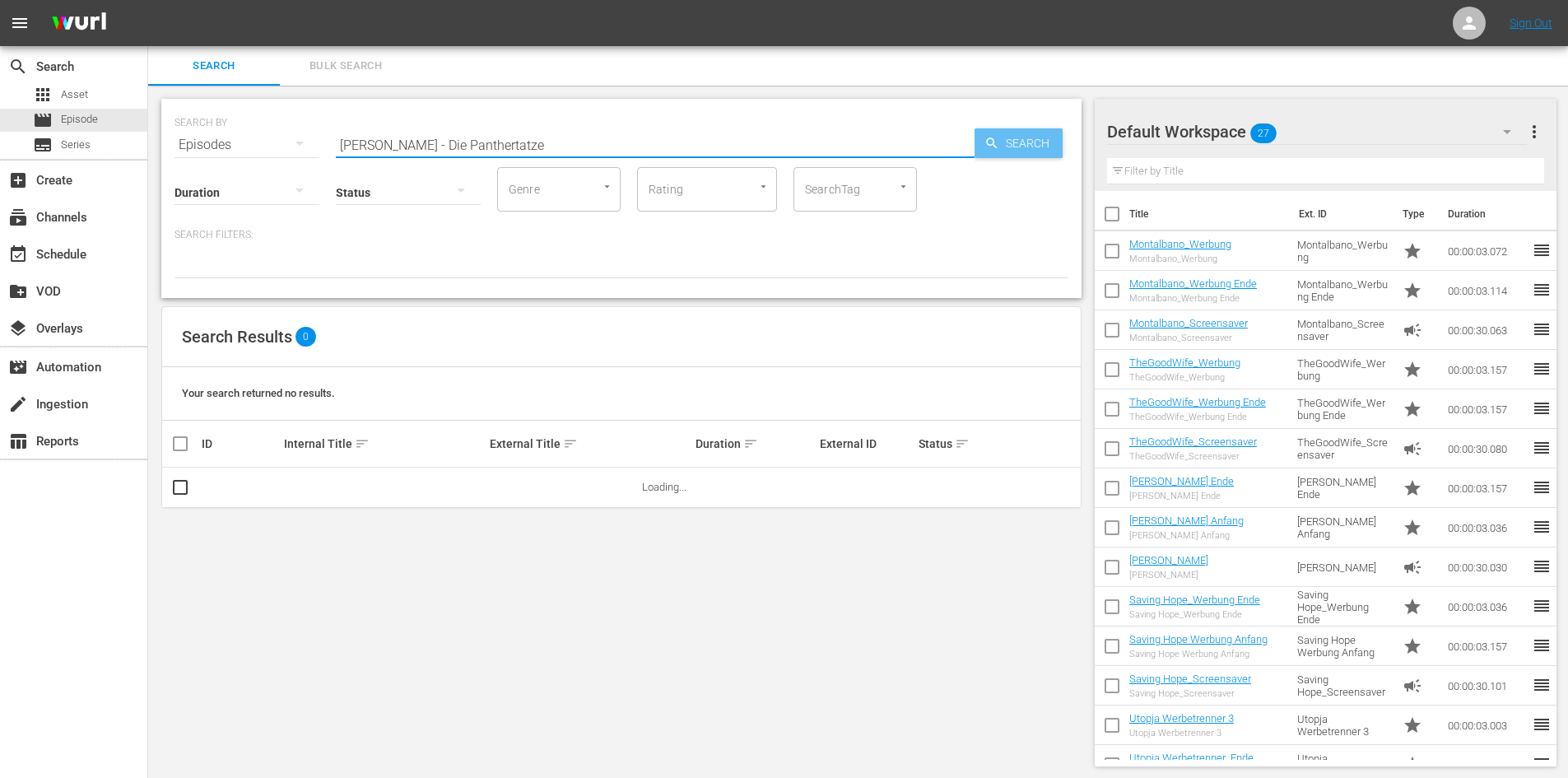
type input "Bruce Li - Die Panthertatze"
click at [1022, 131] on span "Search" at bounding box center [1030, 143] width 63 height 29
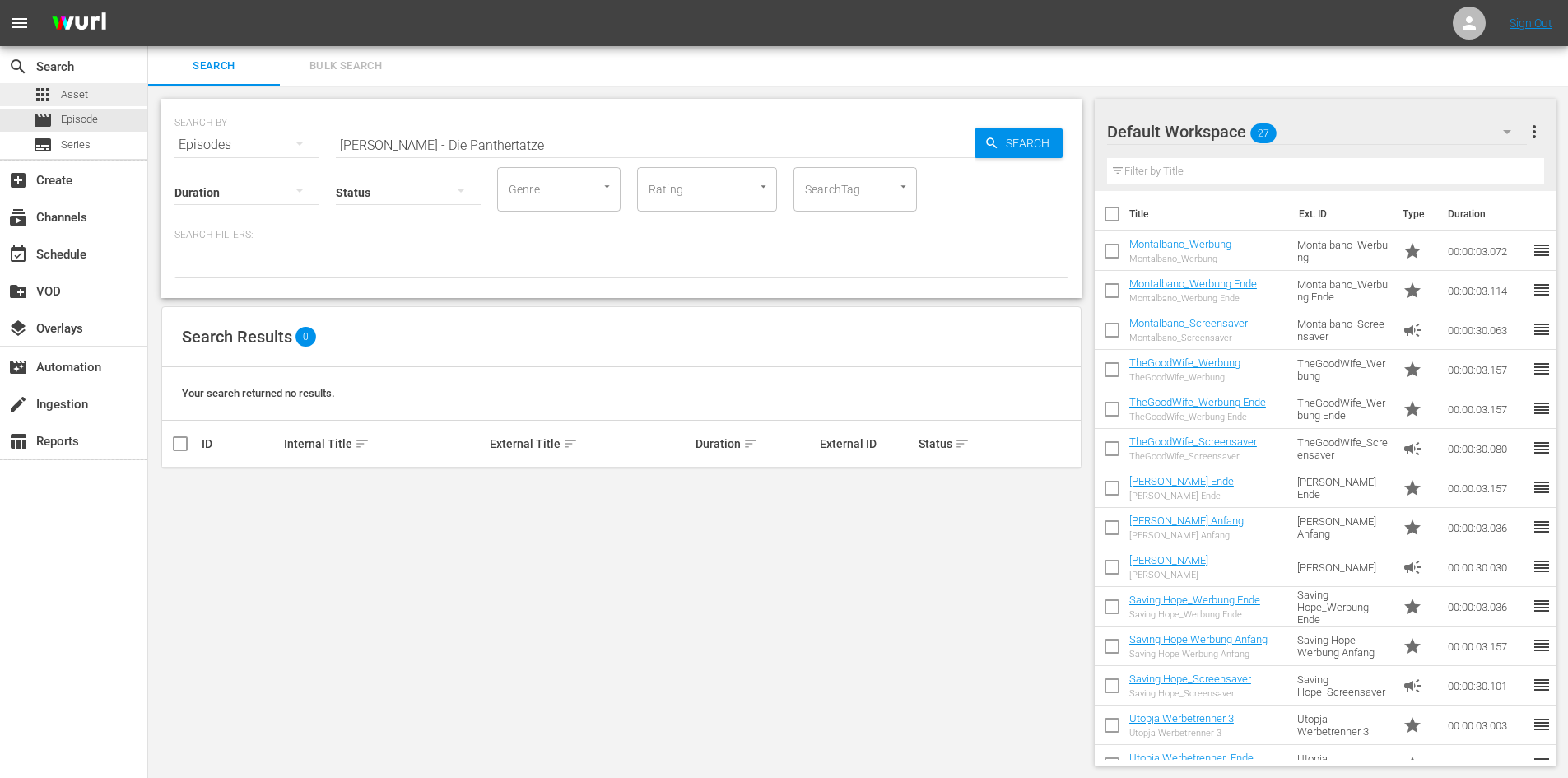
click at [106, 96] on div "apps Asset" at bounding box center [74, 95] width 147 height 23
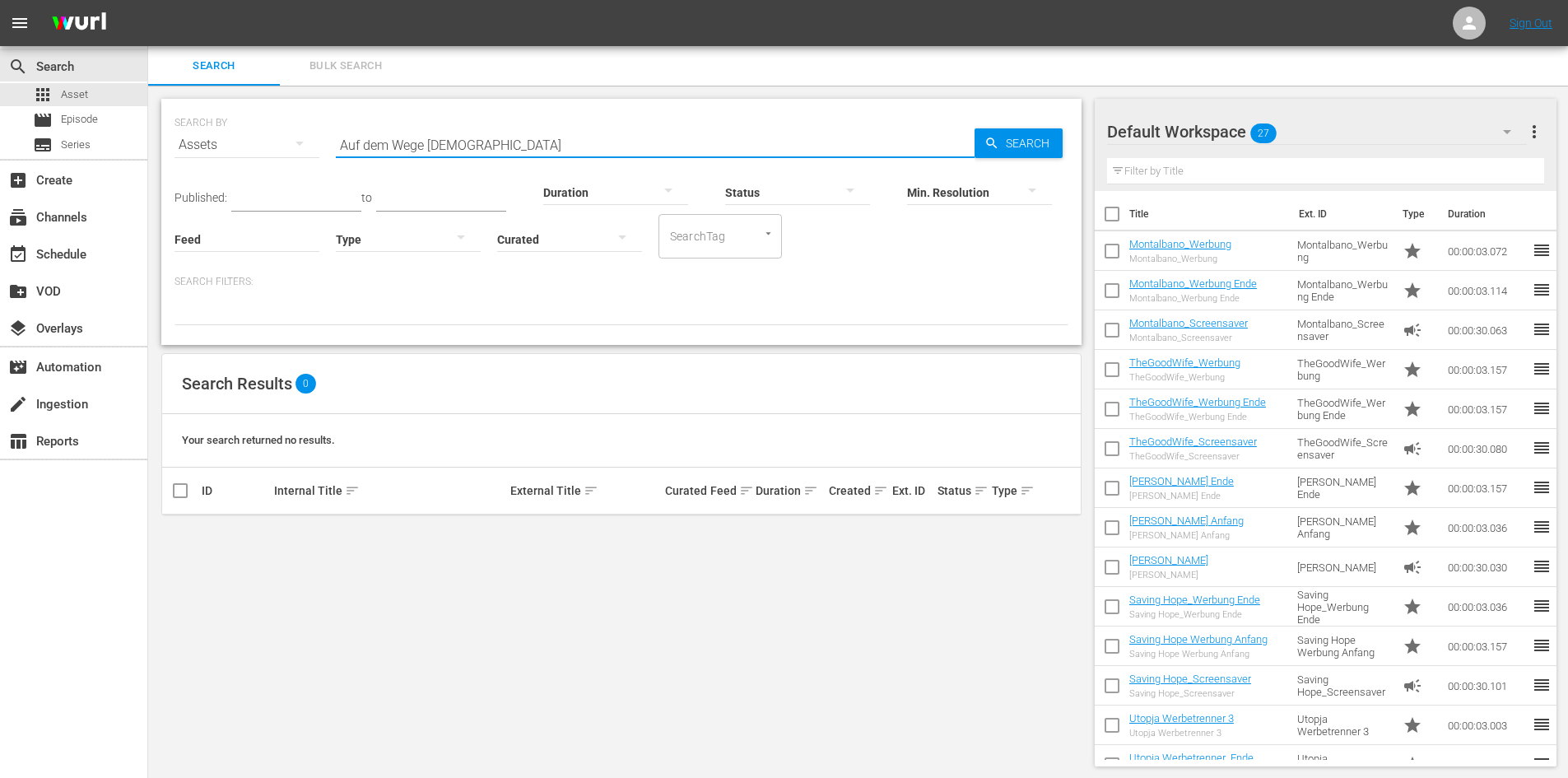
drag, startPoint x: 469, startPoint y: 150, endPoint x: 319, endPoint y: 158, distance: 150.2
click at [321, 157] on div "SEARCH BY Search By Assets Search ID, Title, Description, Keywords, or Category…" at bounding box center [621, 135] width 894 height 59
drag, startPoint x: 319, startPoint y: 158, endPoint x: 311, endPoint y: 160, distance: 8.2
click at [318, 158] on div "SEARCH BY Search By Assets Search ID, Title, Description, Keywords, or Category…" at bounding box center [621, 135] width 894 height 59
drag, startPoint x: 499, startPoint y: 147, endPoint x: 254, endPoint y: 148, distance: 245.0
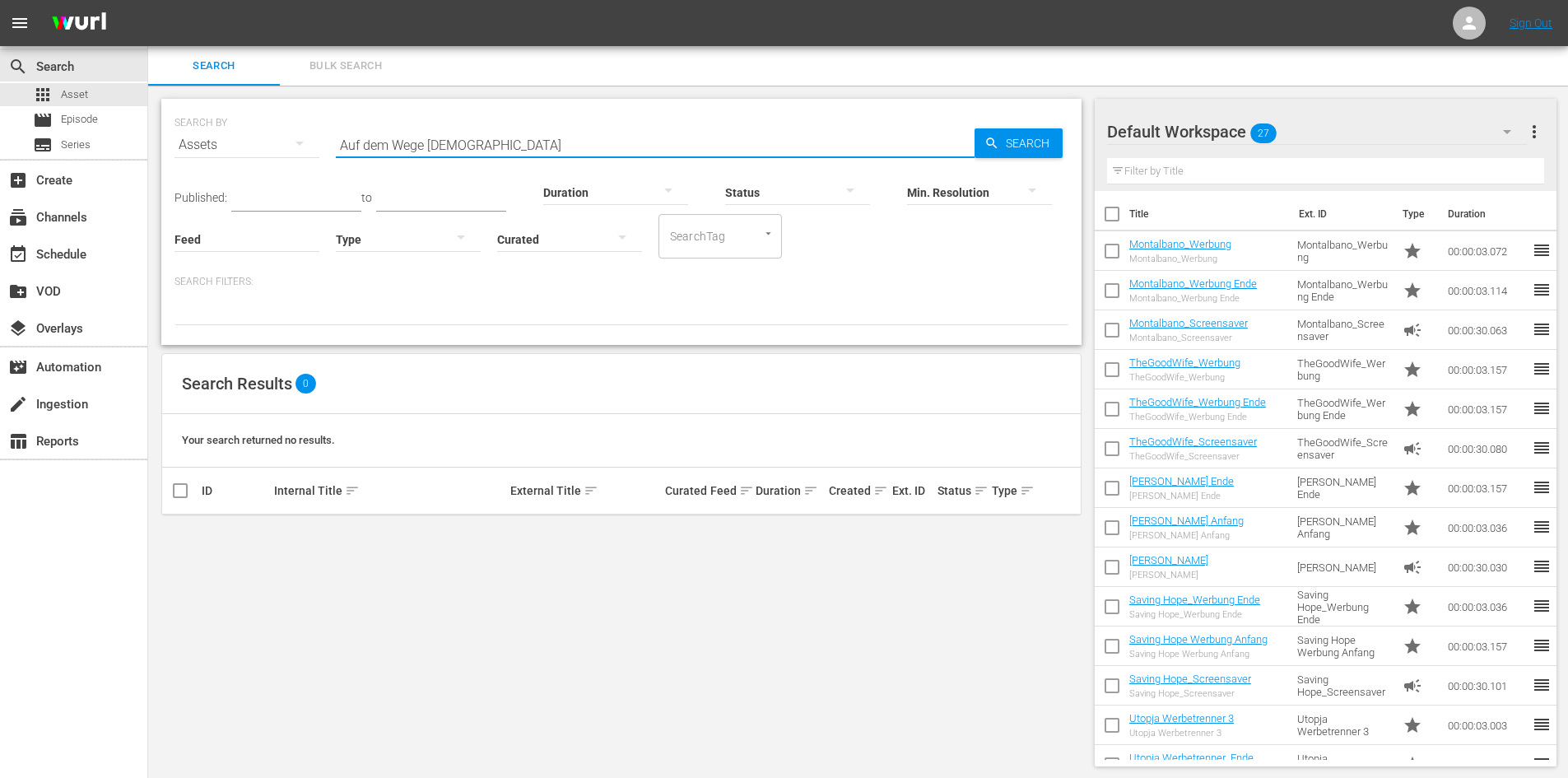
click at [254, 148] on div "SEARCH BY Search By Assets Search ID, Title, Description, Keywords, or Category…" at bounding box center [621, 135] width 894 height 59
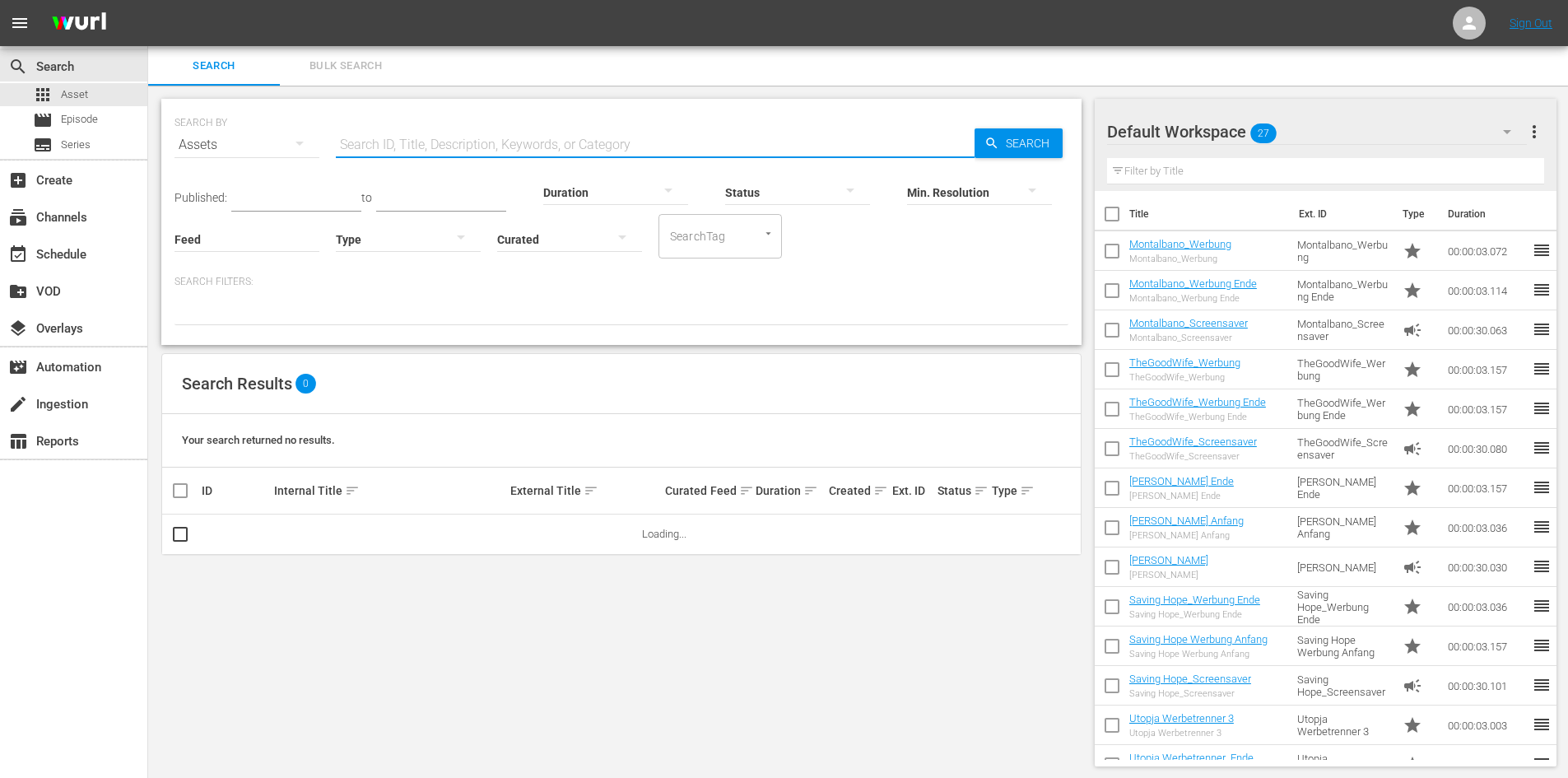
paste input "Bruce Li - Die Panthertatze"
drag, startPoint x: 395, startPoint y: 146, endPoint x: 232, endPoint y: 151, distance: 163.1
click at [232, 150] on div "SEARCH BY Search By Assets Search ID, Title, Description, Keywords, or Category…" at bounding box center [621, 135] width 894 height 59
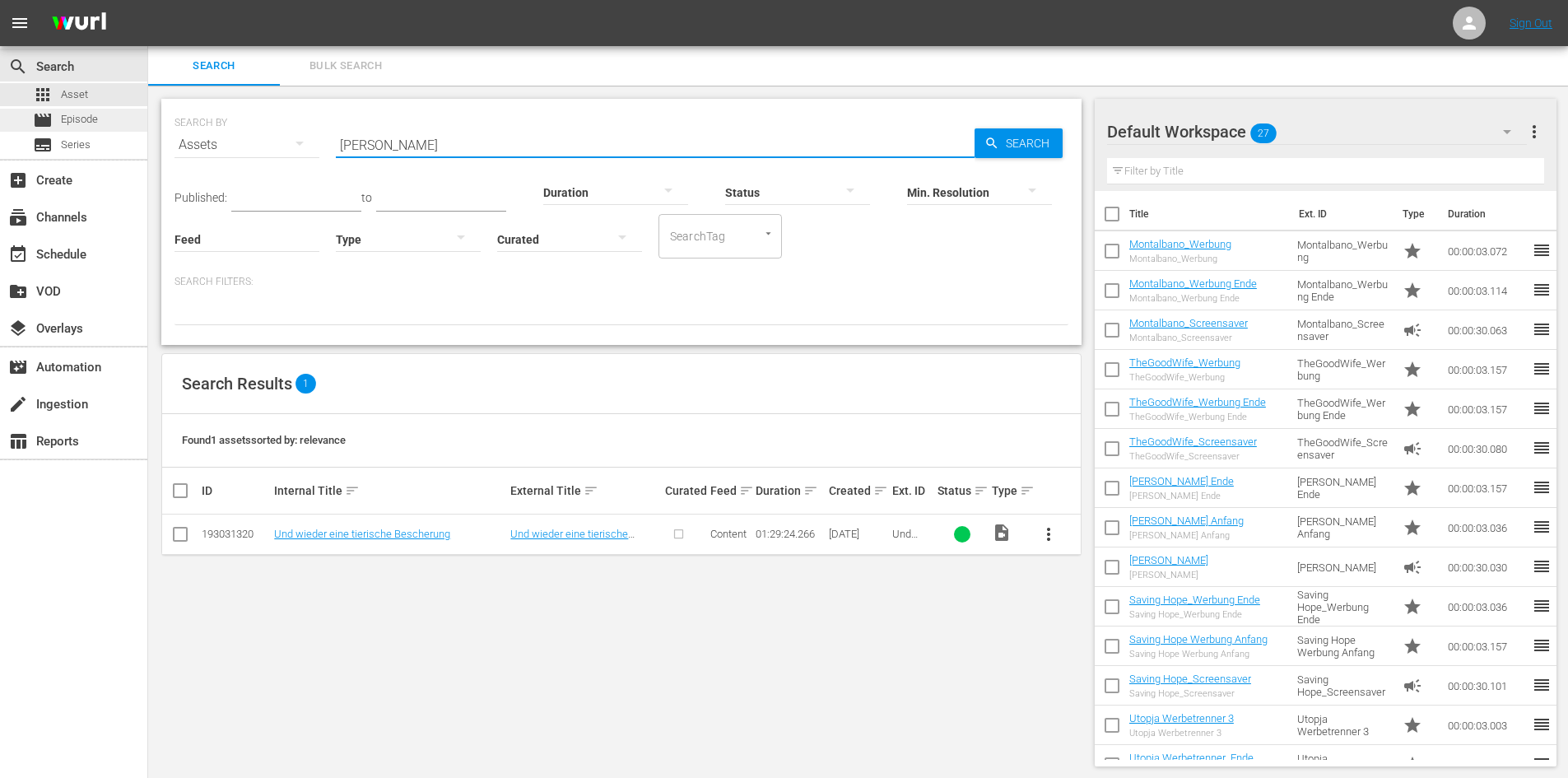
type input "Bruce Li"
click at [94, 117] on span "Episode" at bounding box center [79, 119] width 37 height 16
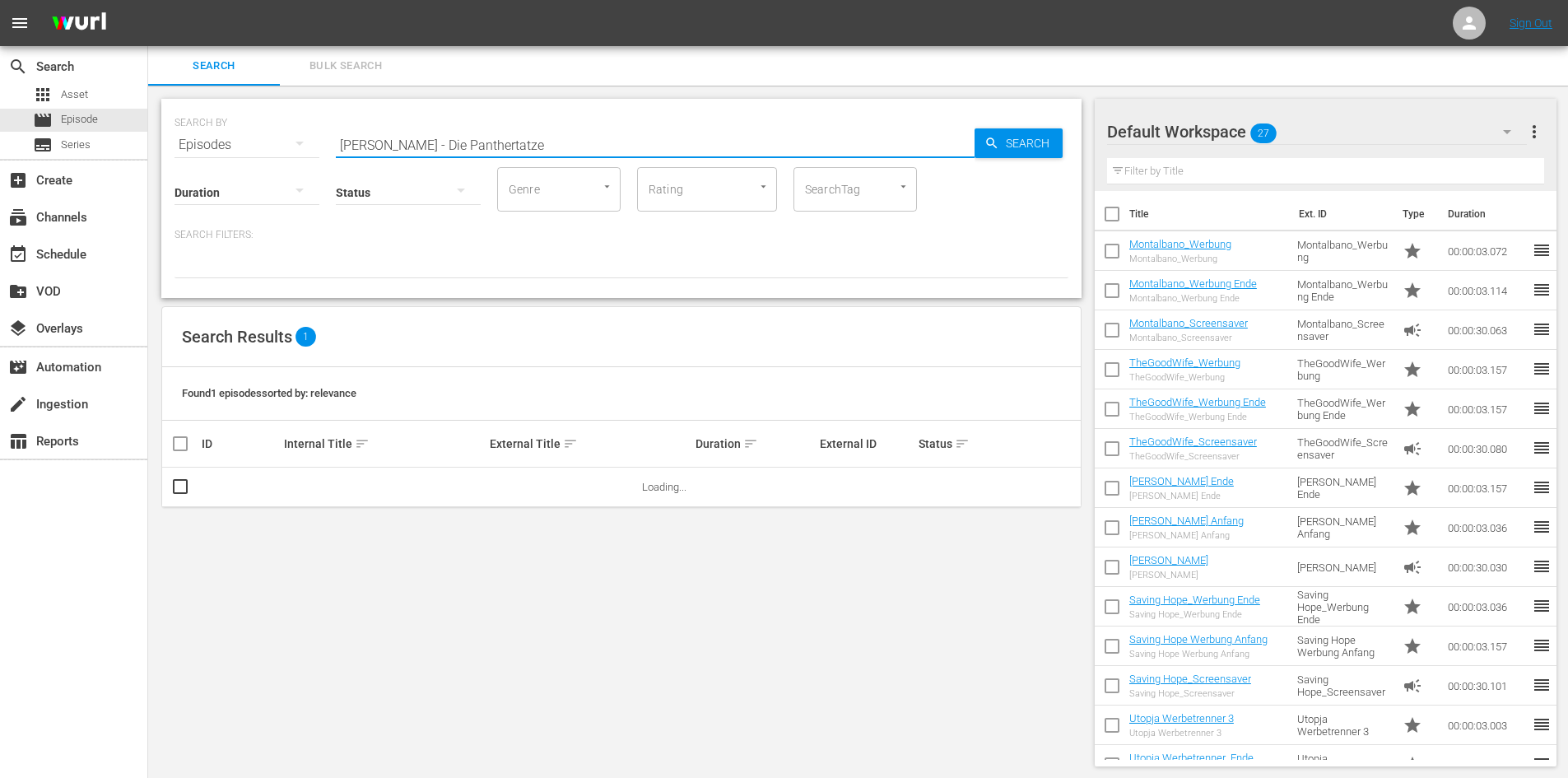
drag, startPoint x: 516, startPoint y: 144, endPoint x: 153, endPoint y: 147, distance: 363.0
click at [153, 147] on div "SEARCH BY Search By Episodes Search ID, Title, Description, Keywords, or Catego…" at bounding box center [622, 433] width 947 height 694
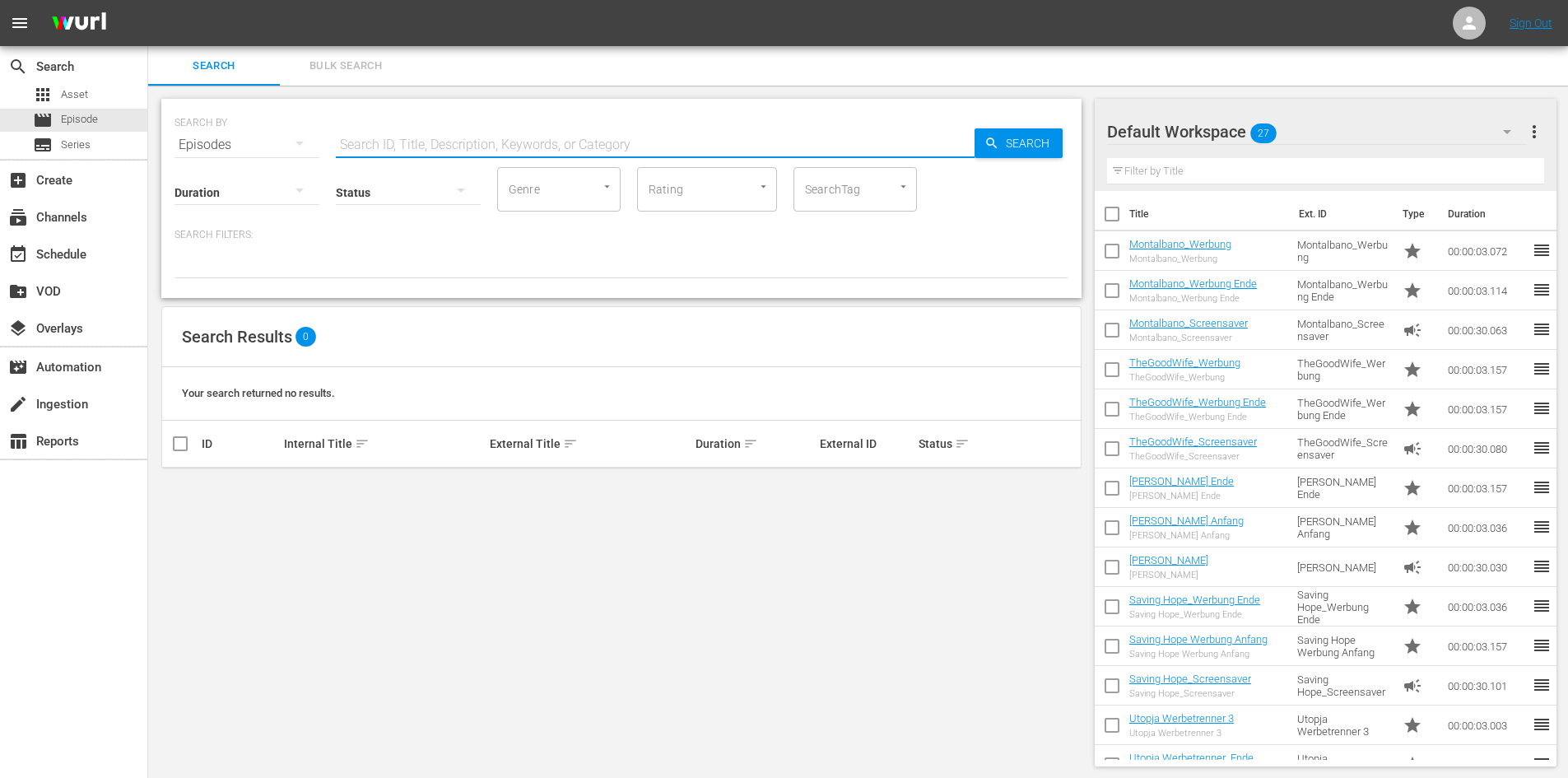
paste input "Bruce Li"
type input "Bruce Li"
drag, startPoint x: 476, startPoint y: 143, endPoint x: 251, endPoint y: 149, distance: 225.1
click at [251, 149] on div "SEARCH BY Search By Episodes Search ID, Title, Description, Keywords, or Catego…" at bounding box center [621, 135] width 894 height 59
paste input "Dark Warrior - Der Karatekiller"
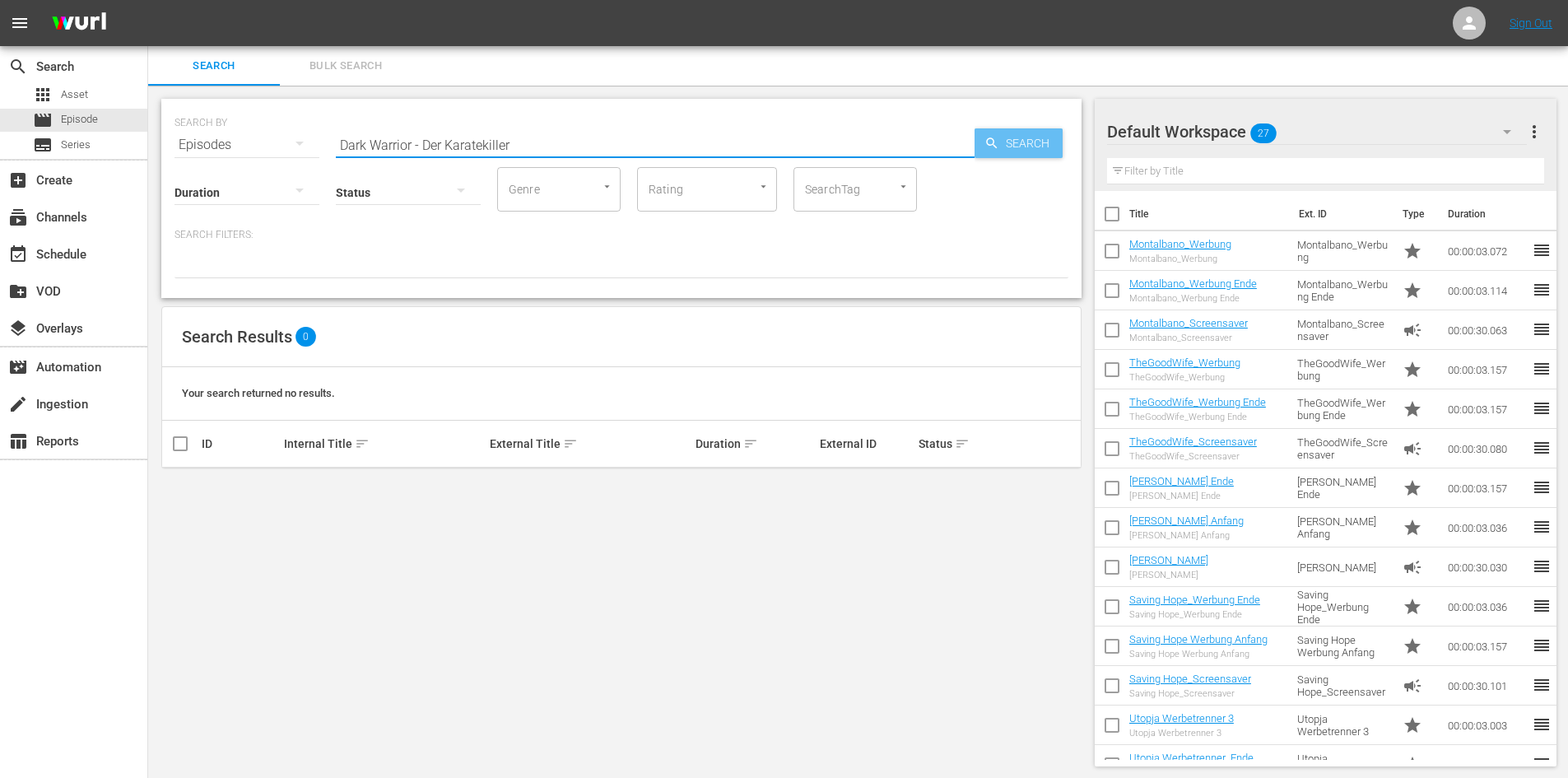
type input "Dark Warrior - Der Karatekiller"
click at [1003, 145] on span "Search" at bounding box center [1030, 143] width 63 height 29
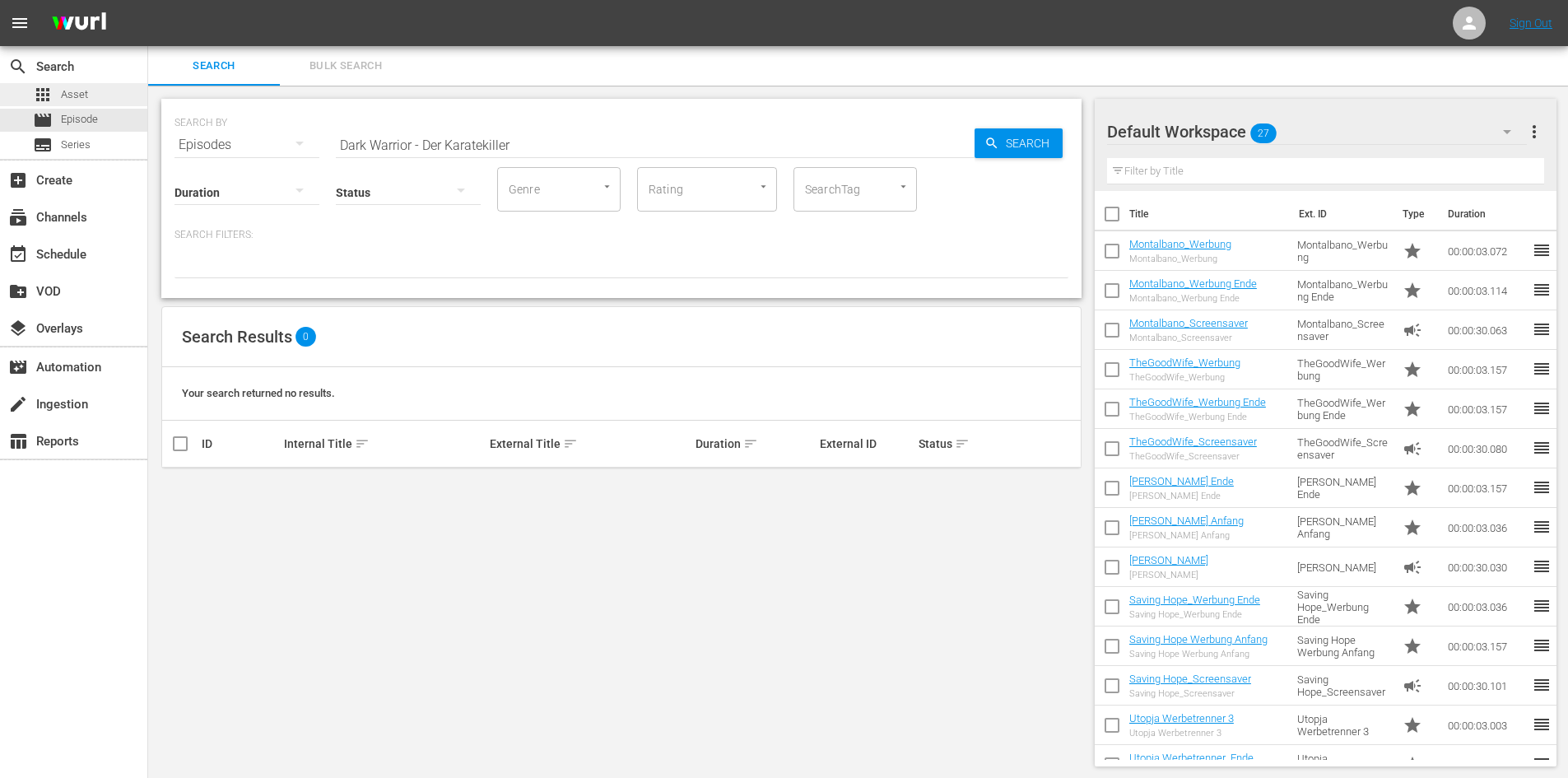
click at [85, 95] on span "Asset" at bounding box center [74, 95] width 27 height 16
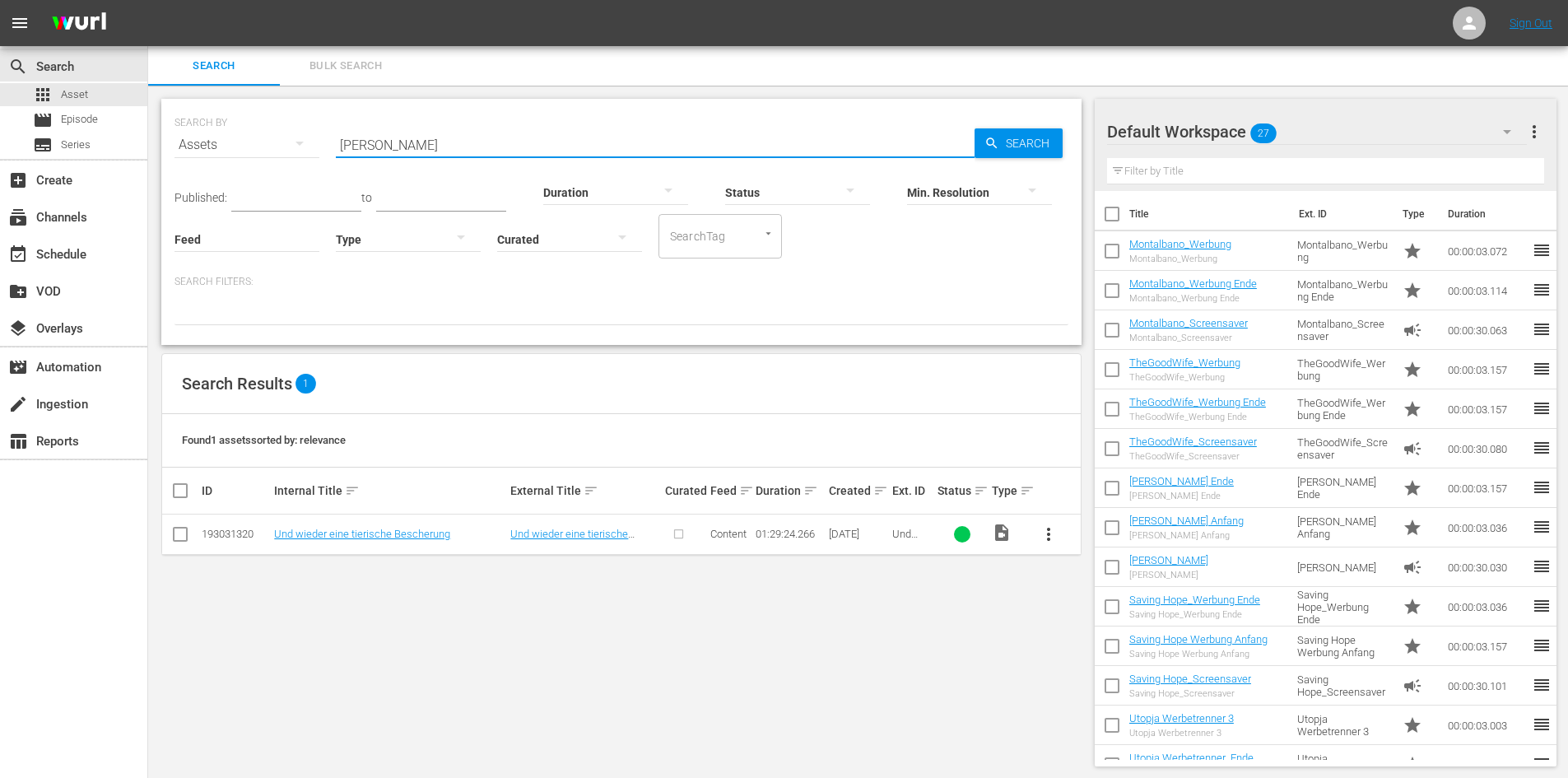
drag, startPoint x: 453, startPoint y: 150, endPoint x: 265, endPoint y: 153, distance: 188.0
click at [265, 153] on div "SEARCH BY Search By Assets Search ID, Title, Description, Keywords, or Category…" at bounding box center [621, 135] width 894 height 59
paste input "Dark Warrior - Der Karatekiller"
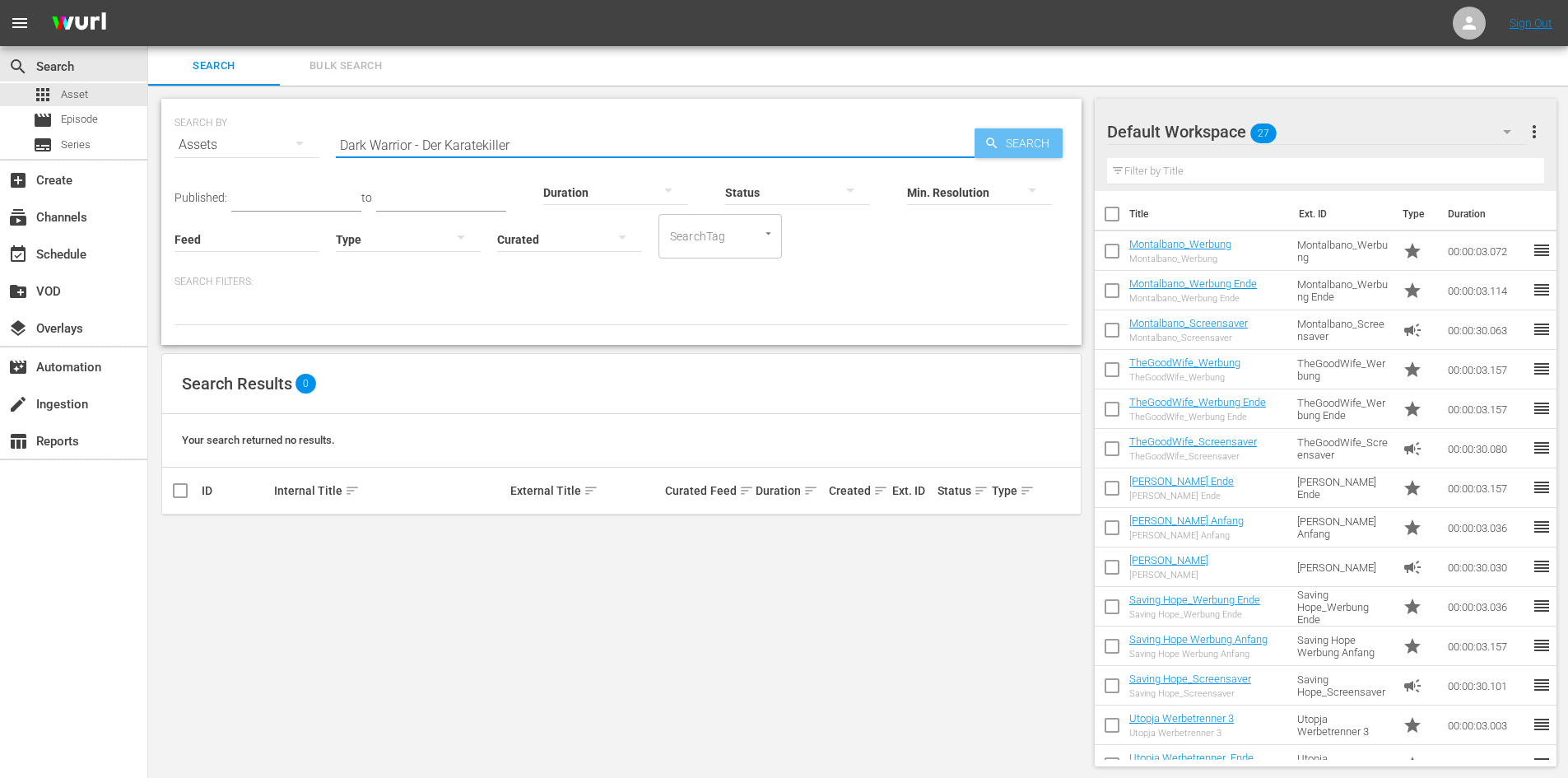
type input "Dark Warrior - Der Karatekiller"
click at [992, 144] on icon "button" at bounding box center [991, 143] width 10 height 10
drag, startPoint x: 562, startPoint y: 143, endPoint x: 272, endPoint y: 141, distance: 290.0
click at [272, 141] on div "SEARCH BY Search By Assets Search ID, Title, Description, Keywords, or Category…" at bounding box center [621, 135] width 894 height 59
paste input "Helix - Es ist in deiner DNA"
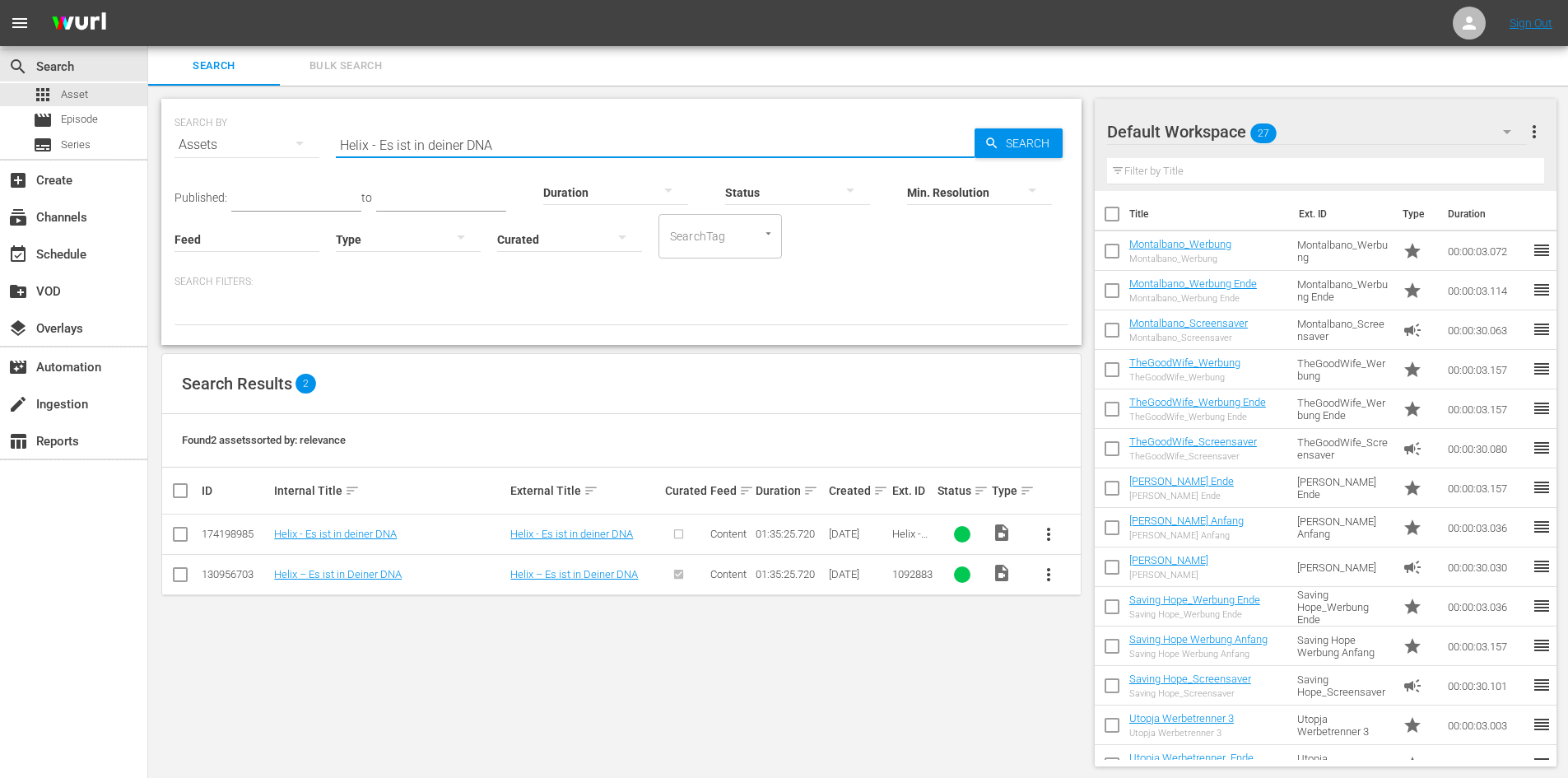
type input "Helix - Es ist in deiner DNA"
click at [1047, 534] on span "more_vert" at bounding box center [1049, 534] width 20 height 20
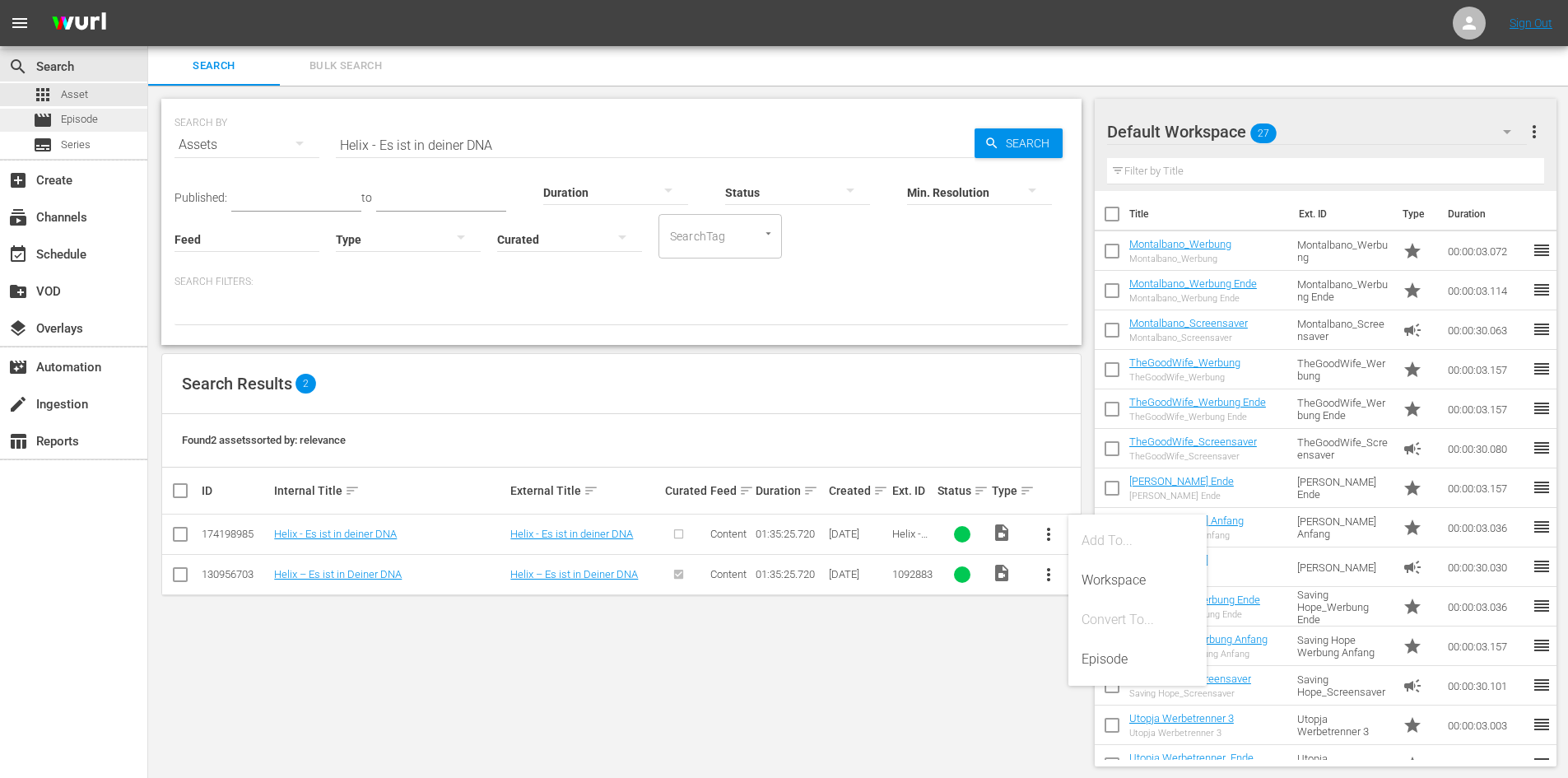
click at [58, 115] on div "movie Episode" at bounding box center [65, 120] width 65 height 23
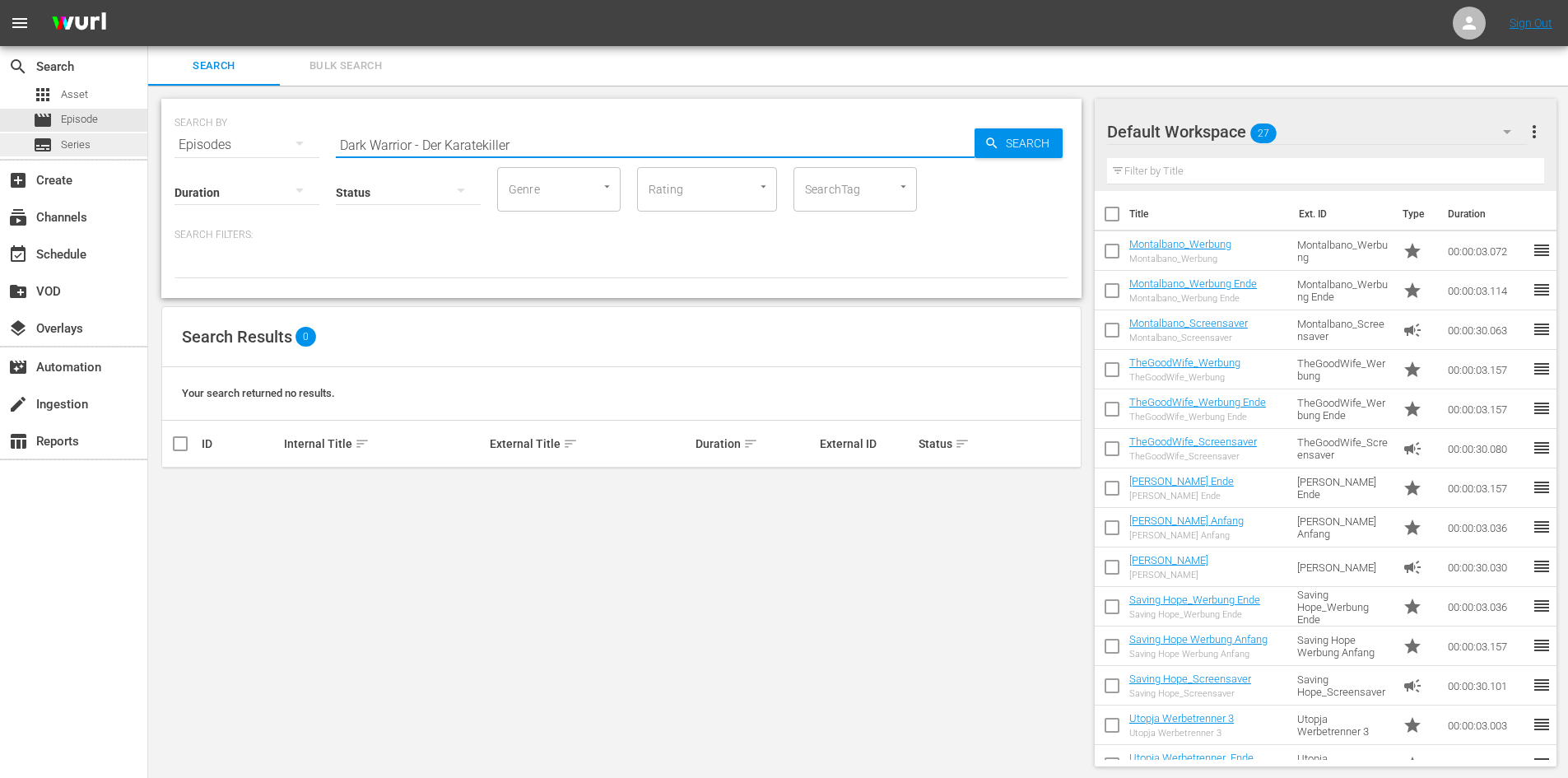
drag, startPoint x: 519, startPoint y: 140, endPoint x: 103, endPoint y: 150, distance: 416.1
click at [148, 0] on div "search Search apps Asset movie Episode subtitles Series add_box Create subscrip…" at bounding box center [858, 0] width 1420 height 0
paste input "Helix - Es ist in deiner DNA"
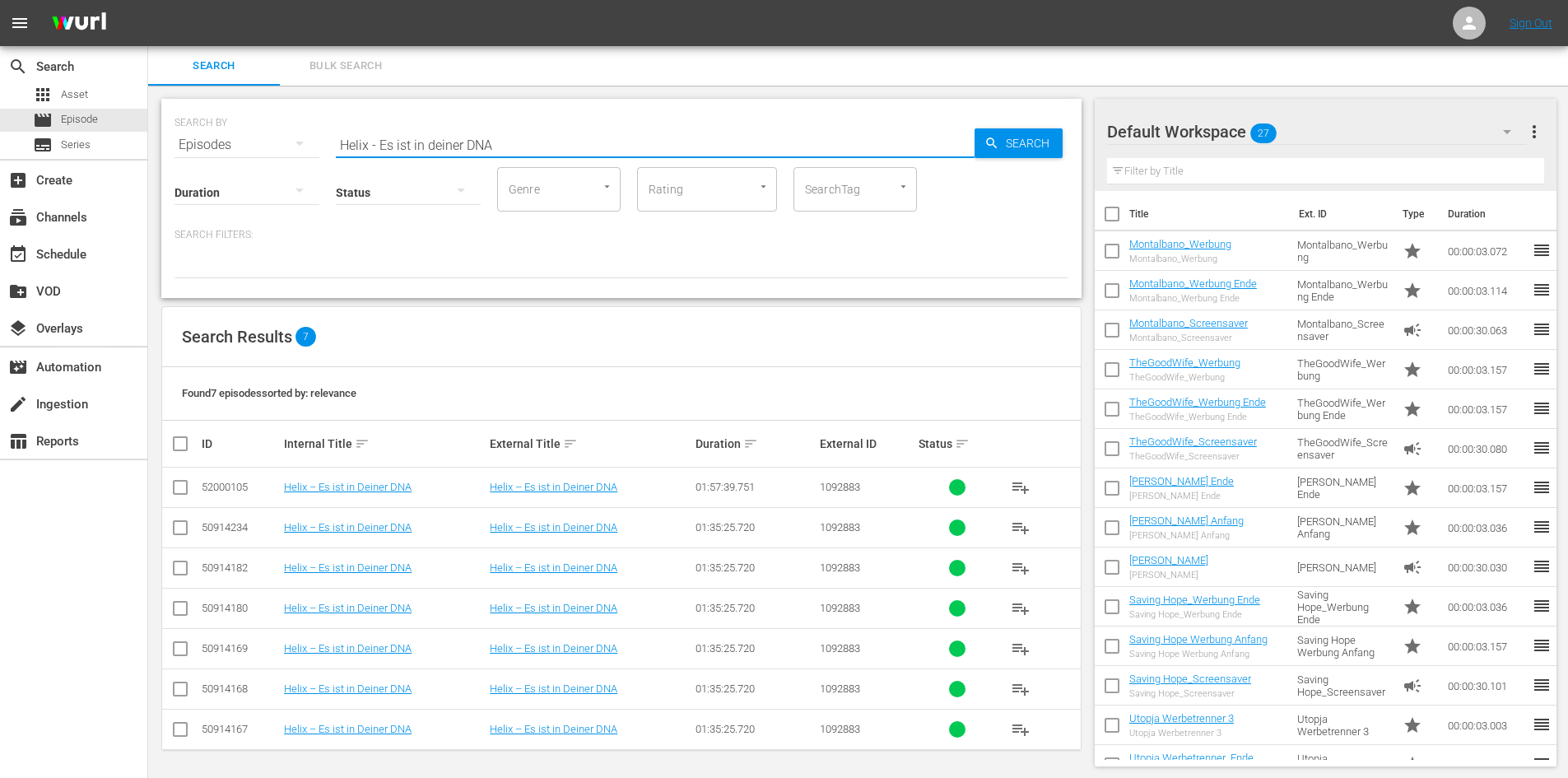
type input "Helix - Es ist in deiner DNA"
click at [183, 487] on input "checkbox" at bounding box center [180, 490] width 20 height 20
checkbox input "true"
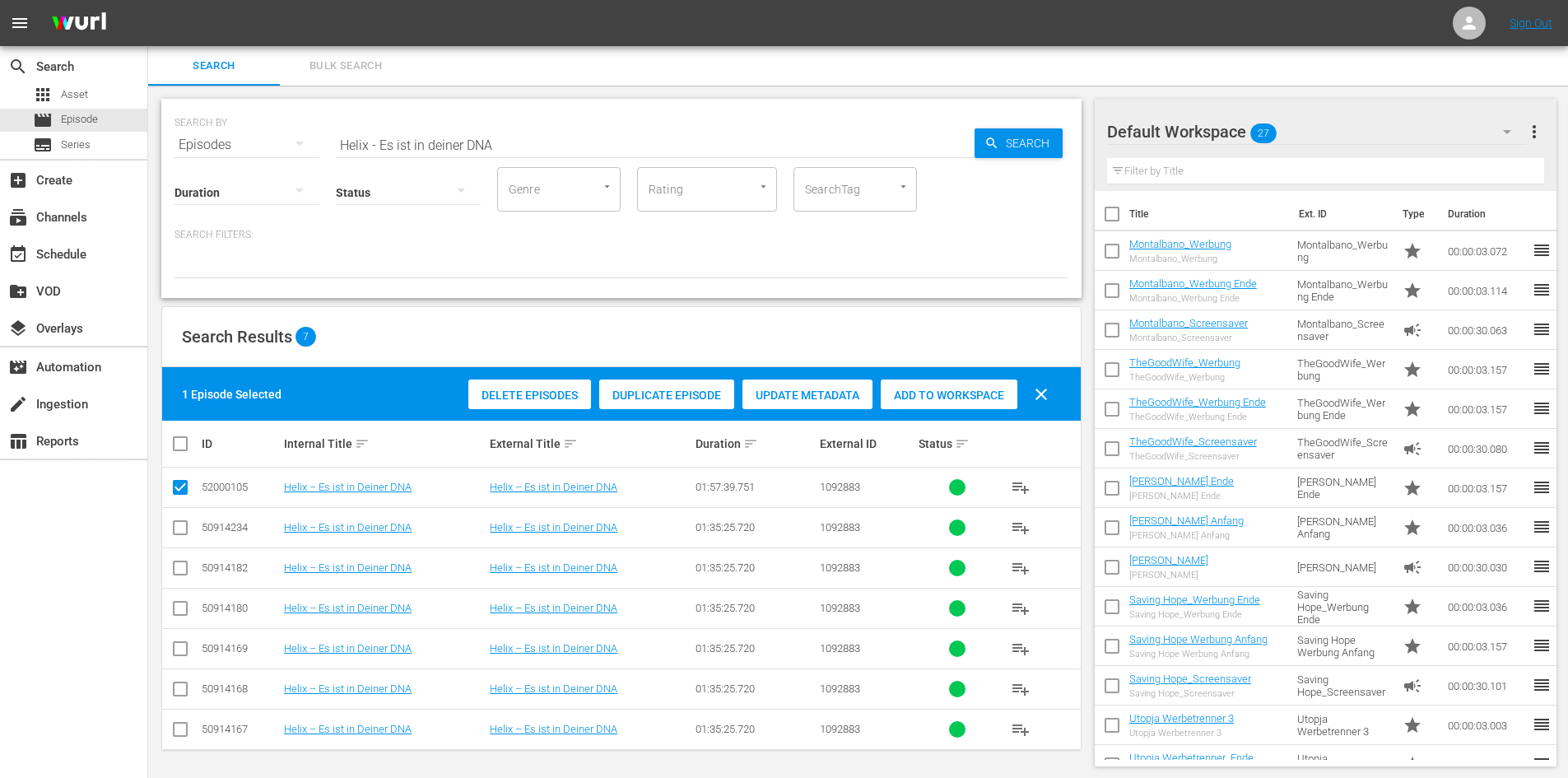
click at [180, 526] on input "checkbox" at bounding box center [180, 531] width 20 height 20
checkbox input "true"
drag, startPoint x: 186, startPoint y: 573, endPoint x: 184, endPoint y: 586, distance: 13.2
click at [185, 573] on input "checkbox" at bounding box center [180, 571] width 20 height 20
checkbox input "true"
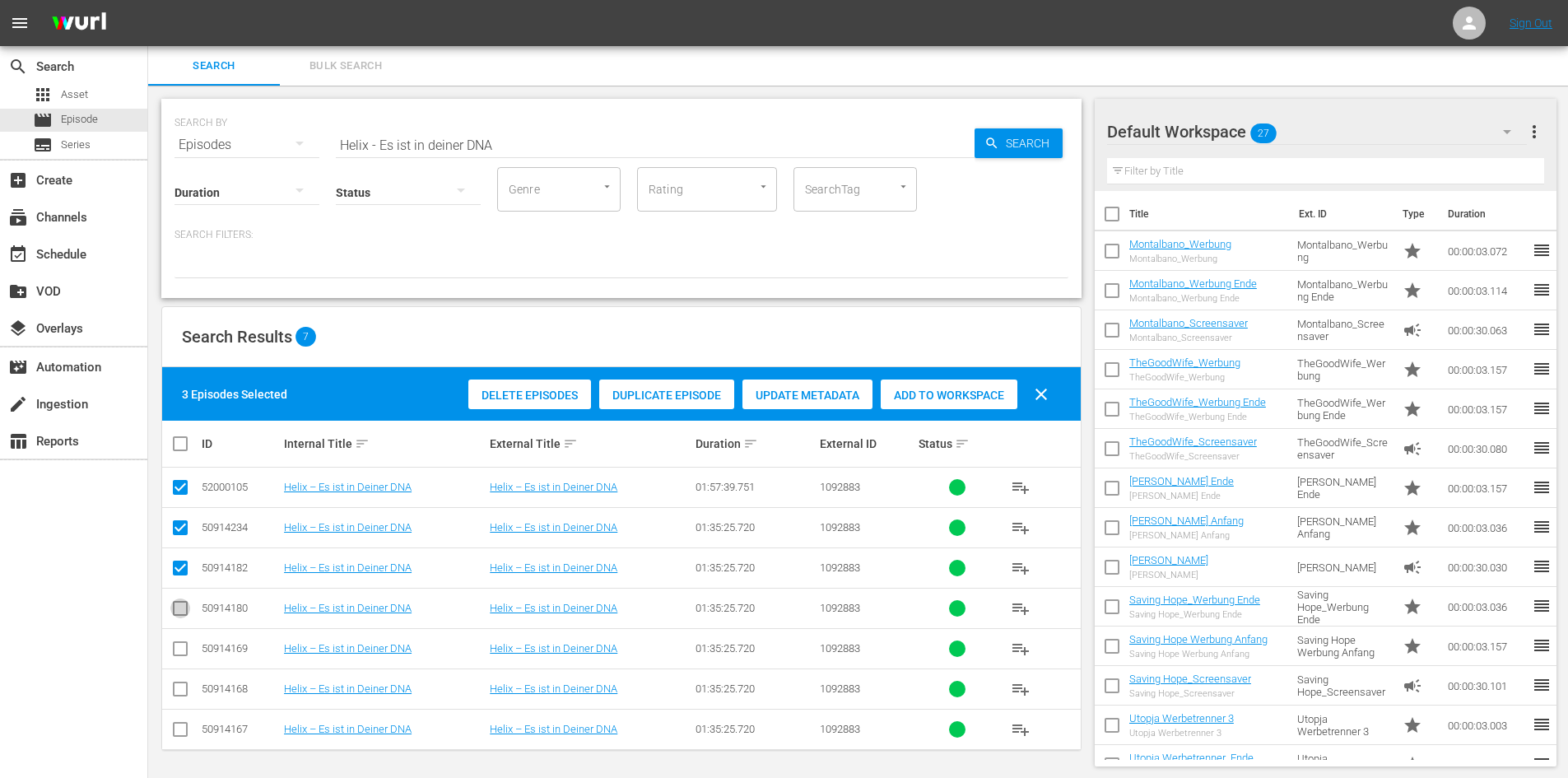
click at [181, 607] on input "checkbox" at bounding box center [180, 611] width 20 height 20
checkbox input "true"
click at [178, 647] on input "checkbox" at bounding box center [180, 651] width 20 height 20
checkbox input "true"
click at [178, 683] on input "checkbox" at bounding box center [180, 692] width 20 height 20
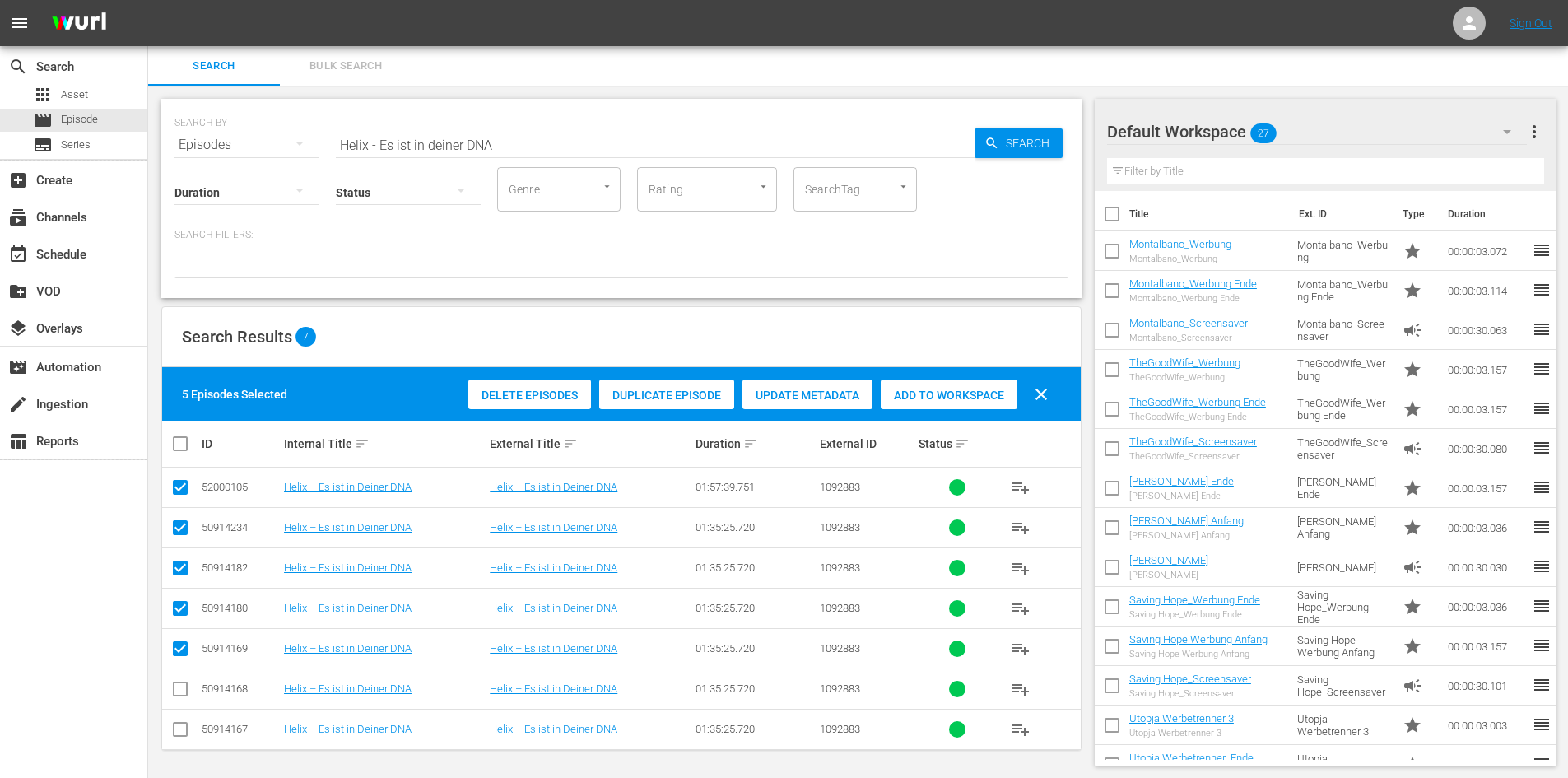
checkbox input "true"
click at [180, 722] on input "checkbox" at bounding box center [180, 732] width 20 height 20
checkbox input "true"
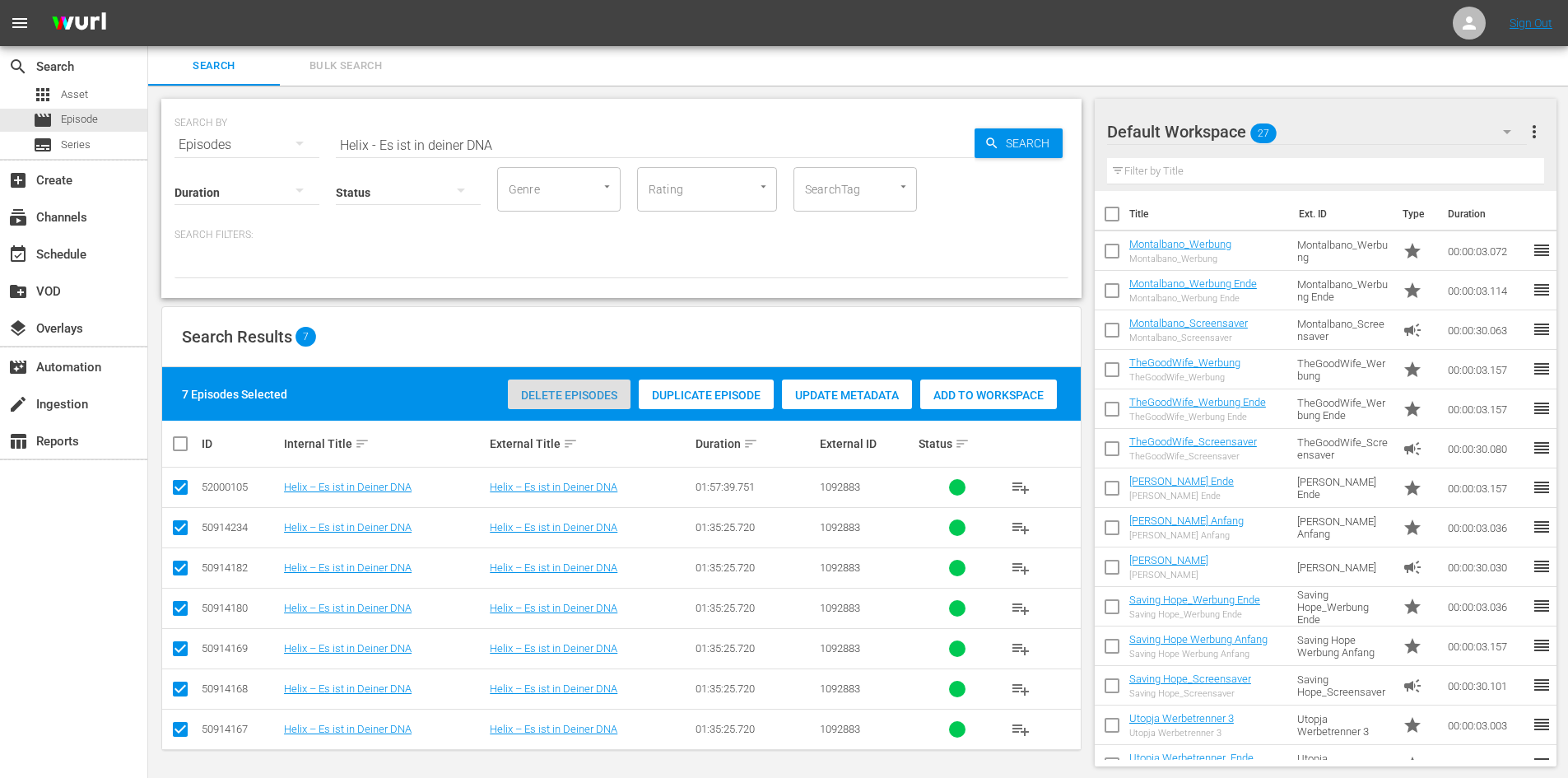
click at [581, 396] on span "Delete Episodes" at bounding box center [569, 395] width 122 height 13
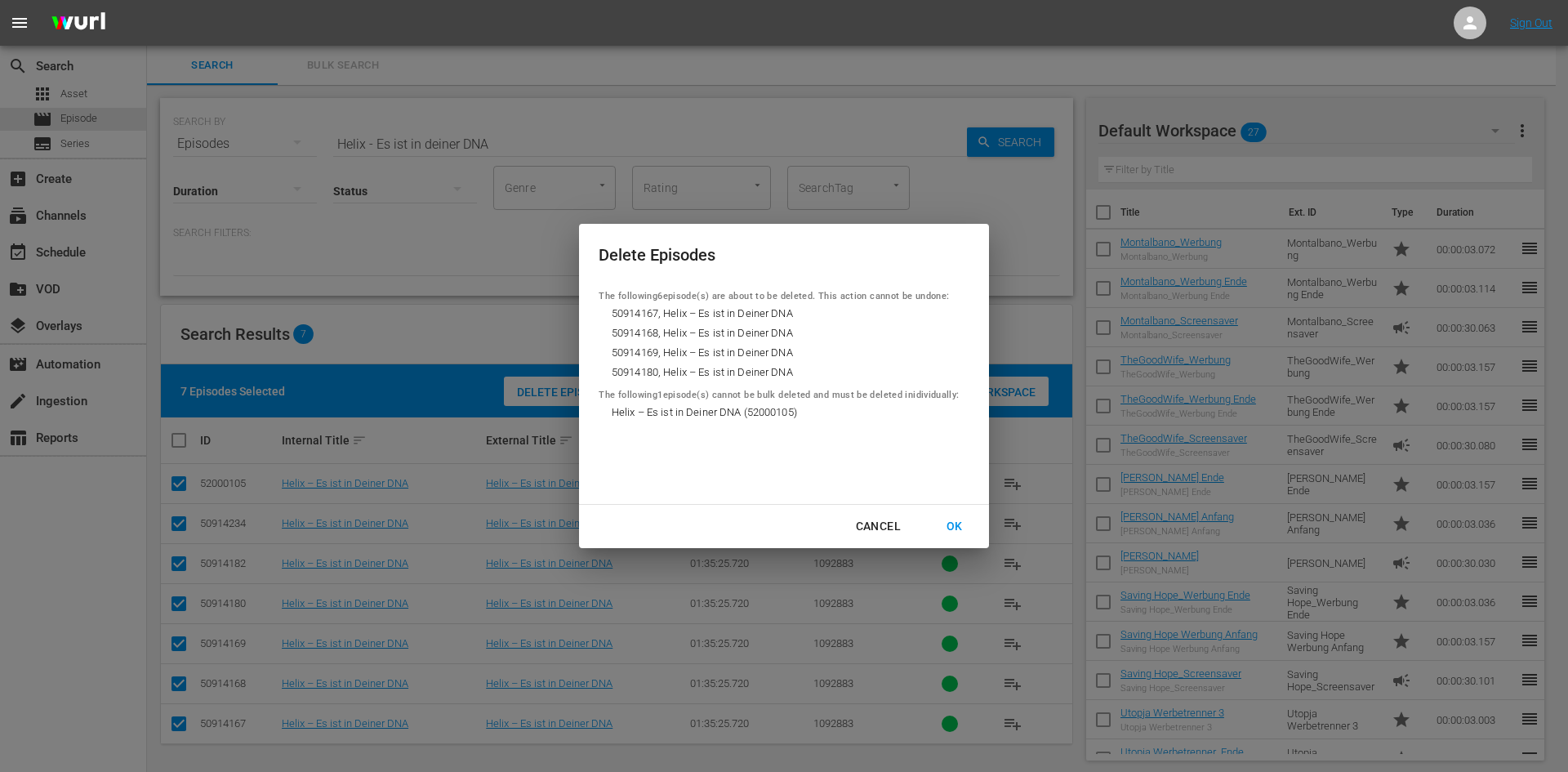
click at [957, 522] on div "OK" at bounding box center [954, 527] width 42 height 21
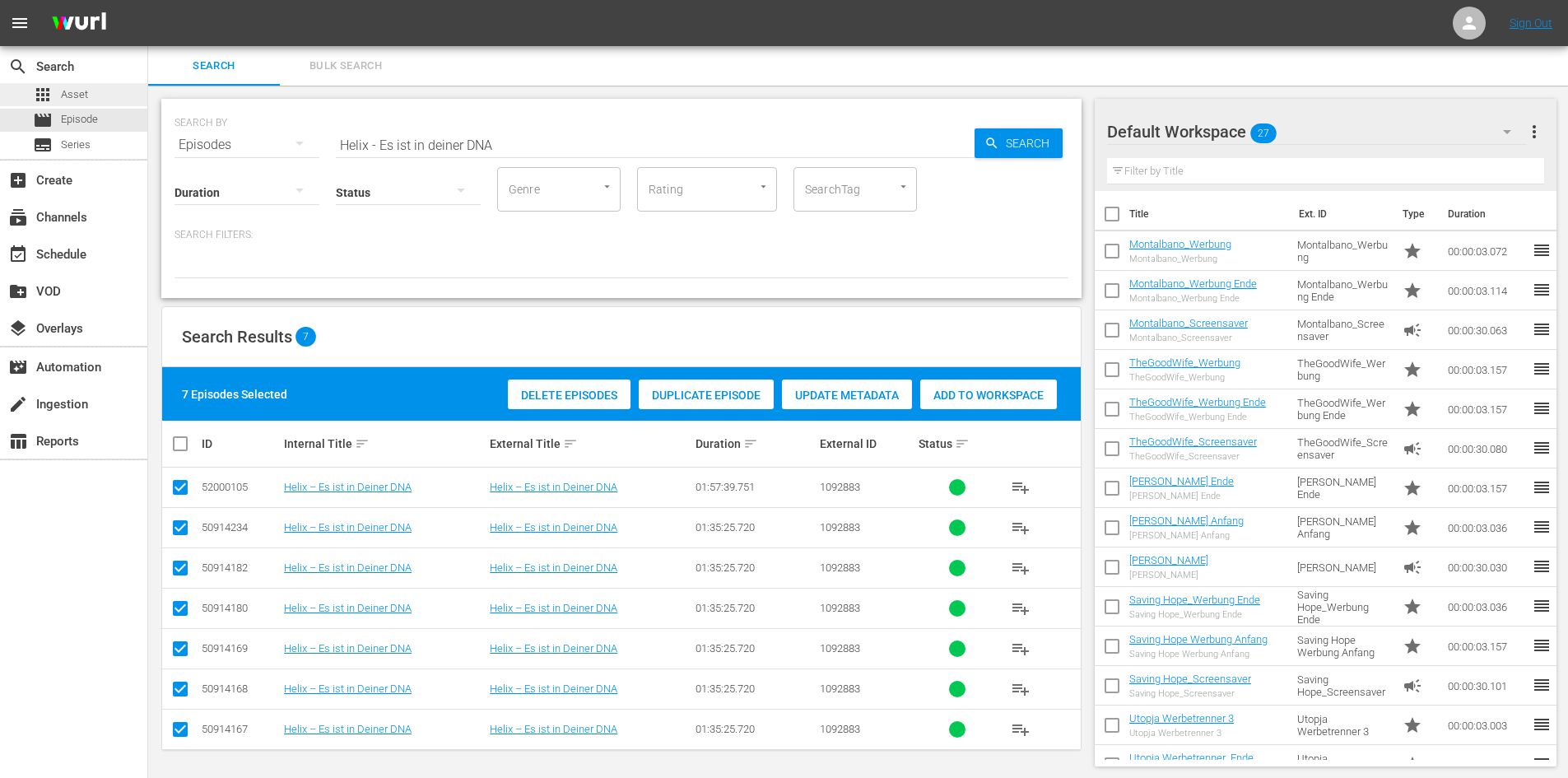
click at [90, 101] on div "apps Asset" at bounding box center [74, 95] width 147 height 23
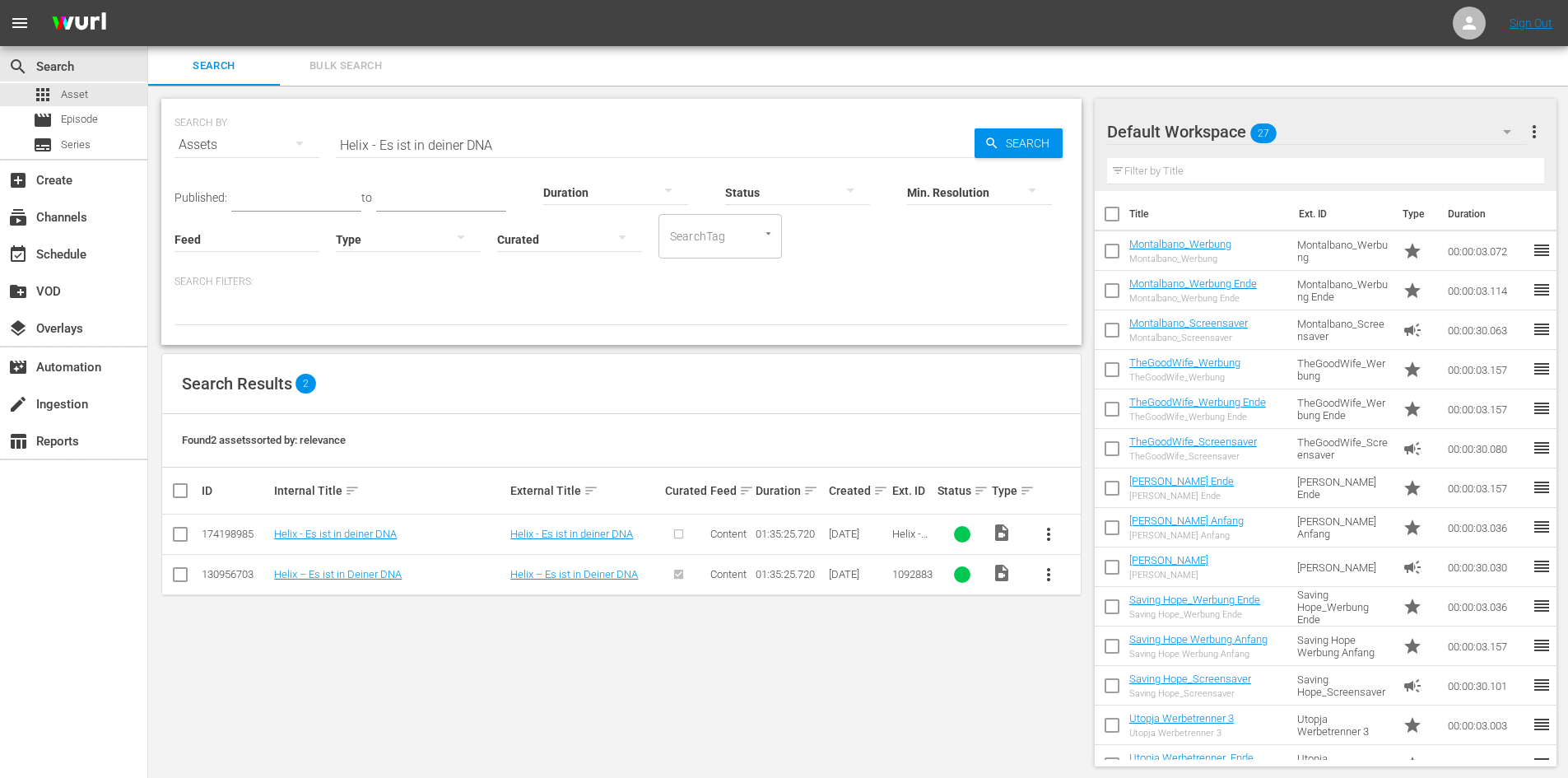
click at [179, 537] on input "checkbox" at bounding box center [180, 537] width 20 height 20
checkbox input "true"
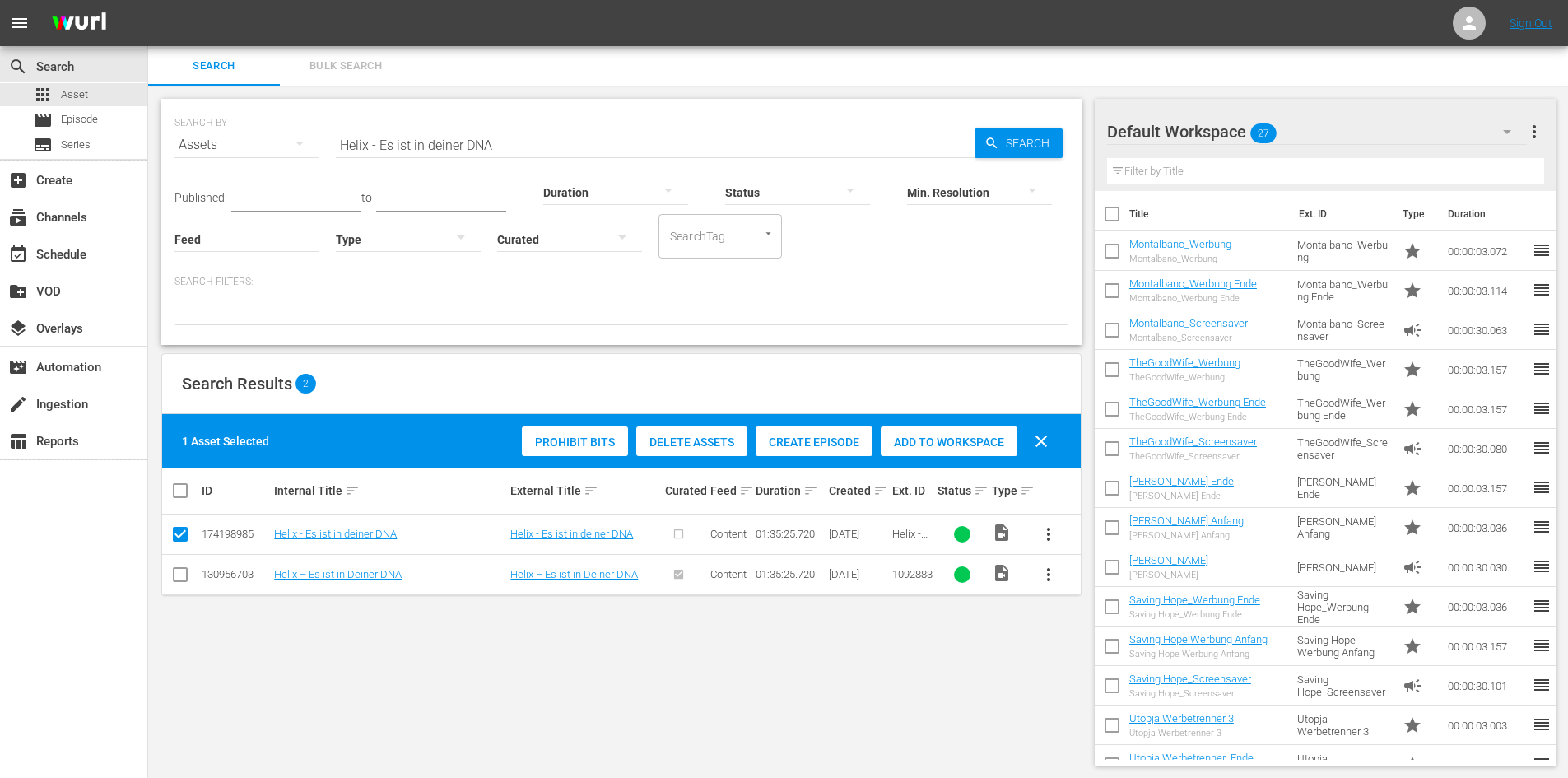
click at [180, 578] on input "checkbox" at bounding box center [180, 578] width 20 height 20
checkbox input "true"
click at [724, 435] on span "Delete Assets" at bounding box center [731, 441] width 111 height 13
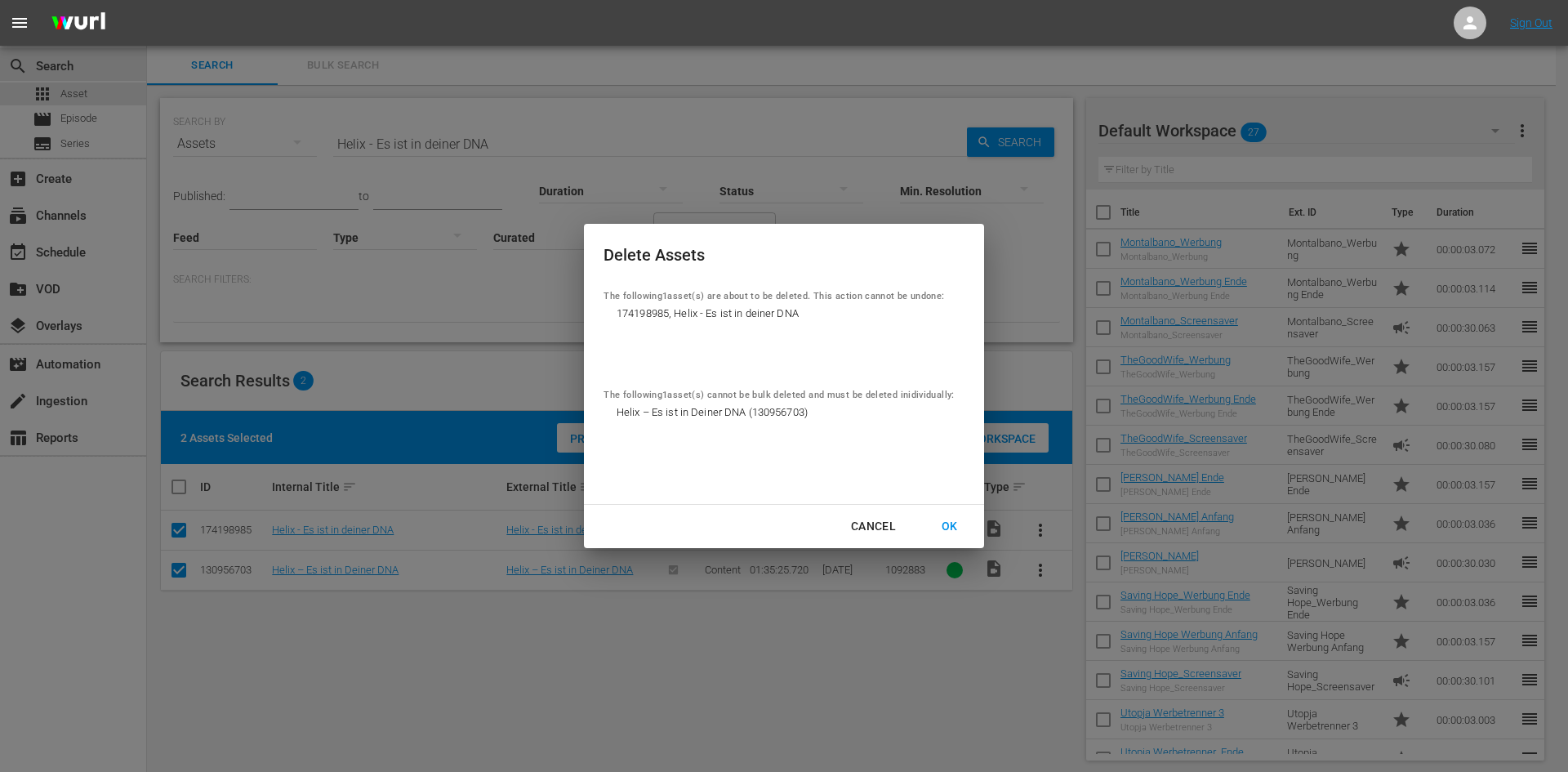
click at [948, 522] on div "OK" at bounding box center [949, 527] width 42 height 21
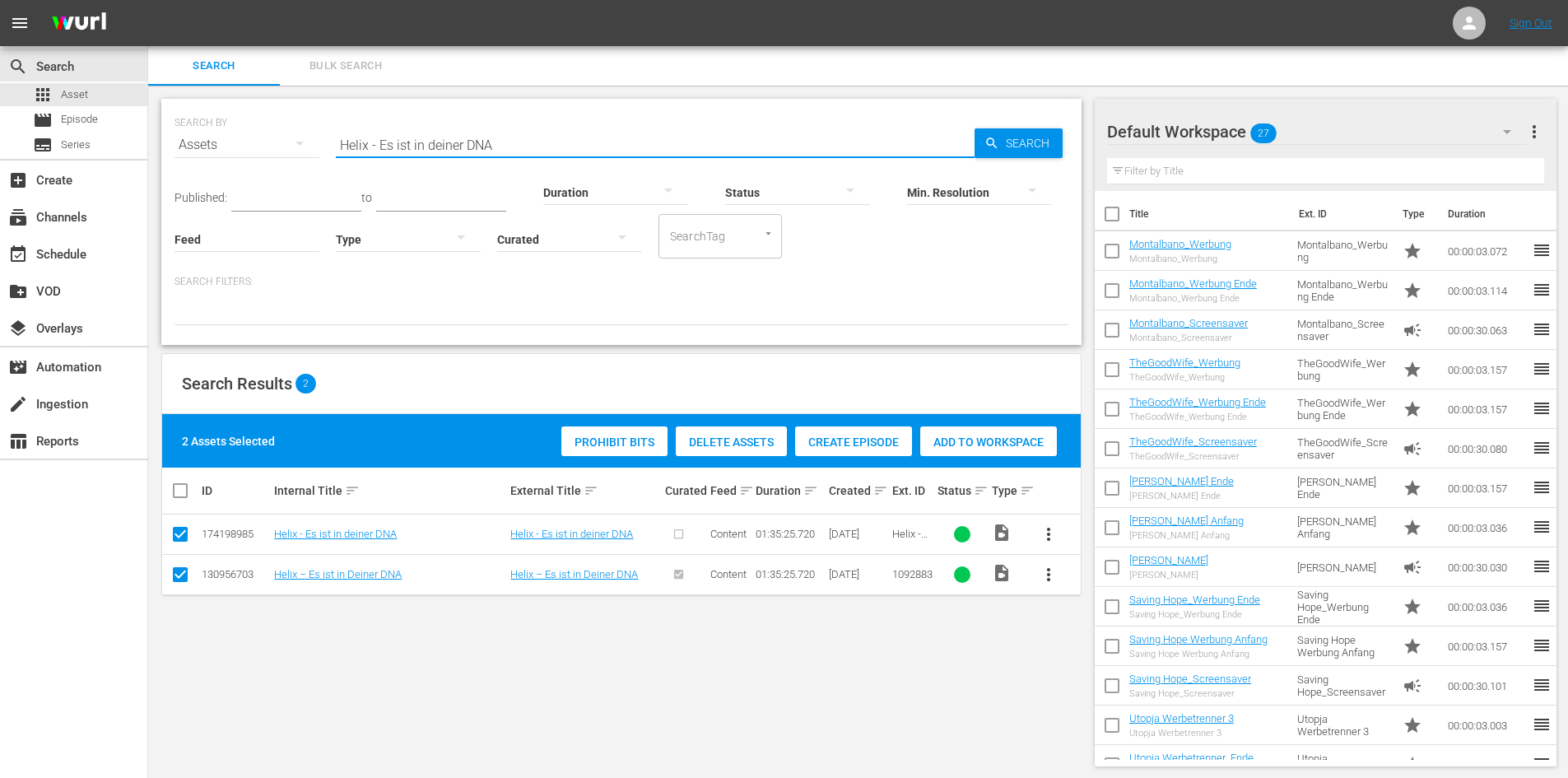
drag, startPoint x: 503, startPoint y: 139, endPoint x: 284, endPoint y: 135, distance: 219.0
click at [284, 135] on div "SEARCH BY Search By Assets Search ID, Title, Description, Keywords, or Category…" at bounding box center [621, 135] width 894 height 59
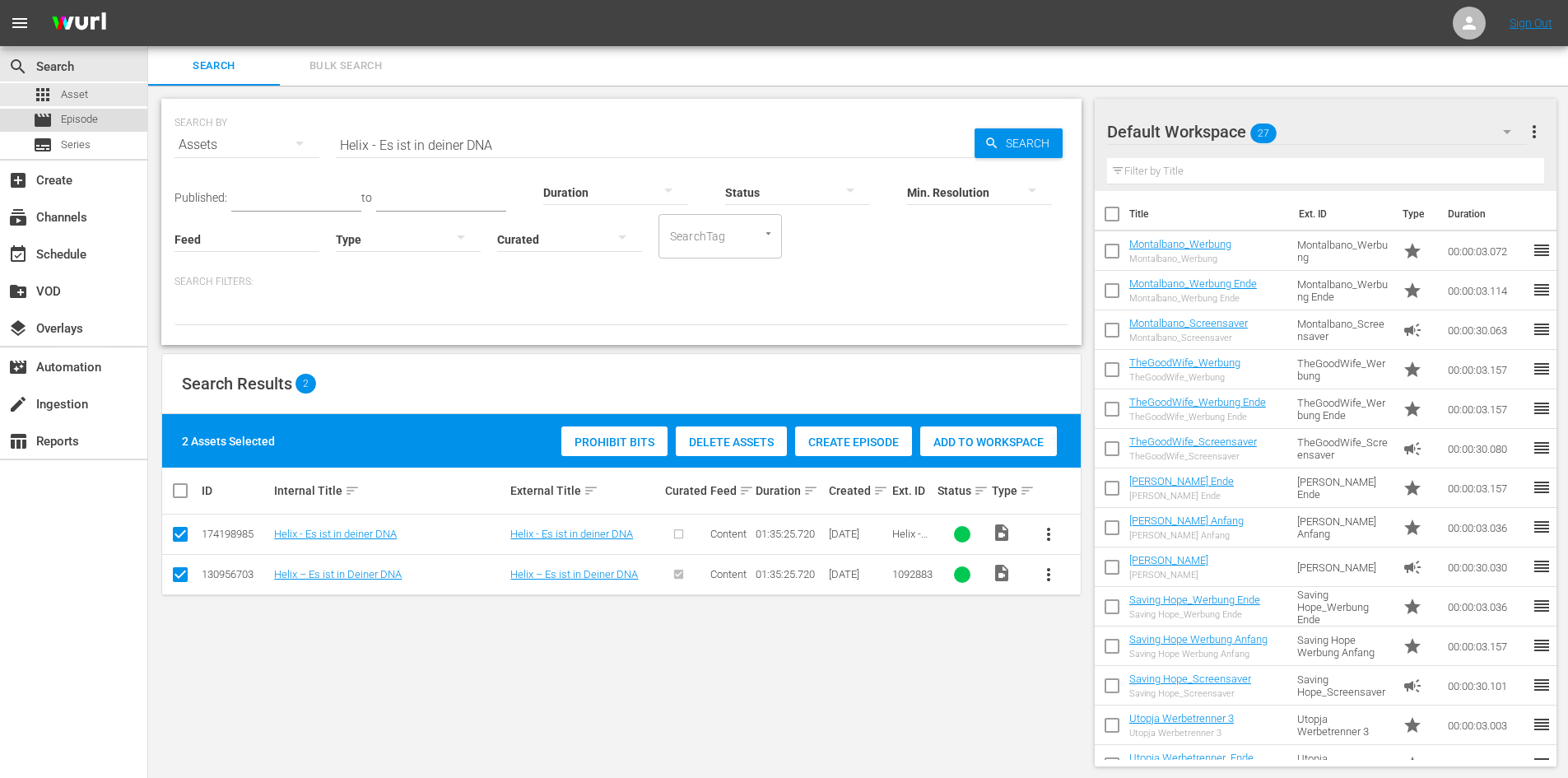
click at [114, 124] on div "movie Episode" at bounding box center [74, 120] width 147 height 23
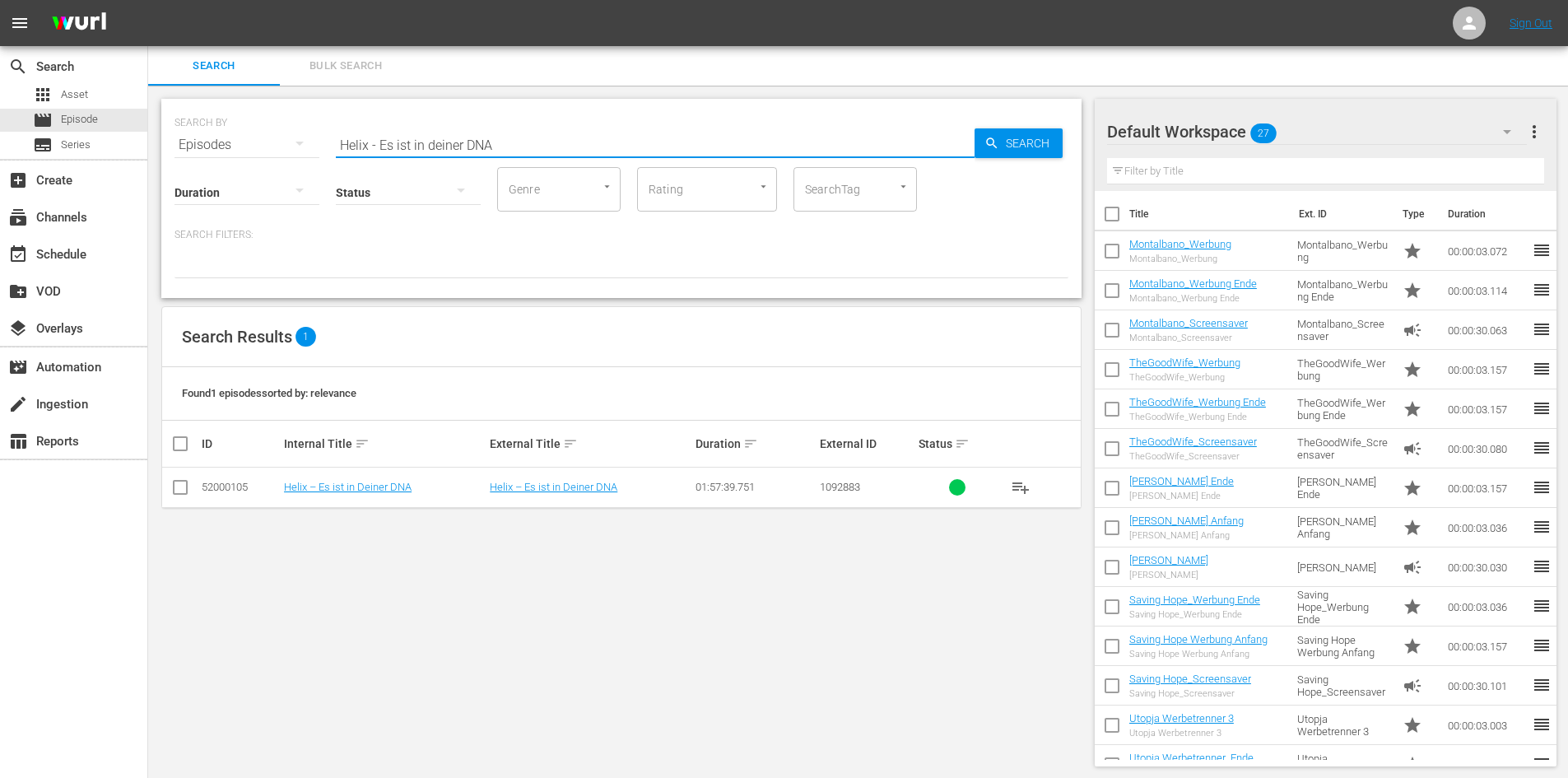
drag, startPoint x: 510, startPoint y: 141, endPoint x: 254, endPoint y: 160, distance: 256.7
click at [254, 160] on div "SEARCH BY Search By Episodes Search ID, Title, Description, Keywords, or Catego…" at bounding box center [621, 199] width 920 height 199
paste input "Helix - Es ist in deiner DNA"
type input "Helix - Es ist in deiner DNA"
click at [184, 493] on input "checkbox" at bounding box center [180, 490] width 20 height 20
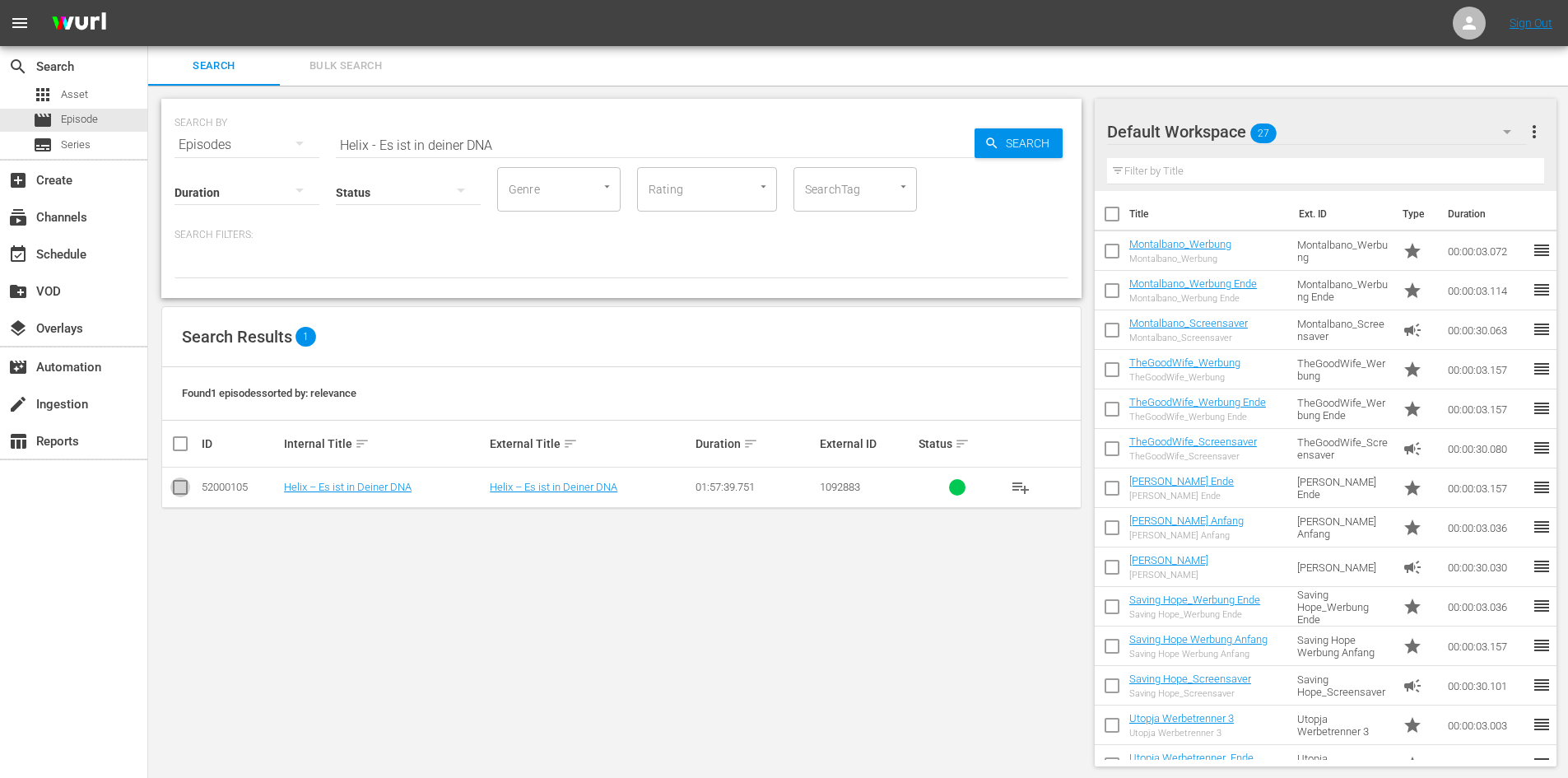
checkbox input "true"
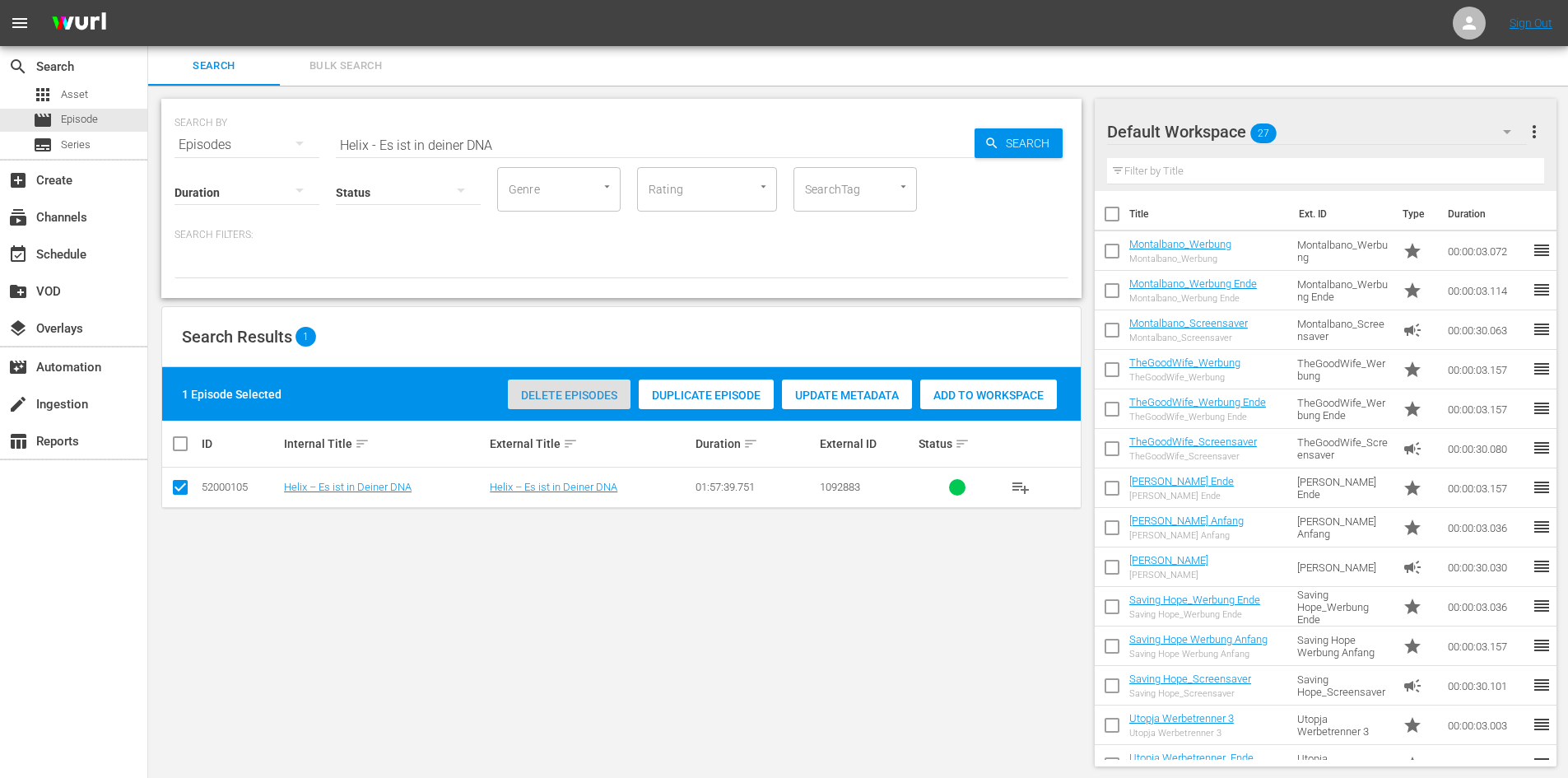
click at [560, 399] on span "Delete Episodes" at bounding box center [569, 395] width 122 height 13
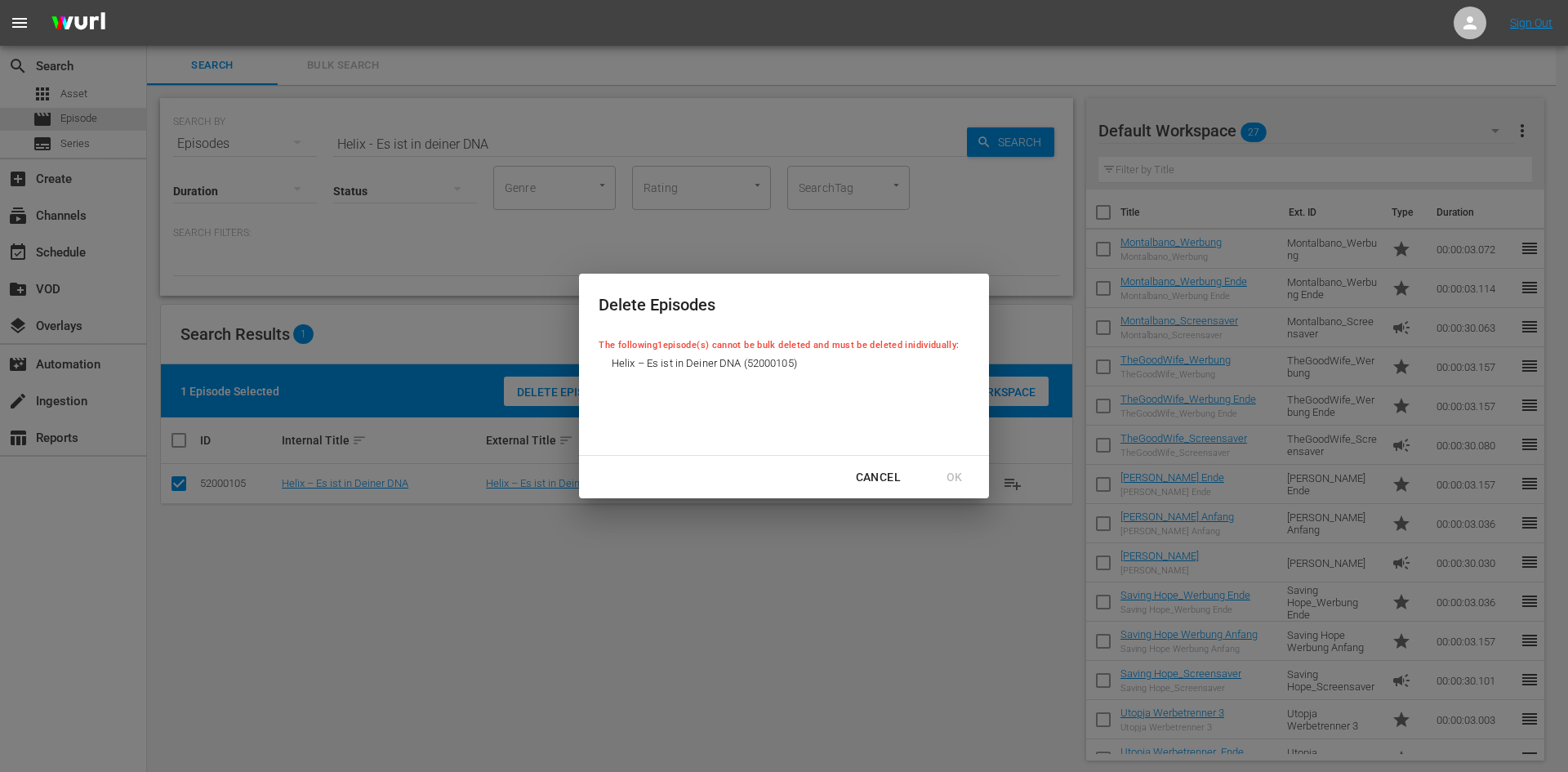
click at [944, 465] on div "Cancel OK" at bounding box center [784, 478] width 409 height 43
click at [862, 474] on div "Cancel" at bounding box center [878, 478] width 71 height 21
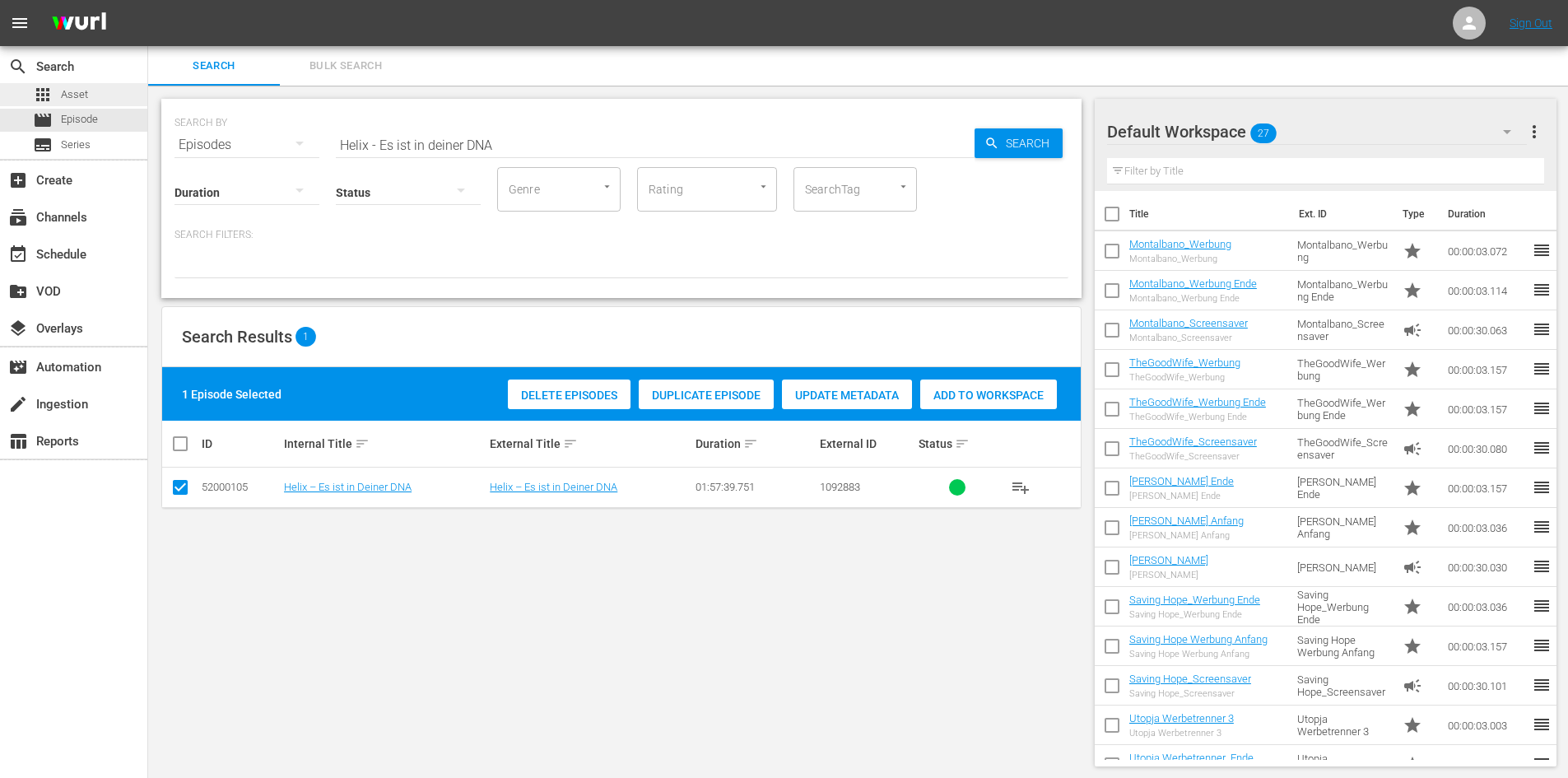
click at [95, 93] on div "apps Asset" at bounding box center [74, 95] width 147 height 23
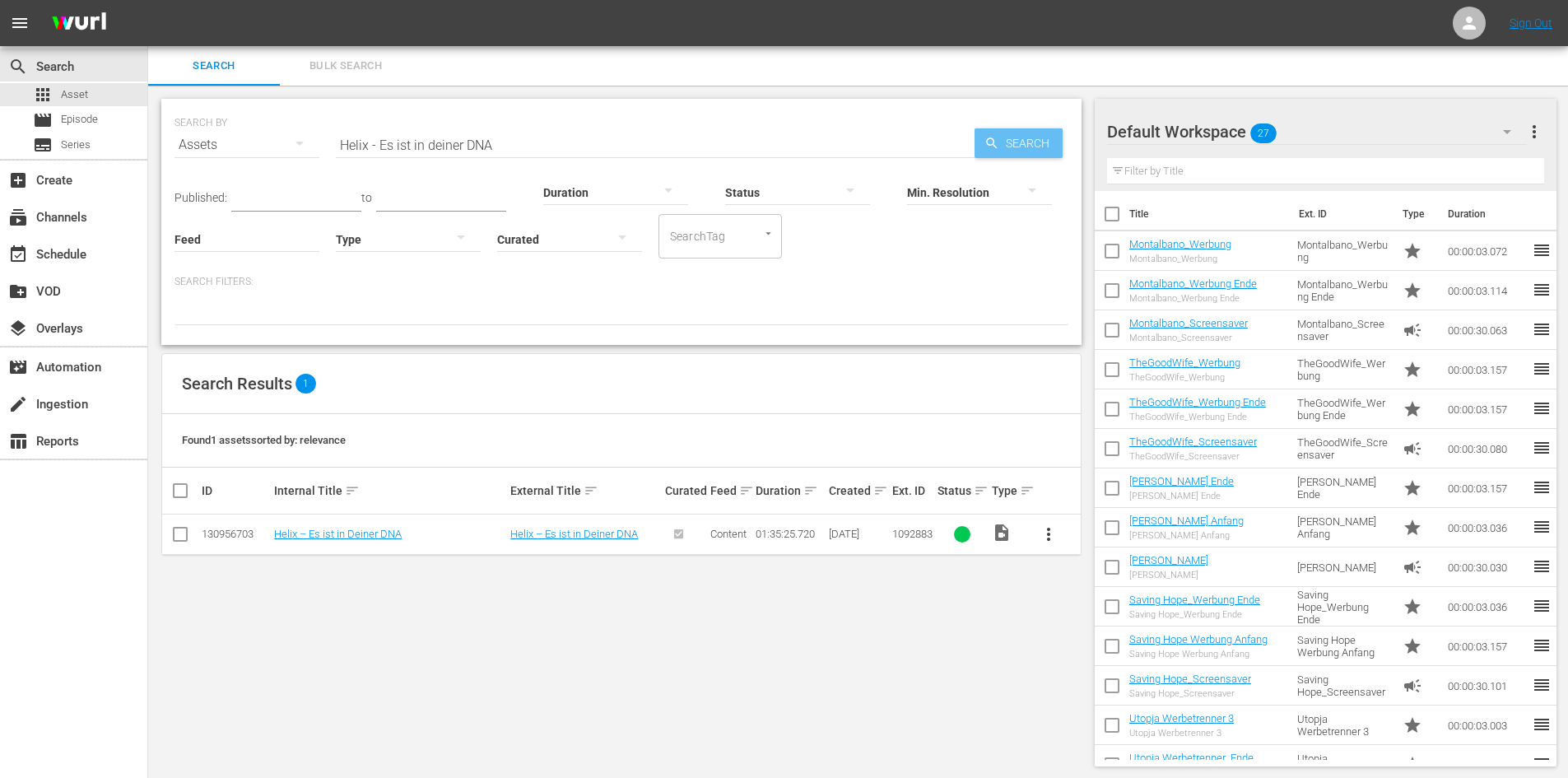
click at [1037, 146] on span "Search" at bounding box center [1030, 143] width 63 height 29
click at [186, 531] on input "checkbox" at bounding box center [180, 537] width 20 height 20
checkbox input "true"
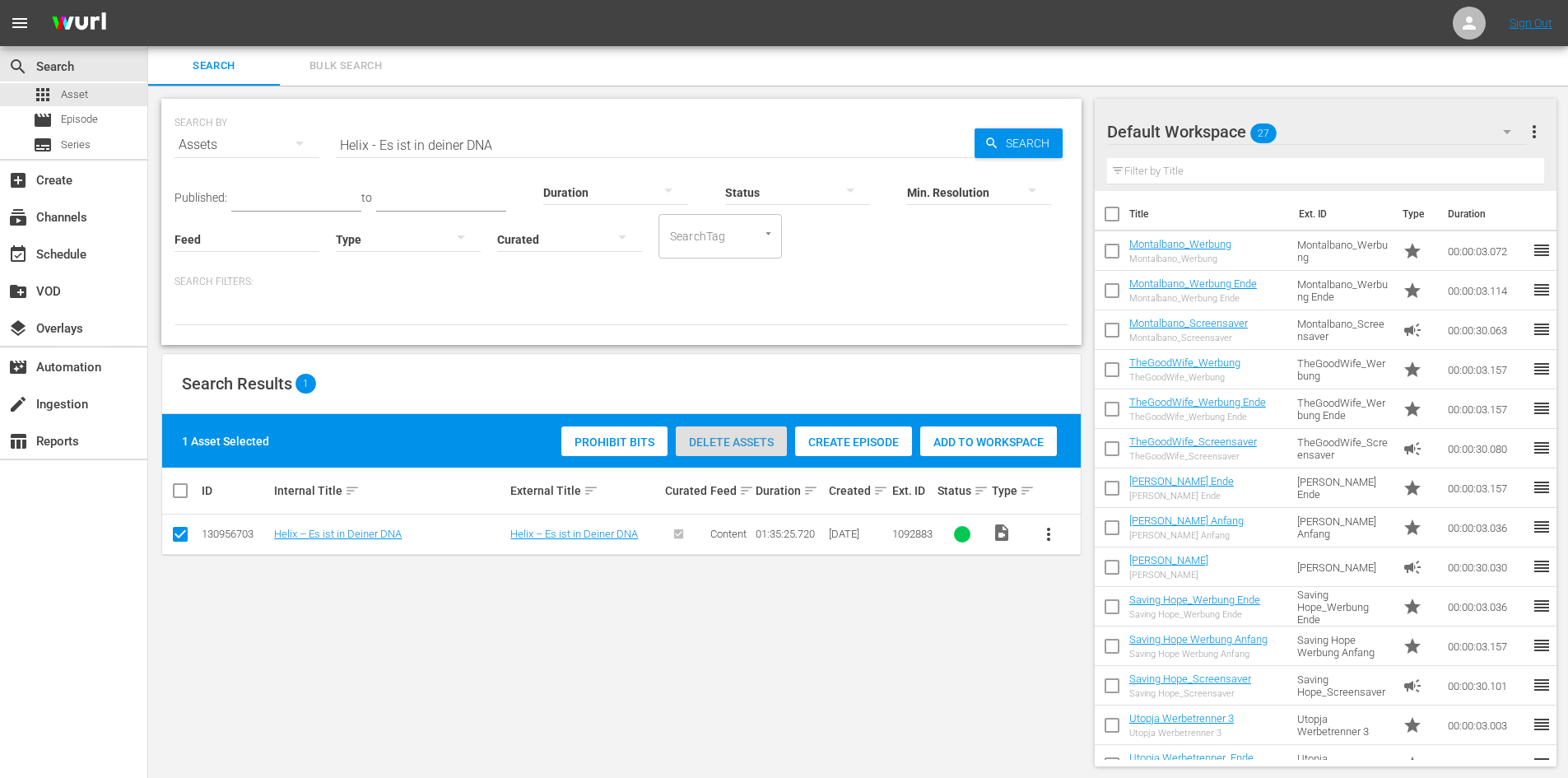
click at [742, 448] on span "Delete Assets" at bounding box center [731, 441] width 111 height 13
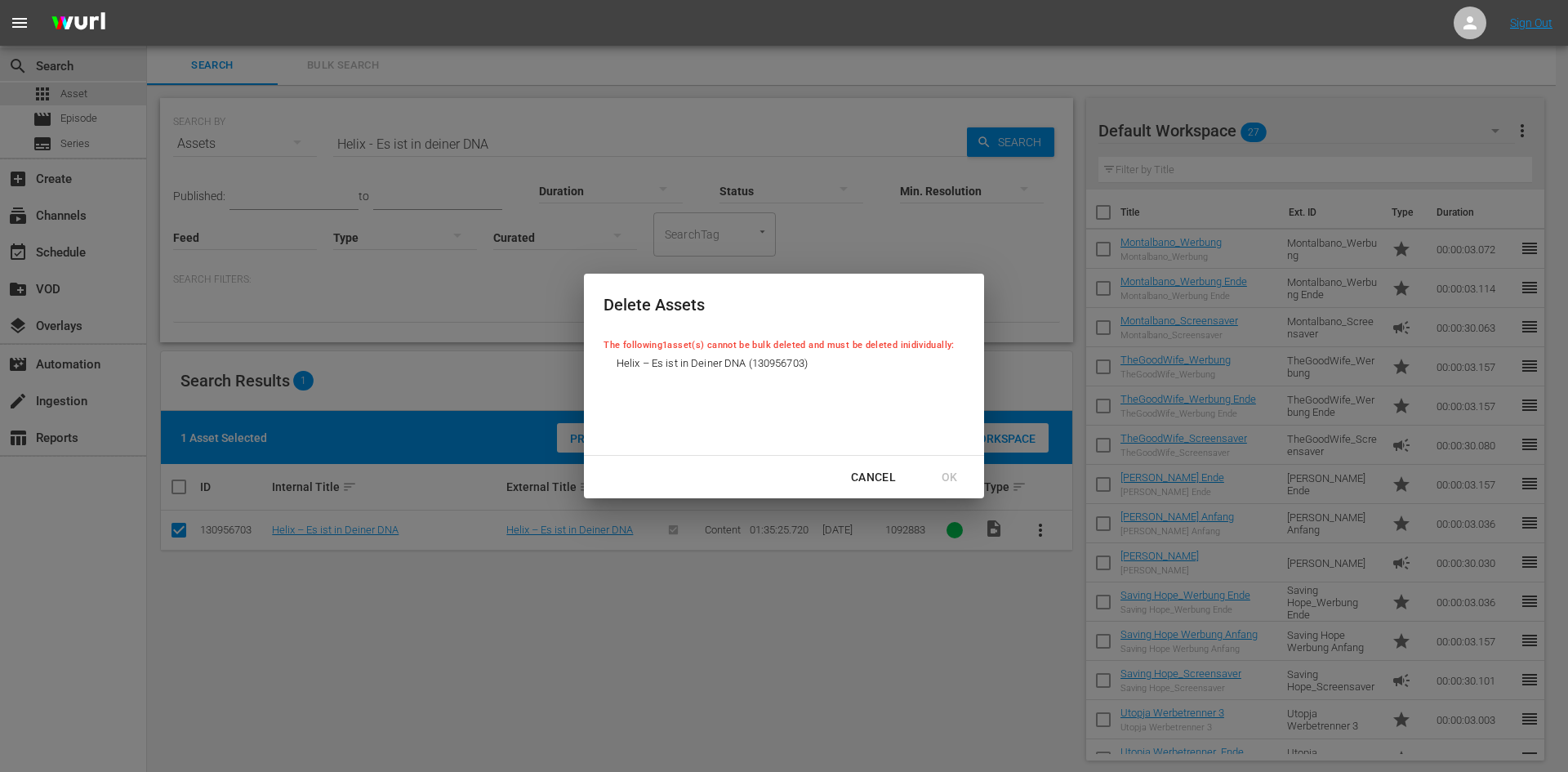
click at [883, 478] on div "Cancel" at bounding box center [873, 478] width 71 height 21
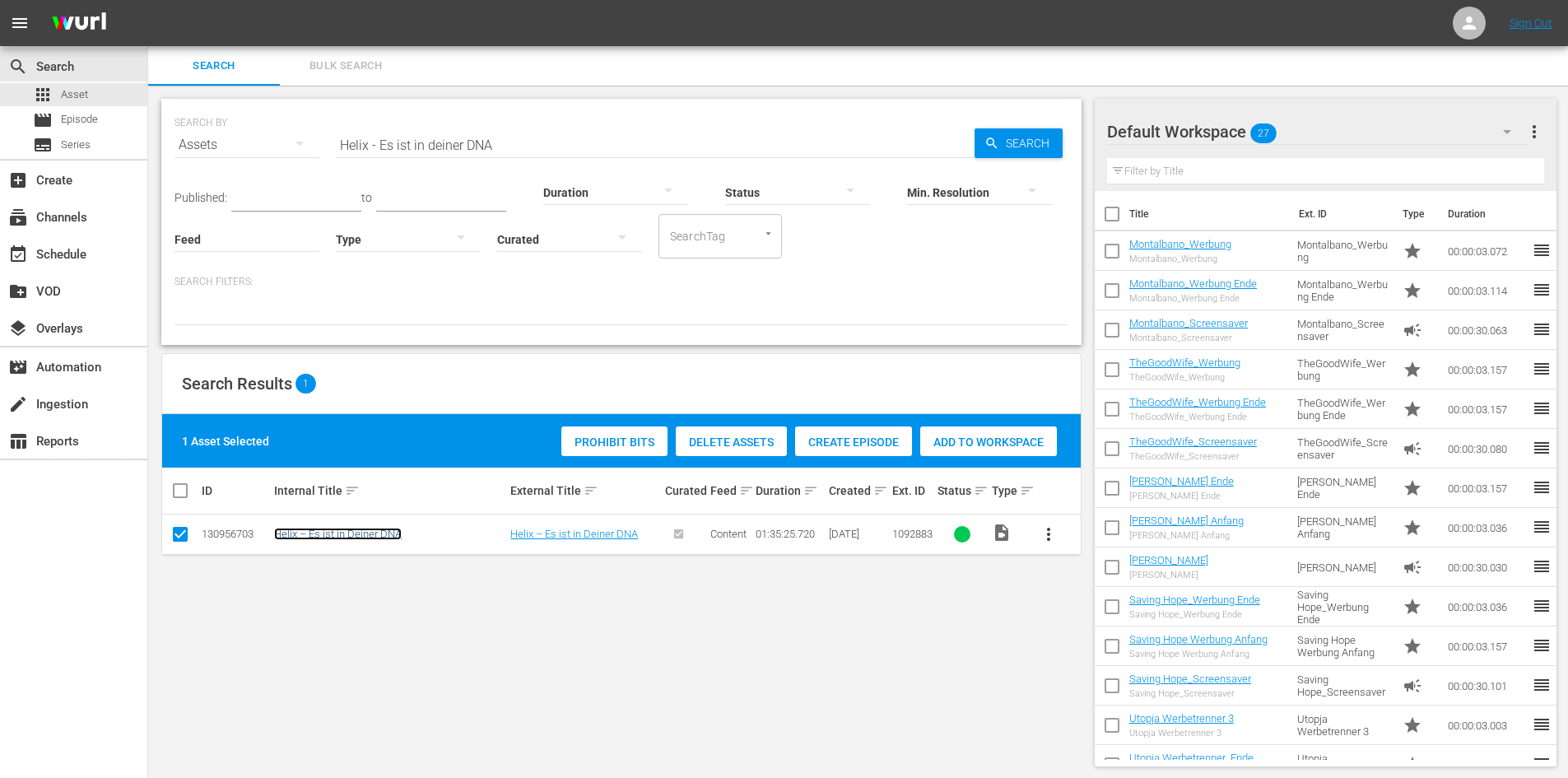
click at [330, 534] on link "Helix – Es ist in Deiner DNA" at bounding box center [337, 533] width 127 height 12
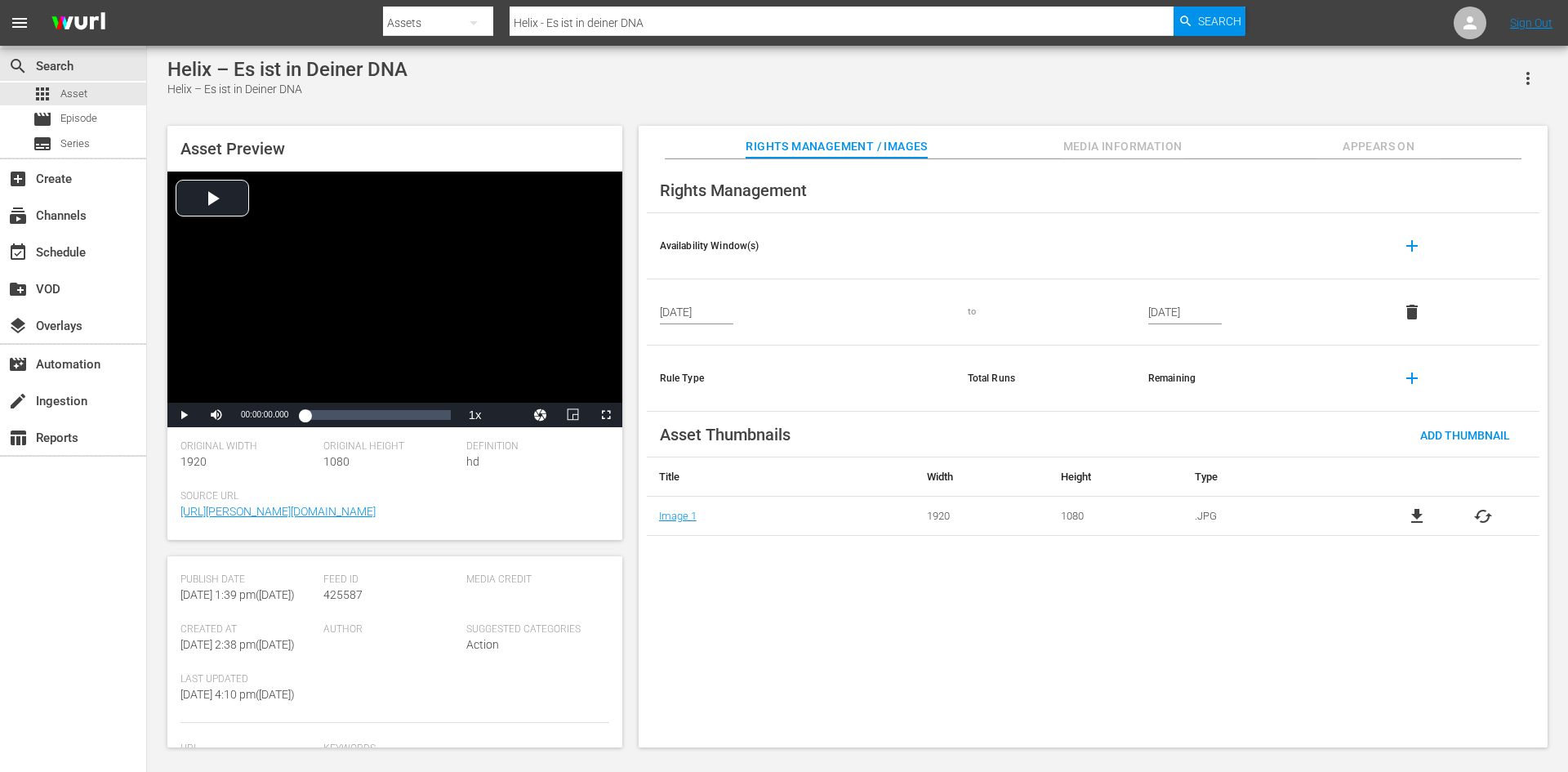
scroll to position [409, 0]
click at [1519, 75] on icon "button" at bounding box center [1528, 78] width 20 height 20
click at [1472, 139] on div "DELETE" at bounding box center [1479, 138] width 111 height 40
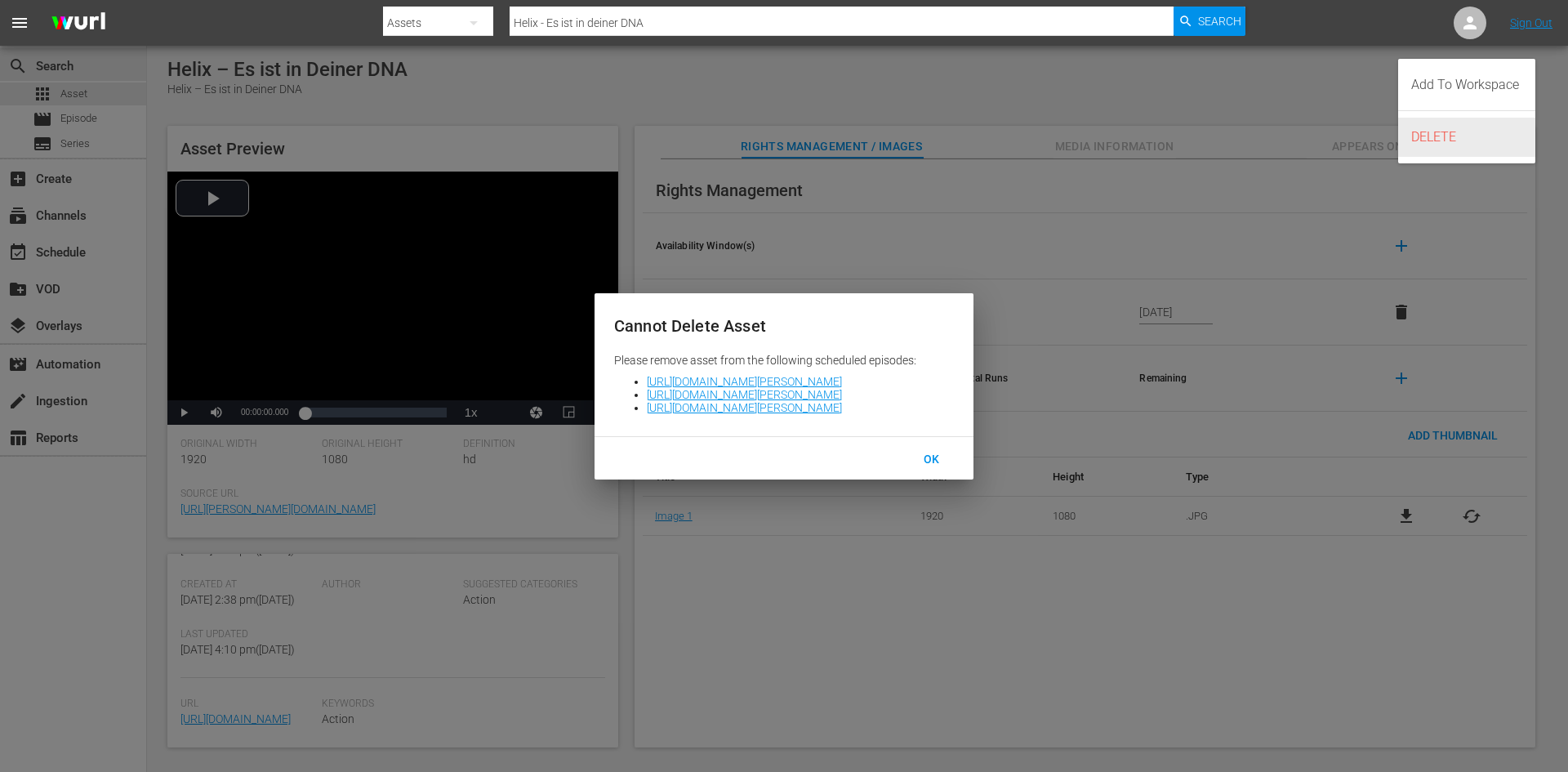
scroll to position [408, 0]
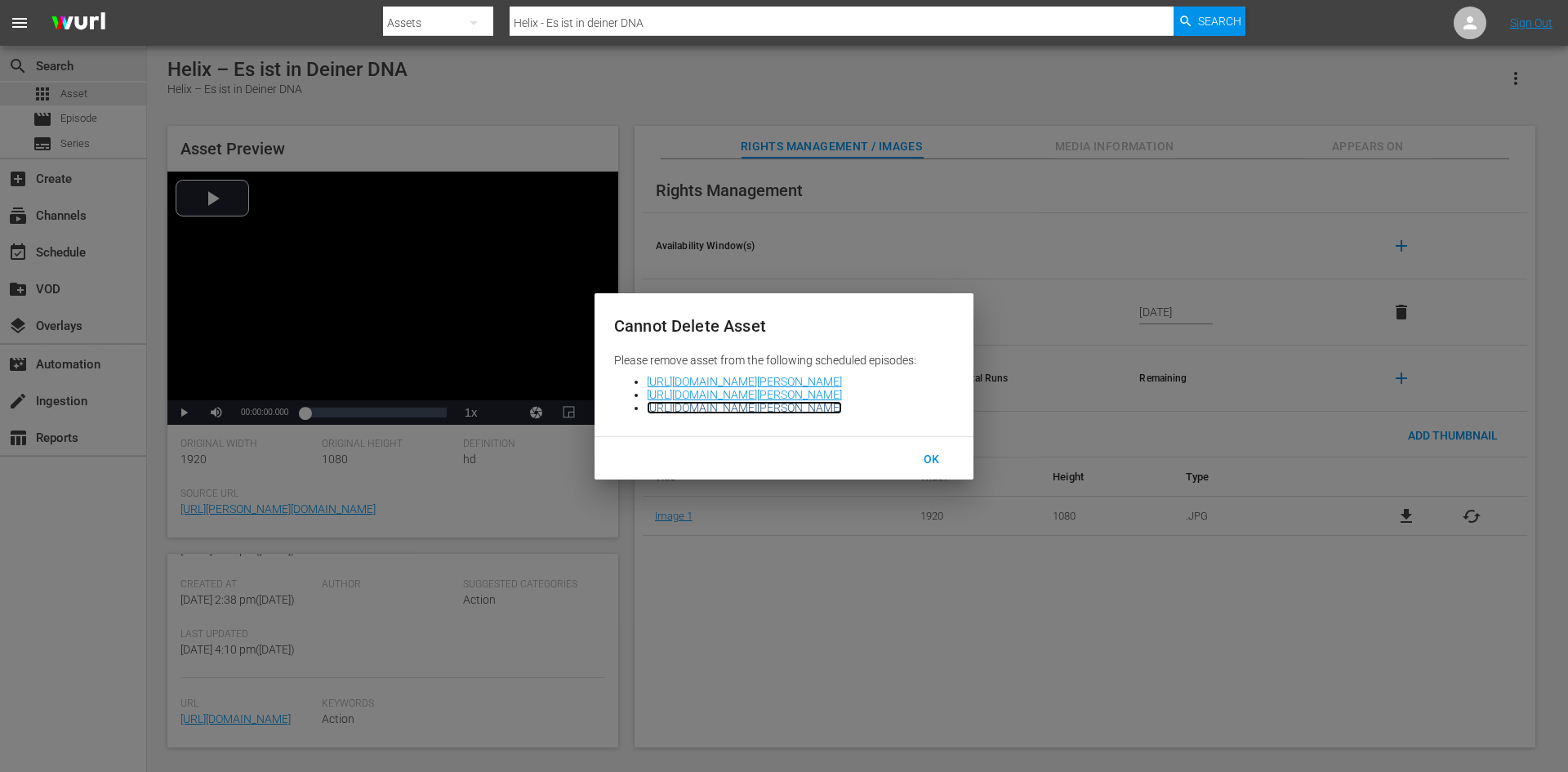
click at [842, 411] on link "https://platform.wurl.com/main/scheduler/1588/2025-10-01" at bounding box center [744, 407] width 195 height 13
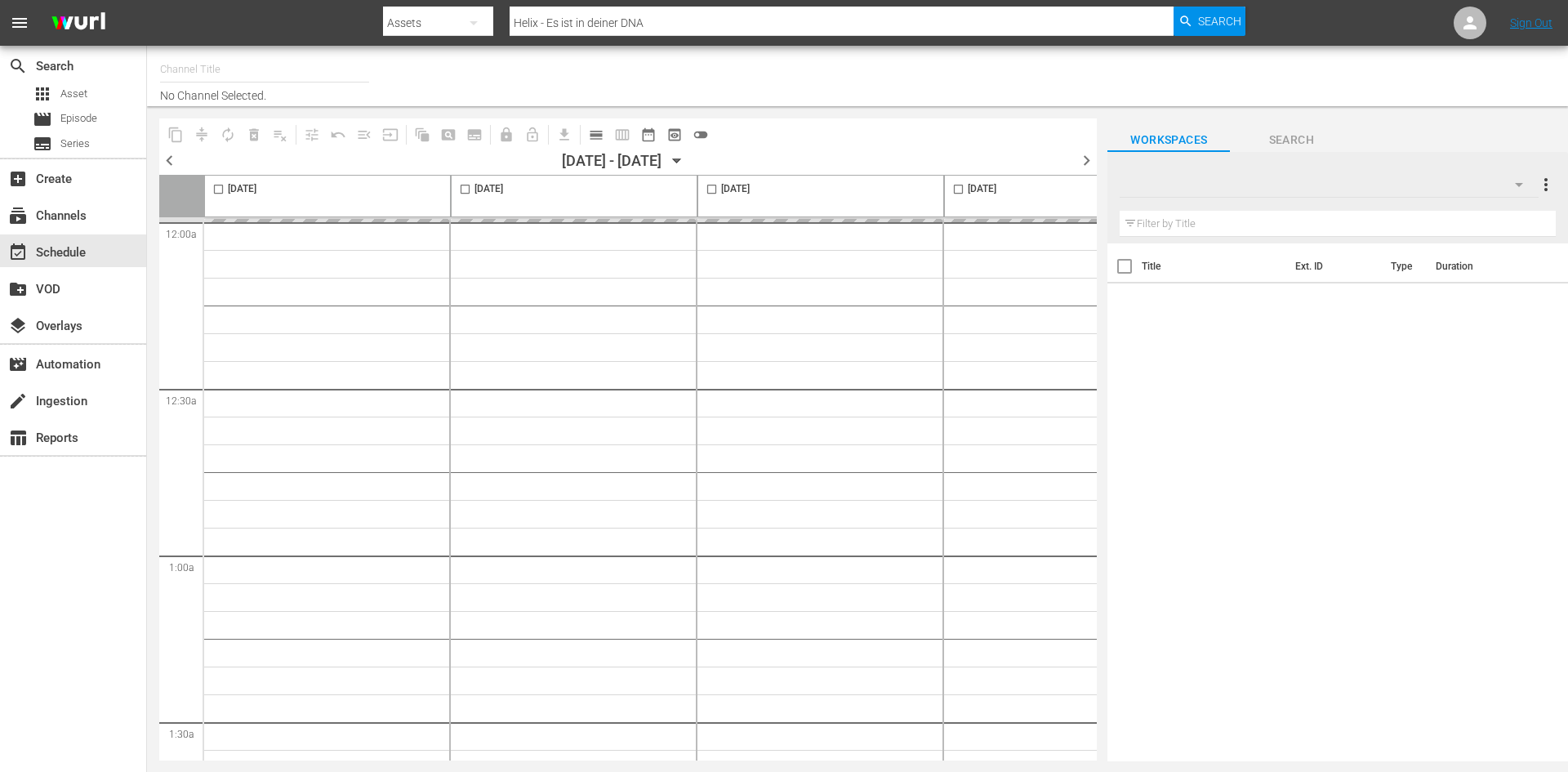
type input "Netzkino (1588)"
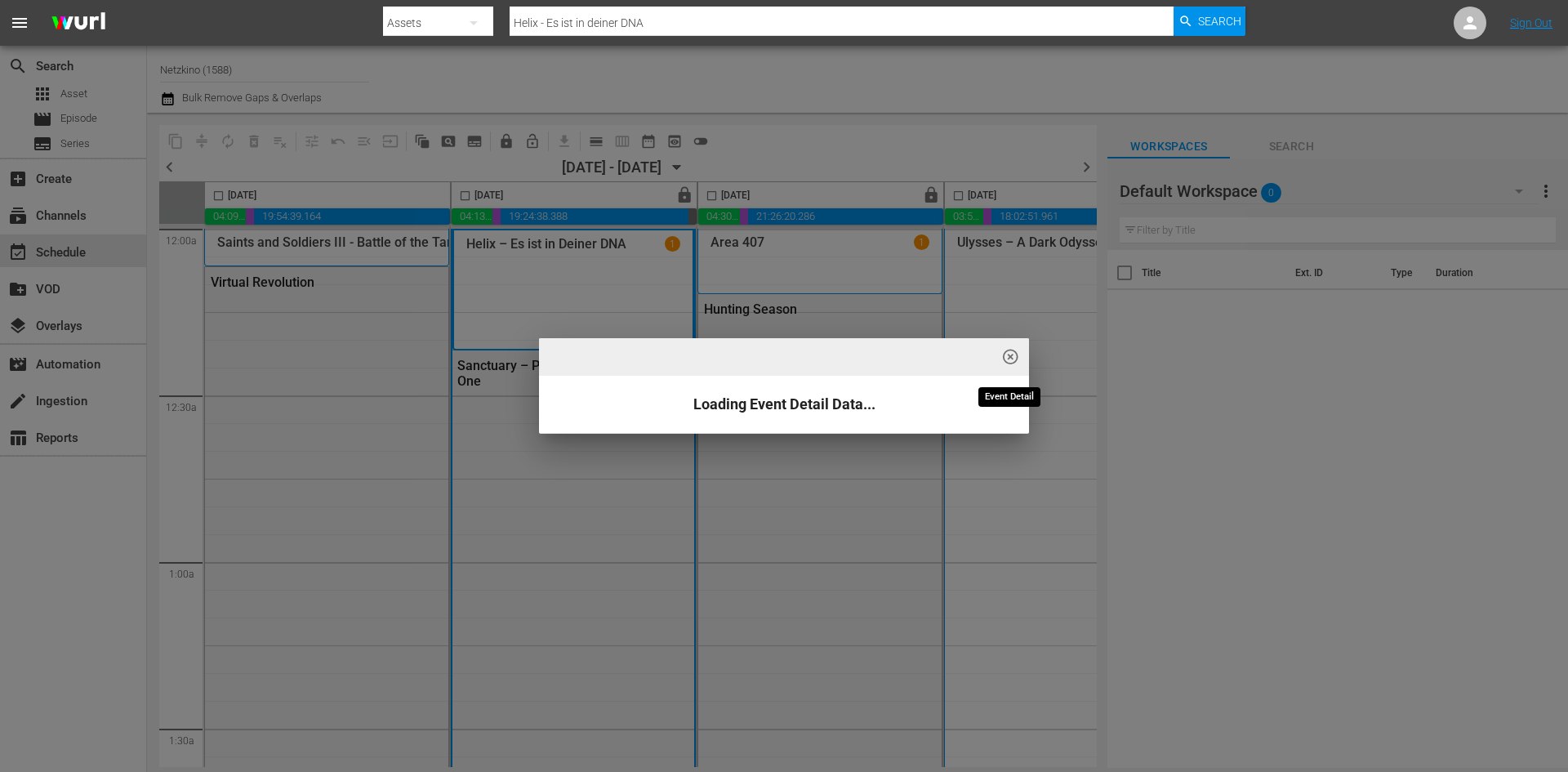
click at [1005, 357] on span "highlight_off_icon" at bounding box center [1011, 357] width 19 height 19
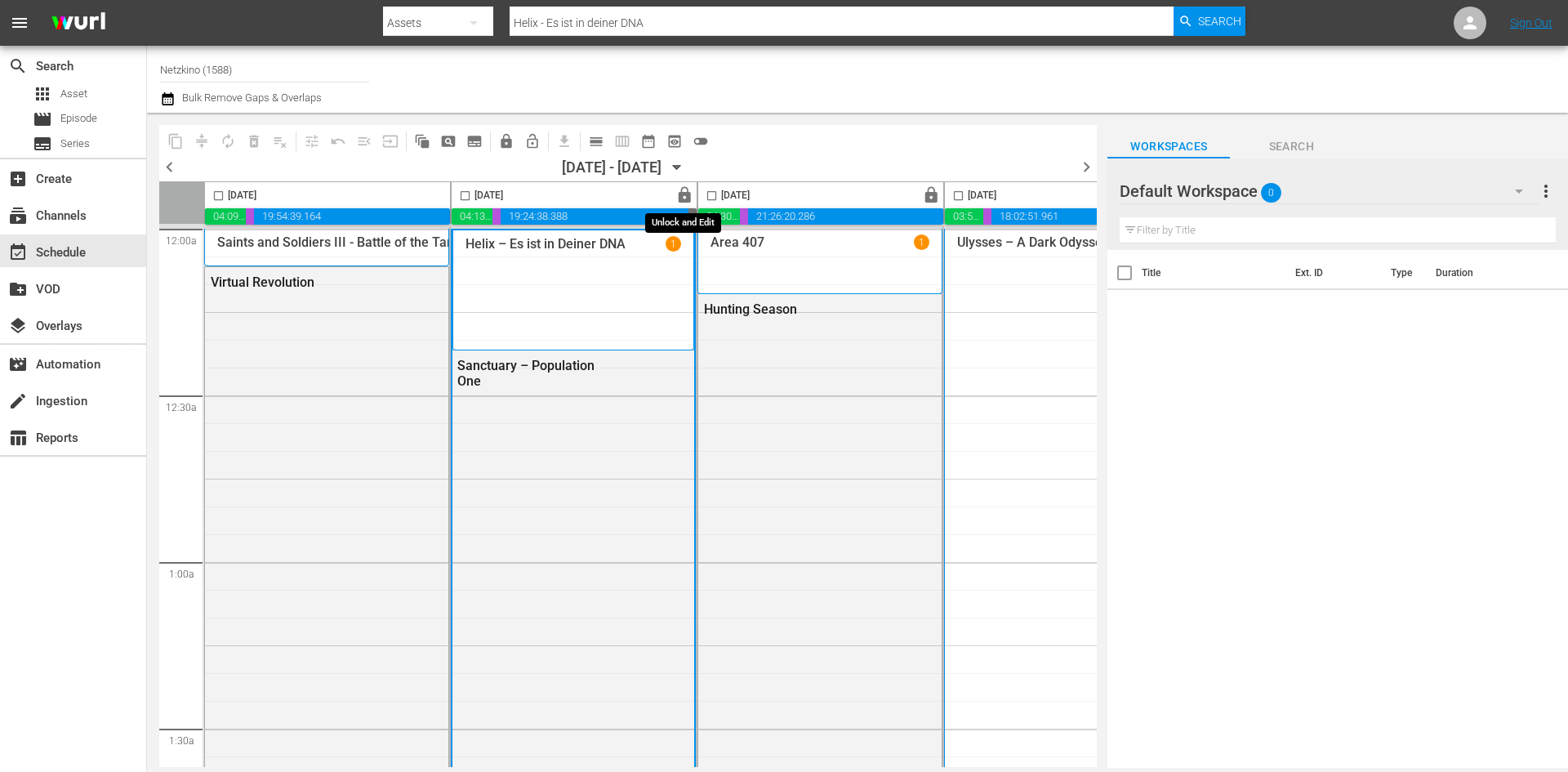
click at [682, 190] on span "lock" at bounding box center [685, 195] width 19 height 19
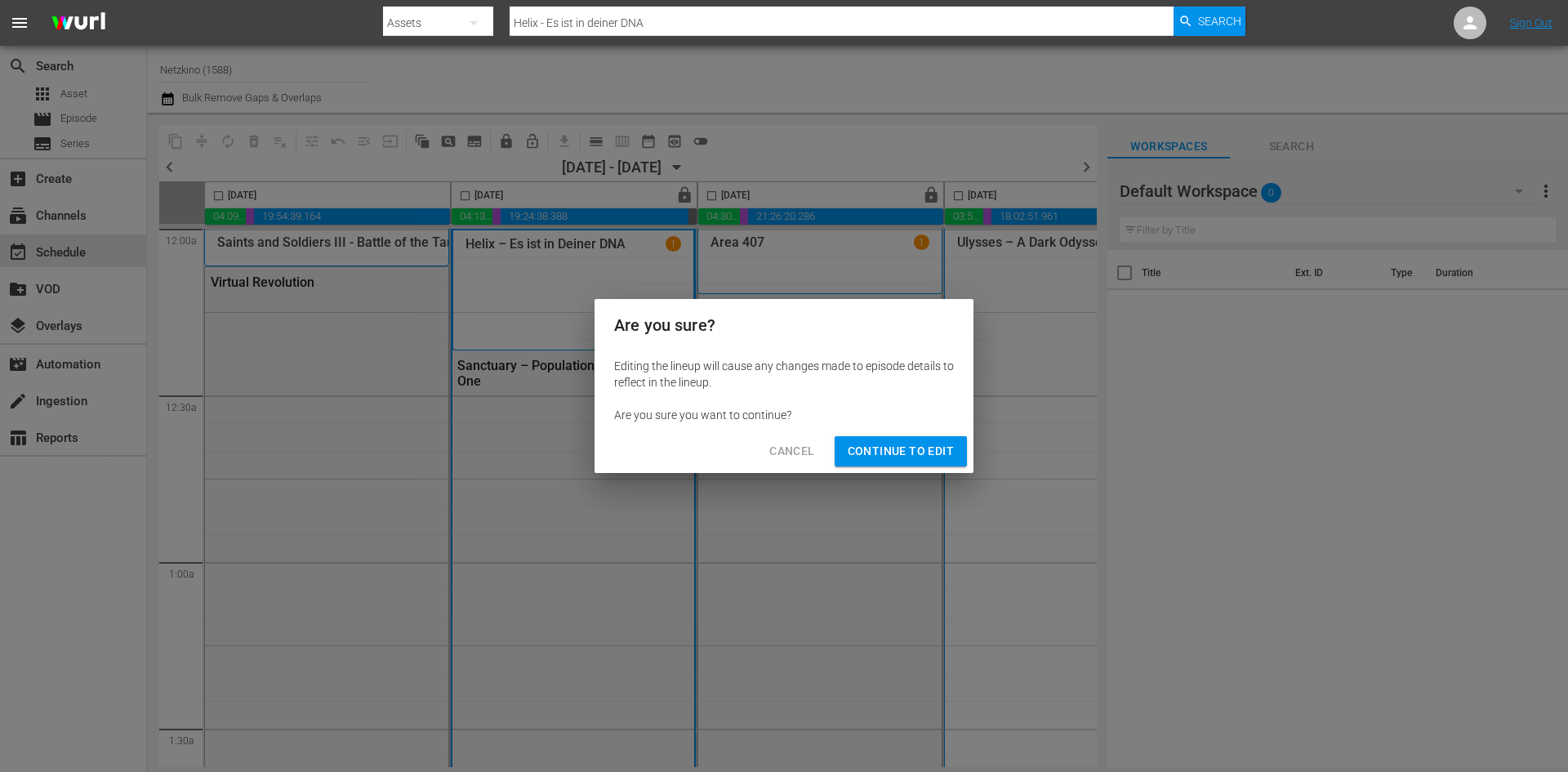
click at [894, 457] on span "Continue to Edit" at bounding box center [900, 452] width 106 height 21
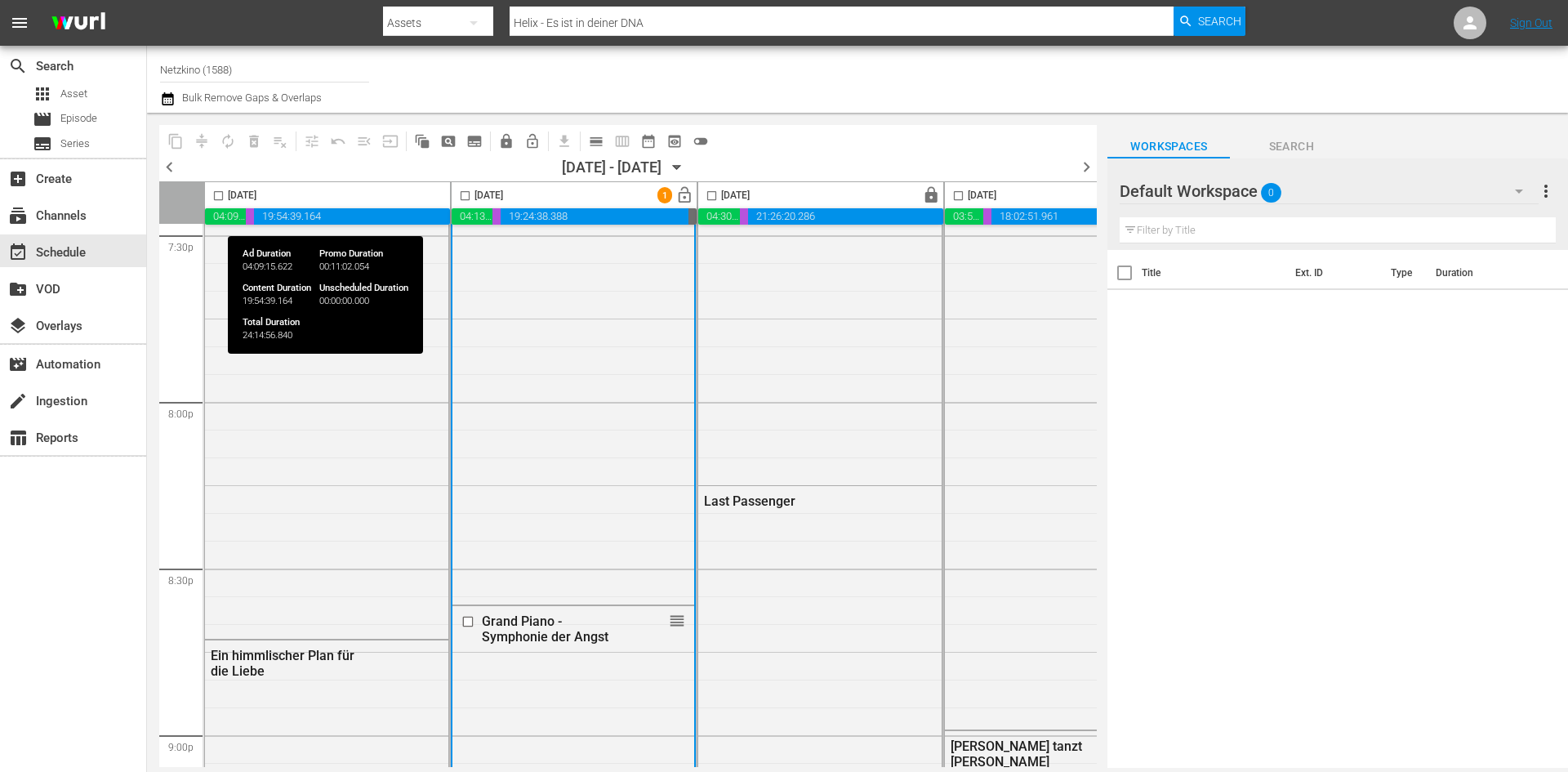
scroll to position [6488, 0]
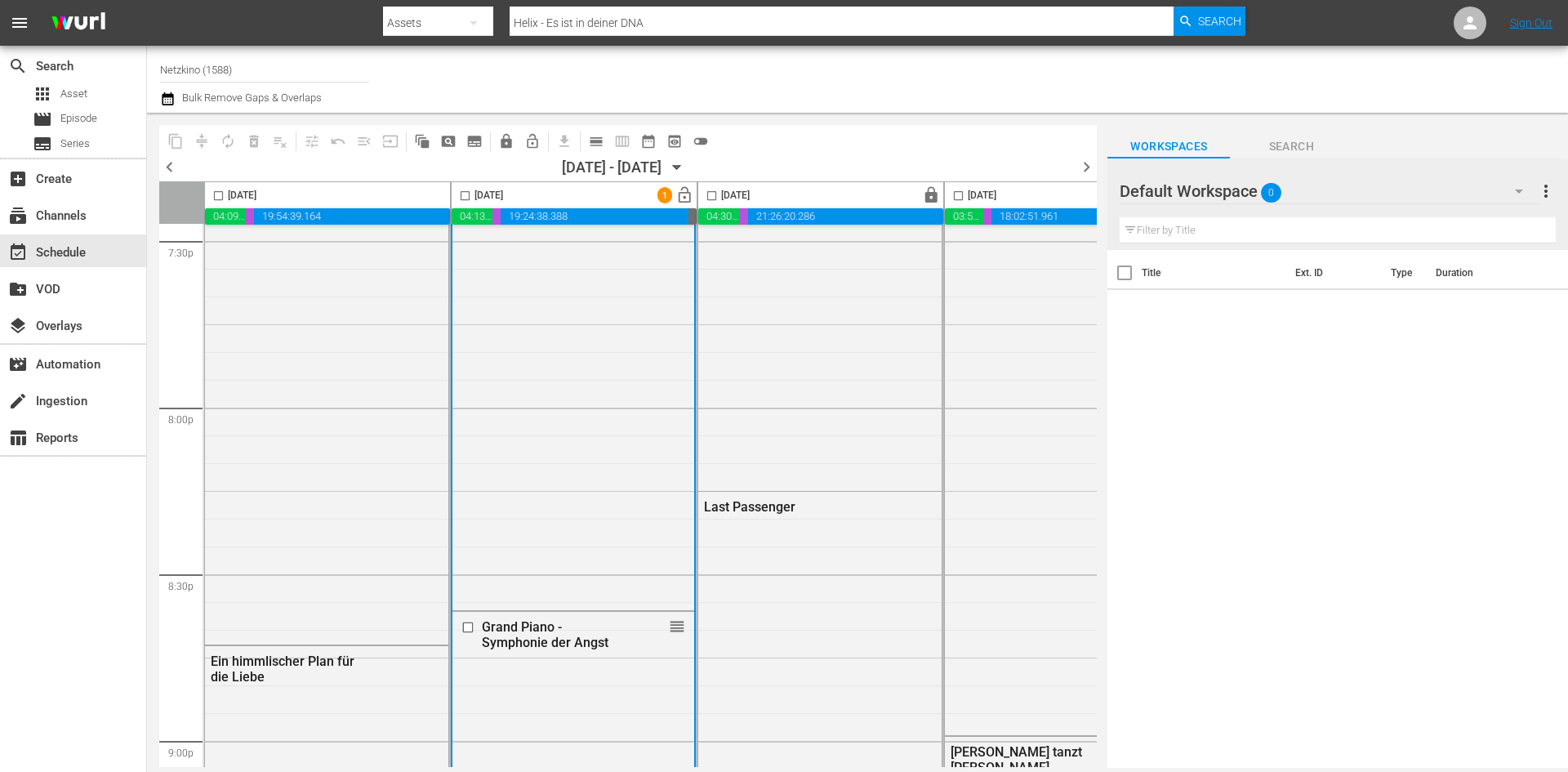
click at [686, 169] on icon "button" at bounding box center [676, 167] width 18 height 18
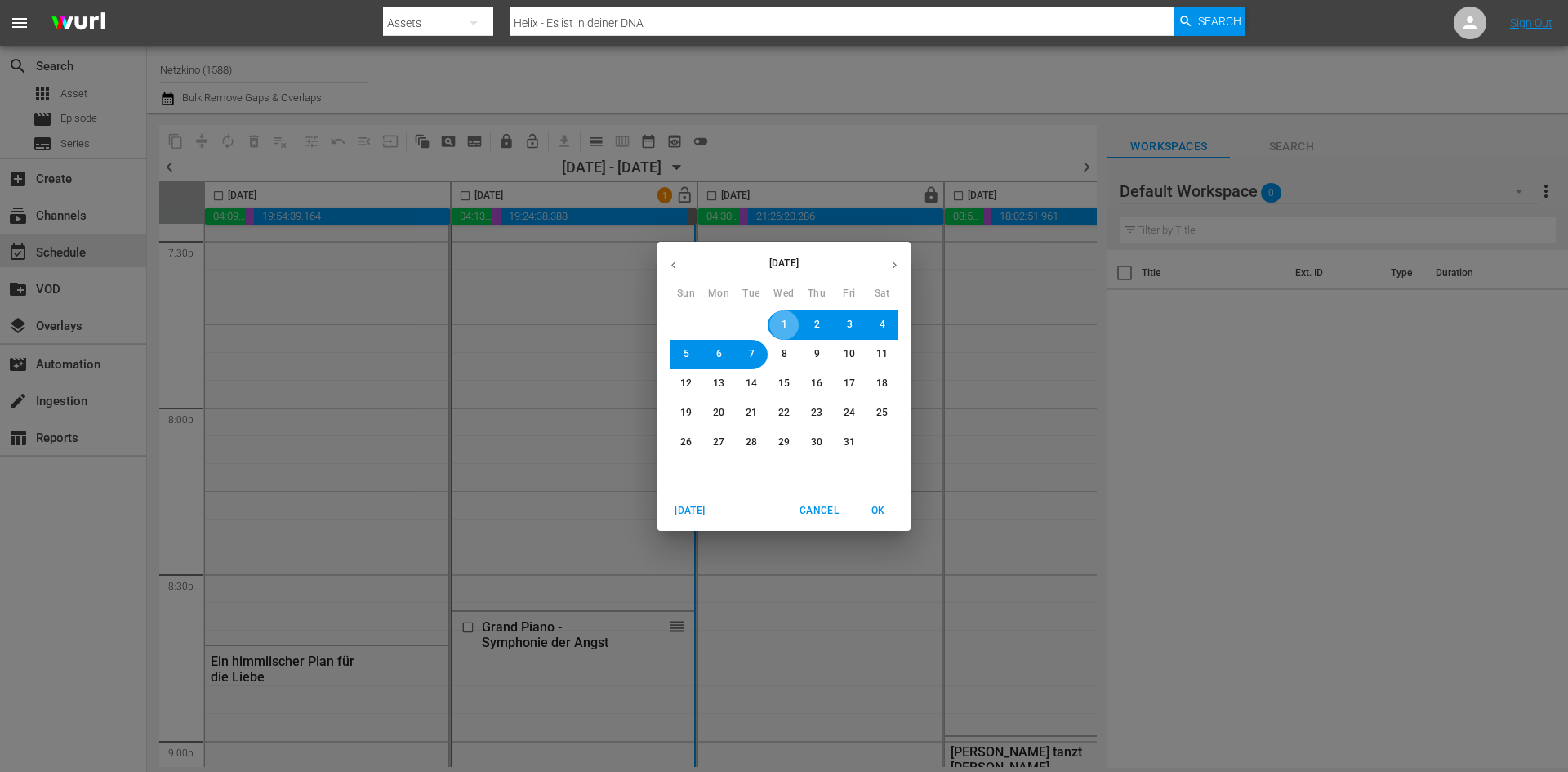
click at [786, 326] on span "1" at bounding box center [784, 324] width 6 height 14
click at [884, 509] on span "OK" at bounding box center [878, 511] width 40 height 17
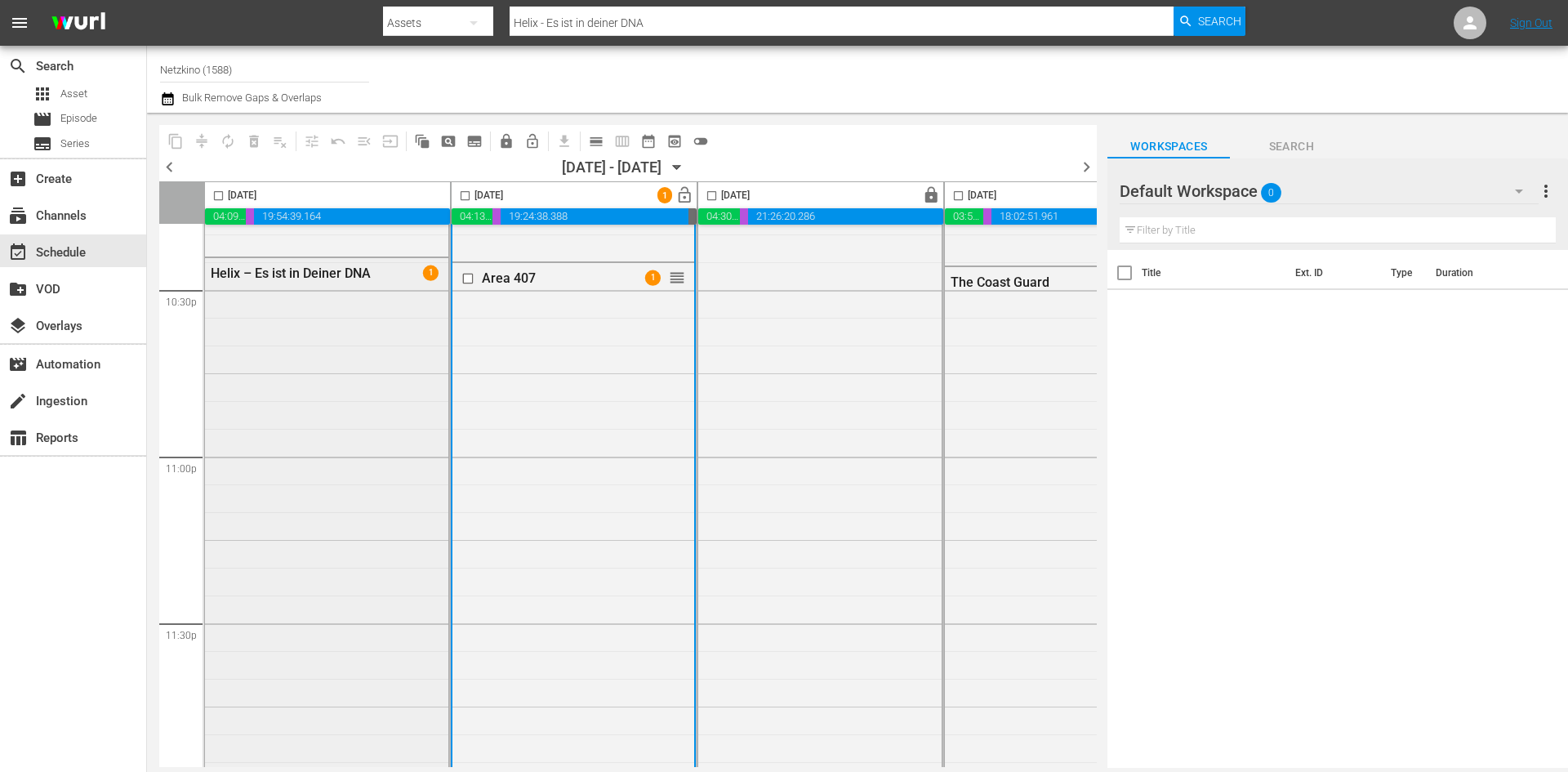
scroll to position [7468, 0]
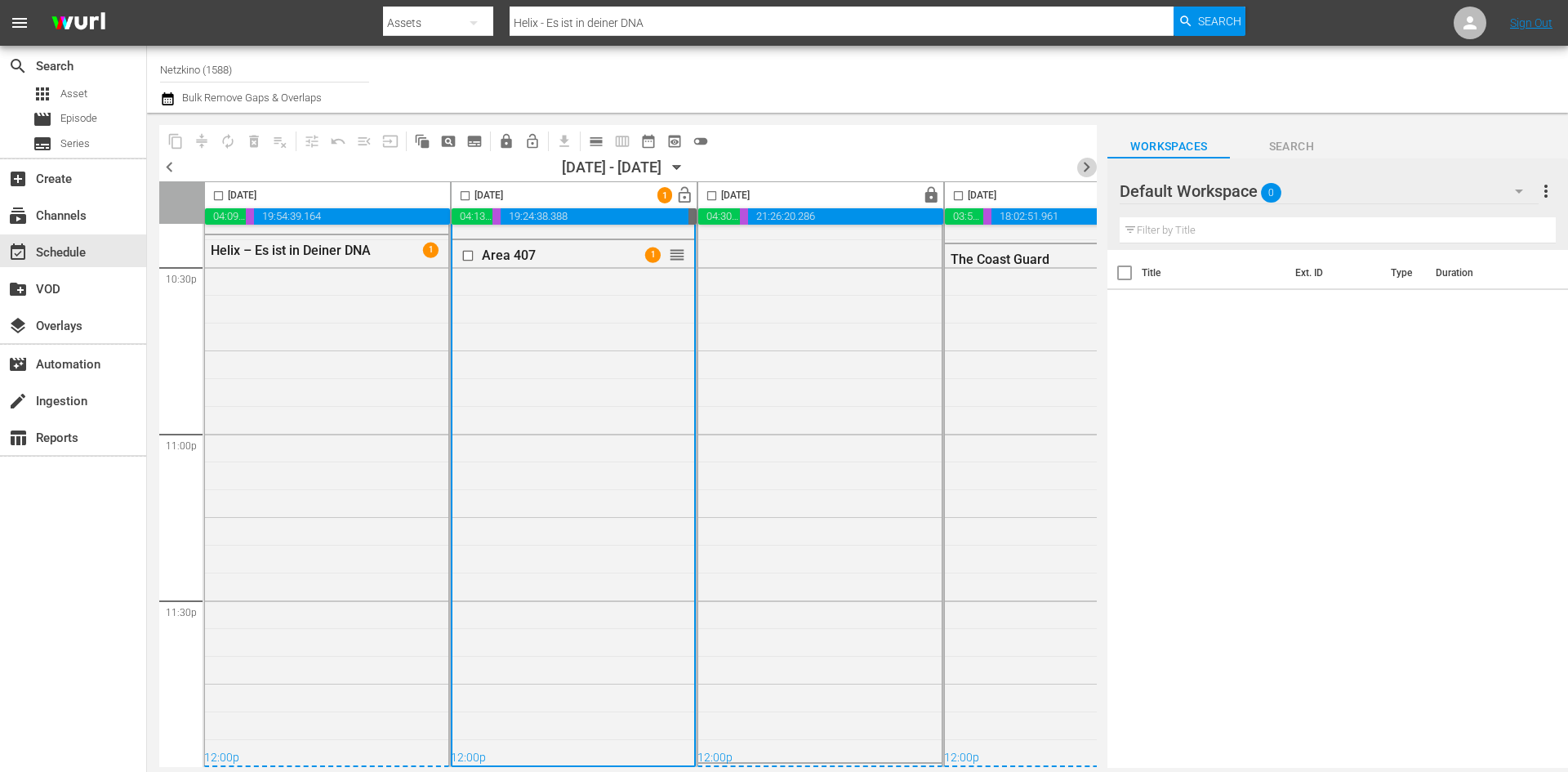
click at [1086, 172] on span "chevron_right" at bounding box center [1086, 167] width 21 height 21
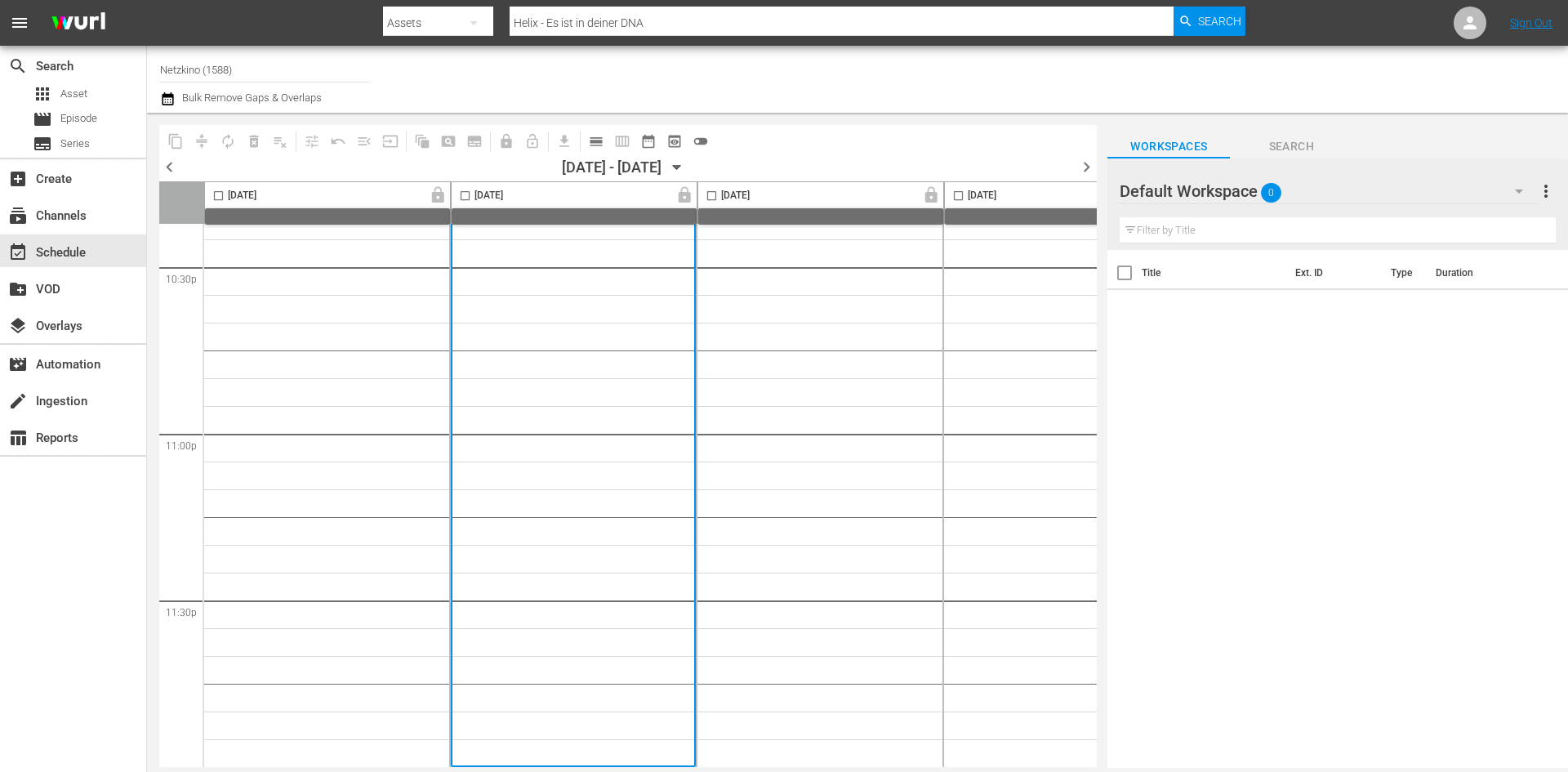
click at [172, 164] on span "chevron_left" at bounding box center [169, 167] width 21 height 21
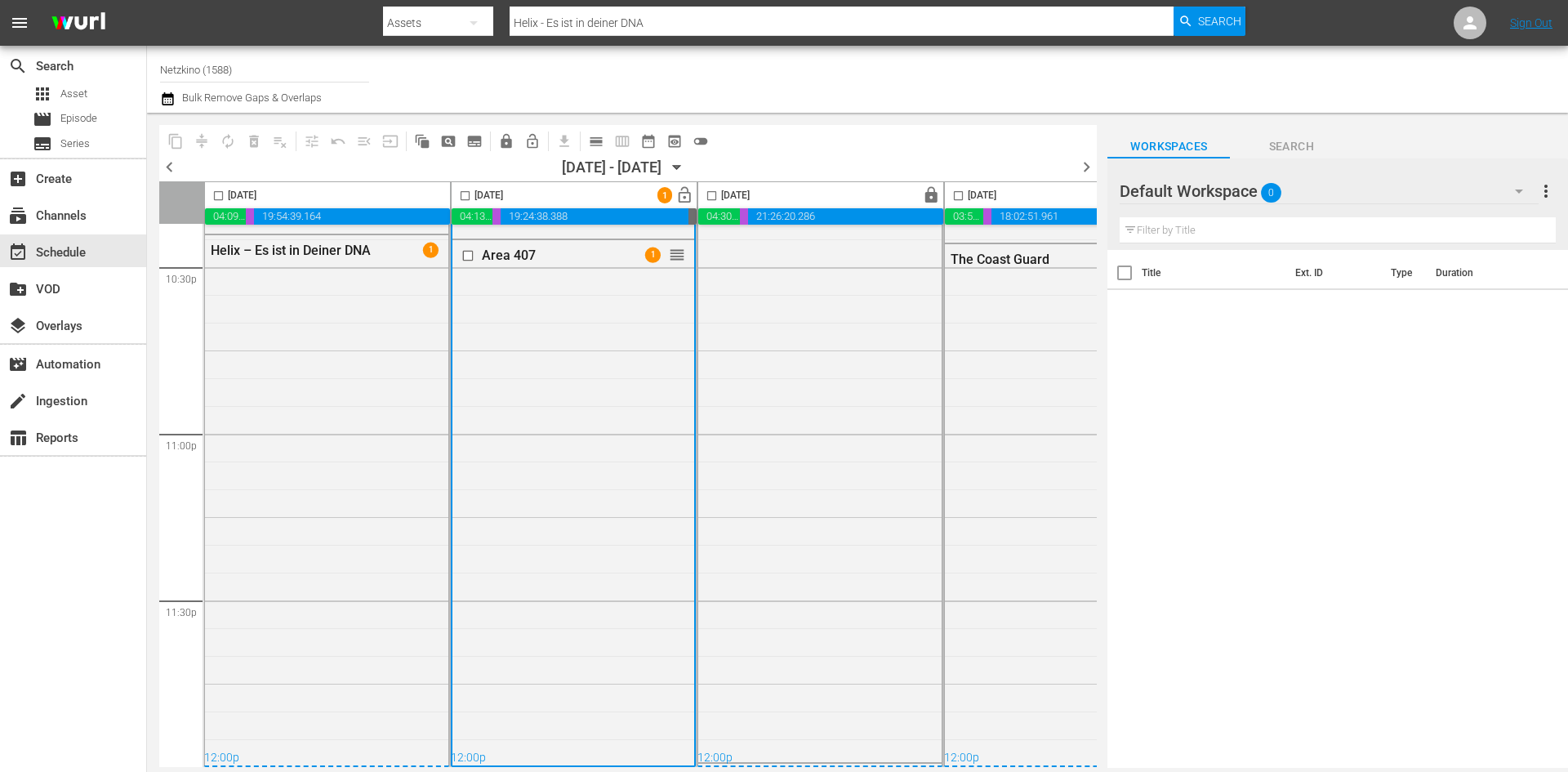
click at [692, 192] on span "lock_open" at bounding box center [685, 195] width 19 height 19
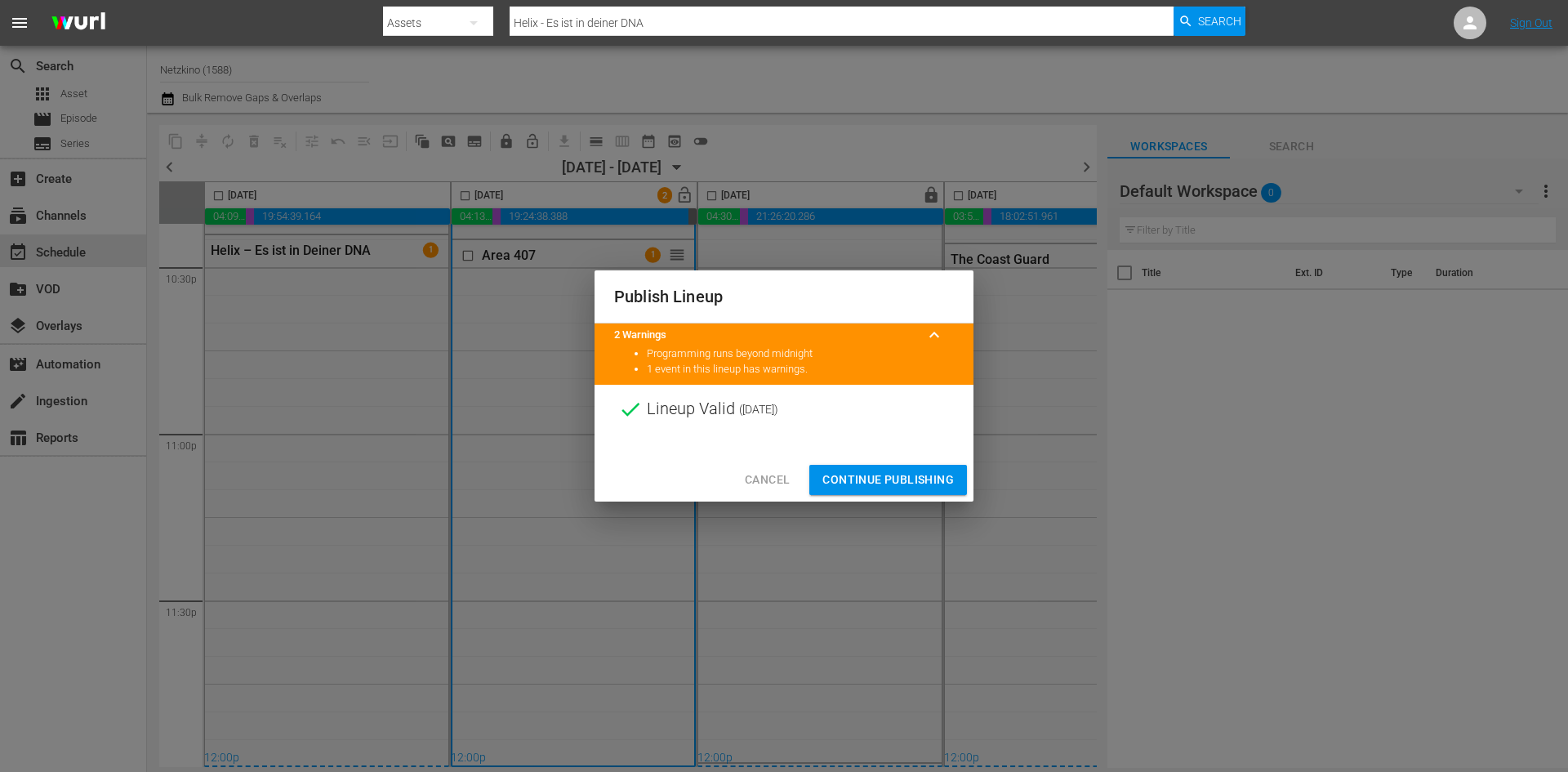
click at [925, 474] on span "Continue Publishing" at bounding box center [888, 480] width 132 height 21
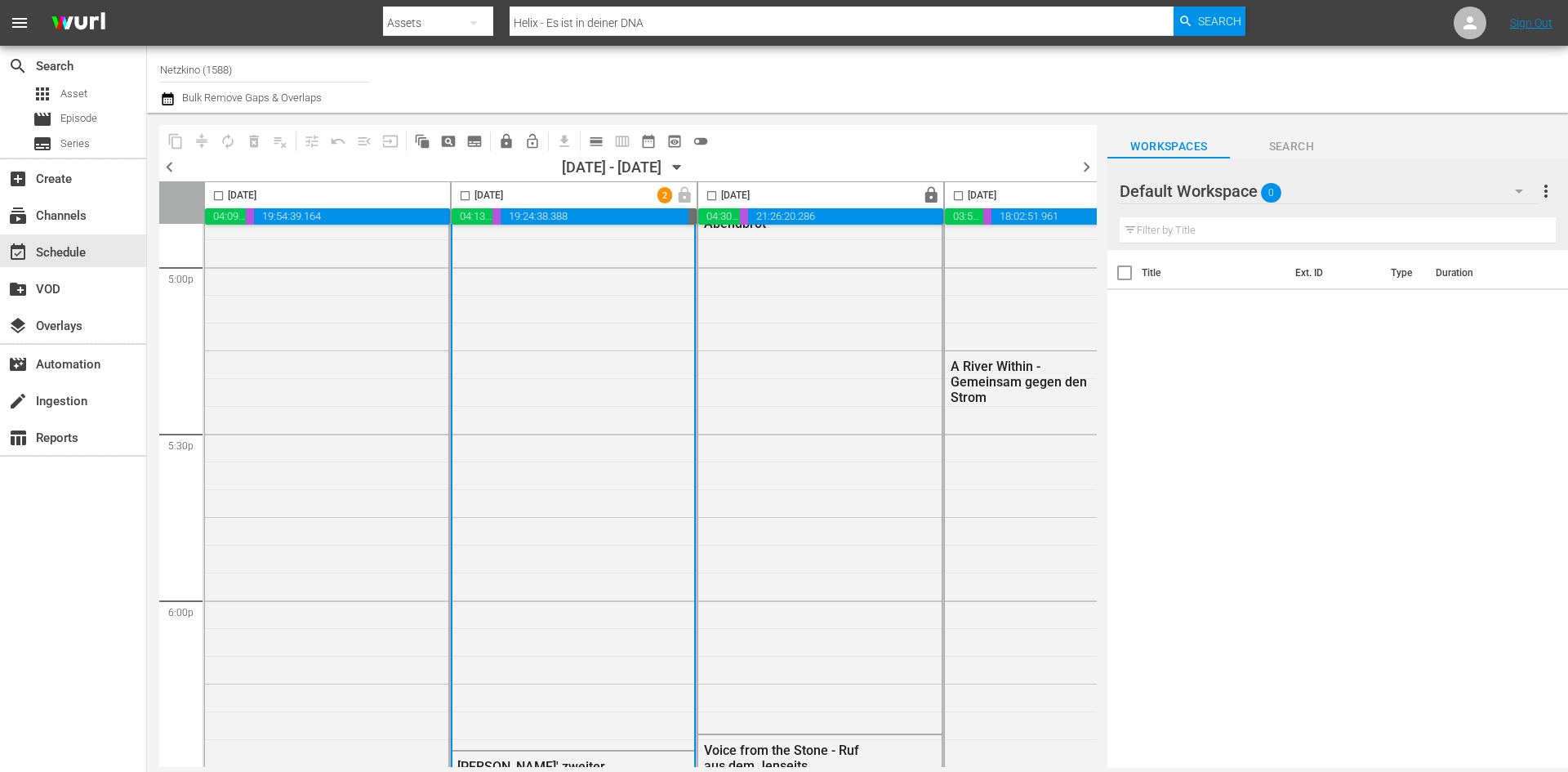
scroll to position [5426, 0]
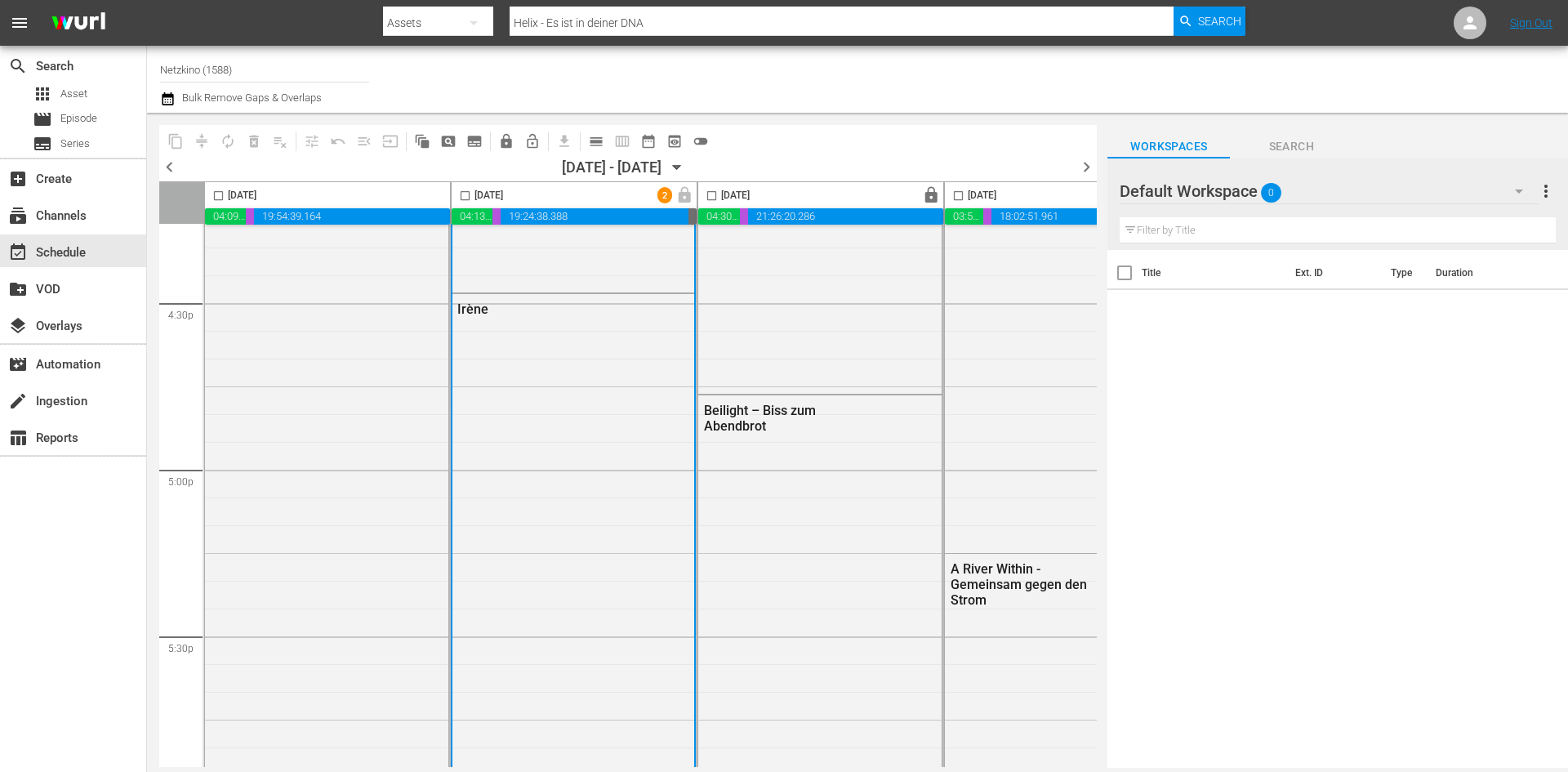
click at [1083, 166] on span "chevron_right" at bounding box center [1086, 167] width 21 height 21
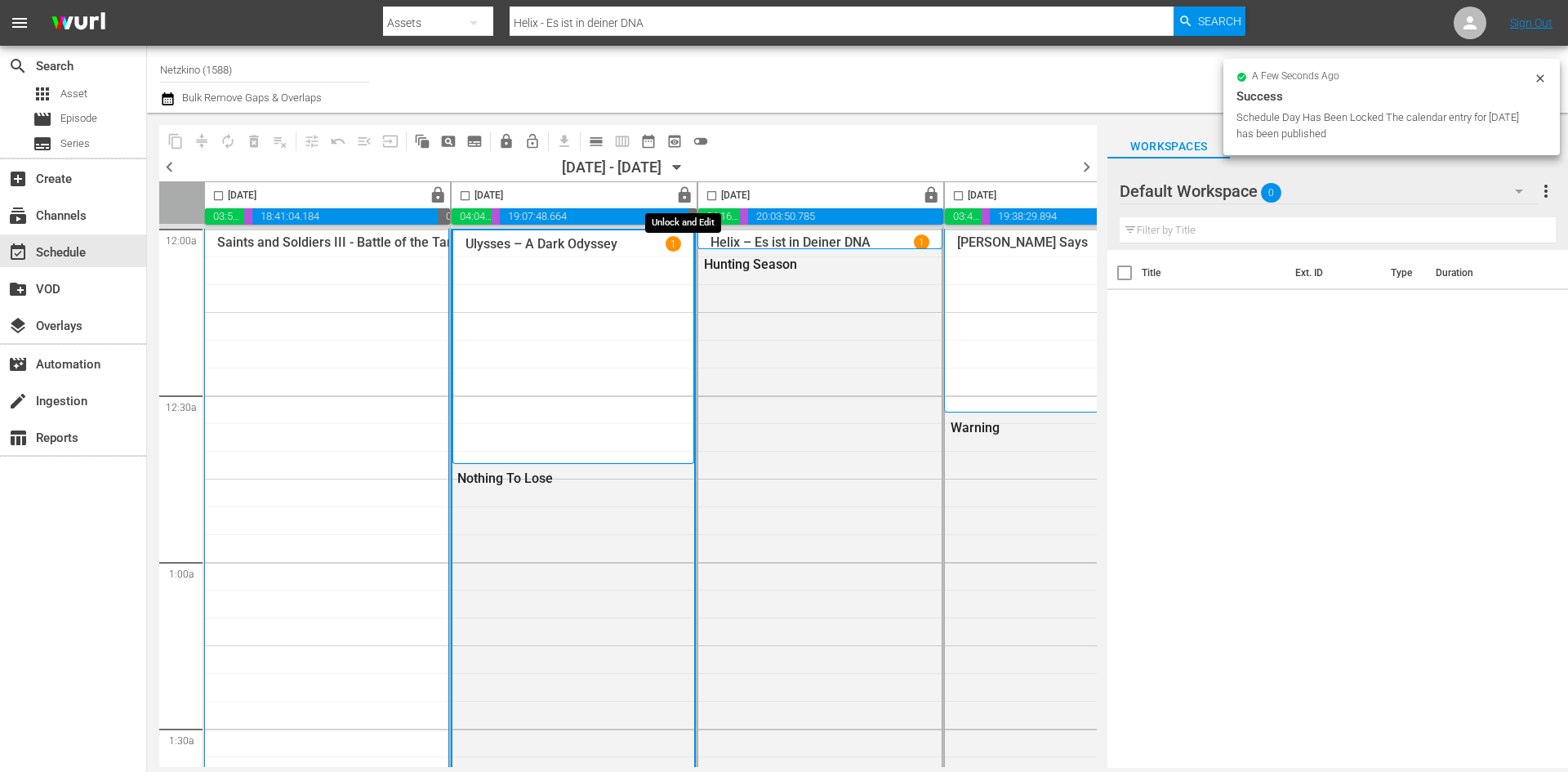
click at [680, 194] on span "lock" at bounding box center [685, 195] width 19 height 19
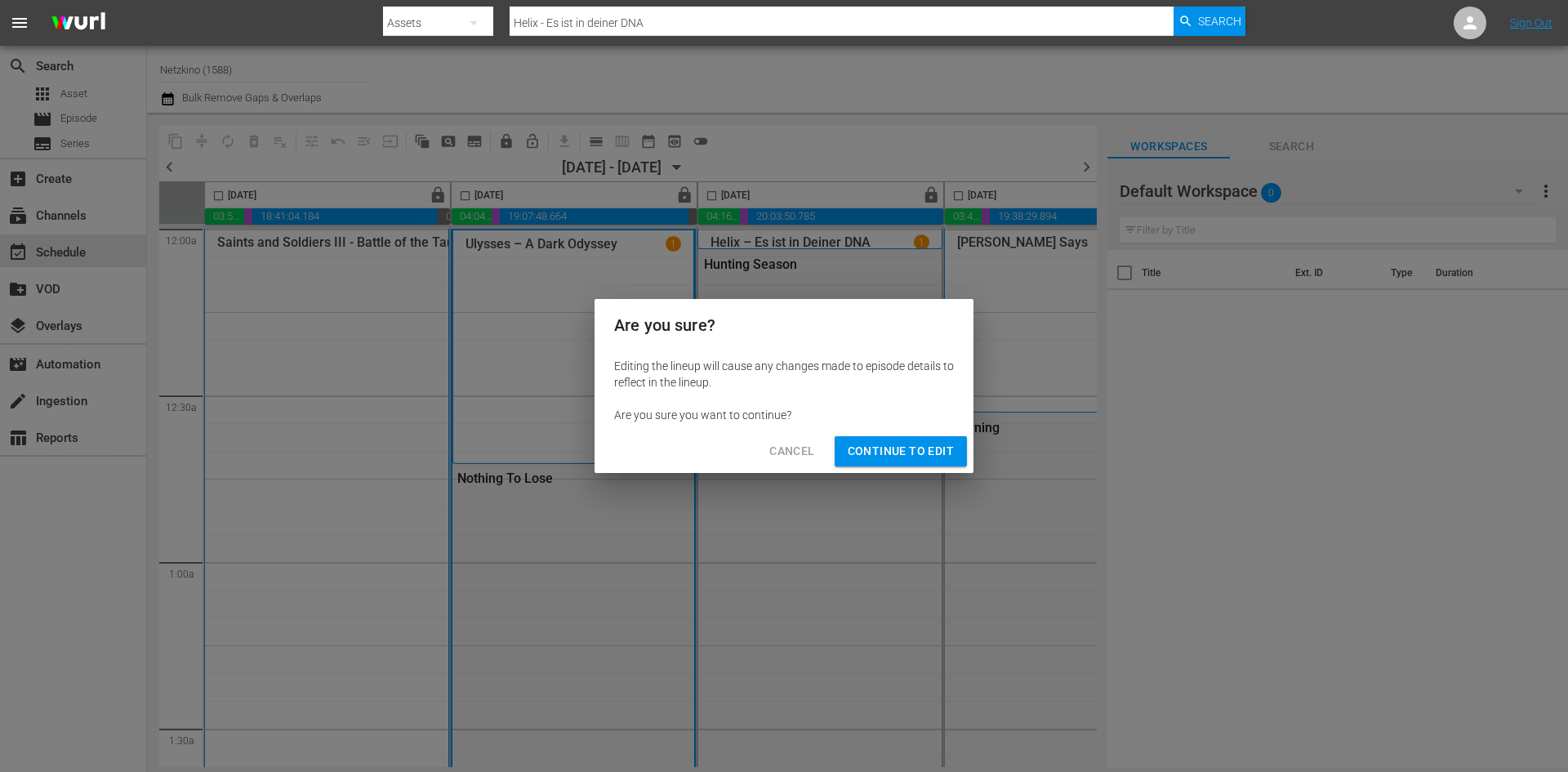
click at [864, 446] on span "Continue to Edit" at bounding box center [900, 452] width 106 height 21
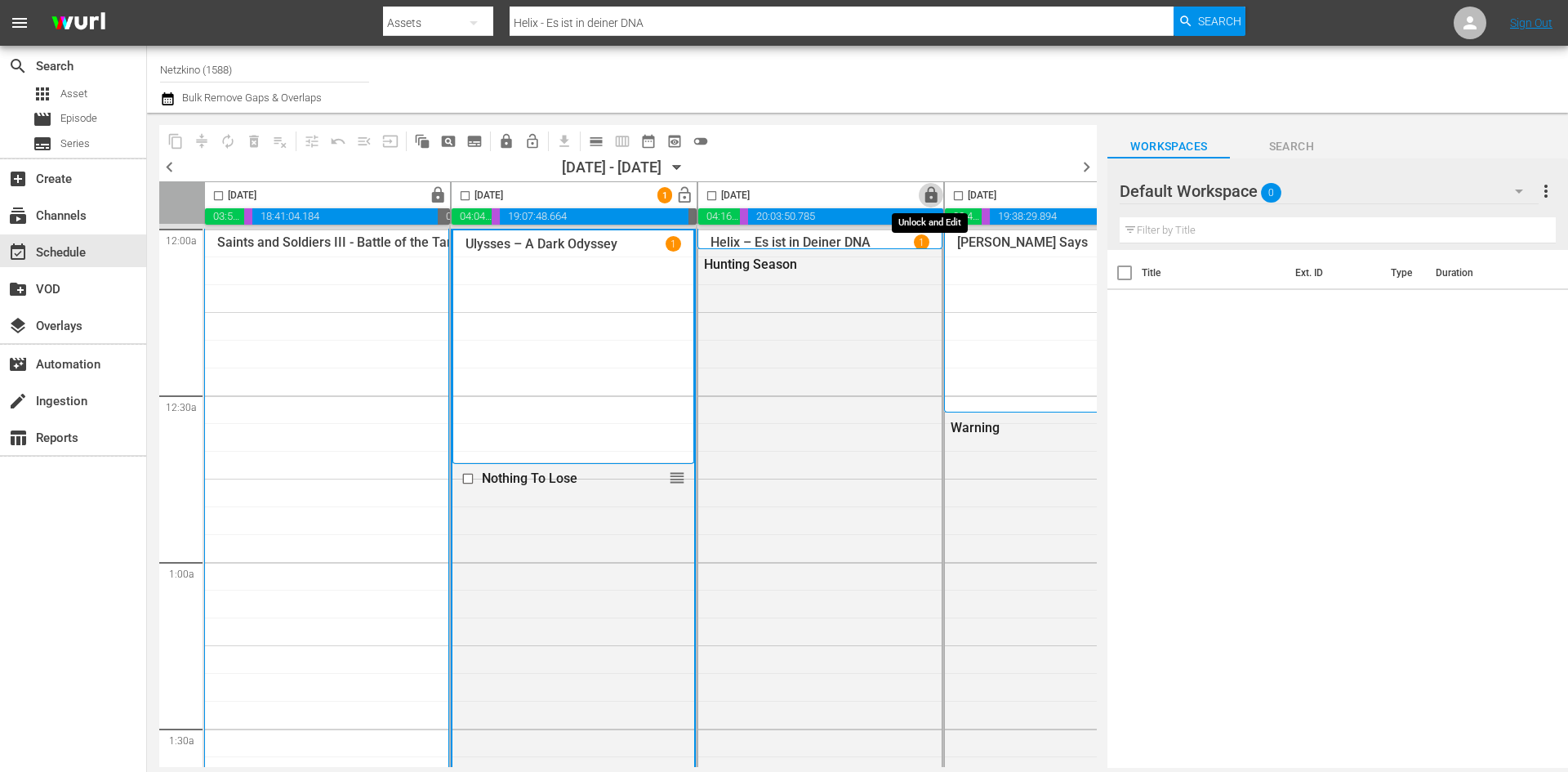
click at [934, 195] on span "lock" at bounding box center [932, 195] width 19 height 19
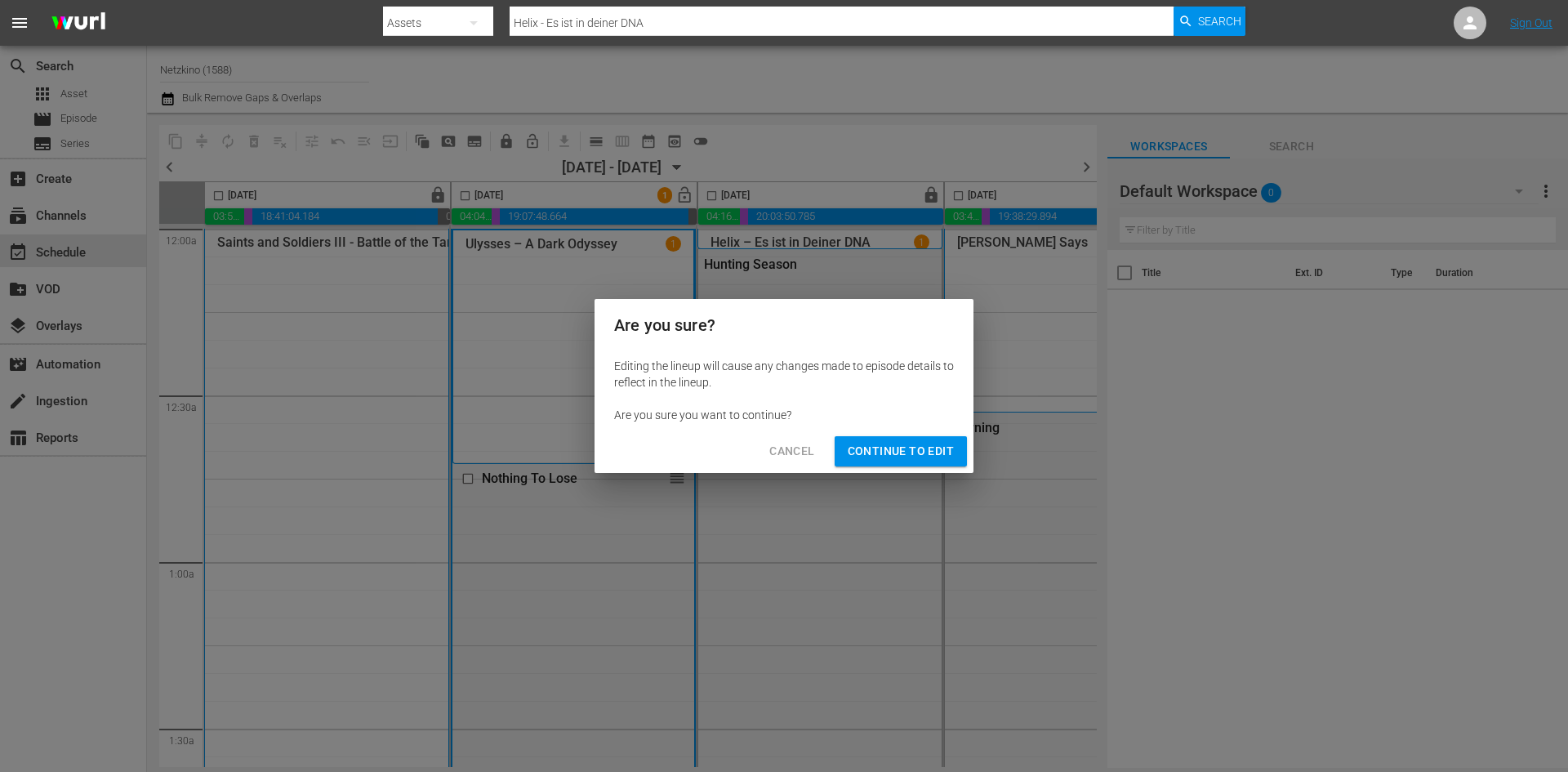
click at [893, 455] on span "Continue to Edit" at bounding box center [900, 452] width 106 height 21
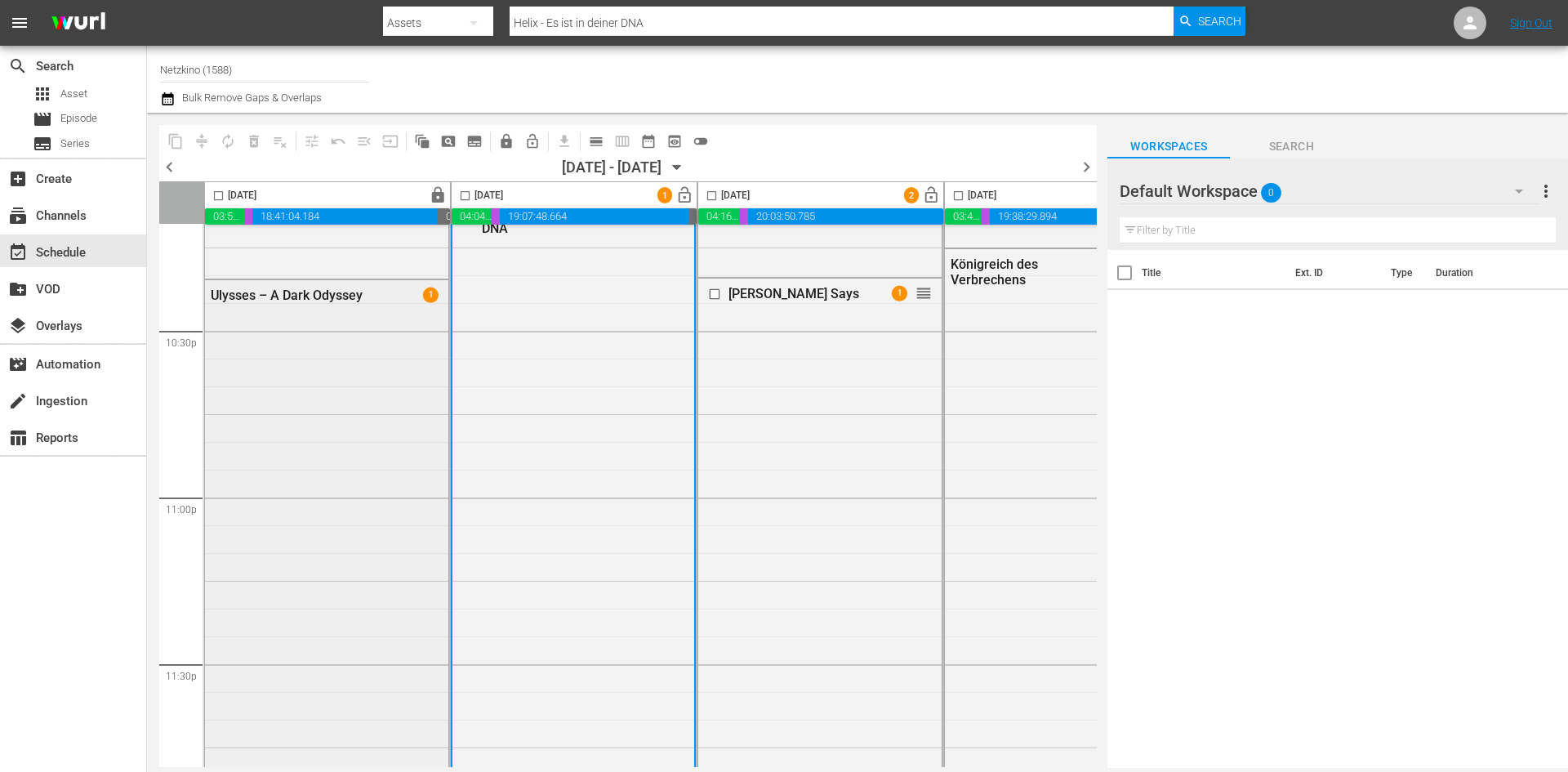
scroll to position [7304, 0]
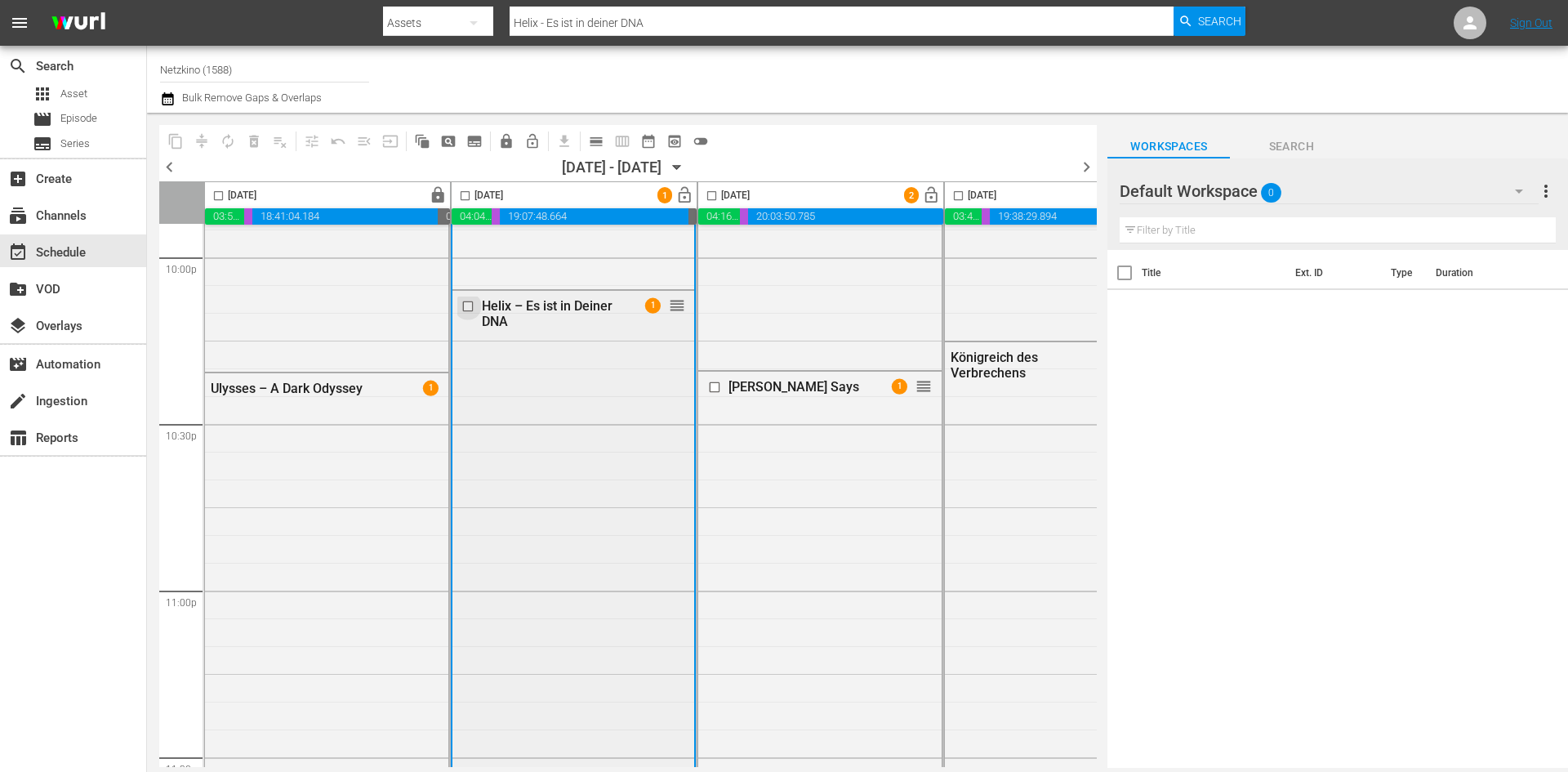
click at [468, 306] on input "checkbox" at bounding box center [470, 306] width 17 height 14
click at [257, 145] on span "delete_forever_outlined" at bounding box center [254, 141] width 16 height 16
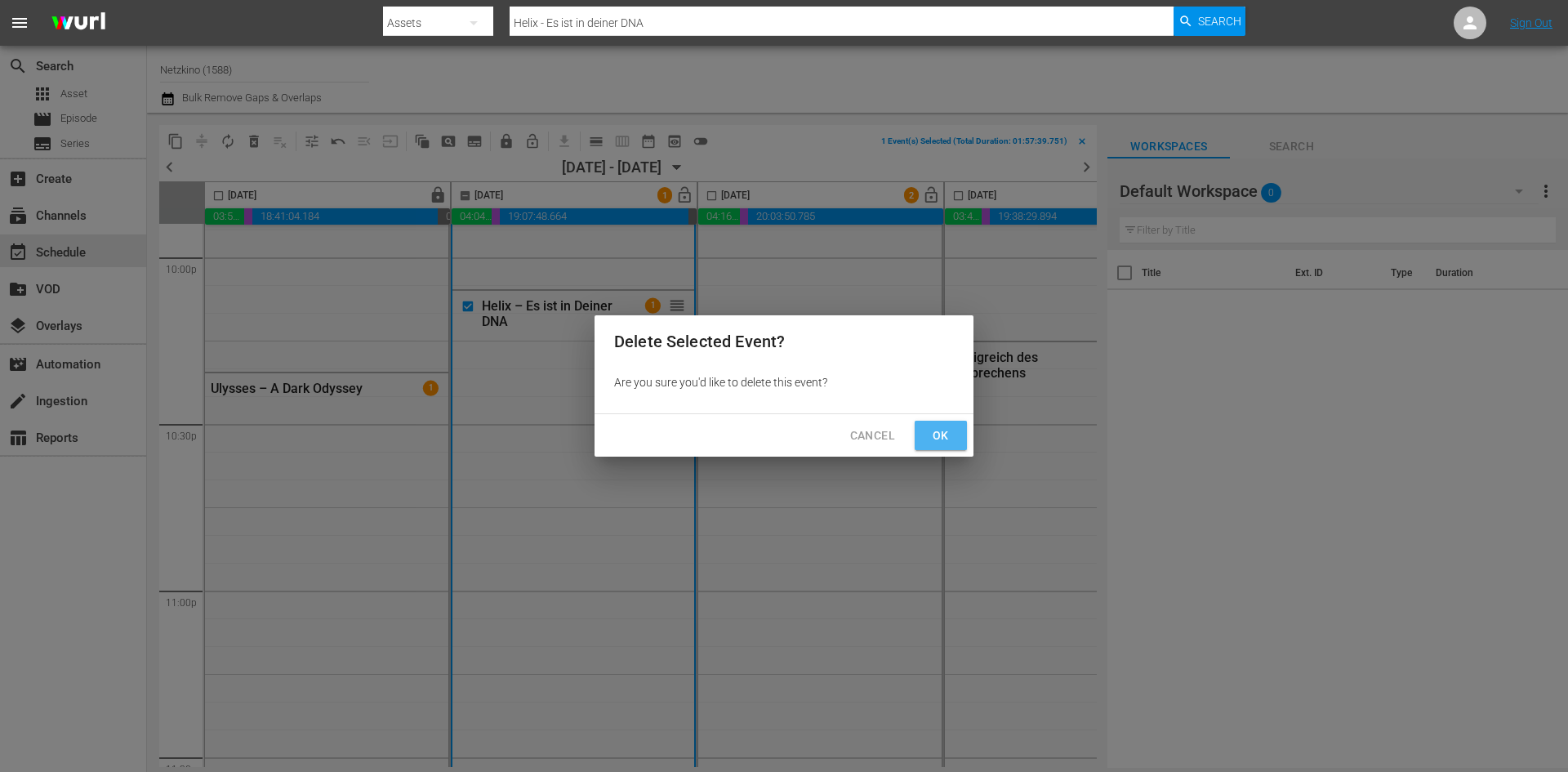
click at [941, 433] on span "Ok" at bounding box center [940, 436] width 26 height 21
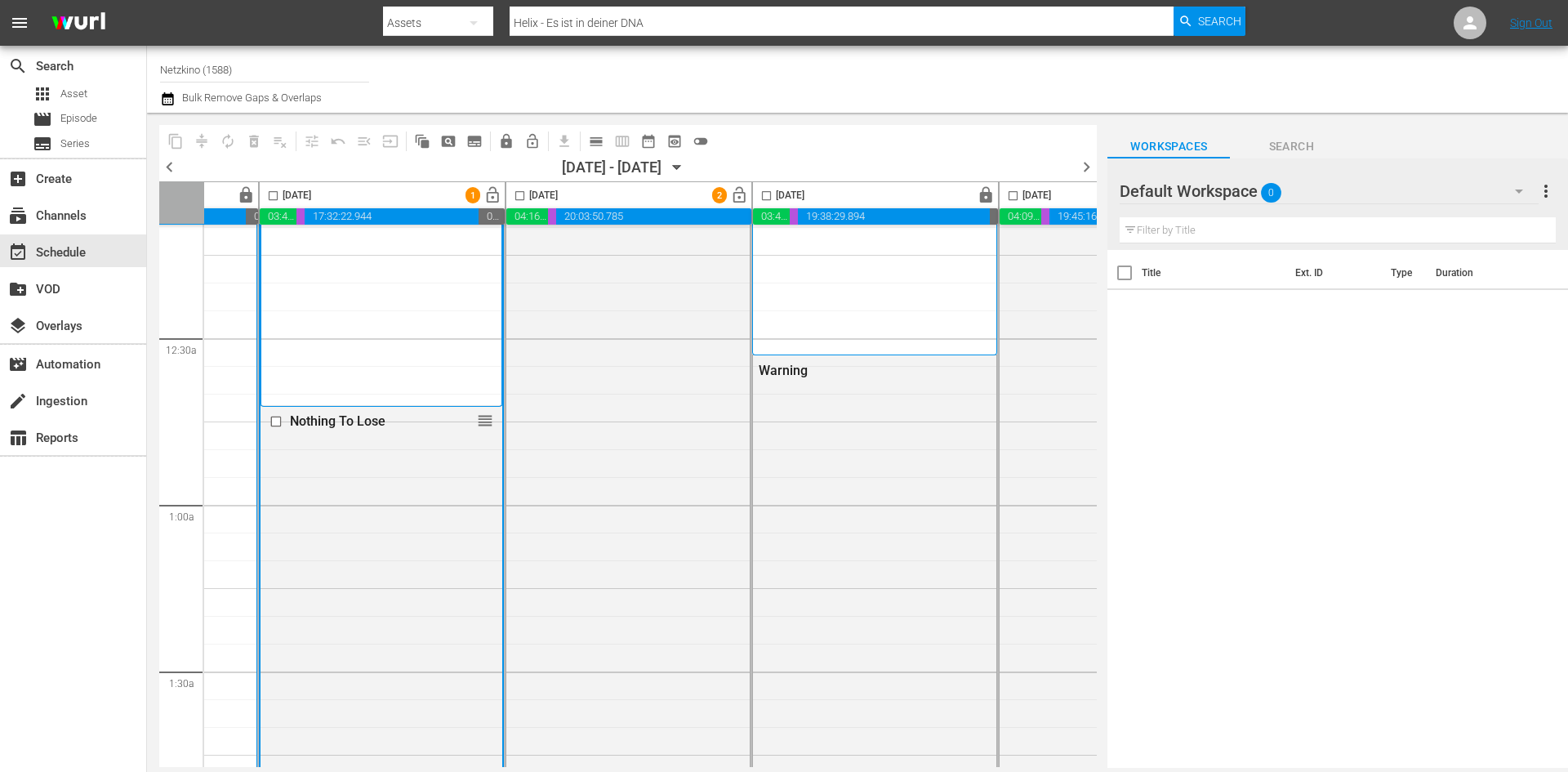
scroll to position [0, 192]
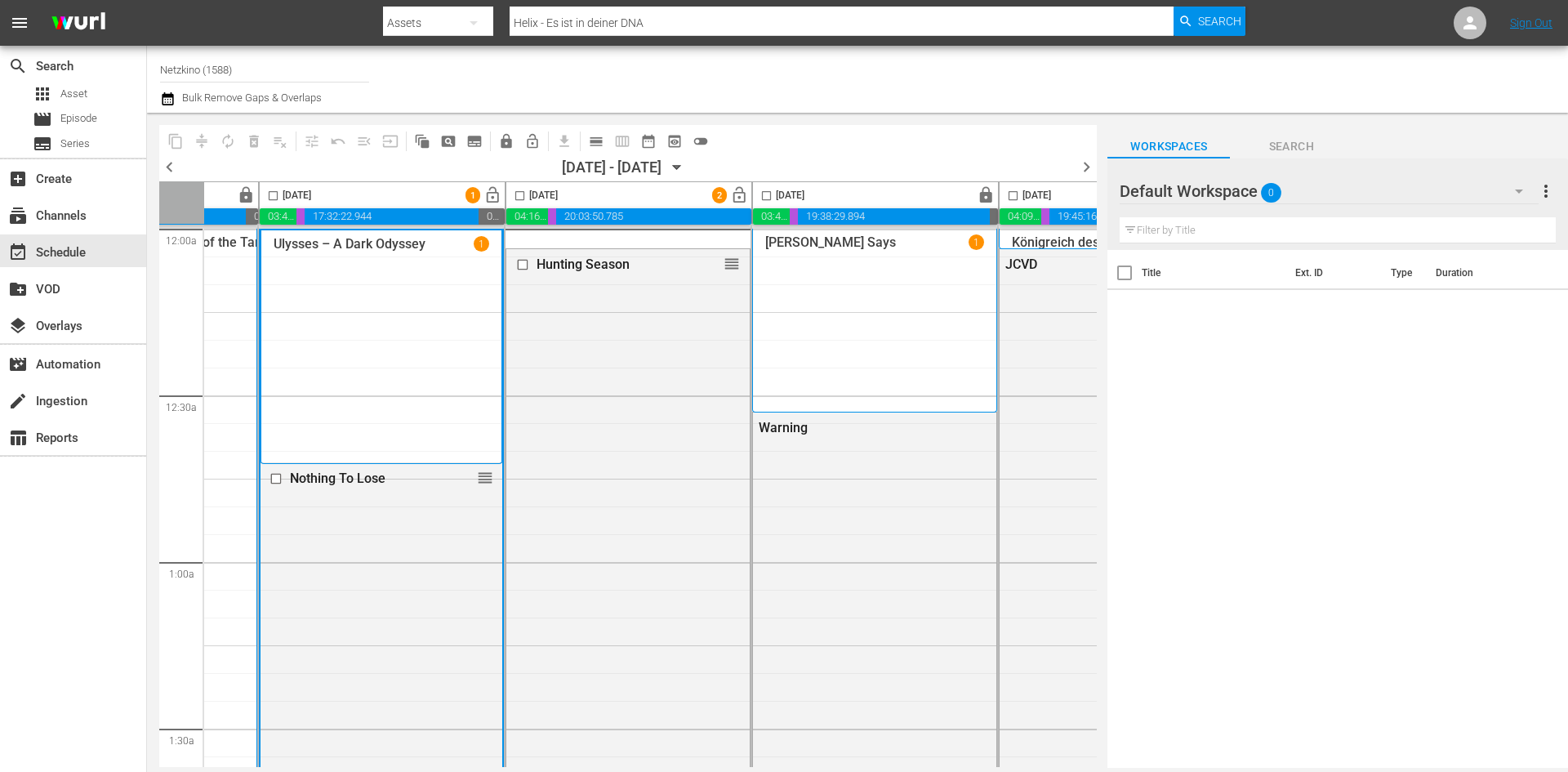
click at [1085, 170] on span "chevron_right" at bounding box center [1086, 167] width 21 height 21
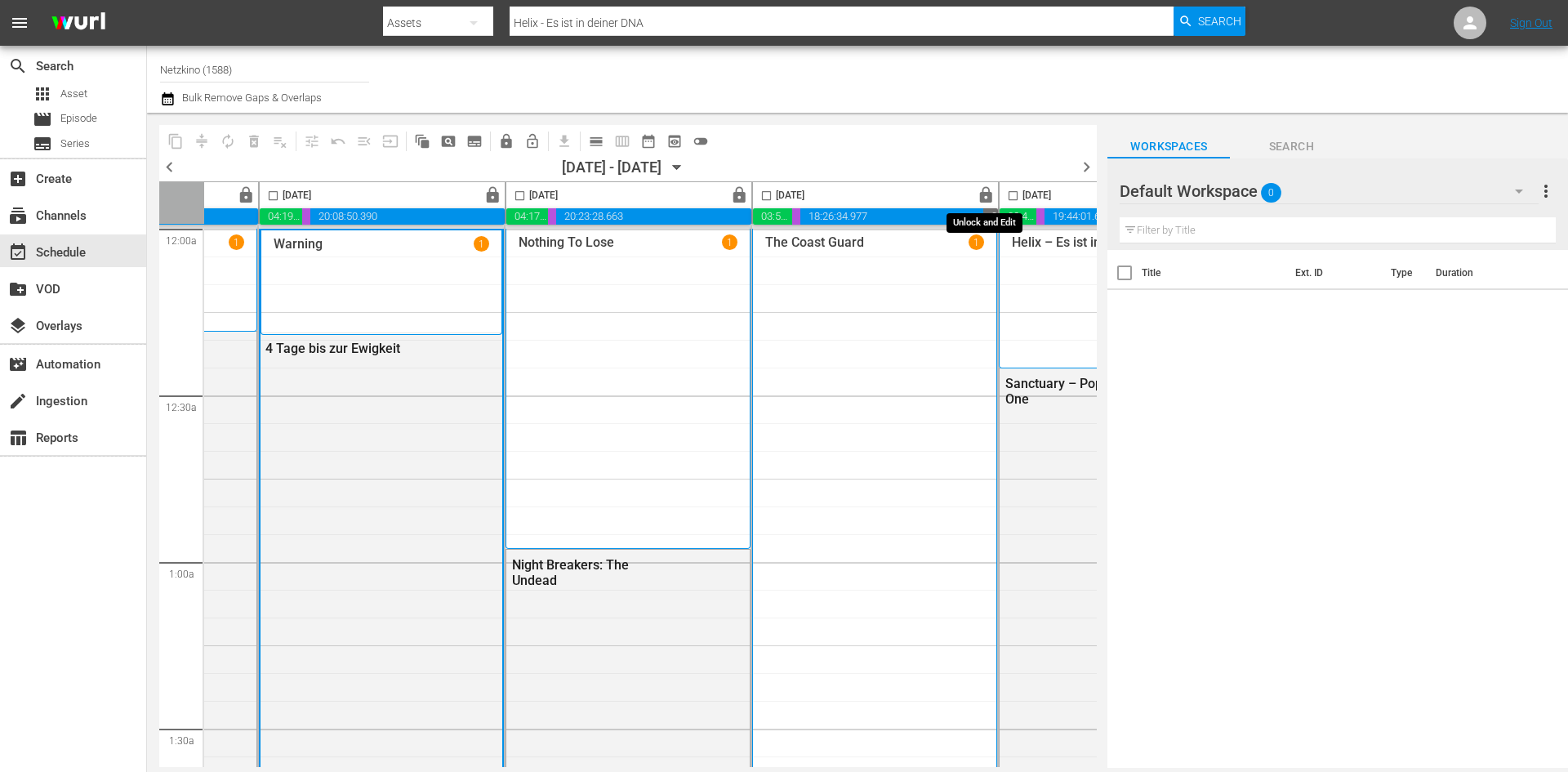
click at [985, 195] on span "lock" at bounding box center [986, 195] width 19 height 19
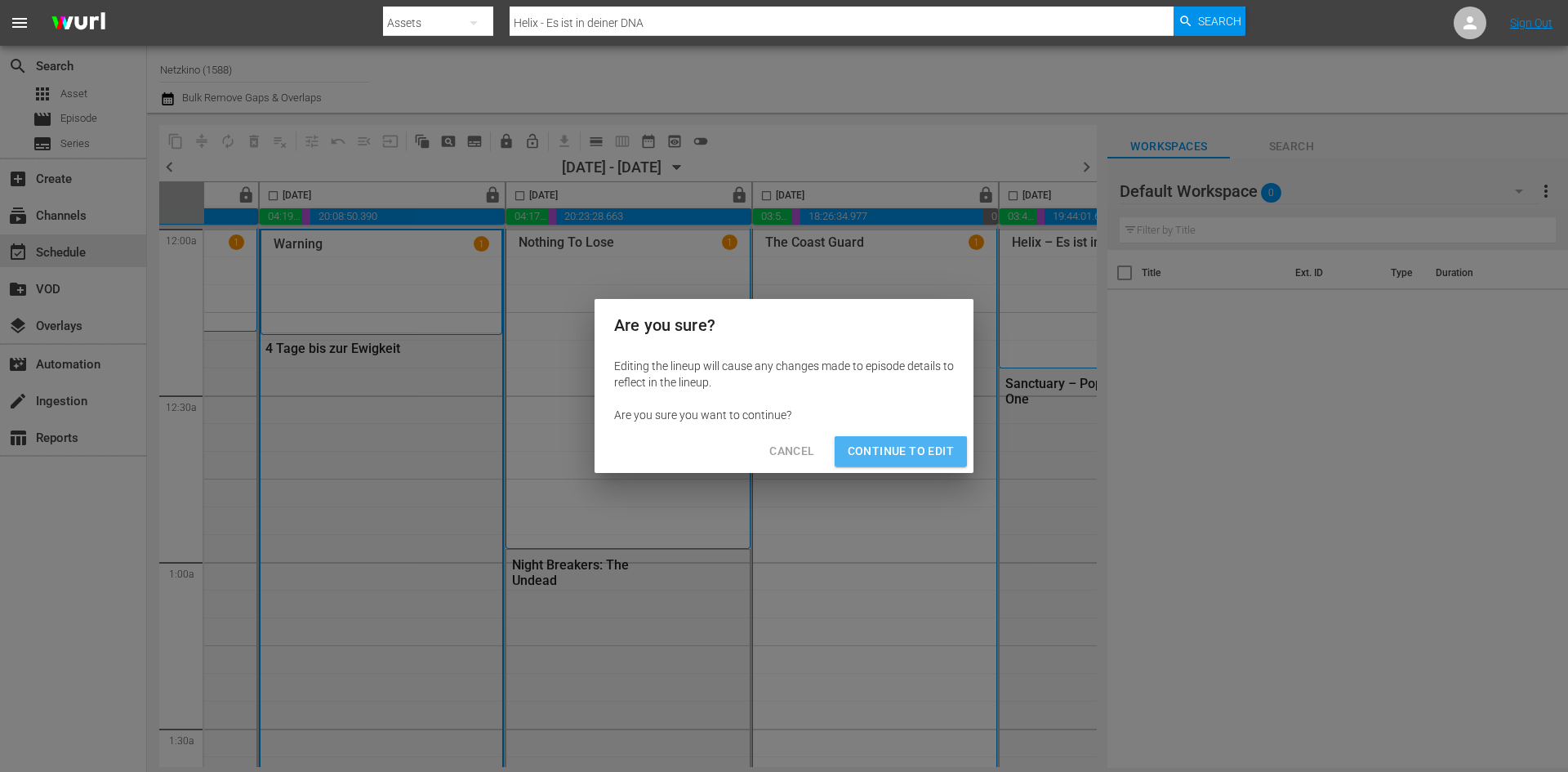
click at [937, 465] on button "Continue to Edit" at bounding box center [901, 451] width 132 height 30
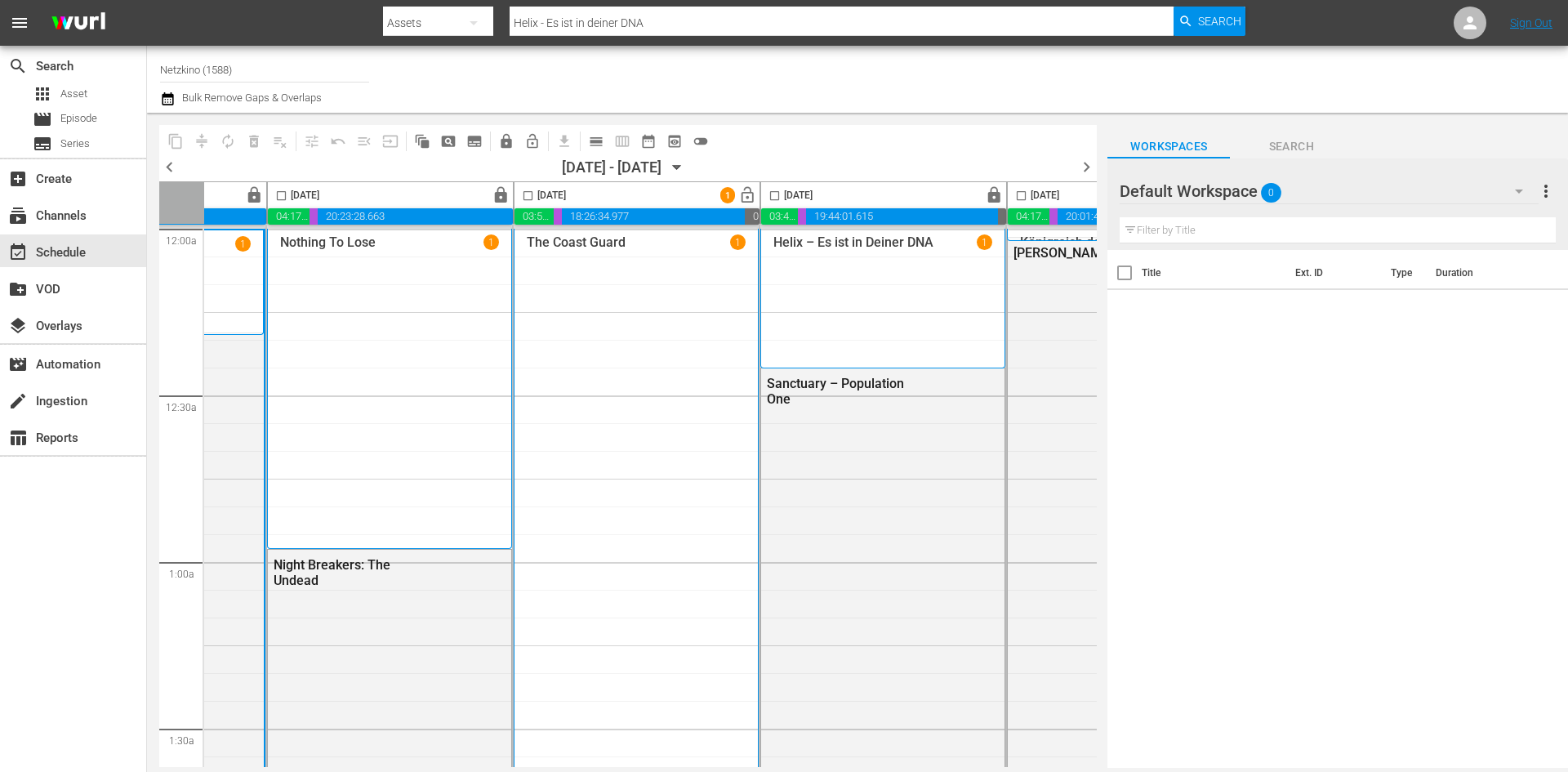
scroll to position [0, 499]
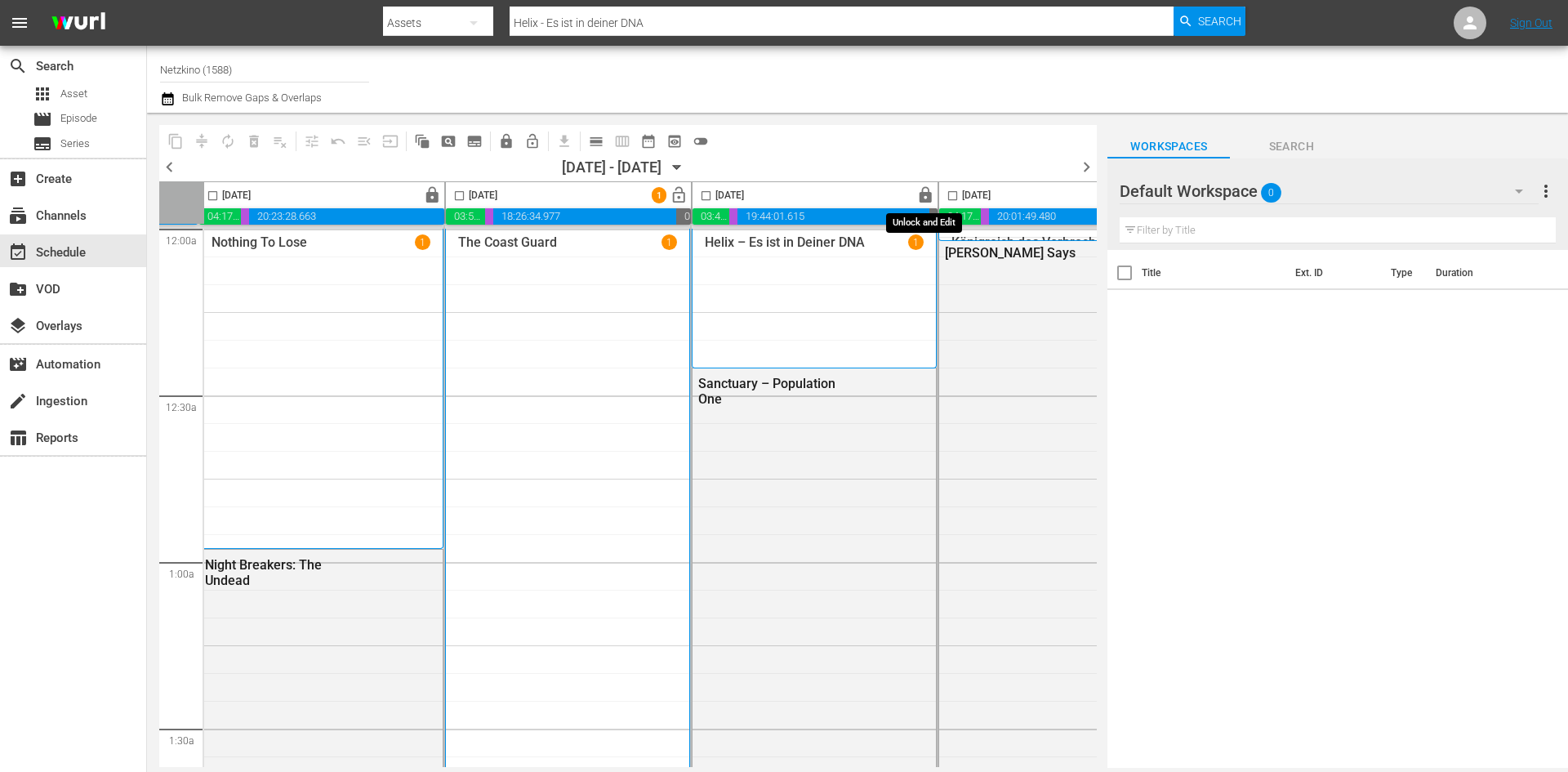
click at [930, 196] on span "lock" at bounding box center [925, 195] width 19 height 19
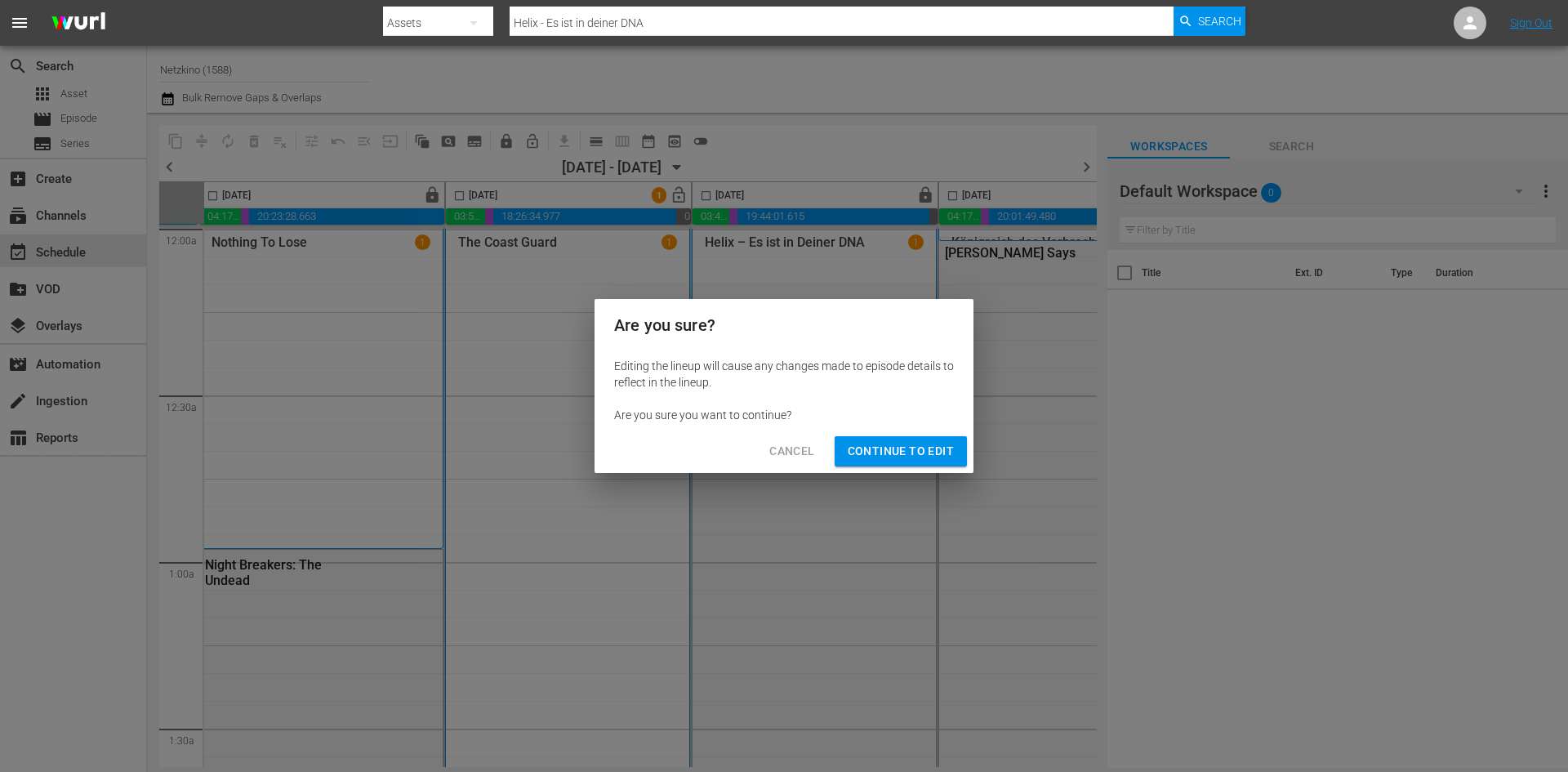
click at [944, 455] on span "Continue to Edit" at bounding box center [900, 452] width 106 height 21
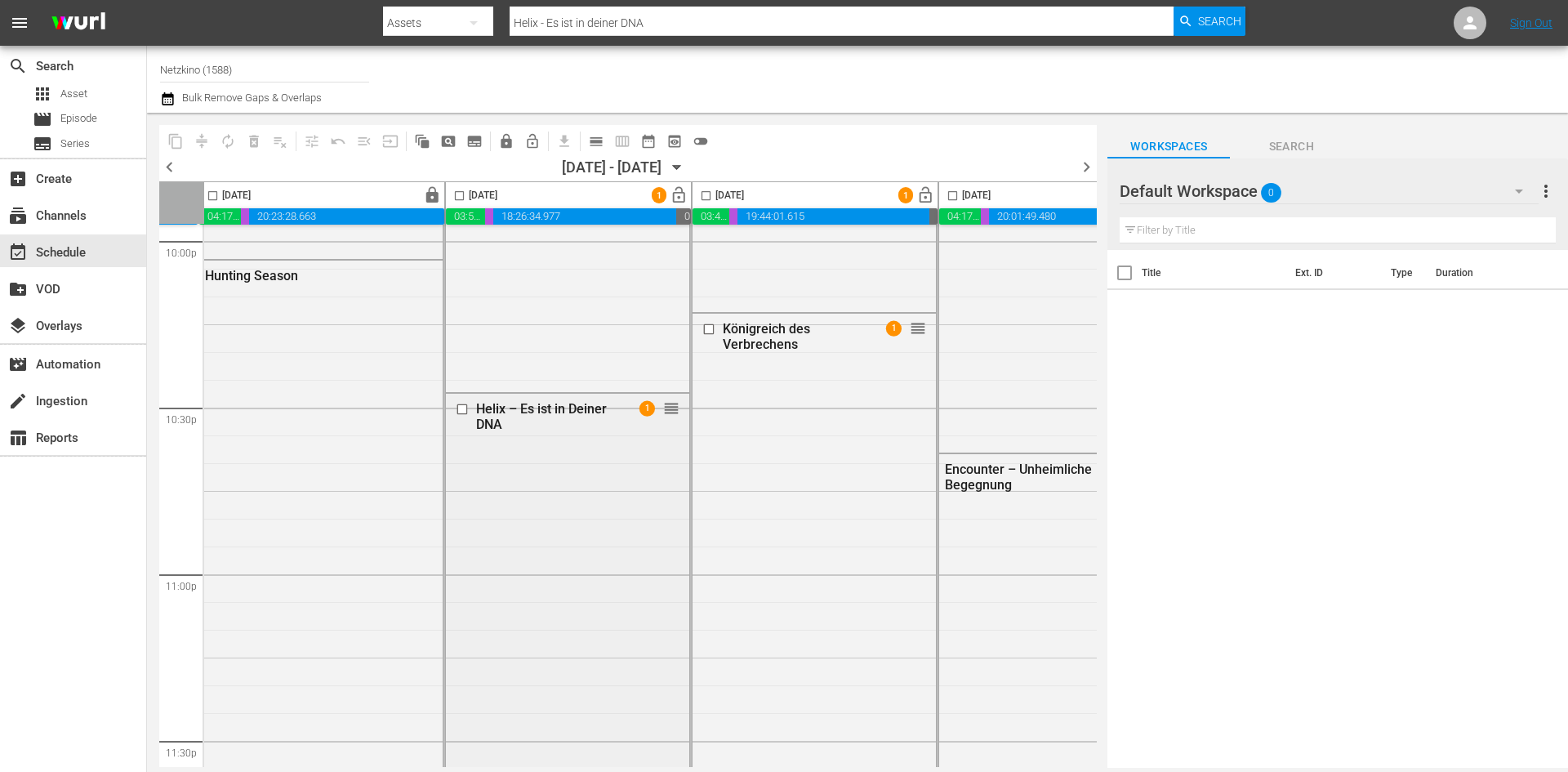
scroll to position [7468, 499]
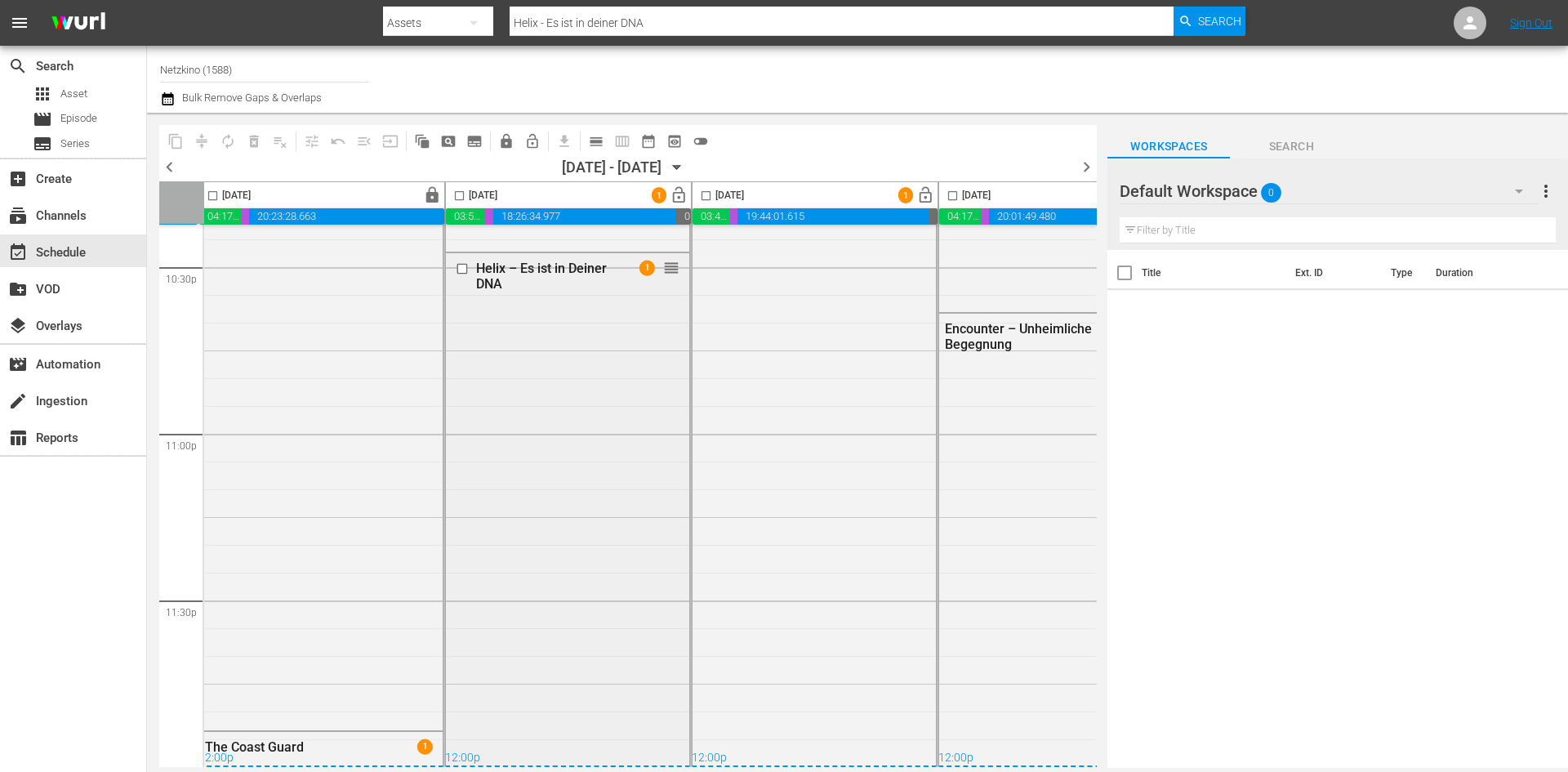
click at [464, 264] on input "checkbox" at bounding box center [464, 269] width 17 height 14
click at [251, 145] on span "delete_forever_outlined" at bounding box center [254, 141] width 16 height 16
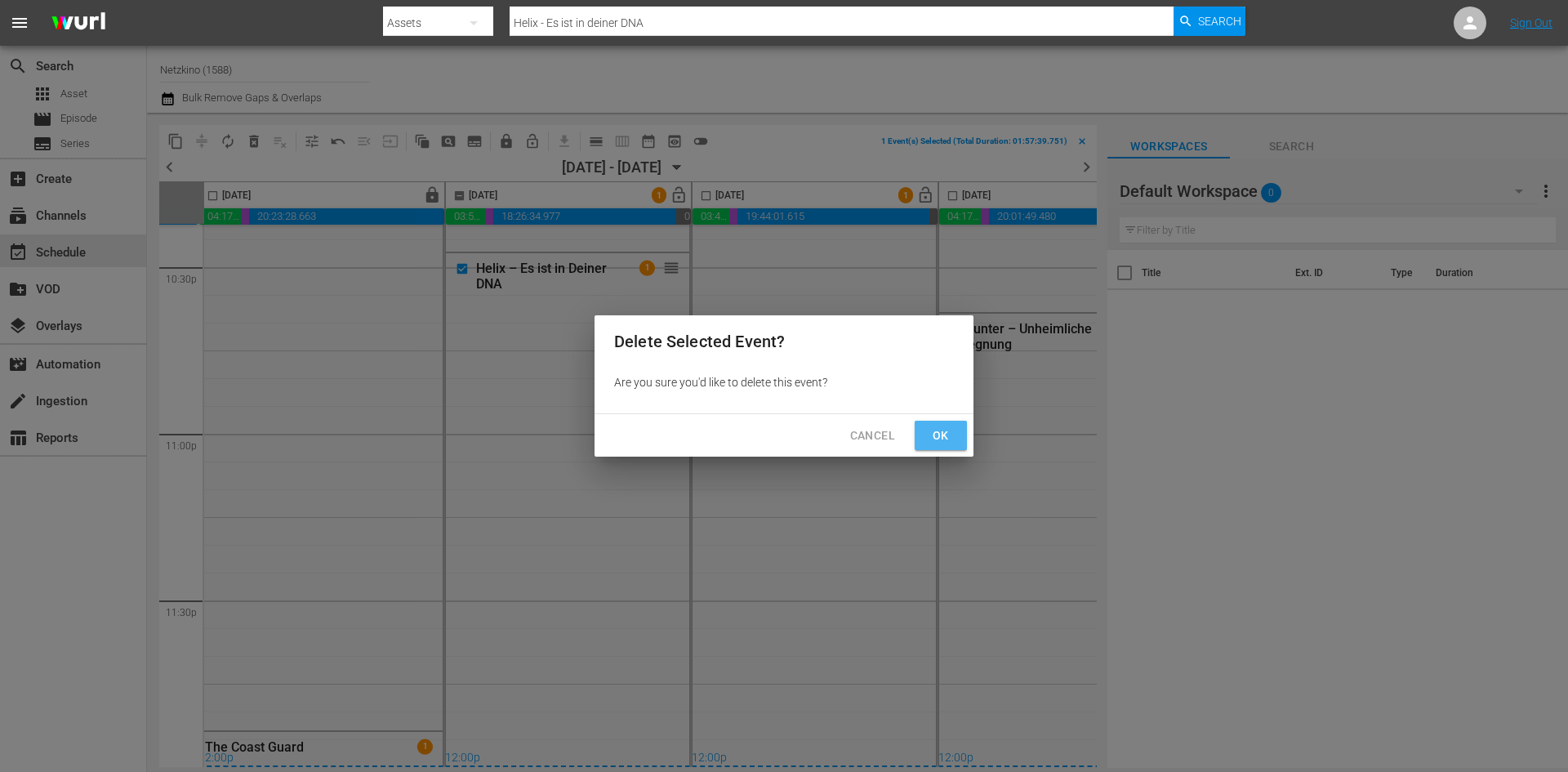
click at [944, 433] on span "Ok" at bounding box center [940, 436] width 26 height 21
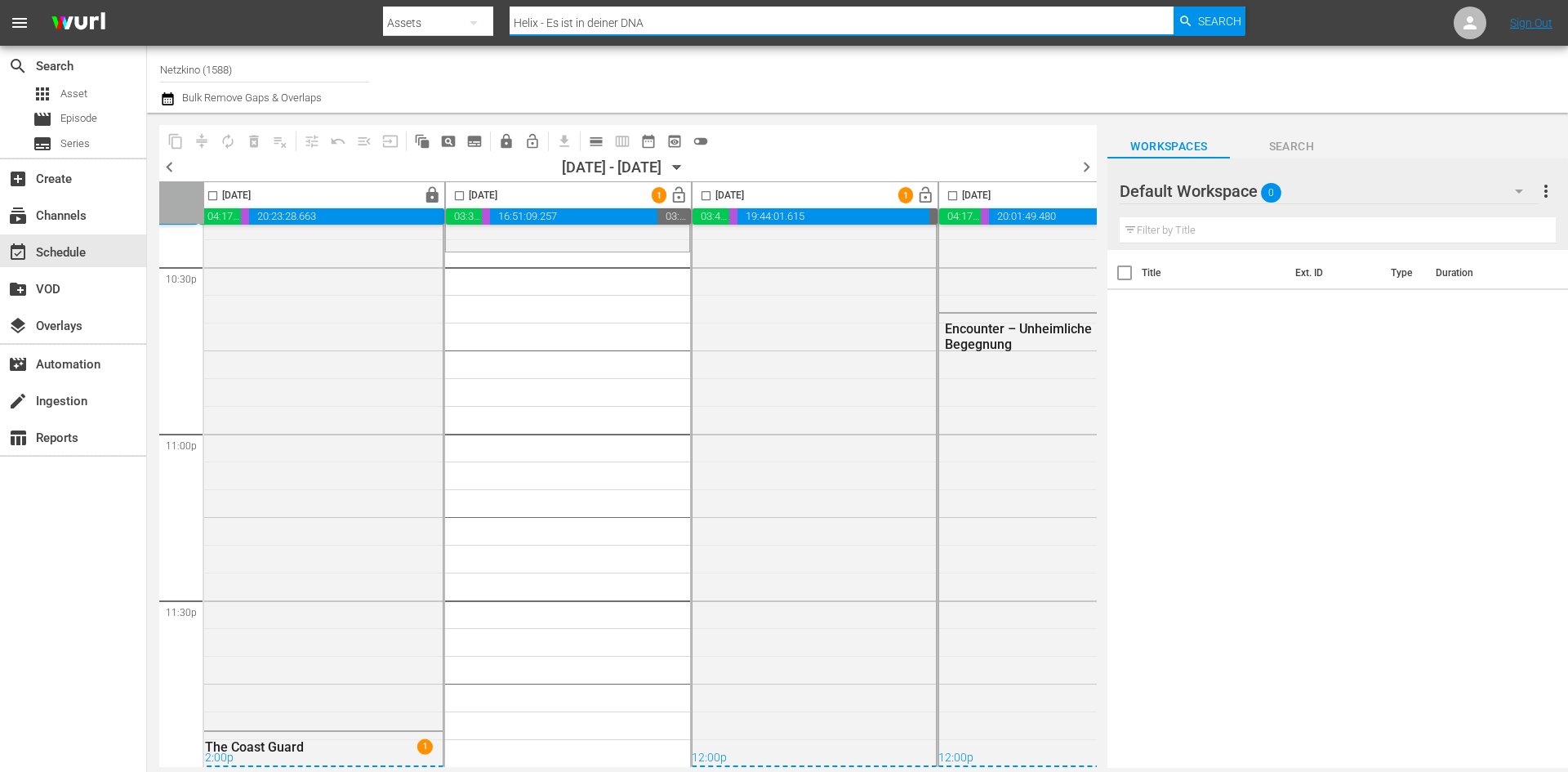
drag, startPoint x: 690, startPoint y: 23, endPoint x: 501, endPoint y: 26, distance: 189.0
click at [501, 26] on div "Search By Assets Search ID, Title, Description, Keywords, or Category Helix - E…" at bounding box center [814, 23] width 862 height 40
click at [120, 100] on div "apps Asset" at bounding box center [73, 94] width 146 height 23
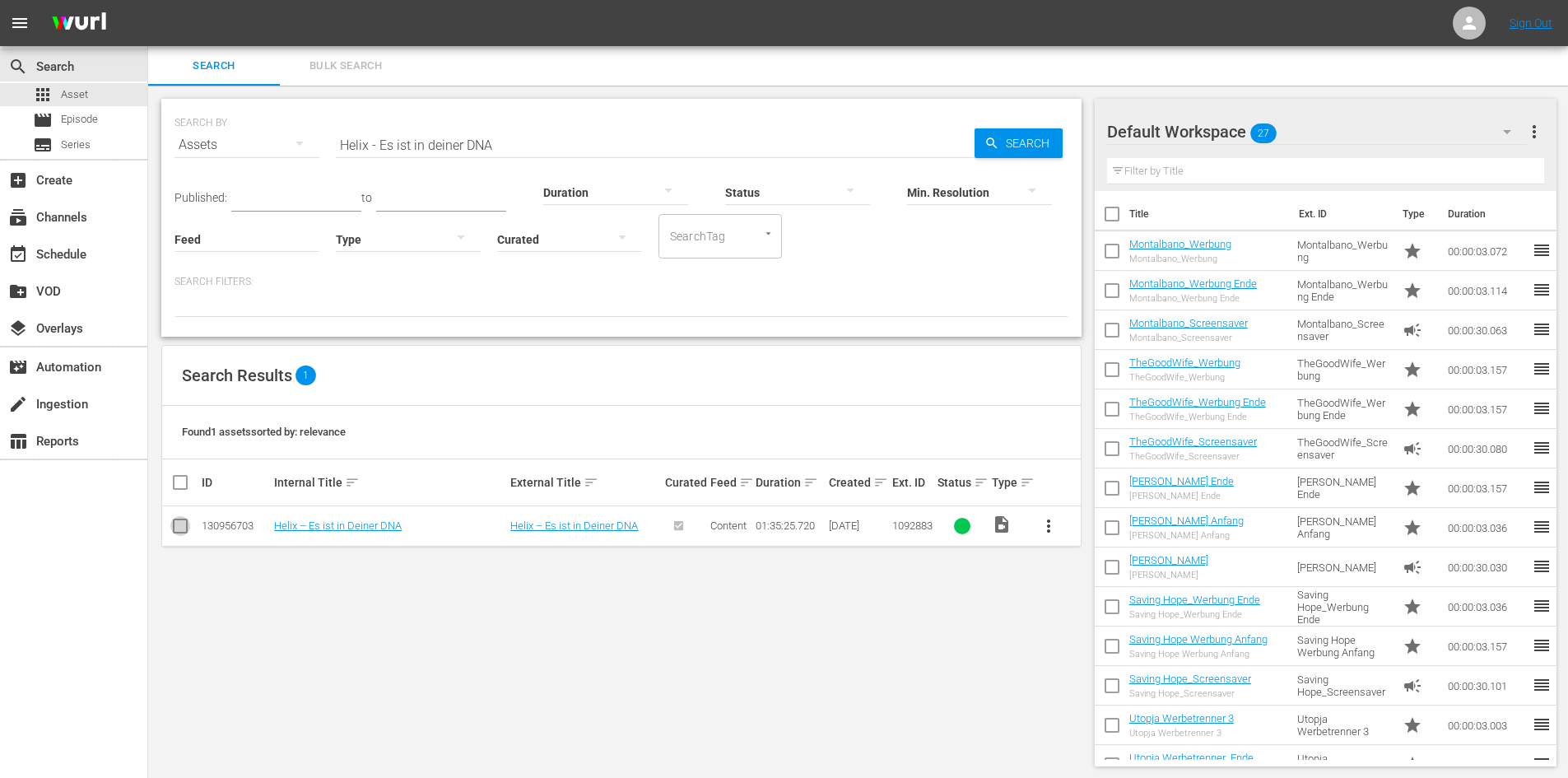
click at [175, 526] on input "checkbox" at bounding box center [180, 529] width 20 height 20
checkbox input "true"
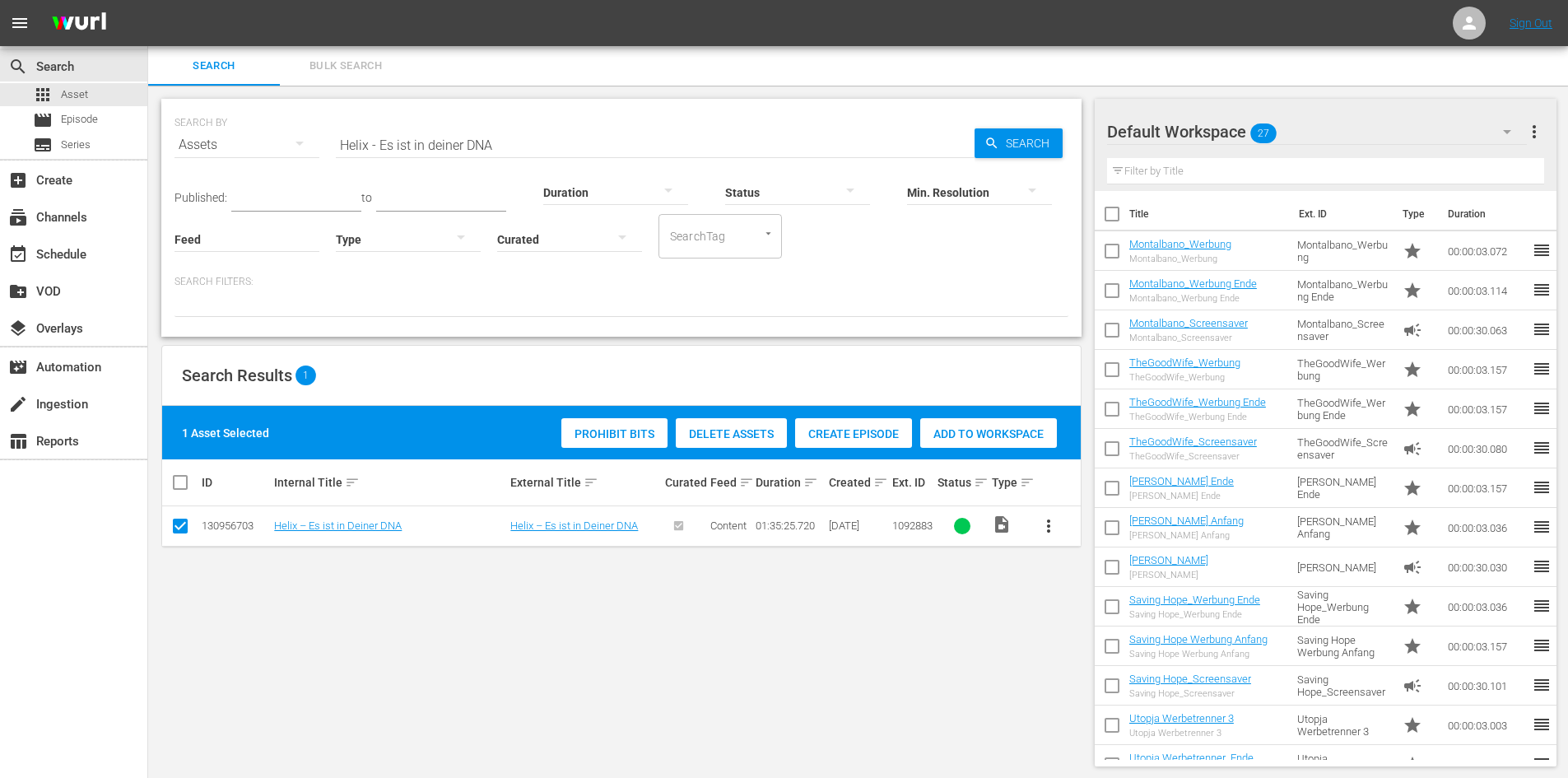
click at [726, 441] on div "Delete Assets" at bounding box center [731, 434] width 111 height 31
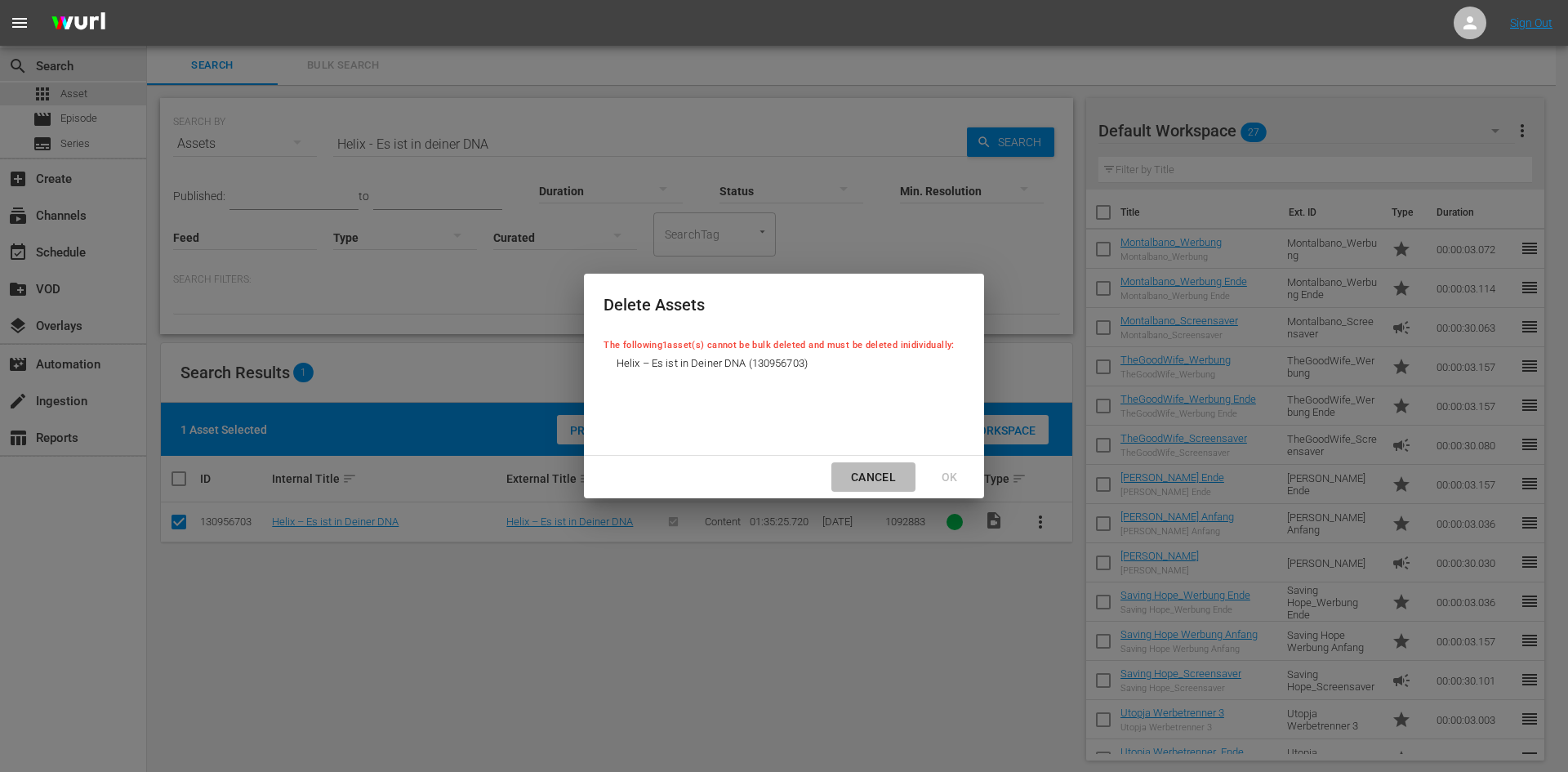
click at [882, 482] on div "Cancel" at bounding box center [873, 478] width 71 height 21
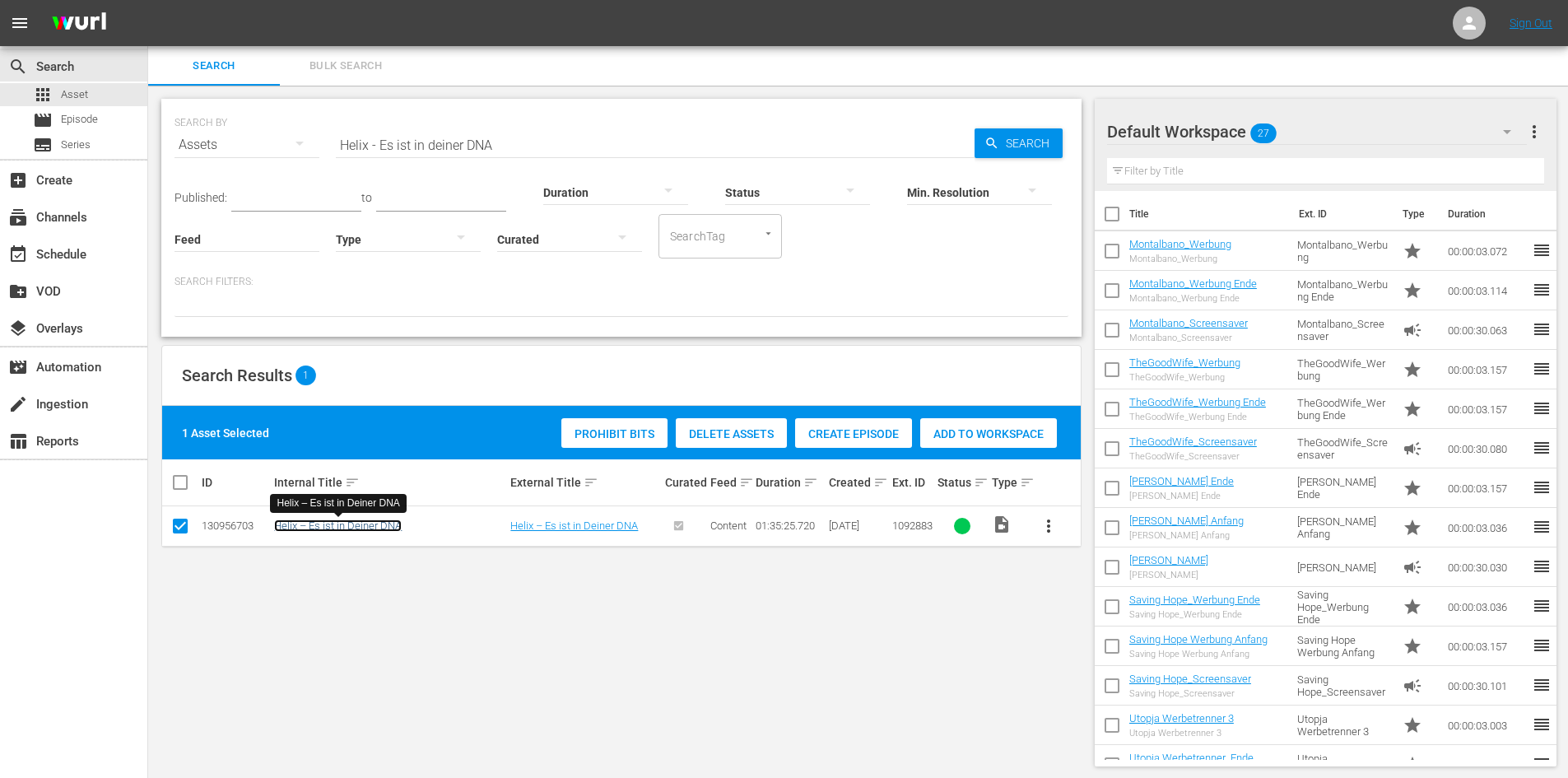
click at [389, 527] on link "Helix – Es ist in Deiner DNA" at bounding box center [337, 526] width 127 height 12
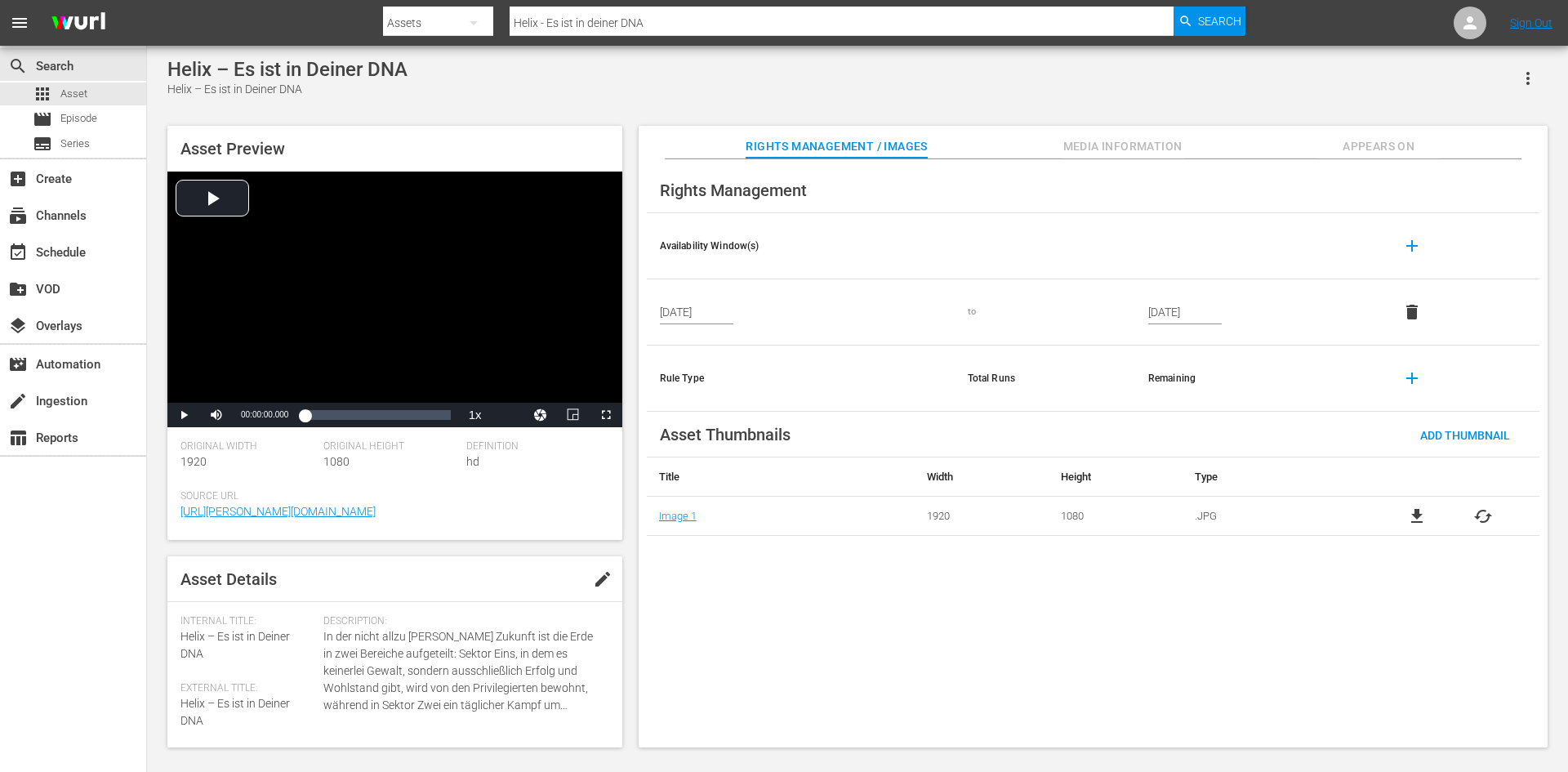
click at [1377, 149] on span "Appears On" at bounding box center [1378, 147] width 122 height 21
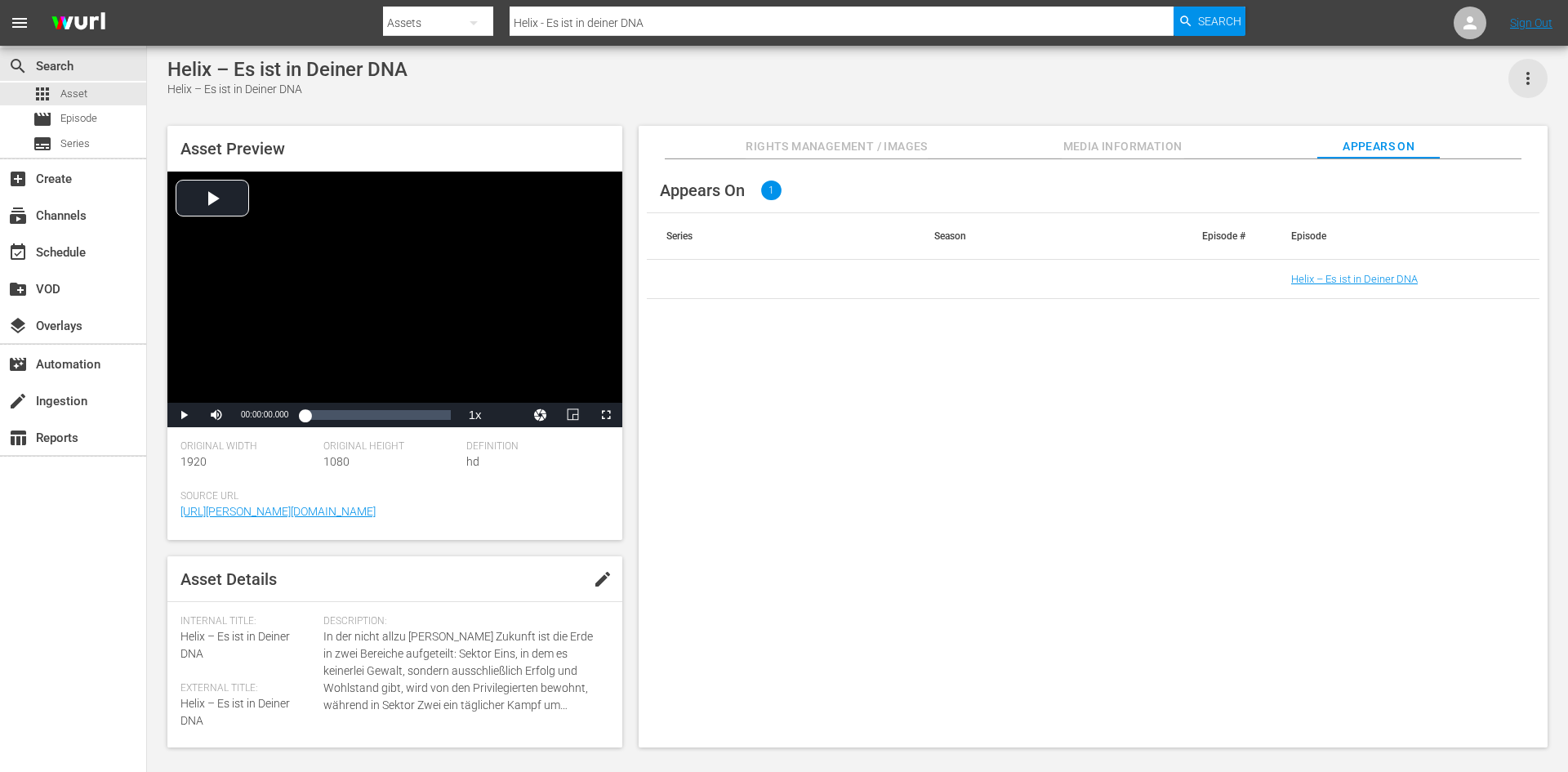
click at [1529, 88] on icon "button" at bounding box center [1528, 78] width 20 height 20
click at [1488, 141] on div "DELETE" at bounding box center [1479, 138] width 111 height 40
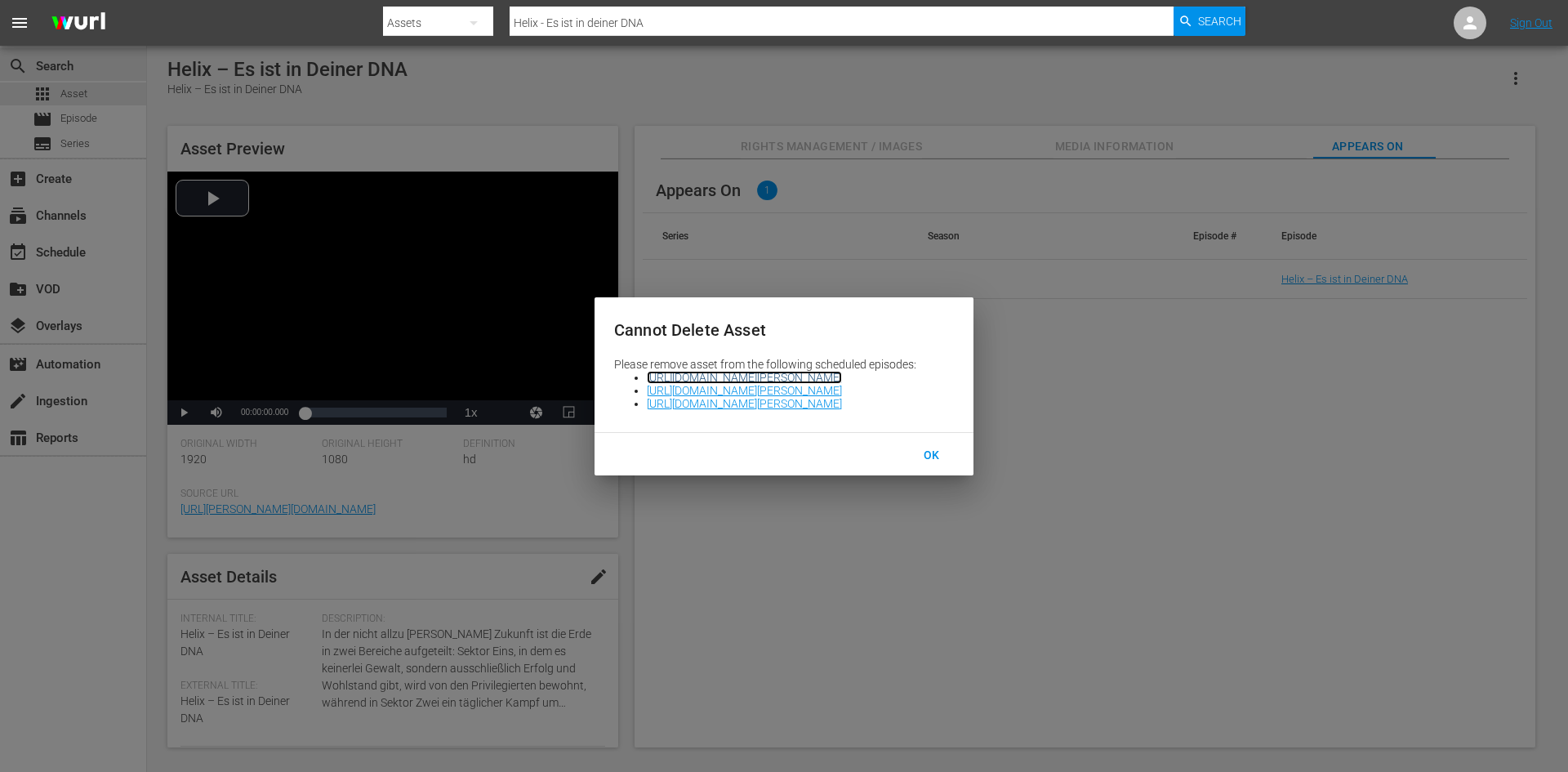
click at [842, 378] on link "https://platform.wurl.com/main/scheduler/1588/2025-10-18" at bounding box center [744, 377] width 195 height 13
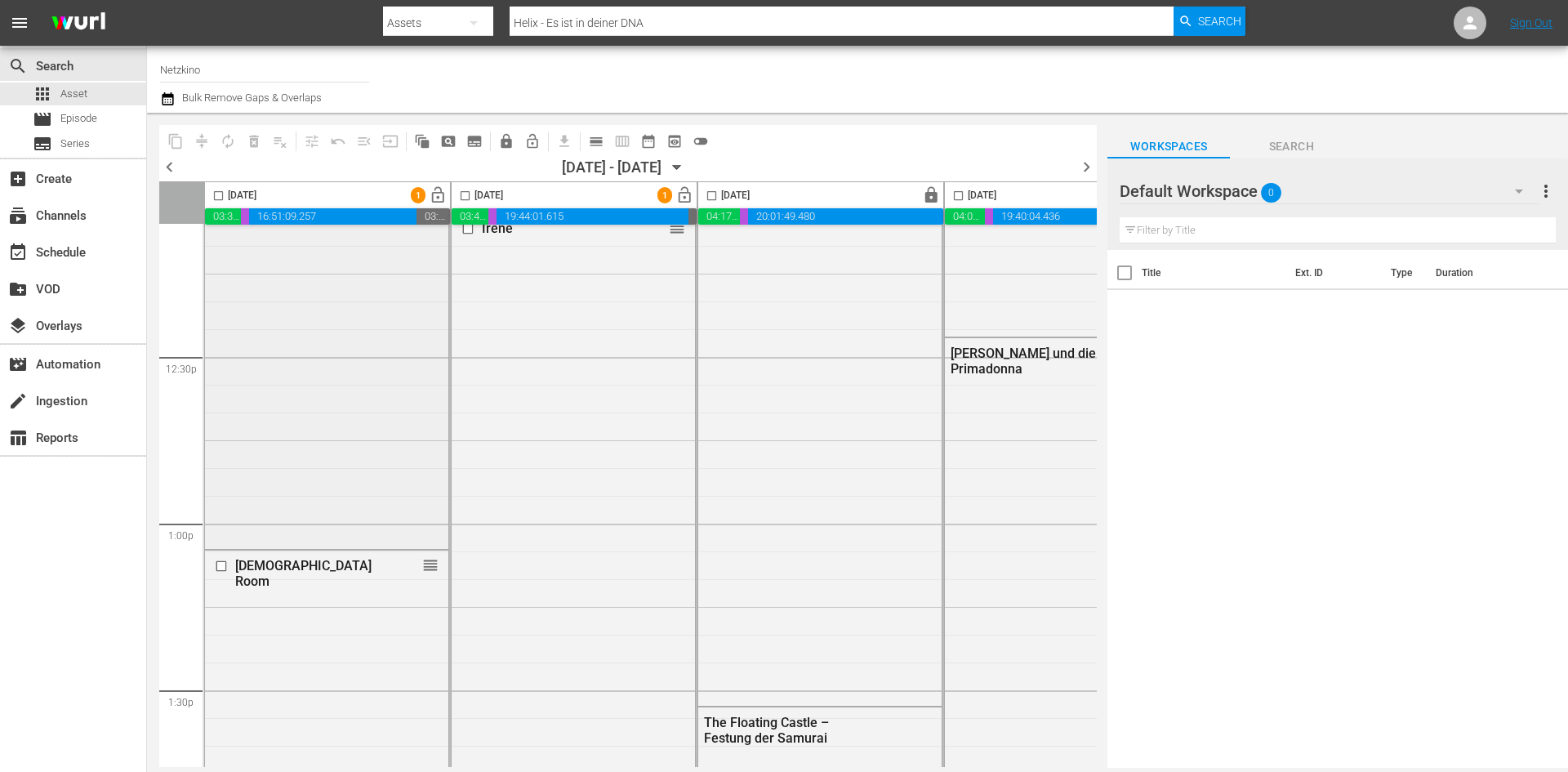
scroll to position [4166, 0]
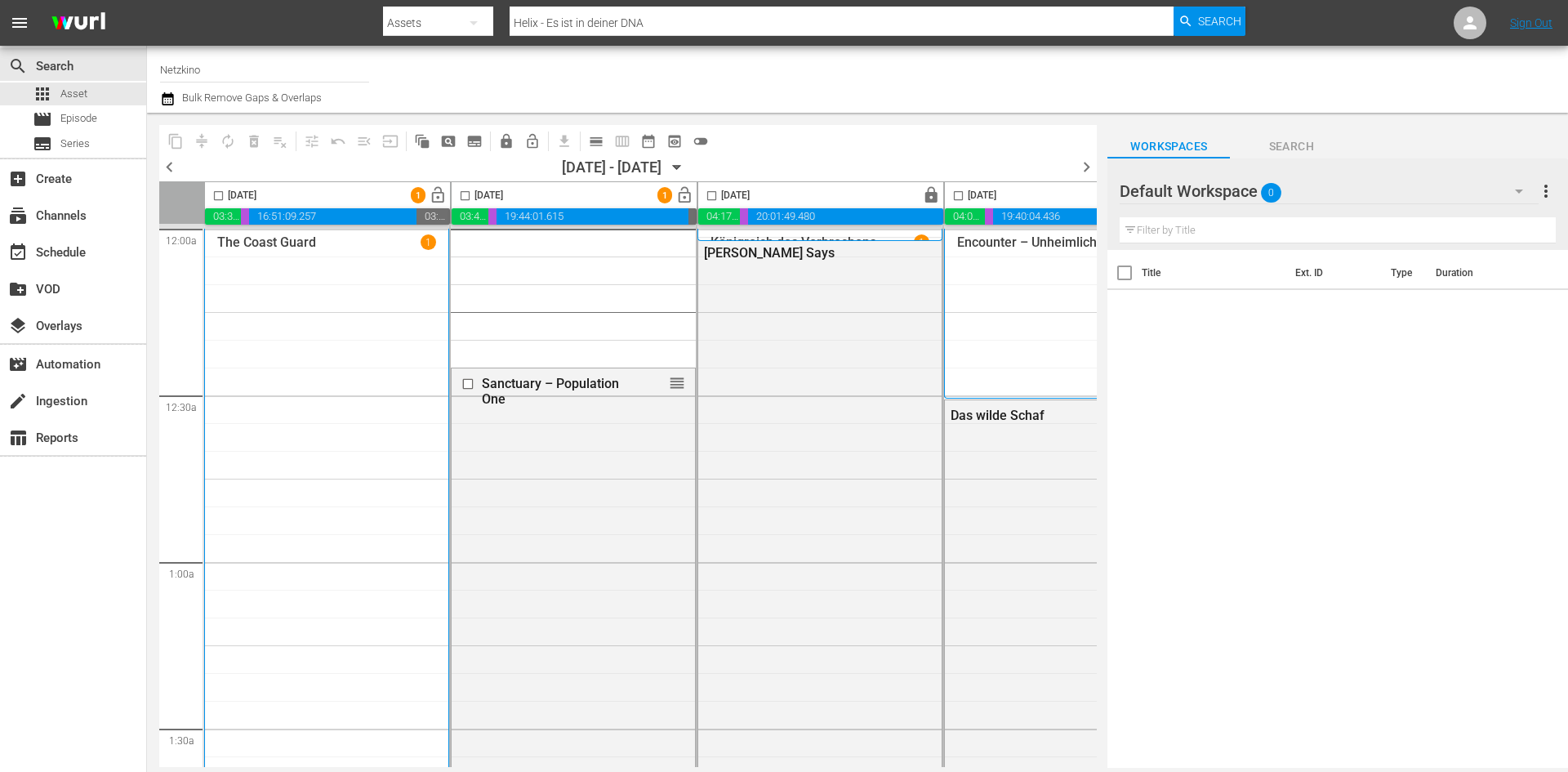
click at [686, 170] on icon "button" at bounding box center [676, 167] width 18 height 18
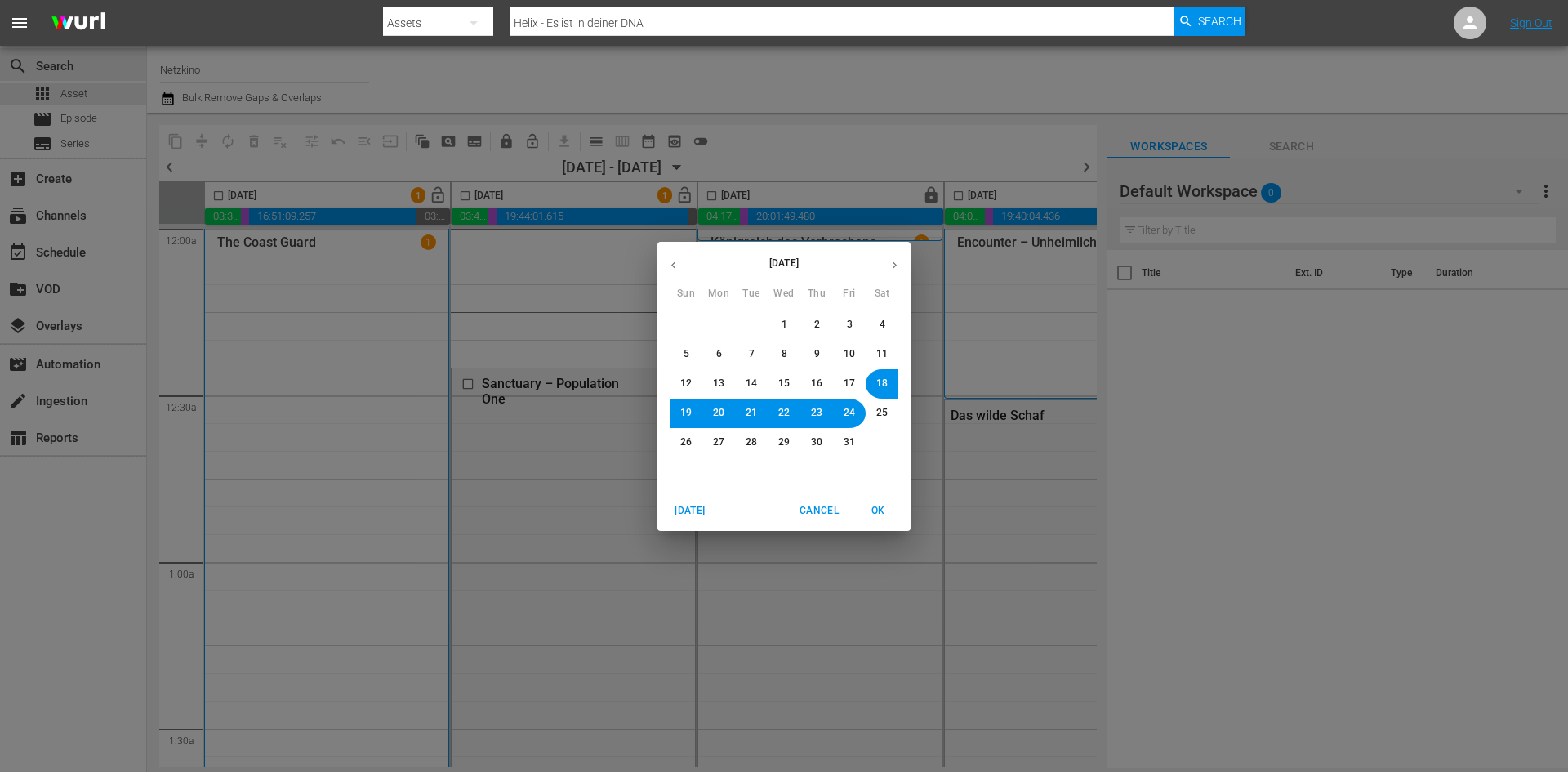
click at [818, 355] on span "9" at bounding box center [816, 354] width 6 height 14
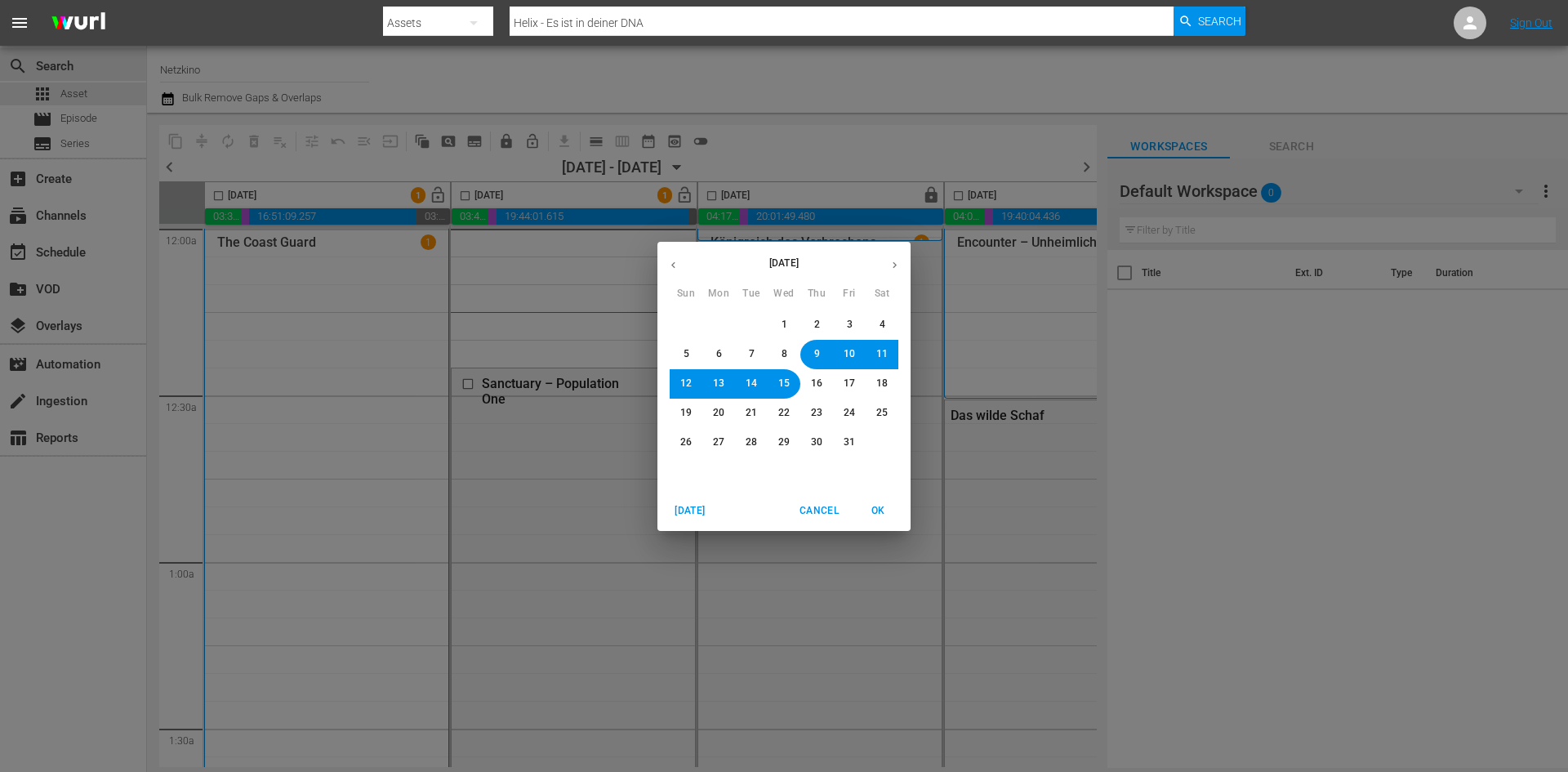
click at [877, 512] on span "OK" at bounding box center [878, 511] width 40 height 17
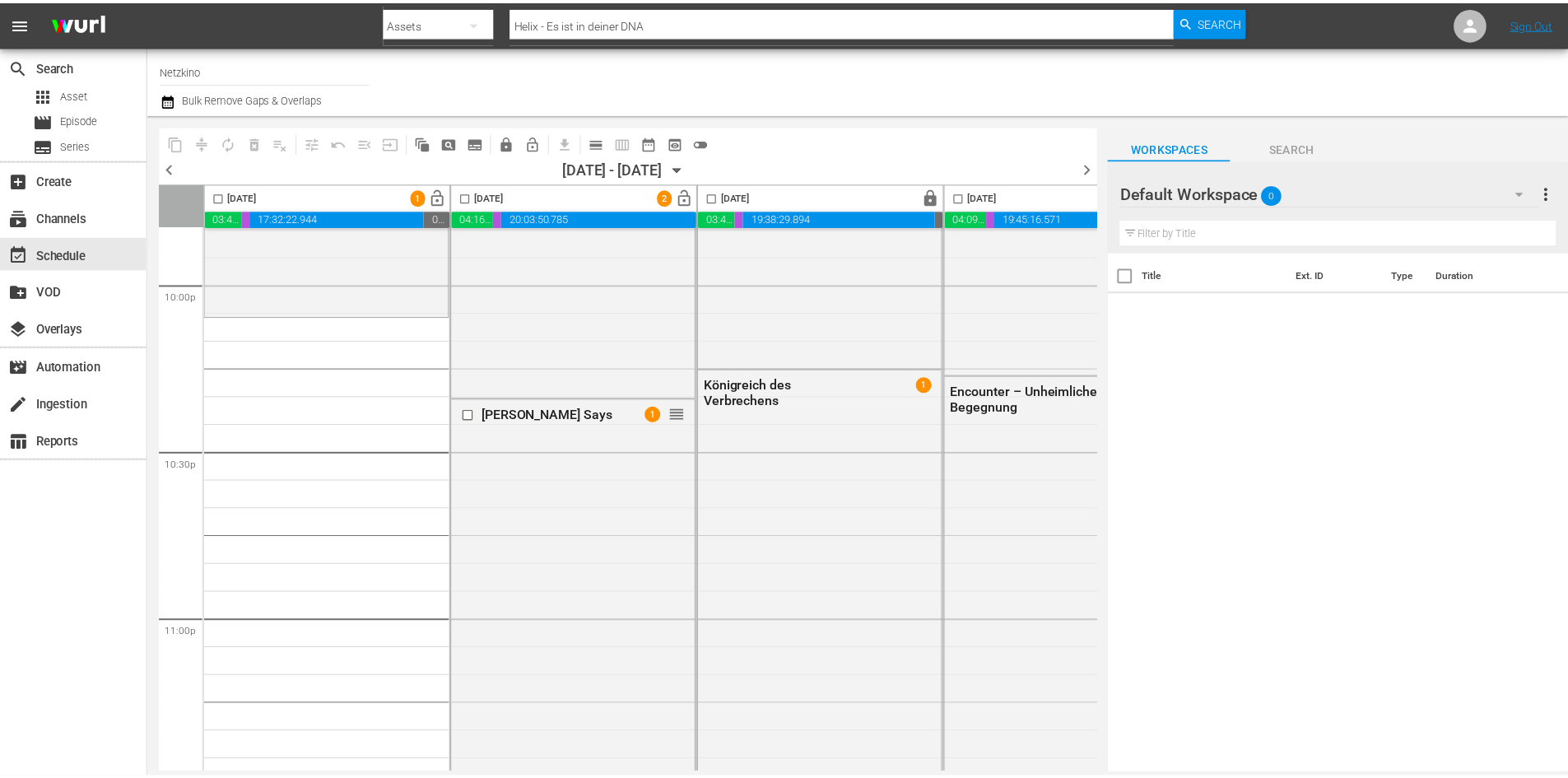
scroll to position [7526, 0]
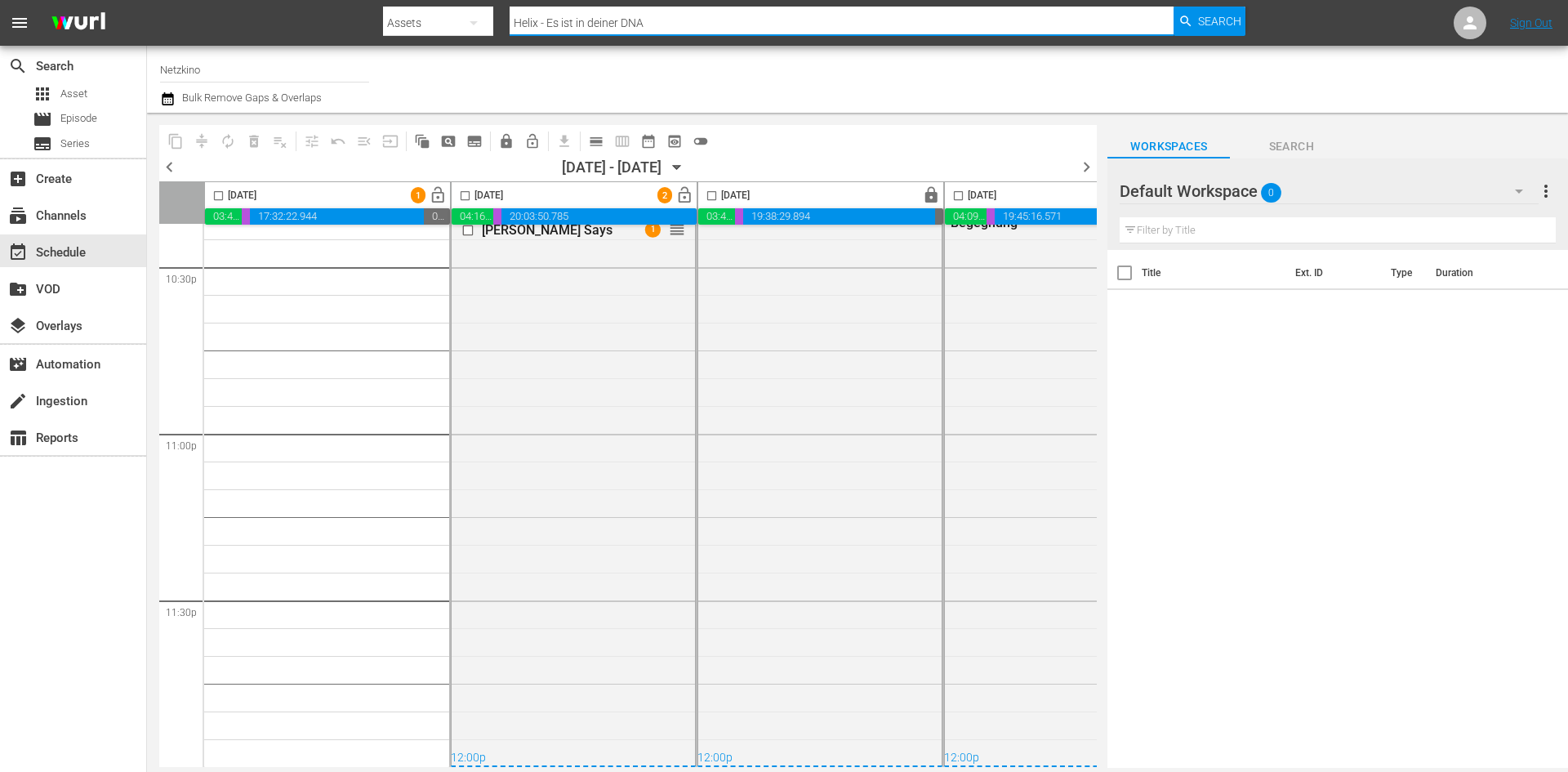
drag, startPoint x: 606, startPoint y: 33, endPoint x: 507, endPoint y: 46, distance: 99.8
click at [507, 46] on div "menu Search By Assets Search ID, Title, Description, Keywords, or Category Heli…" at bounding box center [784, 384] width 1568 height 768
click at [82, 86] on span "Asset" at bounding box center [73, 94] width 27 height 16
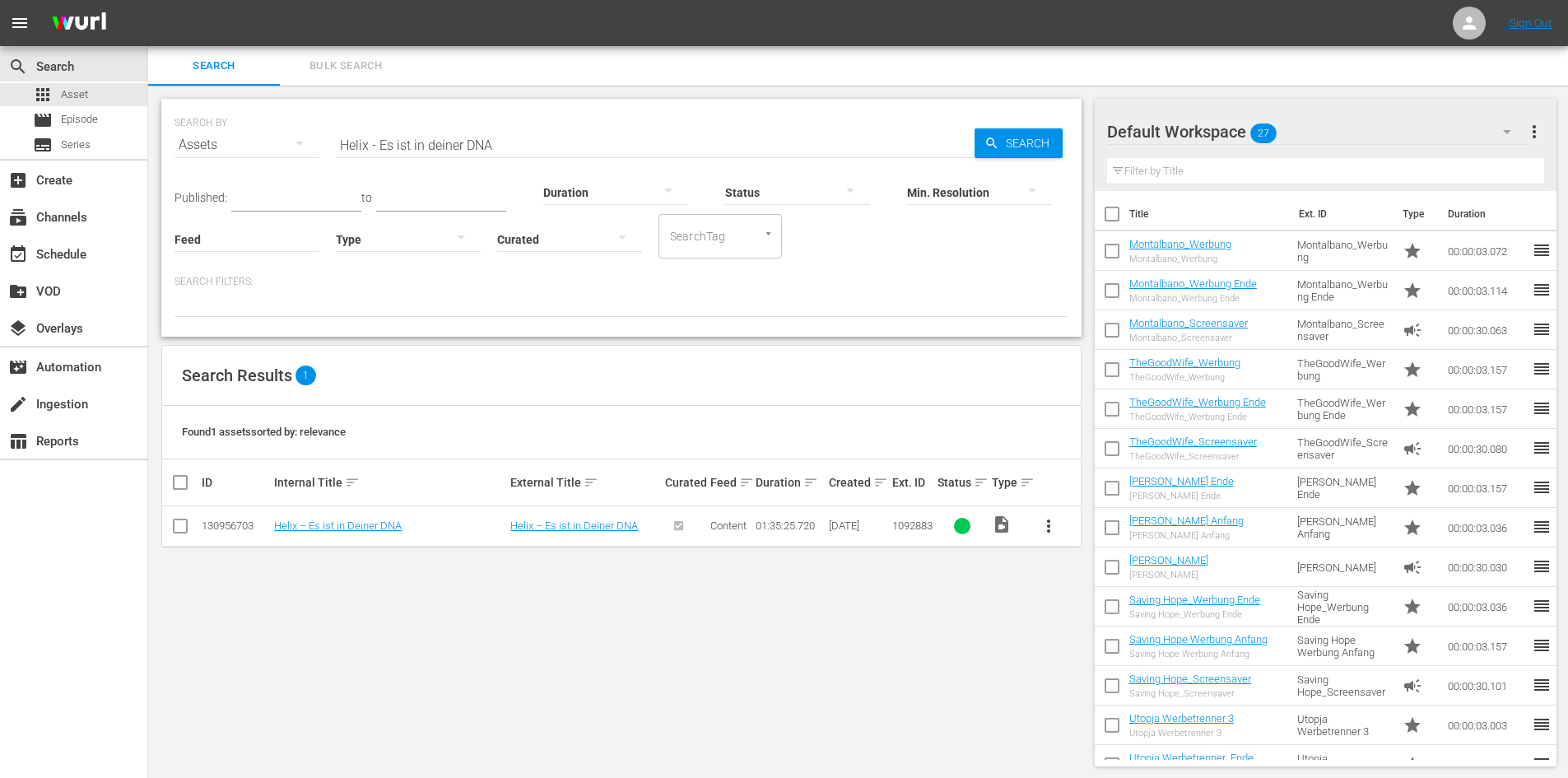
click at [575, 148] on input "Helix - Es ist in deiner DNA" at bounding box center [655, 145] width 639 height 40
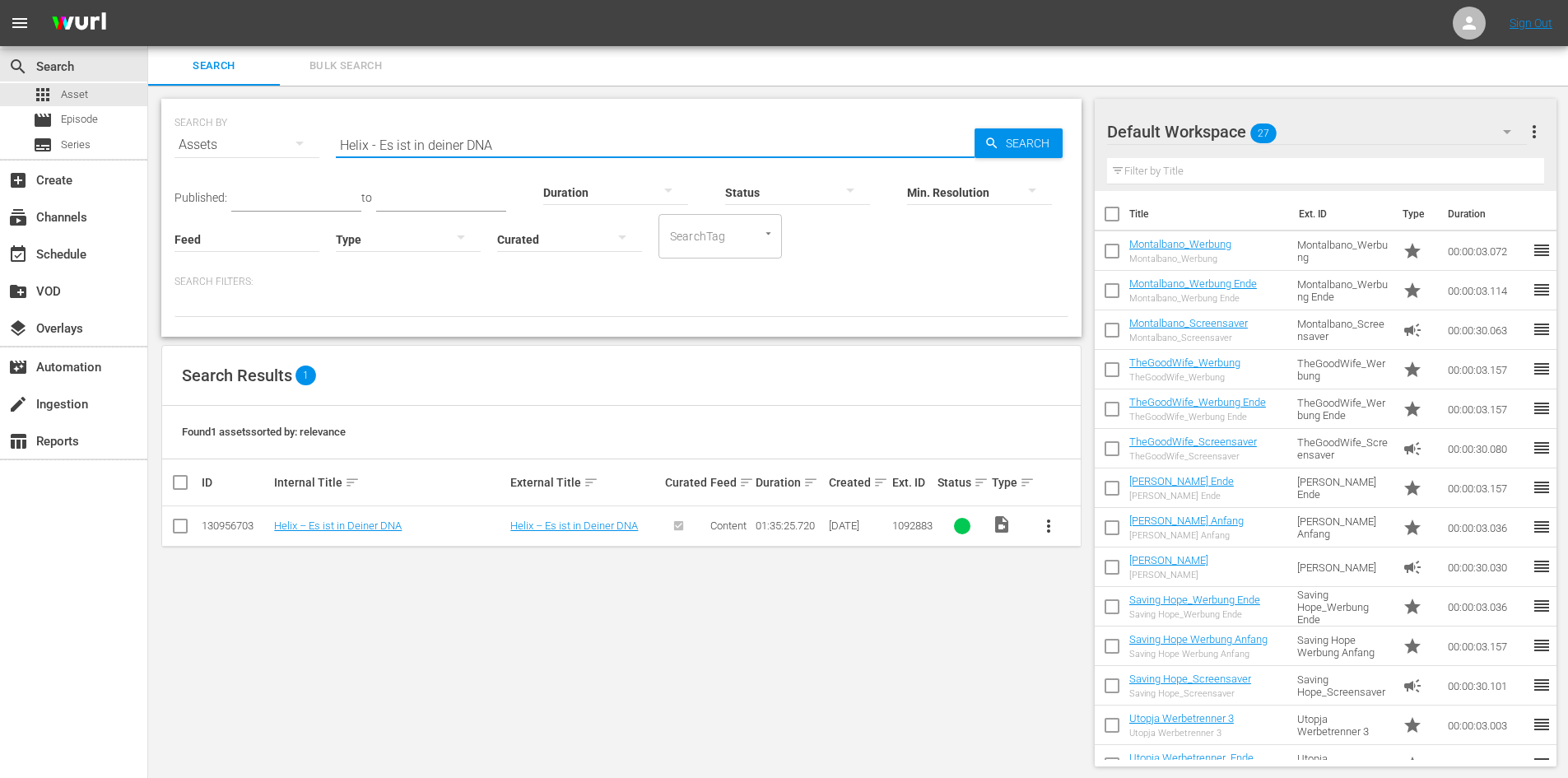
drag, startPoint x: 528, startPoint y: 148, endPoint x: 285, endPoint y: 152, distance: 243.0
click at [285, 152] on div "SEARCH BY Search By Assets Search ID, Title, Description, Keywords, or Category…" at bounding box center [621, 135] width 894 height 59
paste input "Lone Wolves"
type input "Lone Wolves"
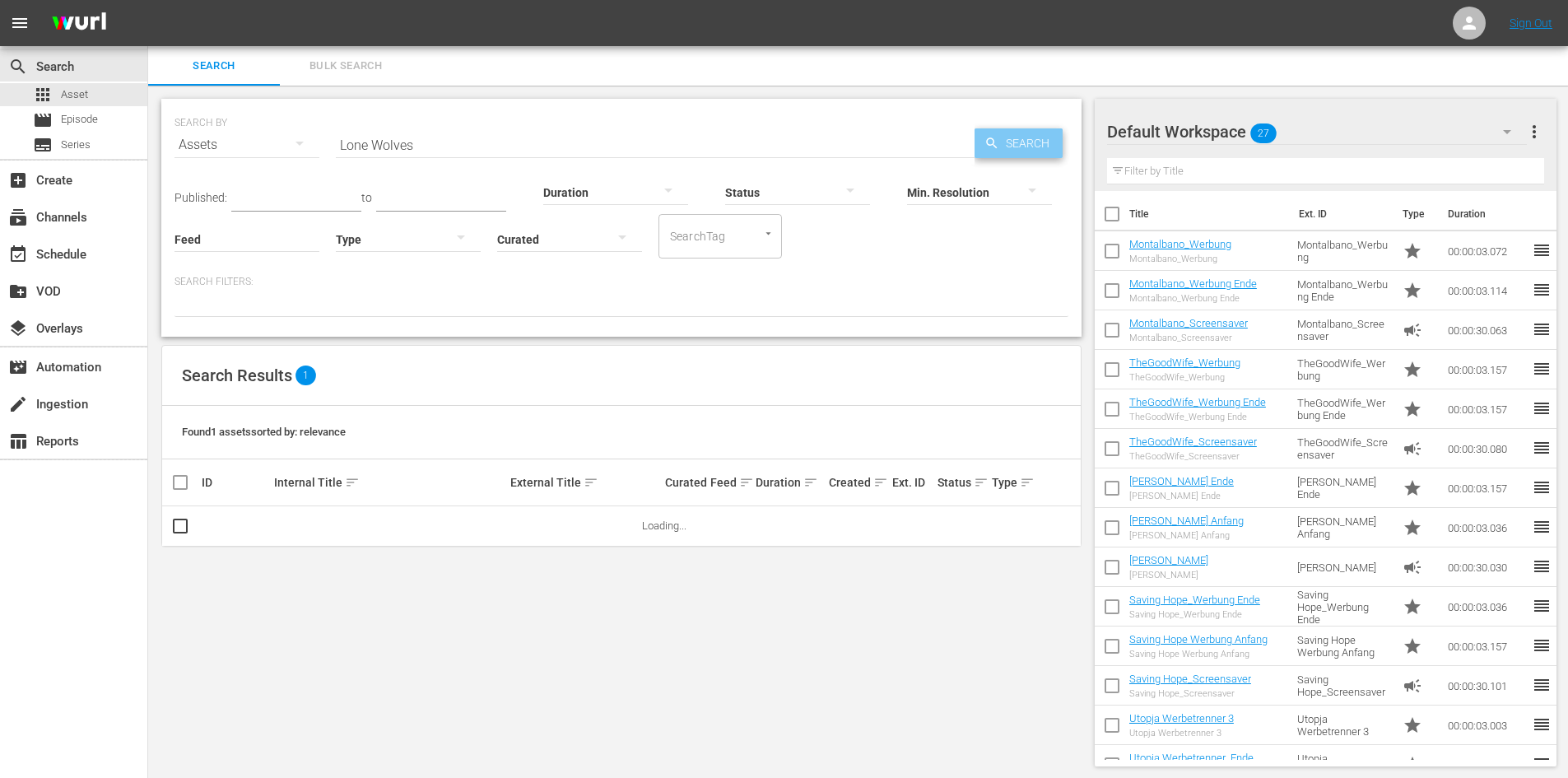
drag, startPoint x: 1047, startPoint y: 139, endPoint x: 1030, endPoint y: 140, distance: 17.0
click at [1047, 139] on span "Search" at bounding box center [1030, 143] width 63 height 29
click at [178, 525] on input "checkbox" at bounding box center [180, 529] width 20 height 20
checkbox input "true"
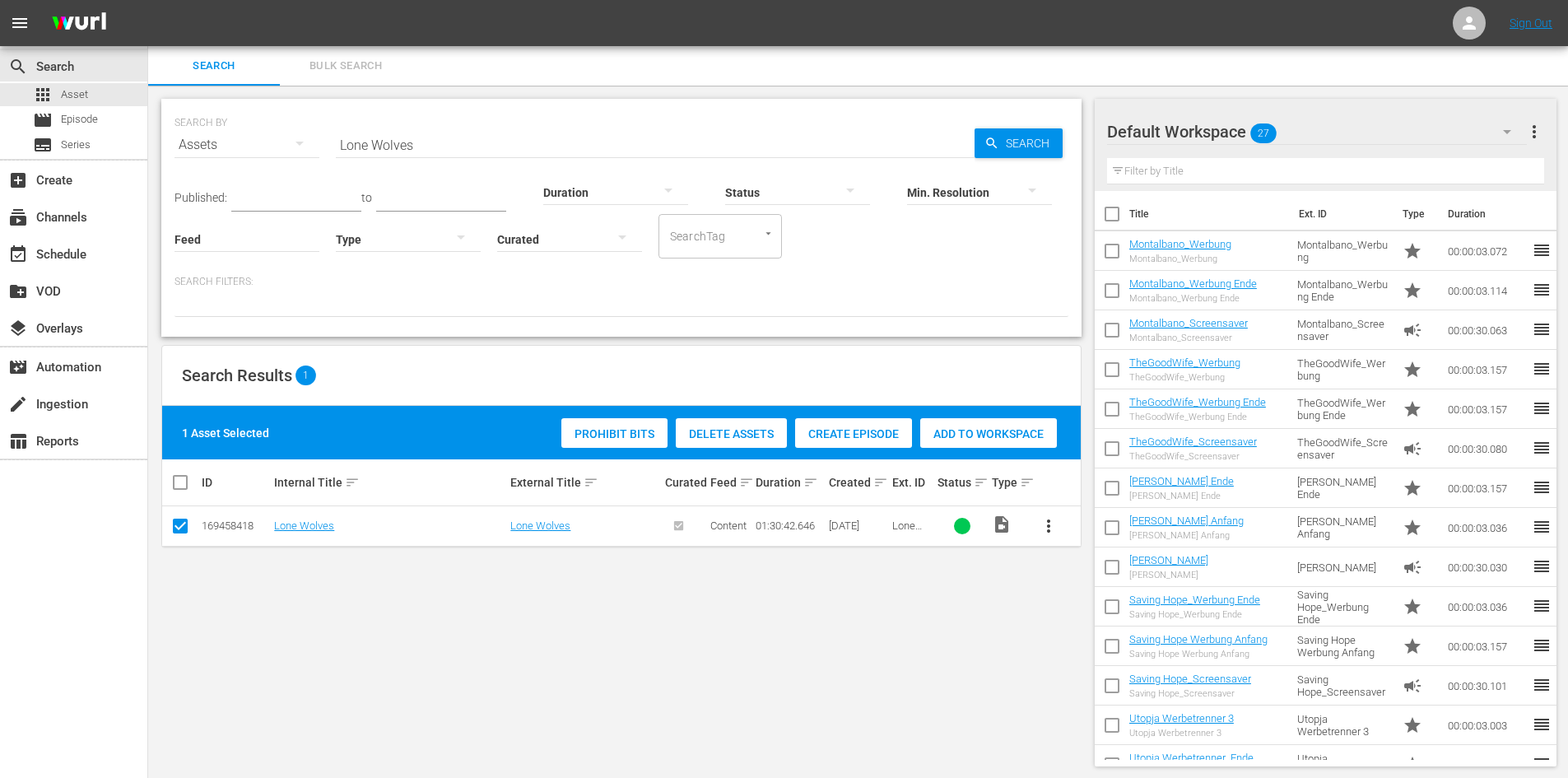
click at [770, 434] on span "Delete Assets" at bounding box center [731, 434] width 111 height 13
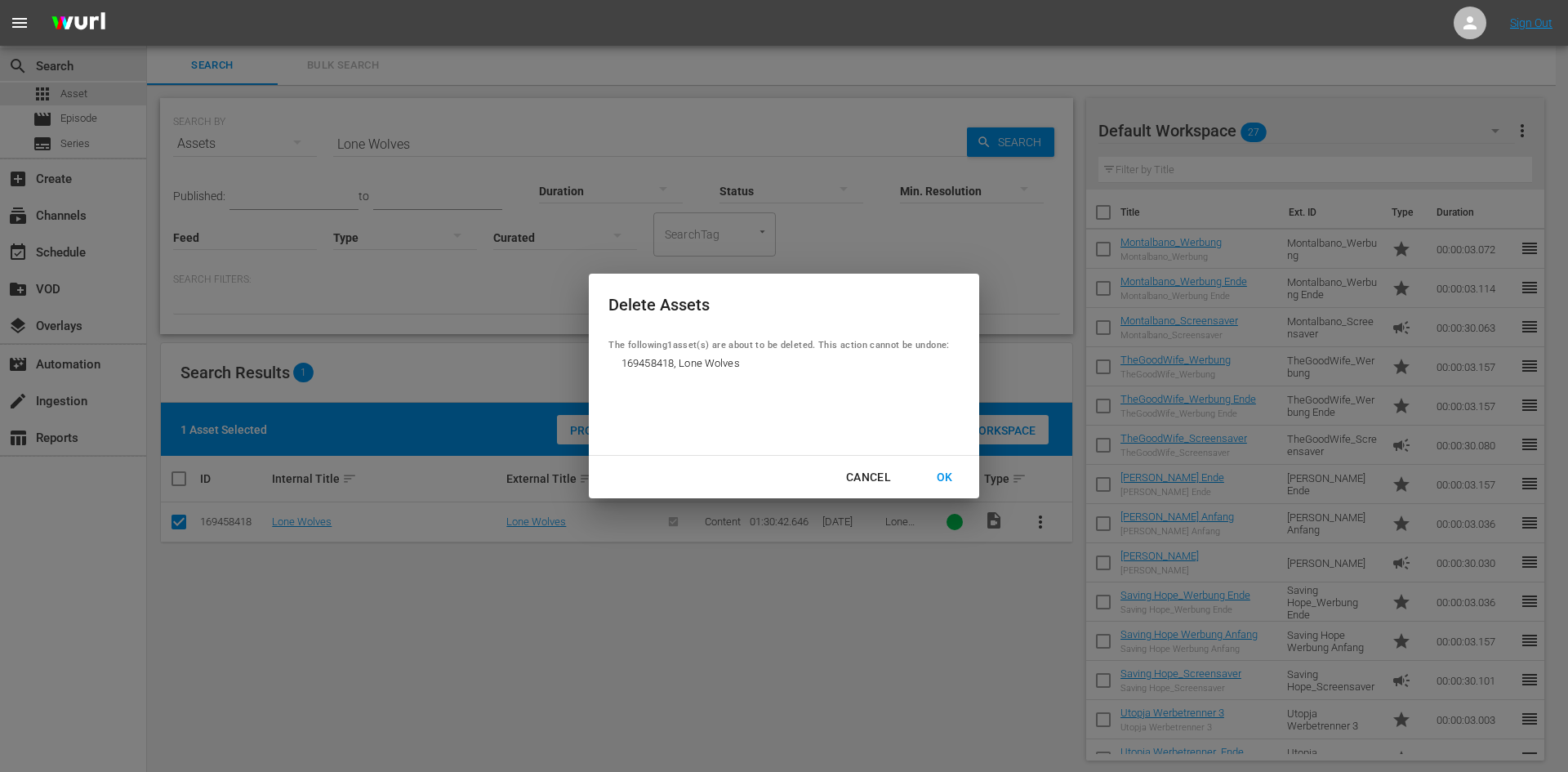
click at [956, 474] on div "OK" at bounding box center [944, 478] width 42 height 21
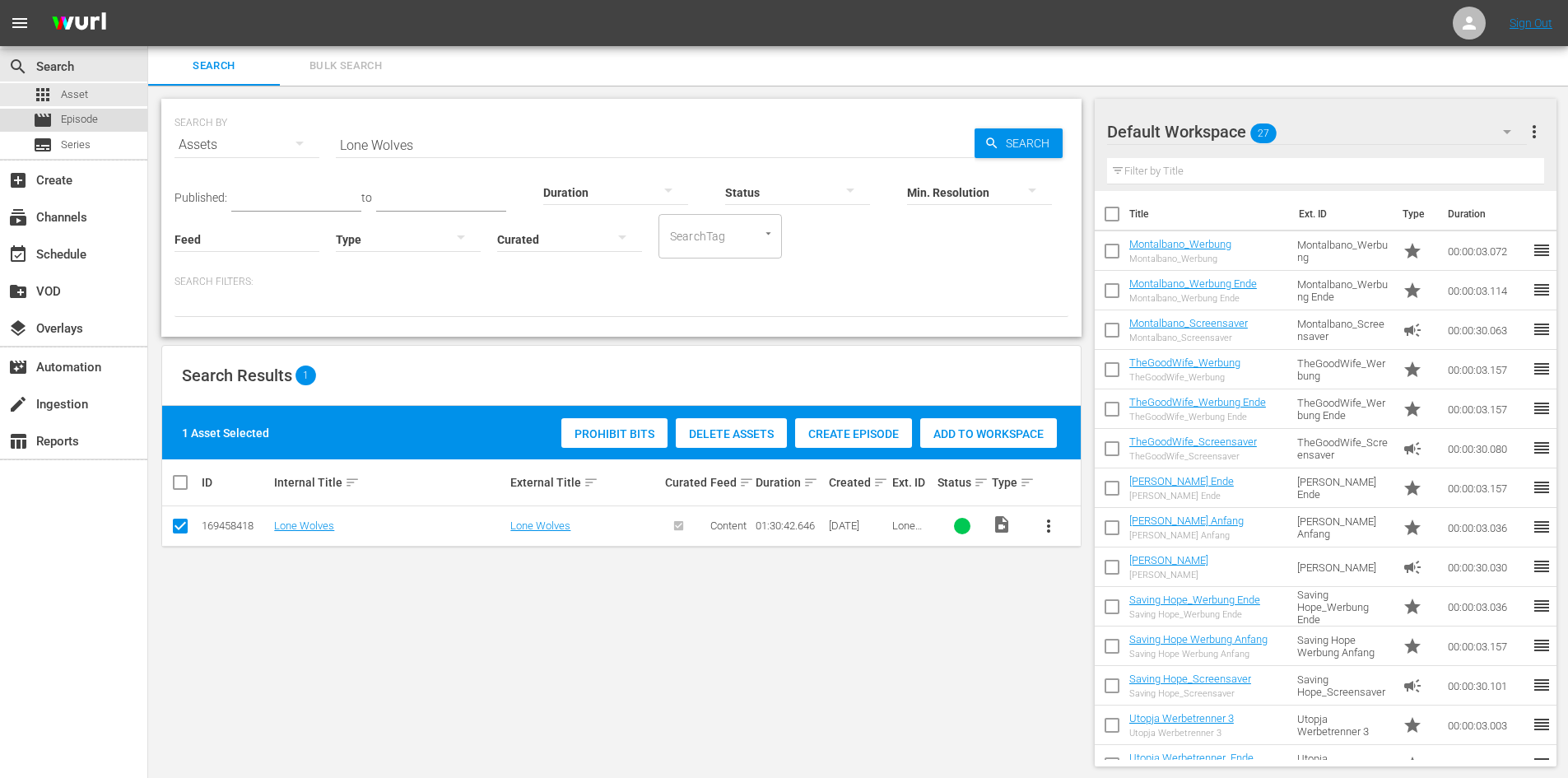
click at [73, 126] on span "Episode" at bounding box center [79, 119] width 37 height 16
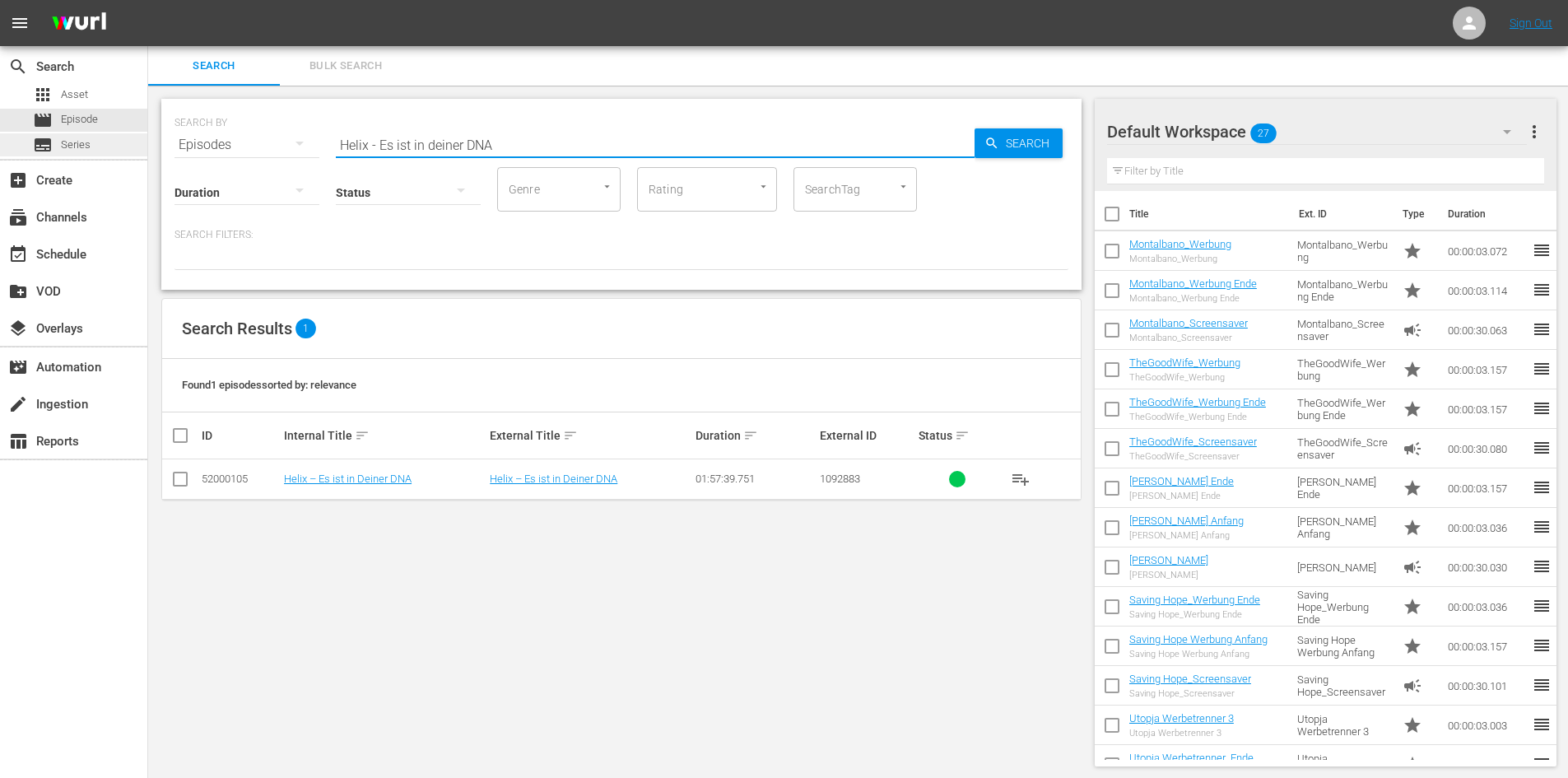
drag, startPoint x: 517, startPoint y: 143, endPoint x: 145, endPoint y: 146, distance: 372.0
click at [148, 0] on div "search Search apps Asset movie Episode subtitles Series add_box Create subscrip…" at bounding box center [858, 0] width 1420 height 0
paste input "Lone Wolves"
type input "Lone Wolves"
click at [183, 481] on input "checkbox" at bounding box center [180, 482] width 20 height 20
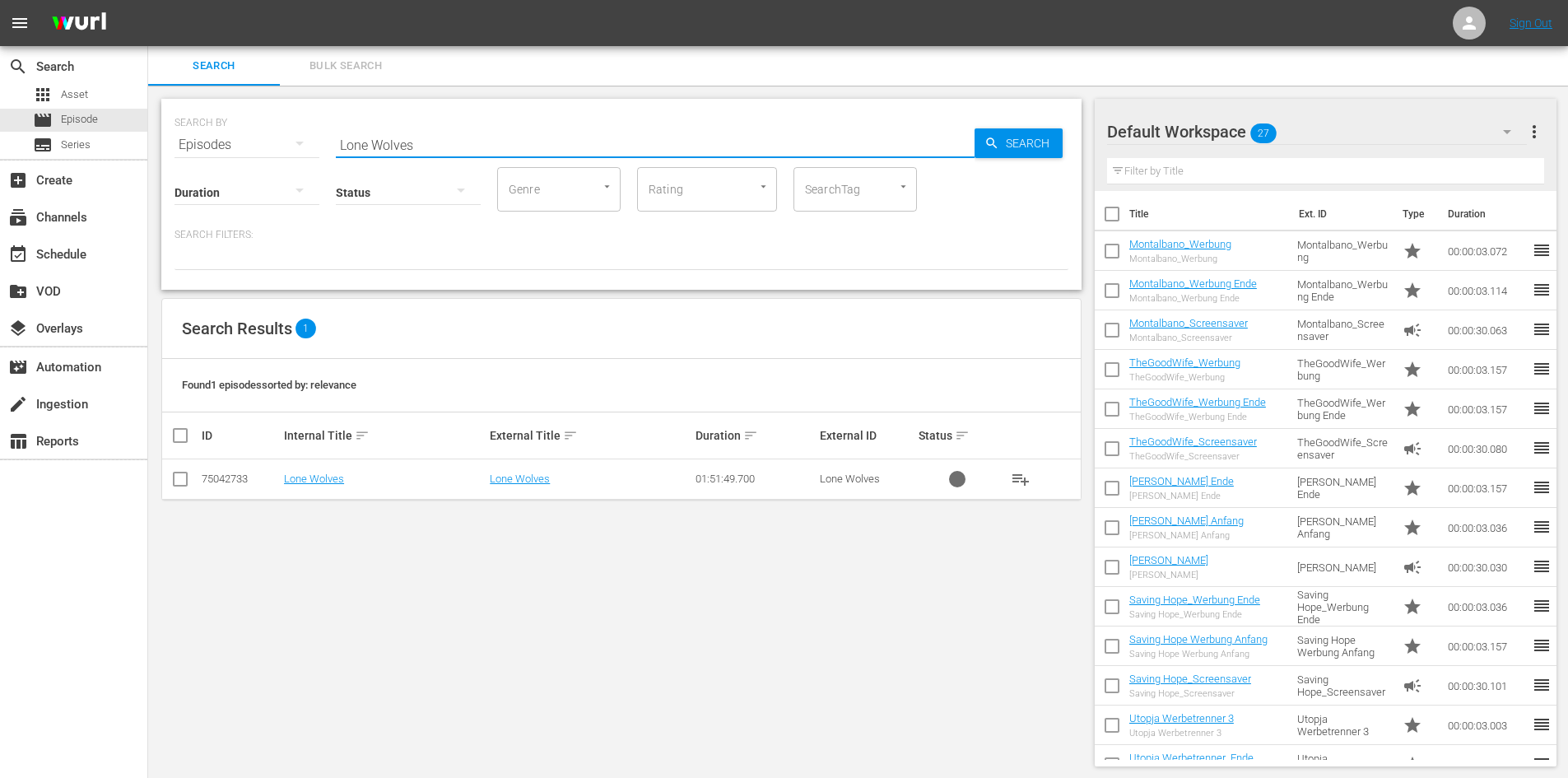
checkbox input "true"
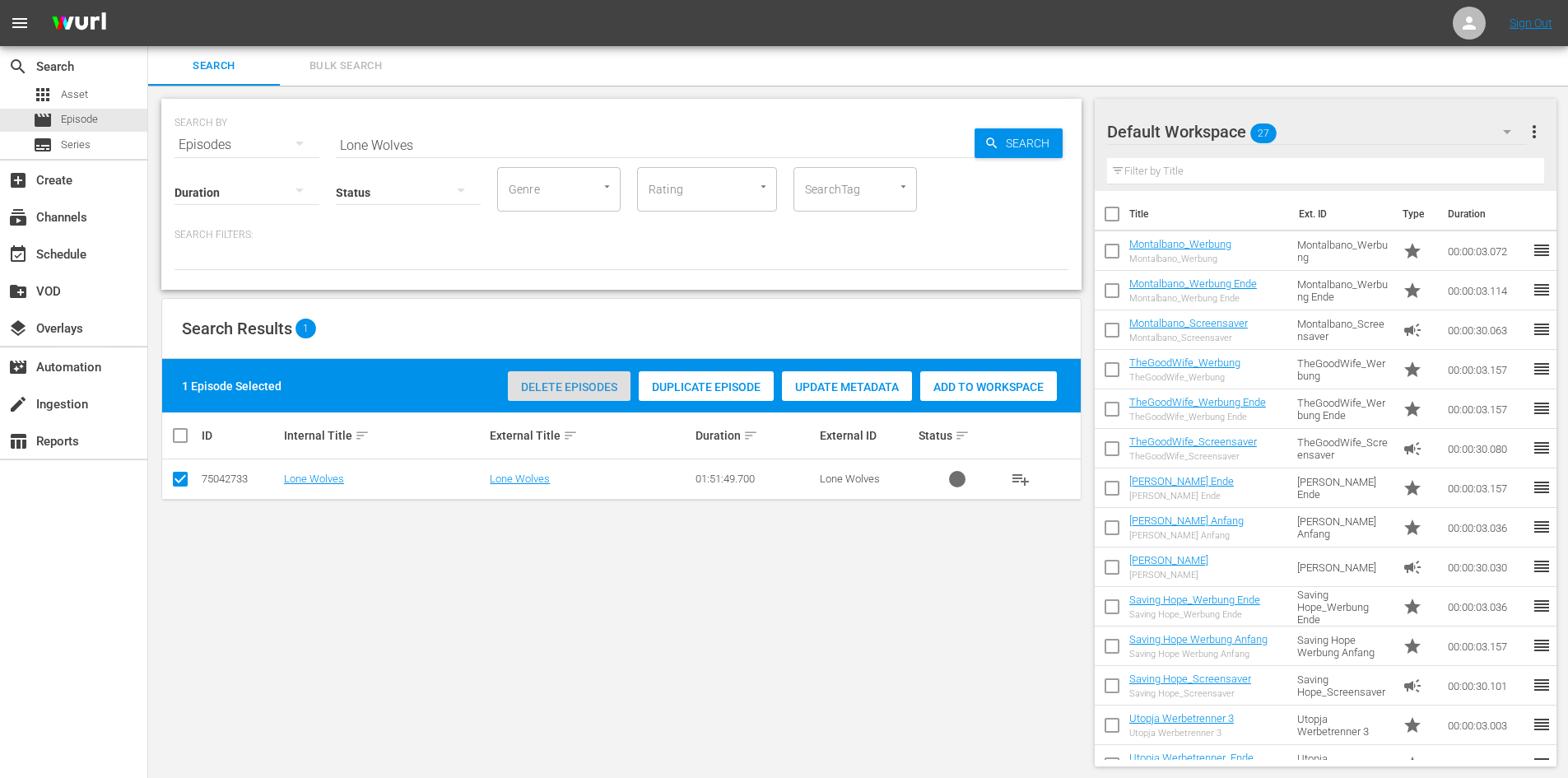
click at [594, 385] on span "Delete Episodes" at bounding box center [569, 387] width 122 height 13
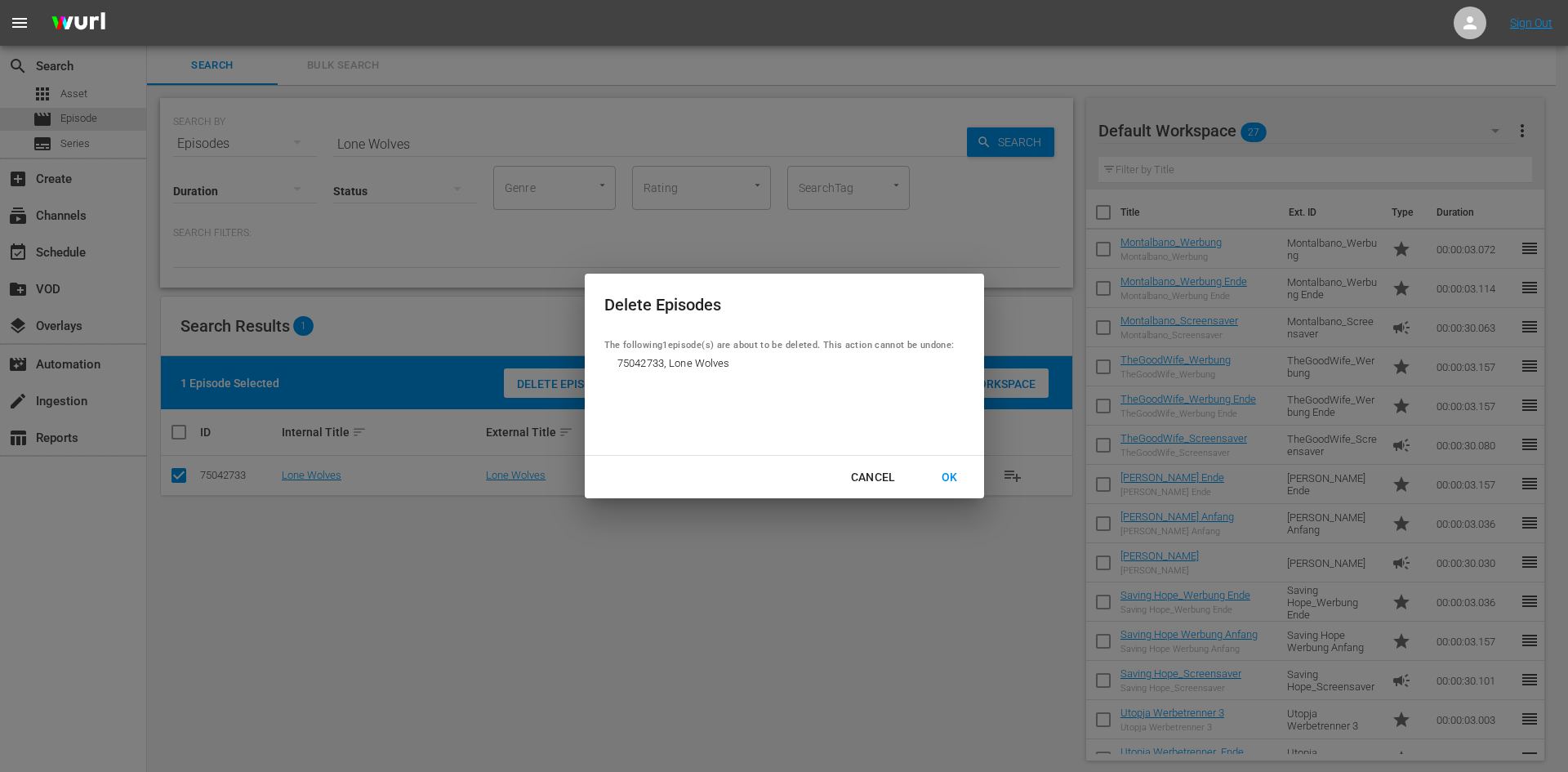
click at [955, 475] on div "OK" at bounding box center [949, 478] width 42 height 21
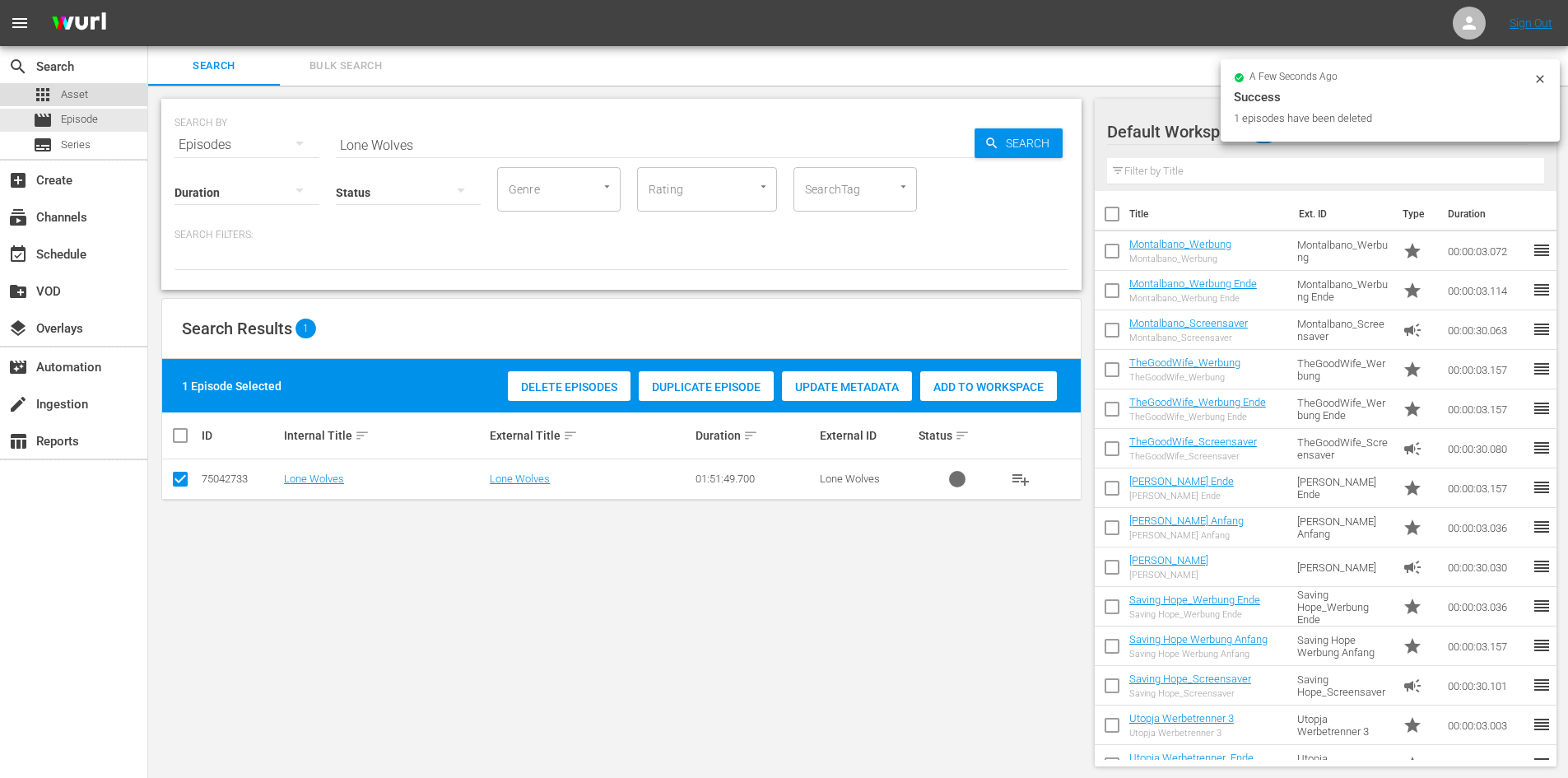
click at [88, 94] on span "Asset" at bounding box center [74, 95] width 27 height 16
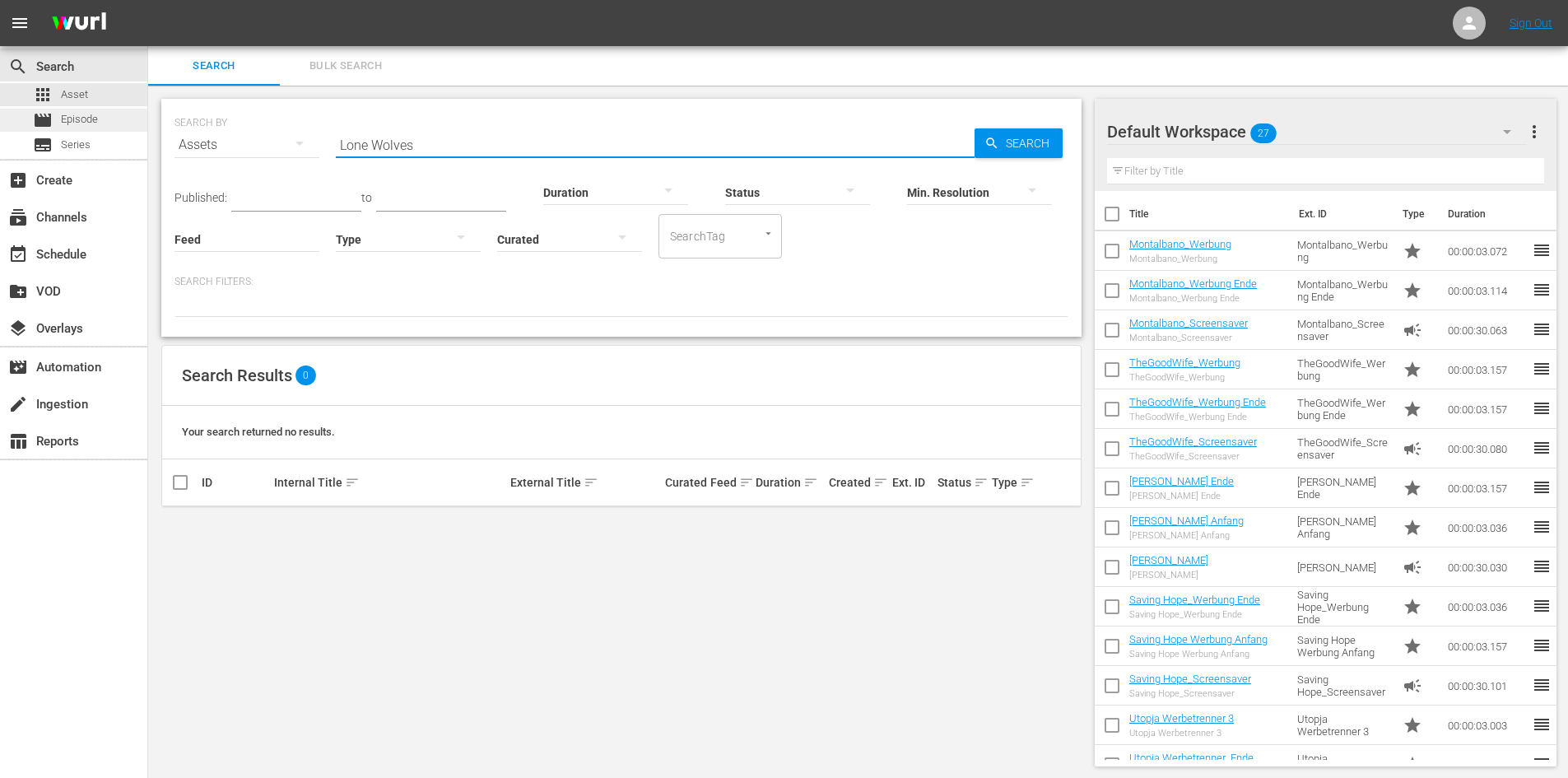
drag, startPoint x: 428, startPoint y: 144, endPoint x: 84, endPoint y: 122, distance: 344.7
click at [148, 0] on div "search Search apps Asset movie Episode subtitles Series add_box Create subscrip…" at bounding box center [858, 0] width 1420 height 0
paste input "Lone Wolves"
type input "Lone Wolves"
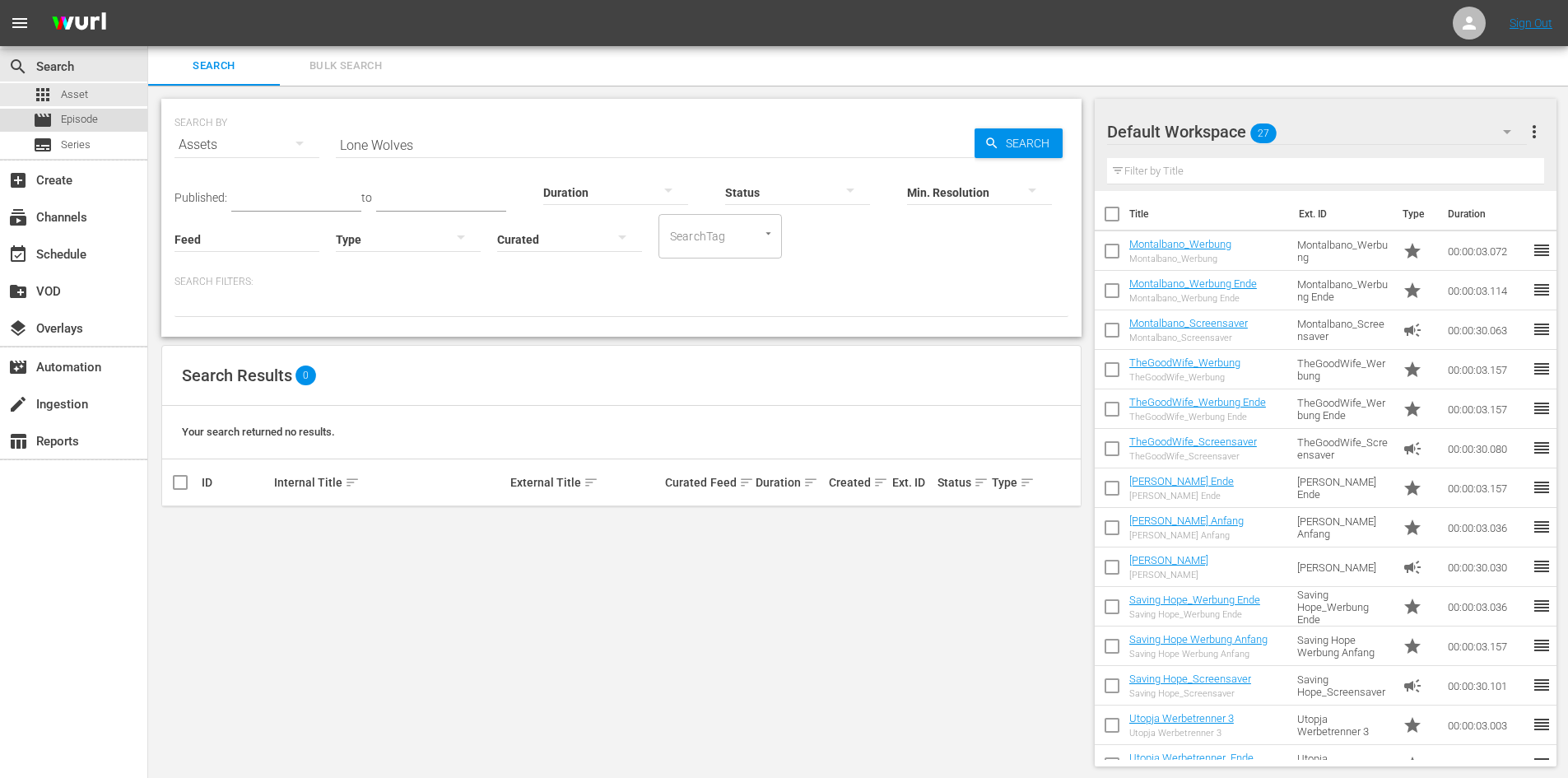
click at [94, 124] on span "Episode" at bounding box center [79, 119] width 37 height 16
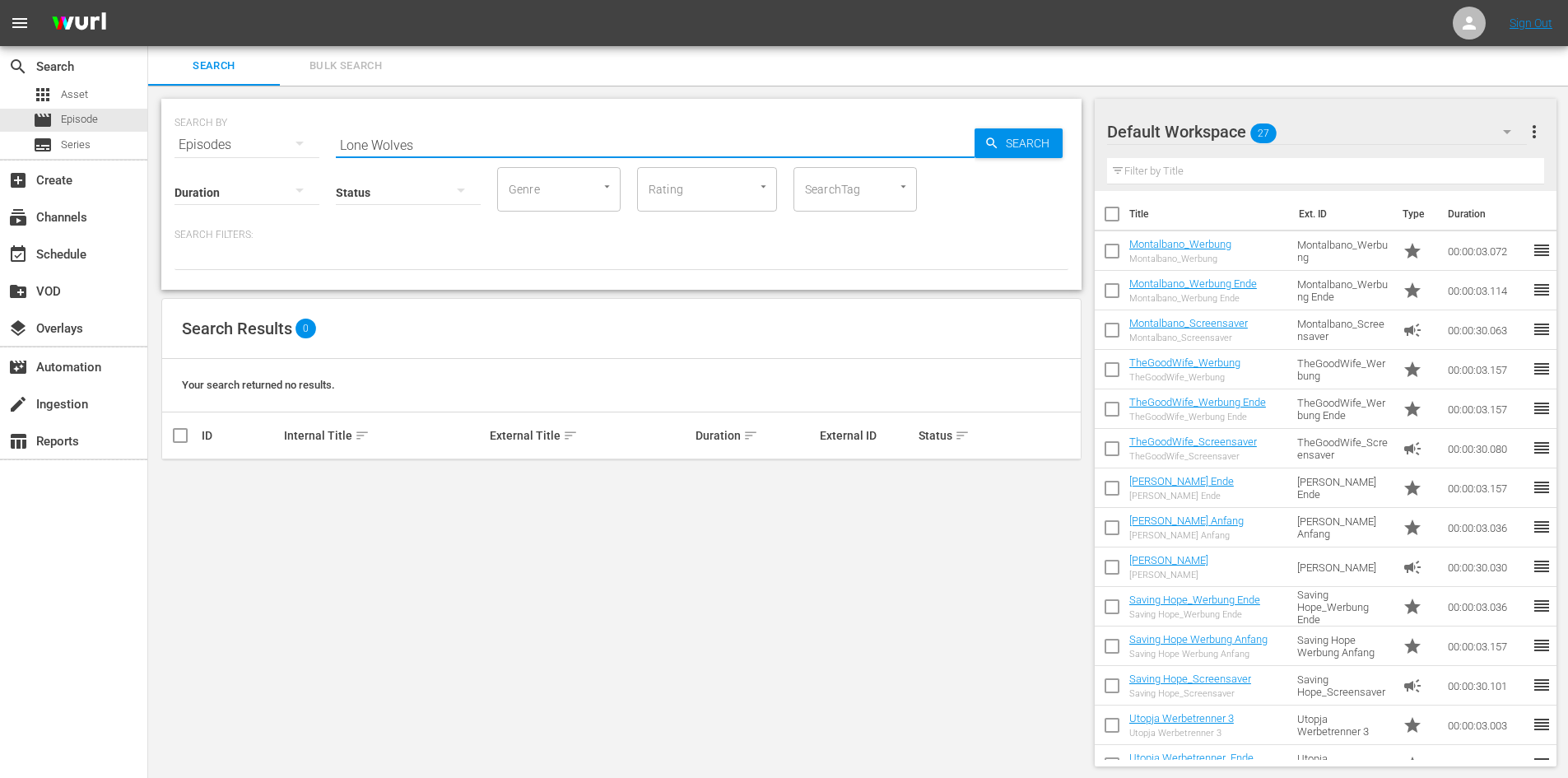
drag, startPoint x: 494, startPoint y: 152, endPoint x: 279, endPoint y: 173, distance: 216.0
click at [282, 171] on div "SEARCH BY Search By Episodes Search ID, Title, Description, Keywords, or Catego…" at bounding box center [621, 194] width 920 height 191
paste input "SheBorg - Halb Alien. Halb Maschine. Totale Bitch."
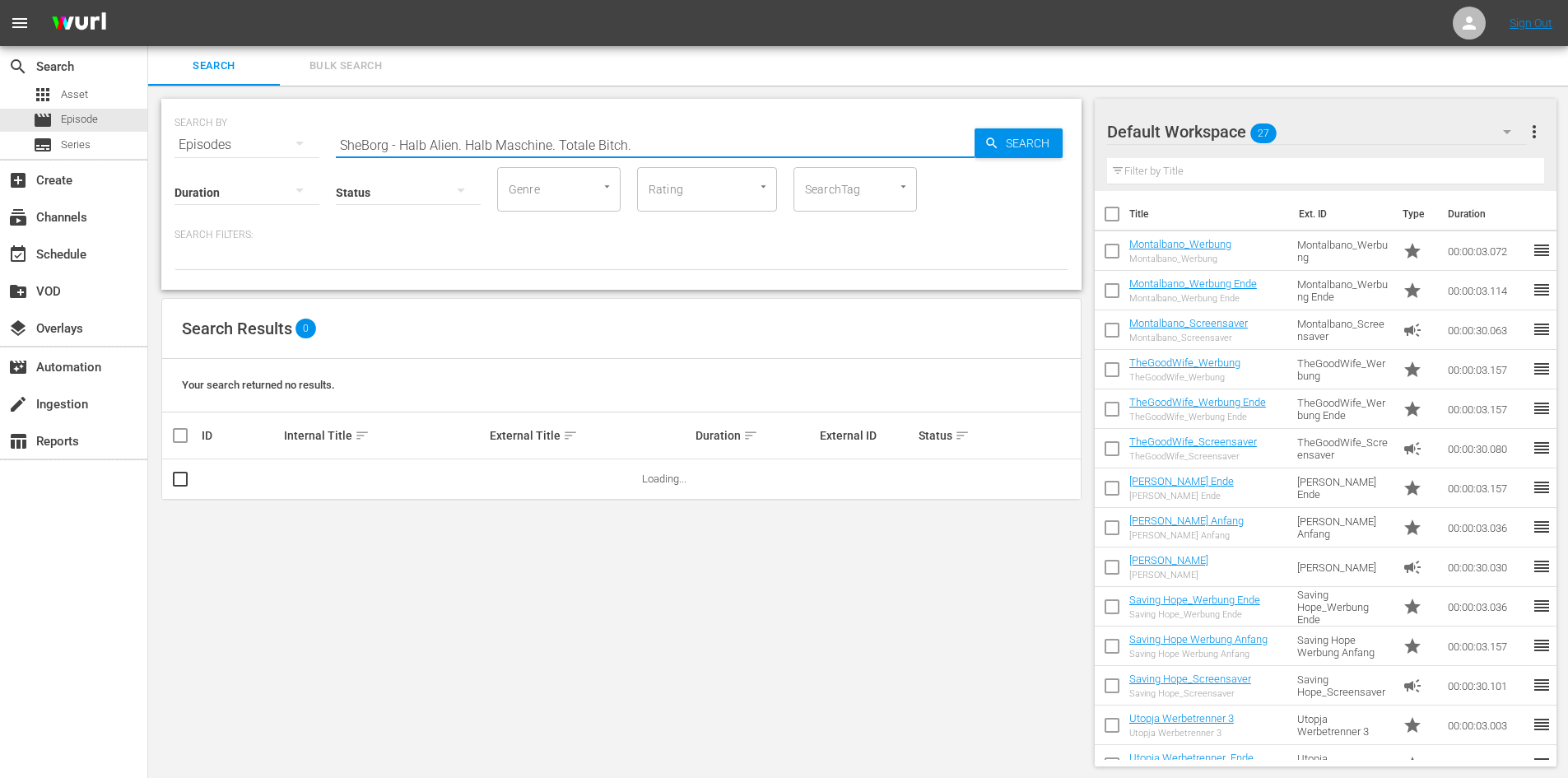
type input "SheBorg - Halb Alien. Halb Maschine. Totale Bitch."
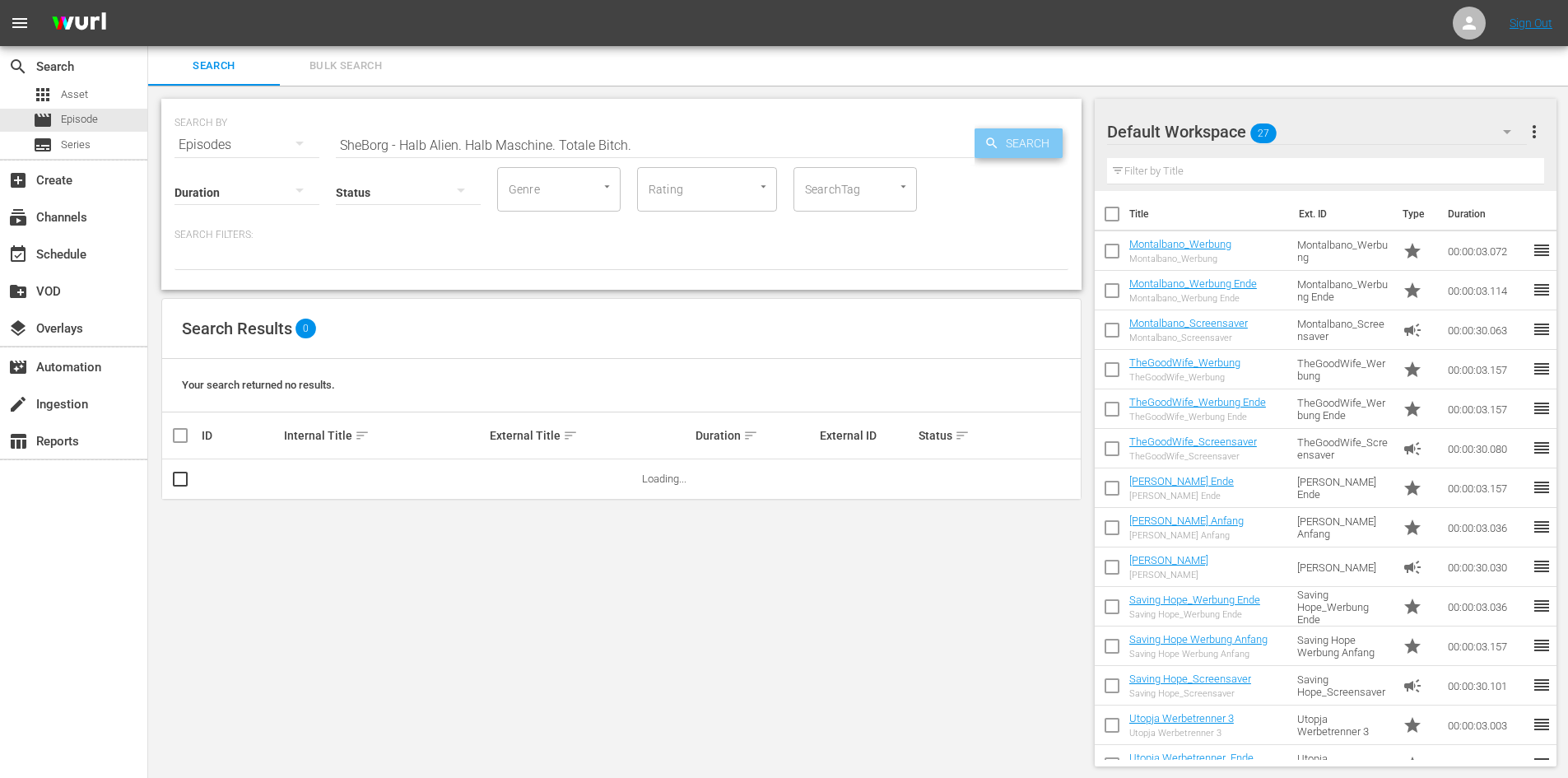
click at [1029, 147] on span "Search" at bounding box center [1030, 143] width 63 height 29
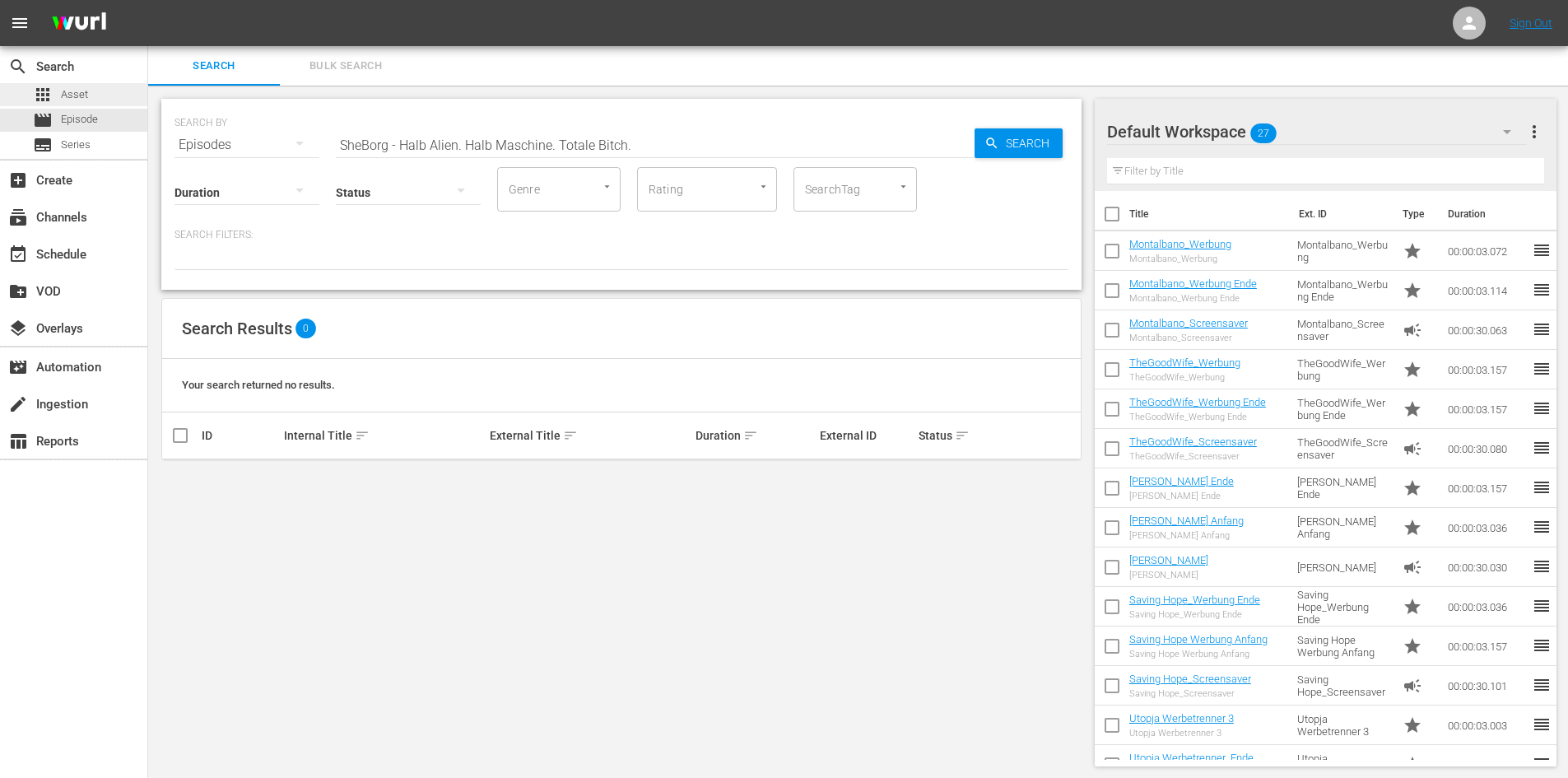
click at [101, 93] on div "apps Asset" at bounding box center [74, 95] width 147 height 23
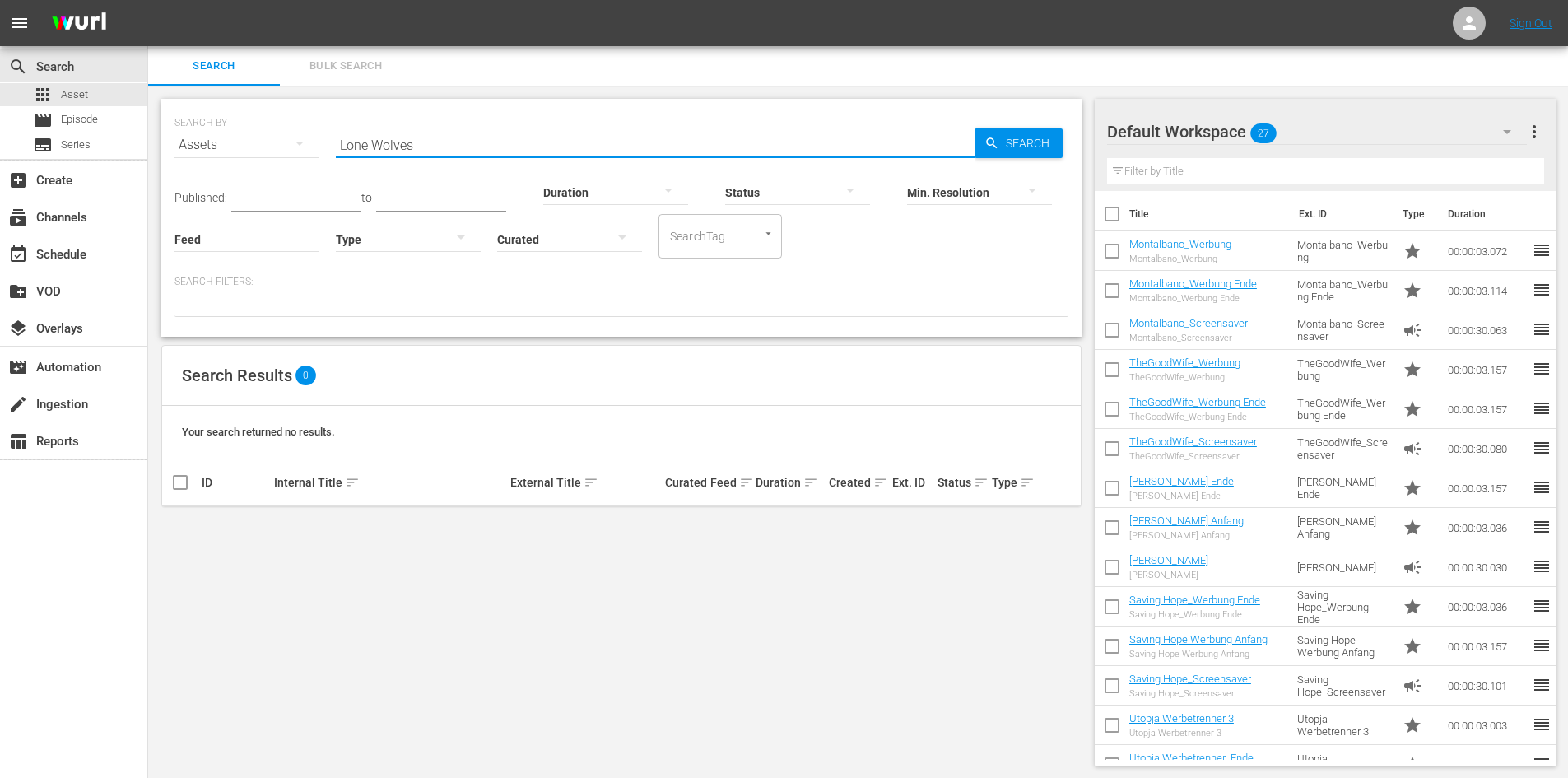
drag, startPoint x: 461, startPoint y: 147, endPoint x: 224, endPoint y: 147, distance: 237.0
click at [224, 147] on div "SEARCH BY Search By Assets Search ID, Title, Description, Keywords, or Category…" at bounding box center [621, 135] width 894 height 59
paste input "SheBorg - Halb Alien. Halb Maschine. Totale Bitch."
type input "SheBorg - Halb Alien. Halb Maschine. Totale Bitch."
click at [1043, 141] on span "Search" at bounding box center [1030, 143] width 63 height 29
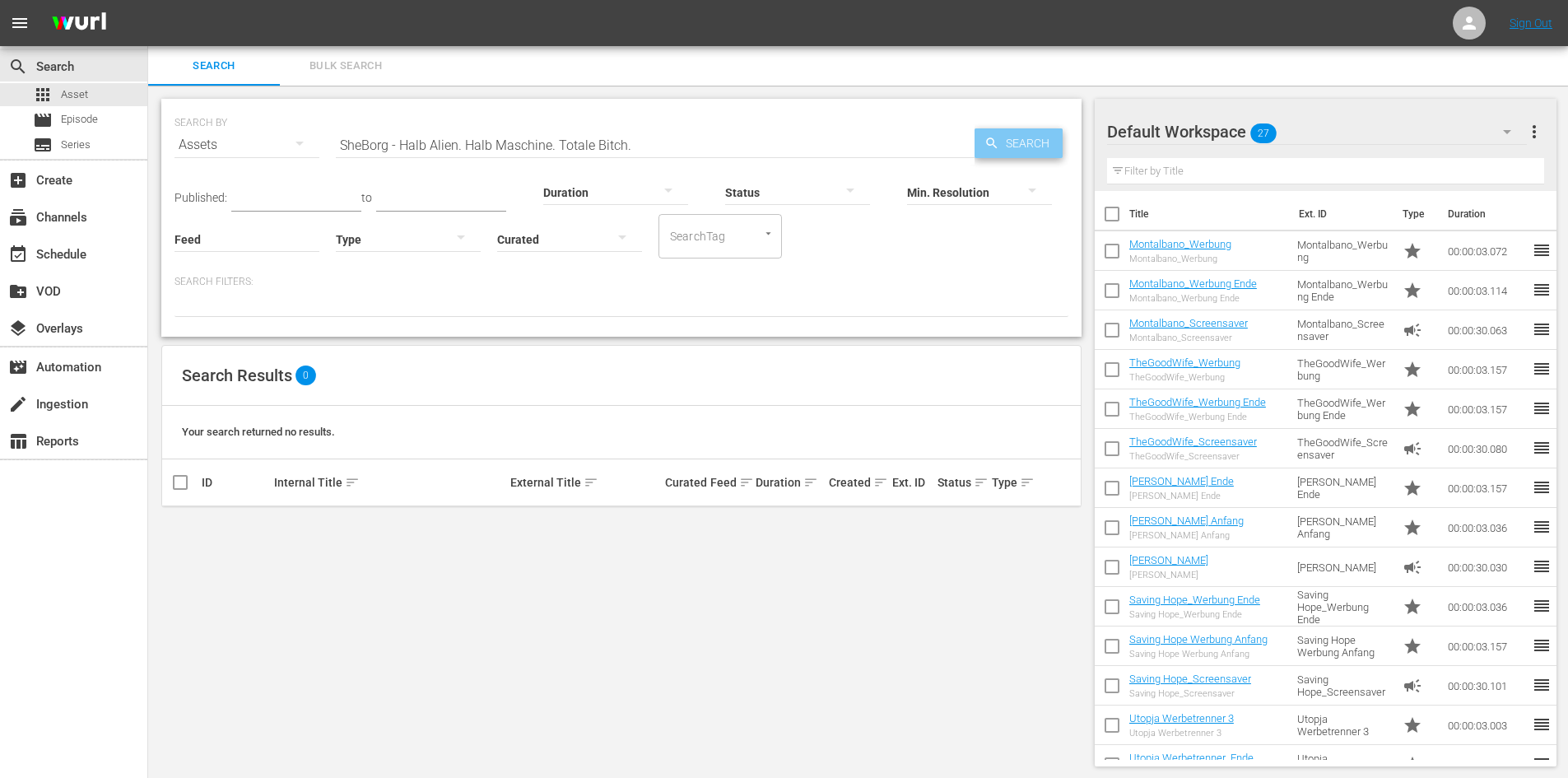
click at [1043, 141] on span "Search" at bounding box center [1030, 143] width 63 height 29
